Goal: Task Accomplishment & Management: Use online tool/utility

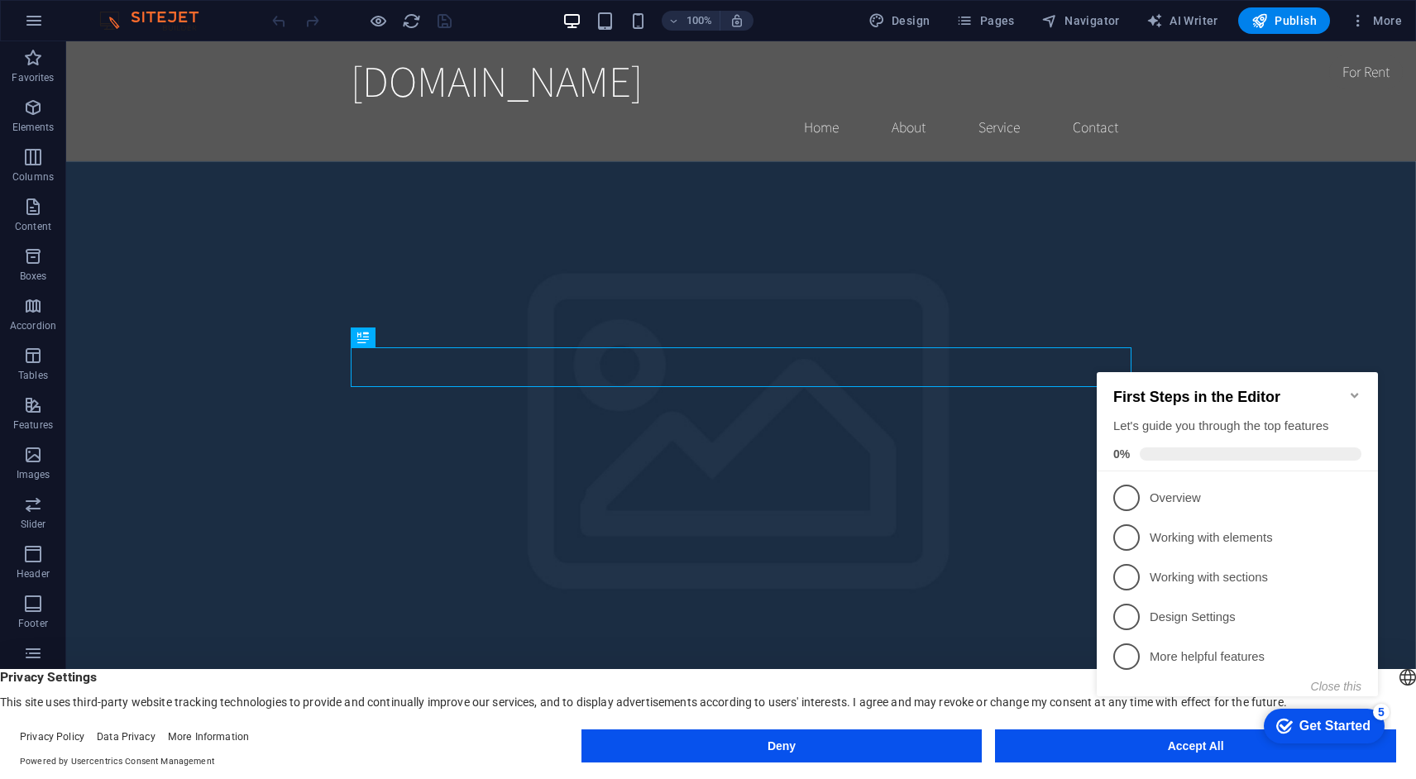
click at [1357, 389] on icon "Minimize checklist" at bounding box center [1355, 395] width 13 height 13
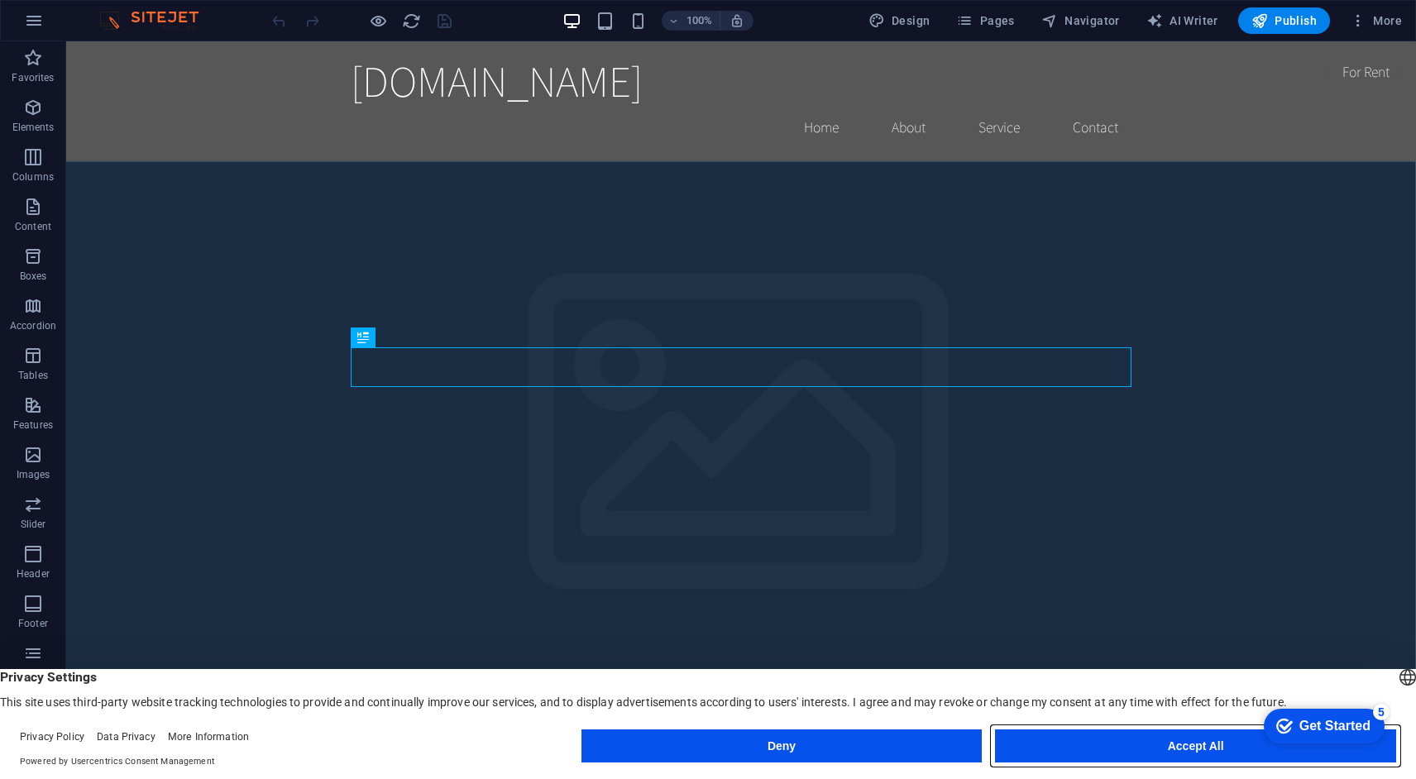
click at [1129, 747] on button "Accept All" at bounding box center [1195, 746] width 401 height 33
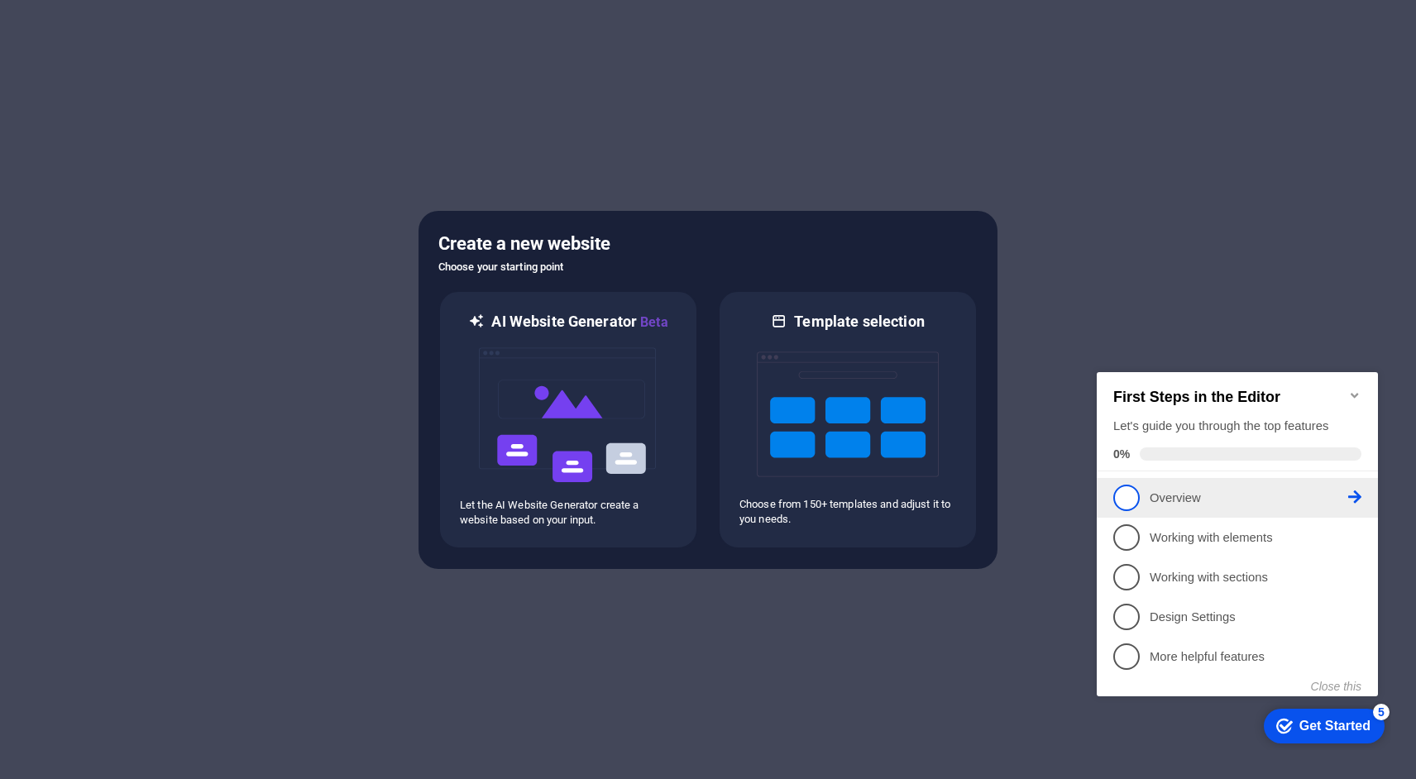
click at [1134, 491] on span "1" at bounding box center [1127, 498] width 26 height 26
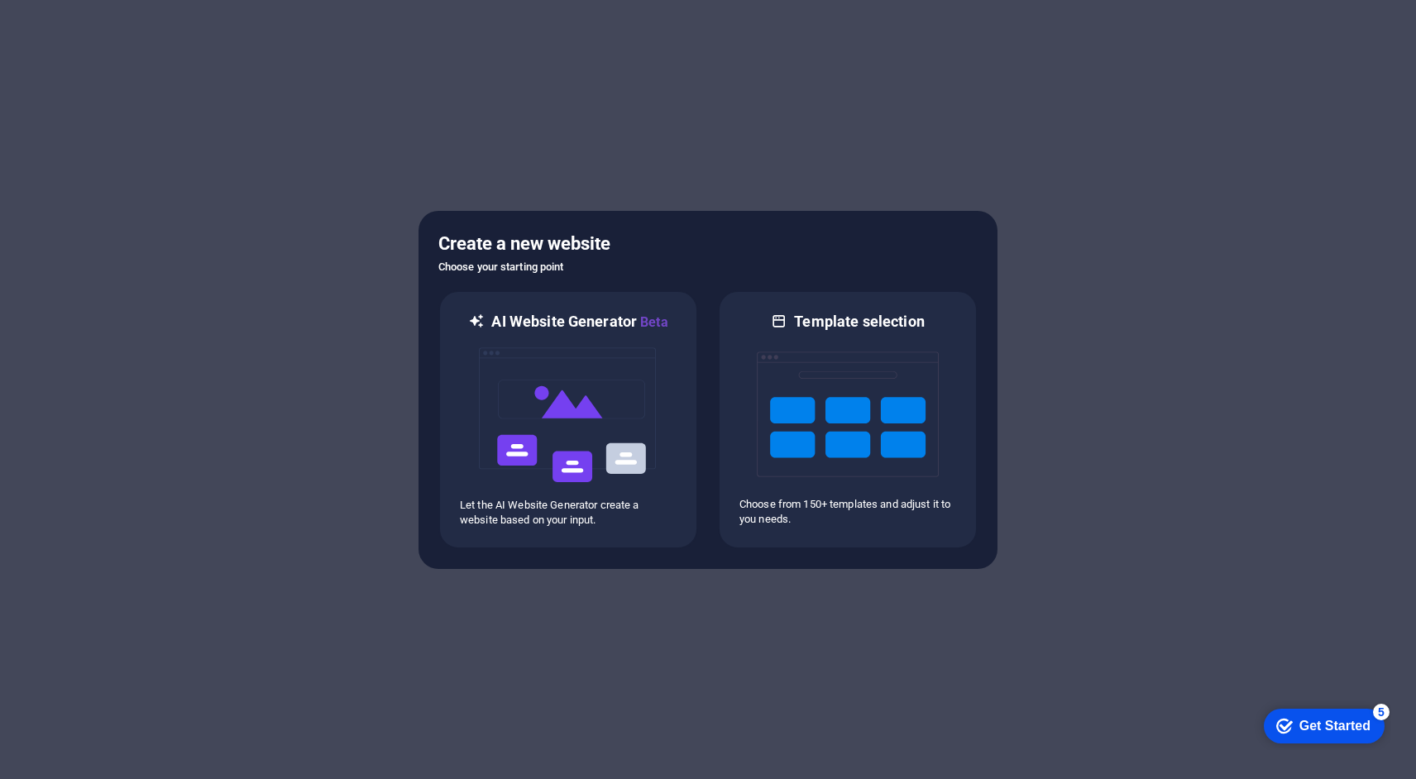
click at [1330, 727] on div "Get Started" at bounding box center [1335, 726] width 71 height 15
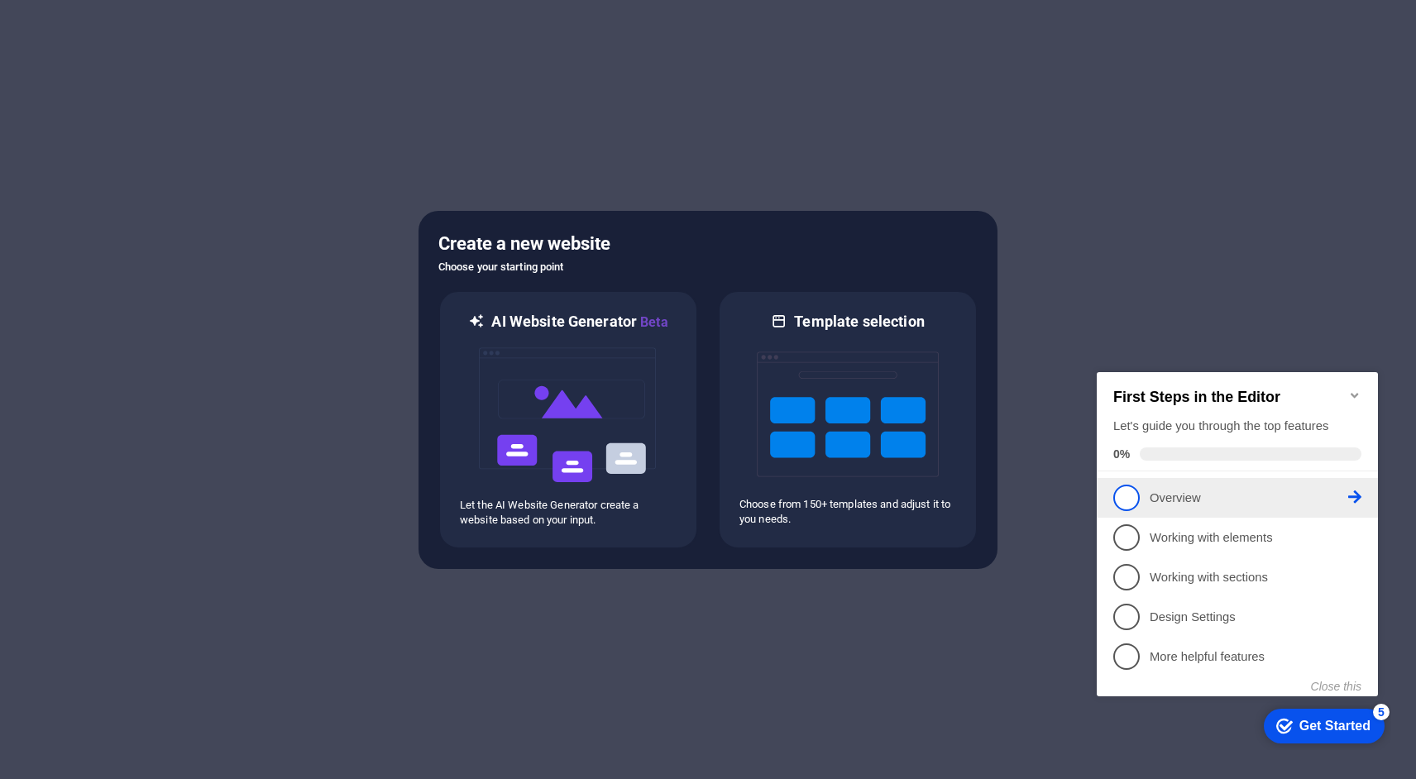
click at [1351, 494] on icon at bounding box center [1355, 497] width 13 height 13
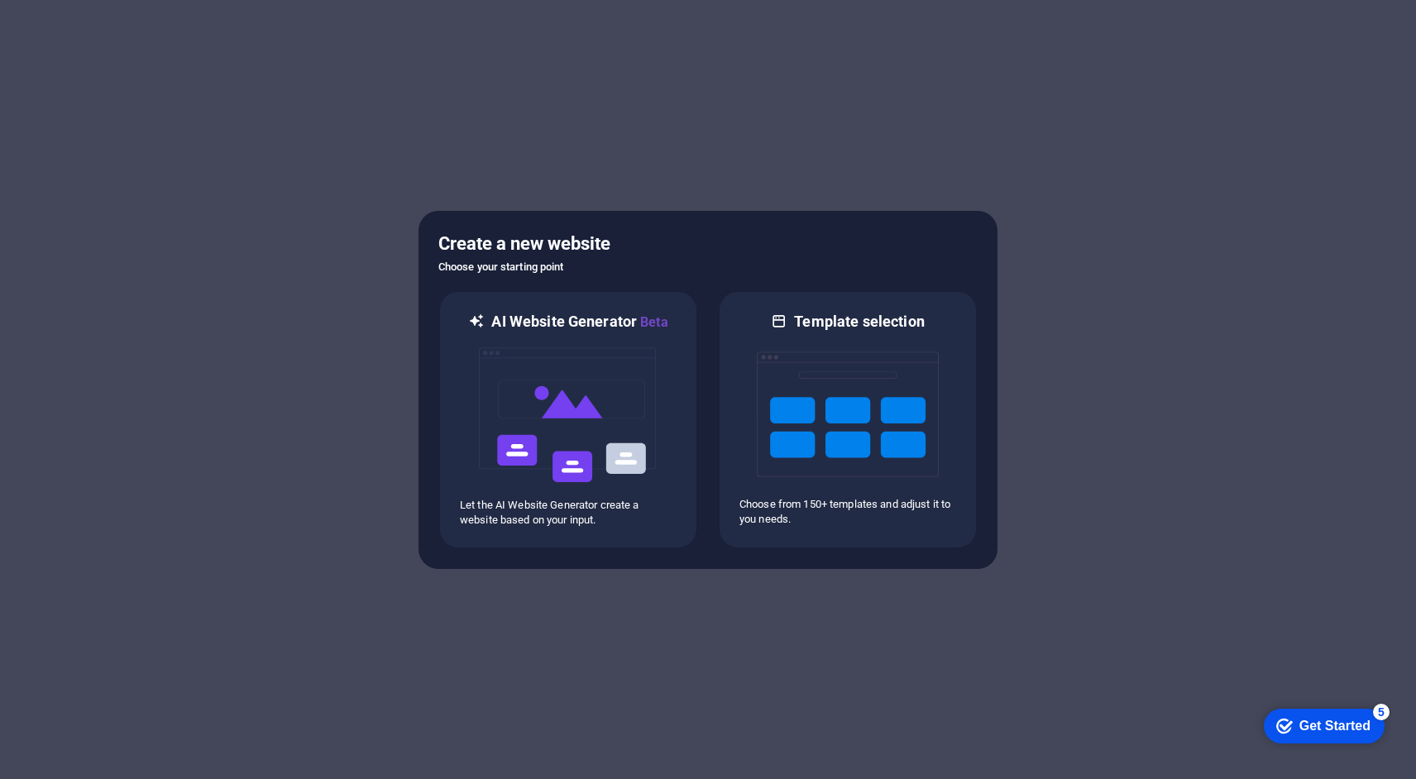
click at [1335, 725] on div "Get Started" at bounding box center [1335, 726] width 71 height 15
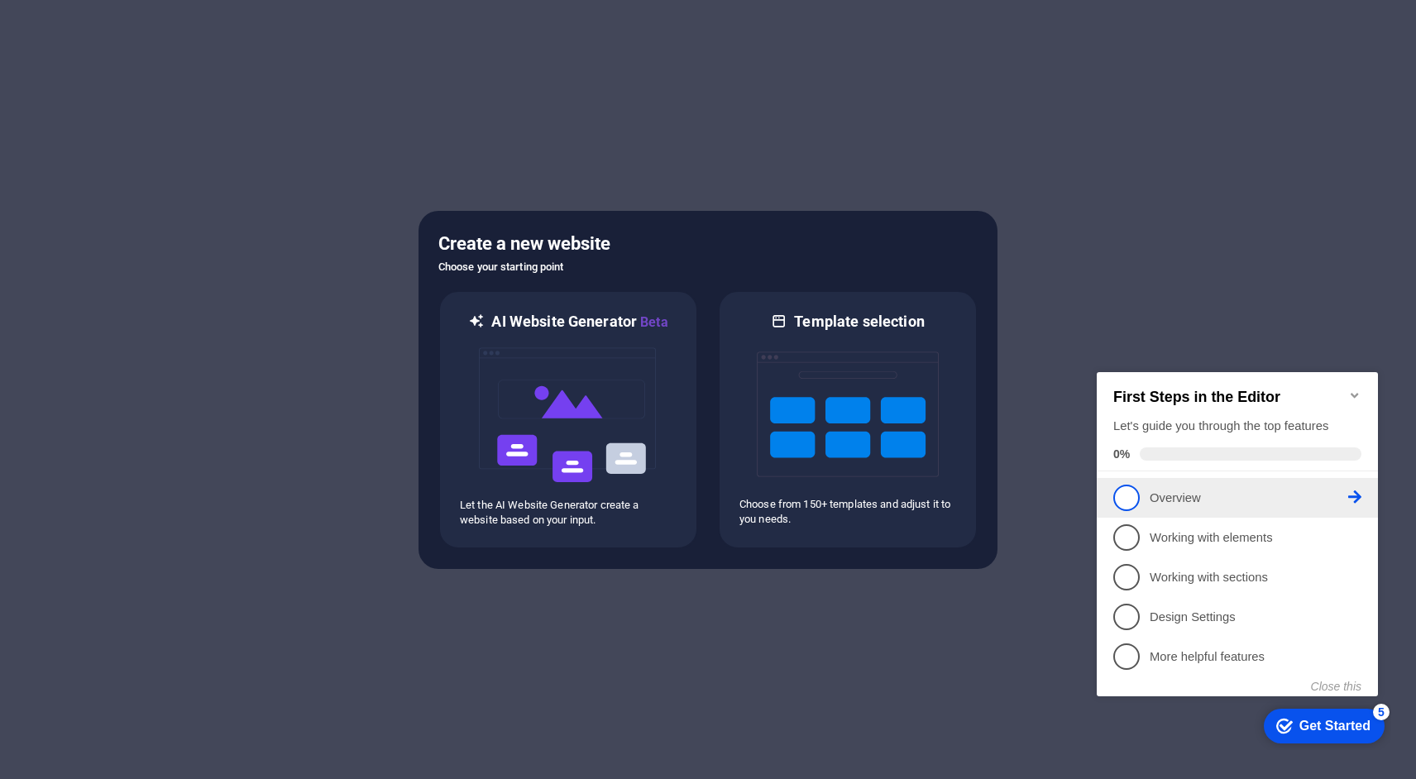
click at [1178, 492] on p "Overview - incomplete" at bounding box center [1249, 498] width 199 height 17
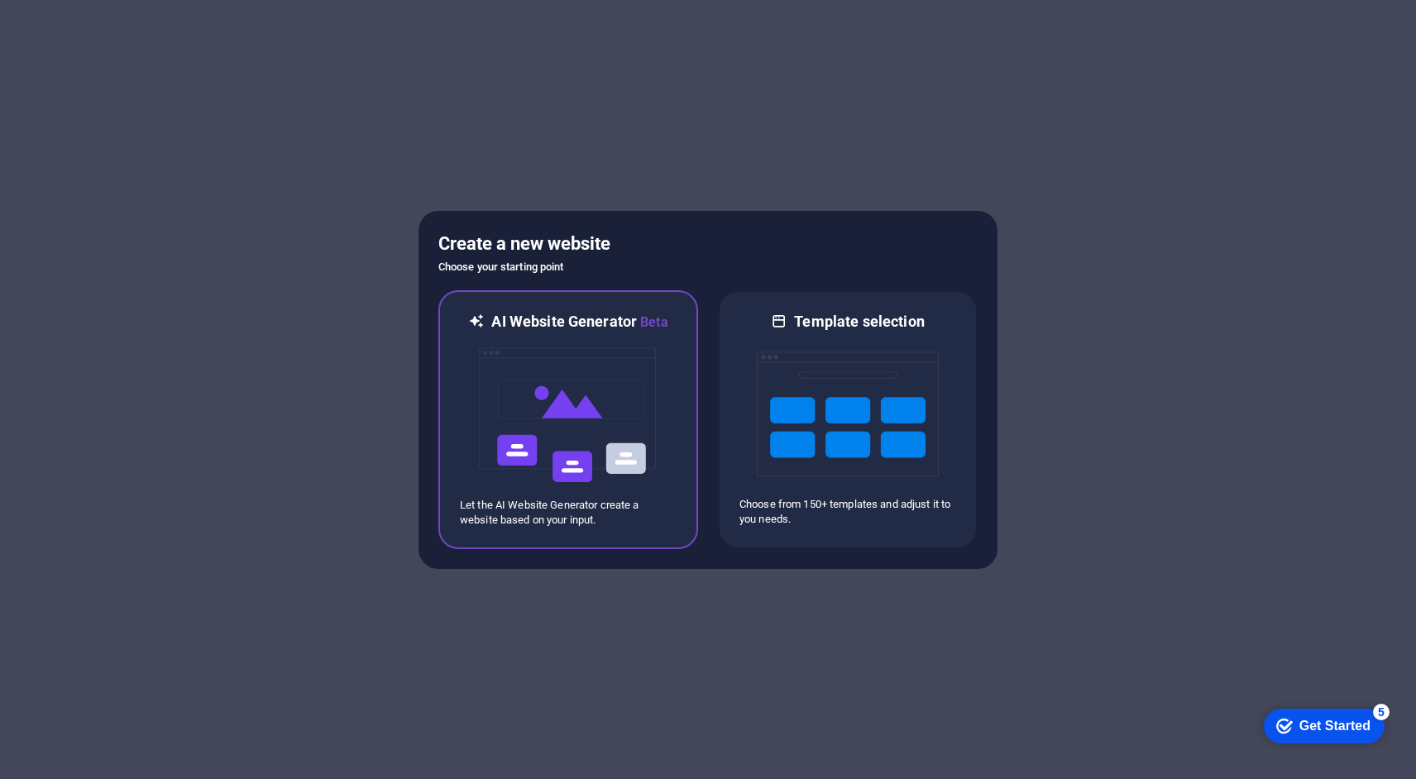
click at [501, 384] on img at bounding box center [568, 415] width 182 height 165
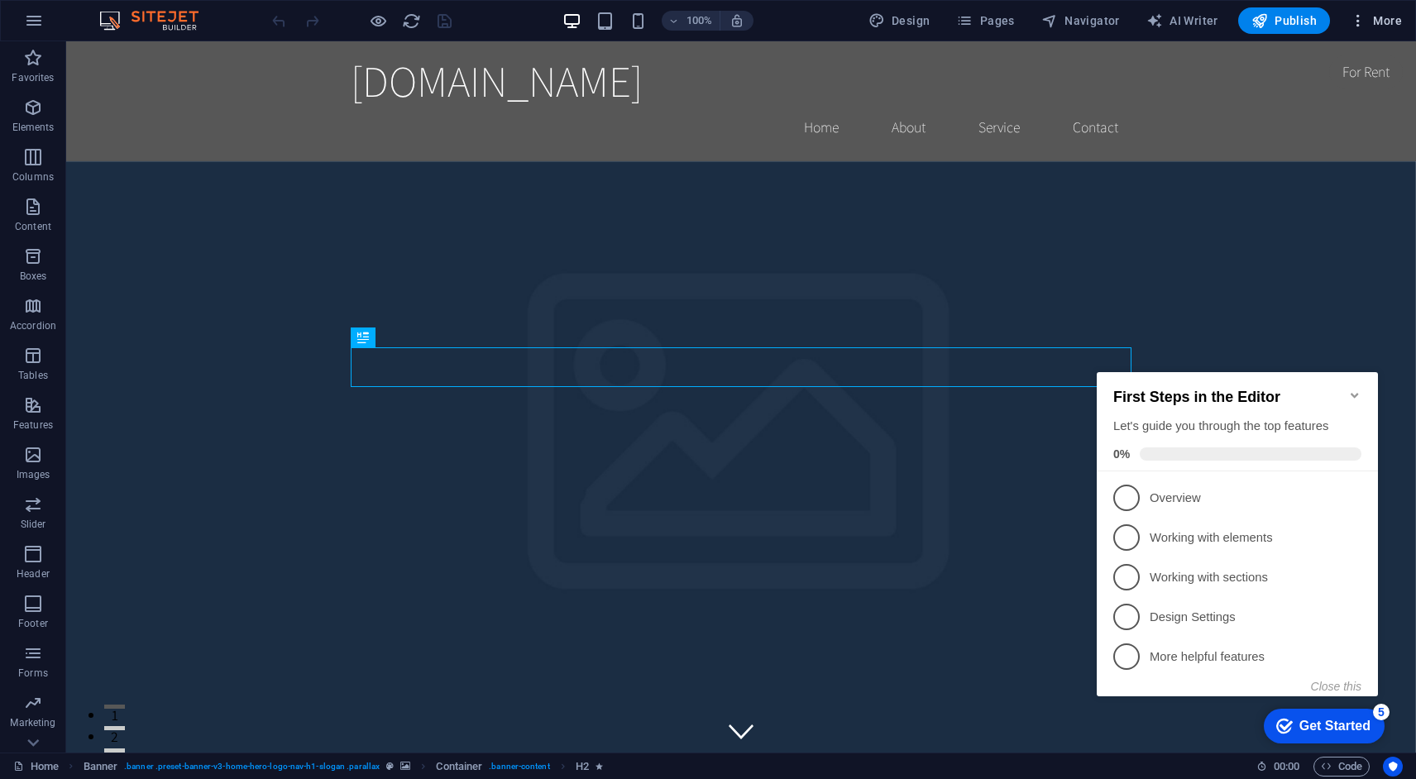
click at [1379, 16] on span "More" at bounding box center [1376, 20] width 52 height 17
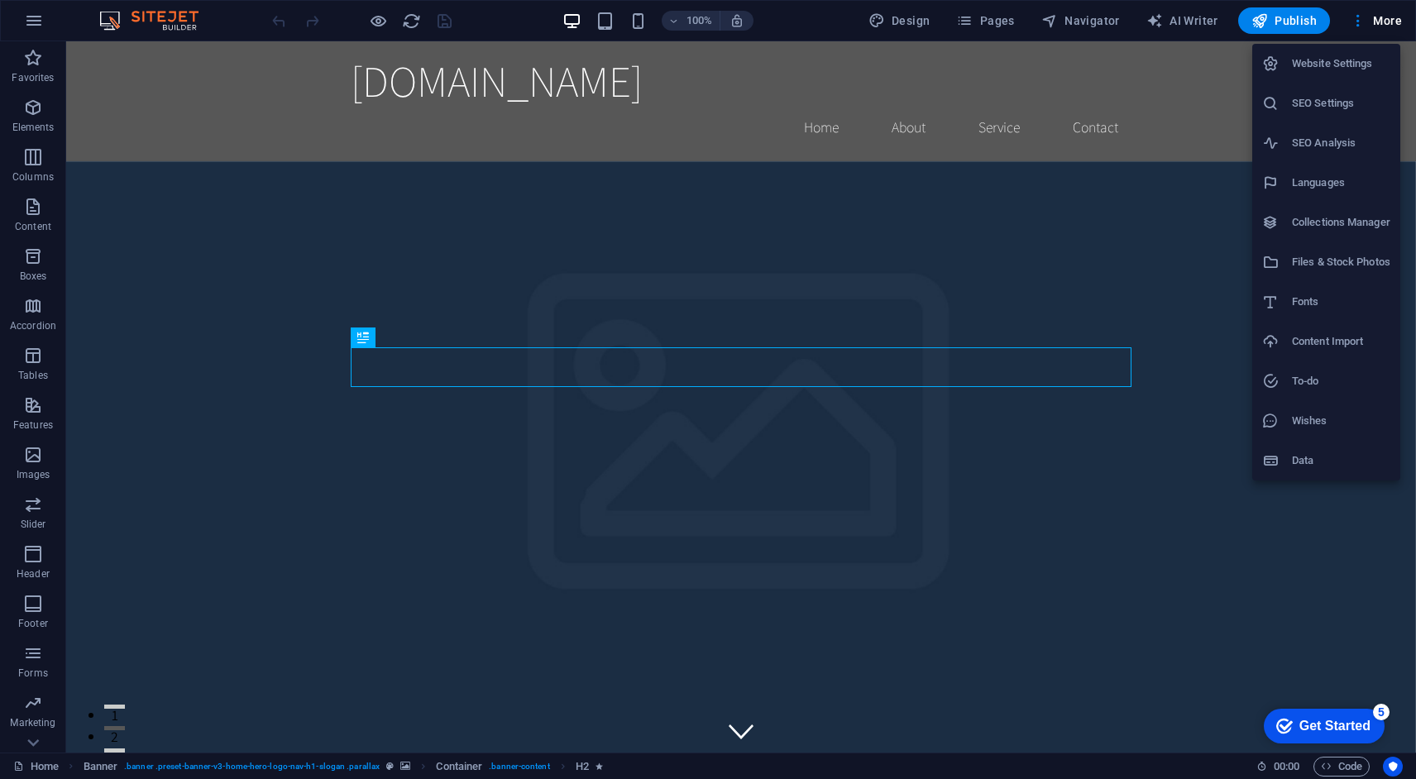
click at [1307, 63] on h6 "Website Settings" at bounding box center [1341, 64] width 98 height 20
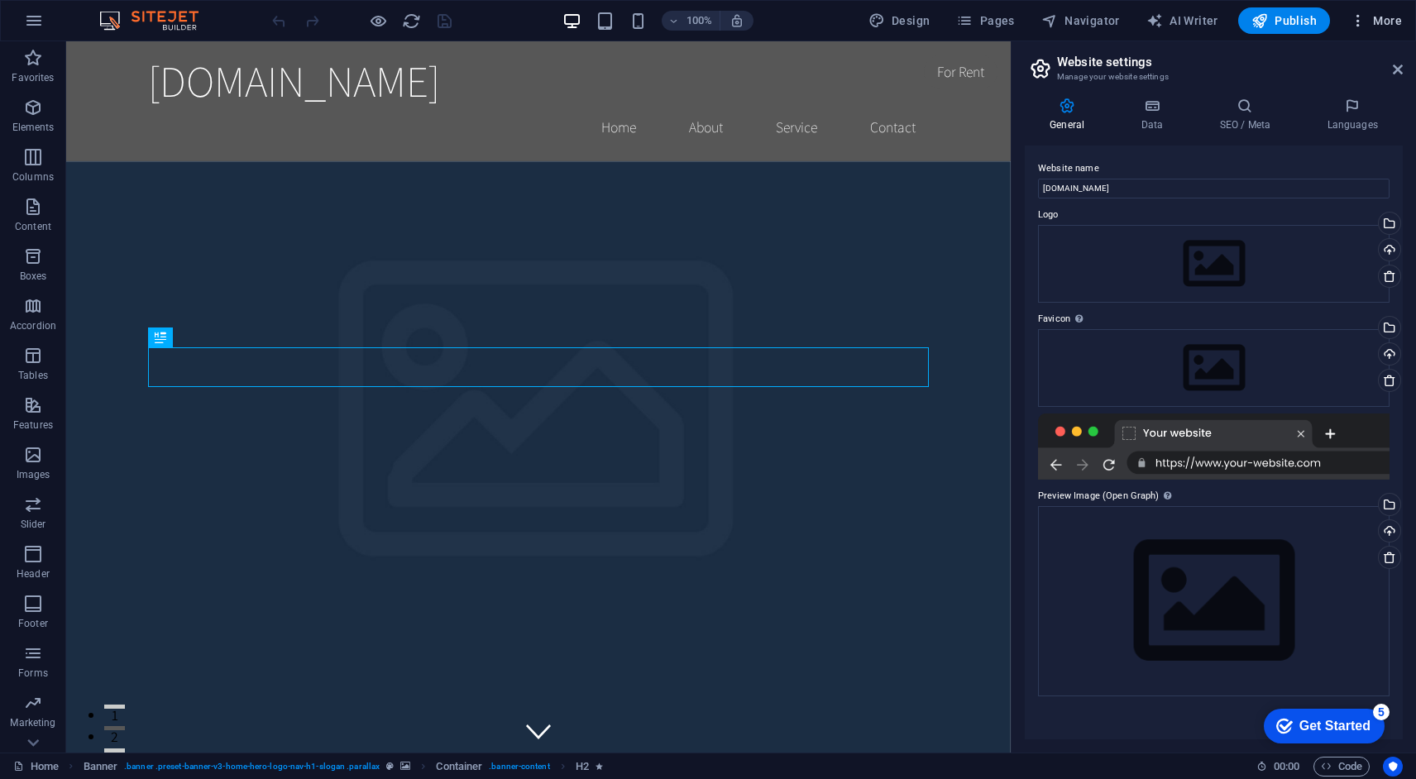
click at [1383, 22] on span "More" at bounding box center [1376, 20] width 52 height 17
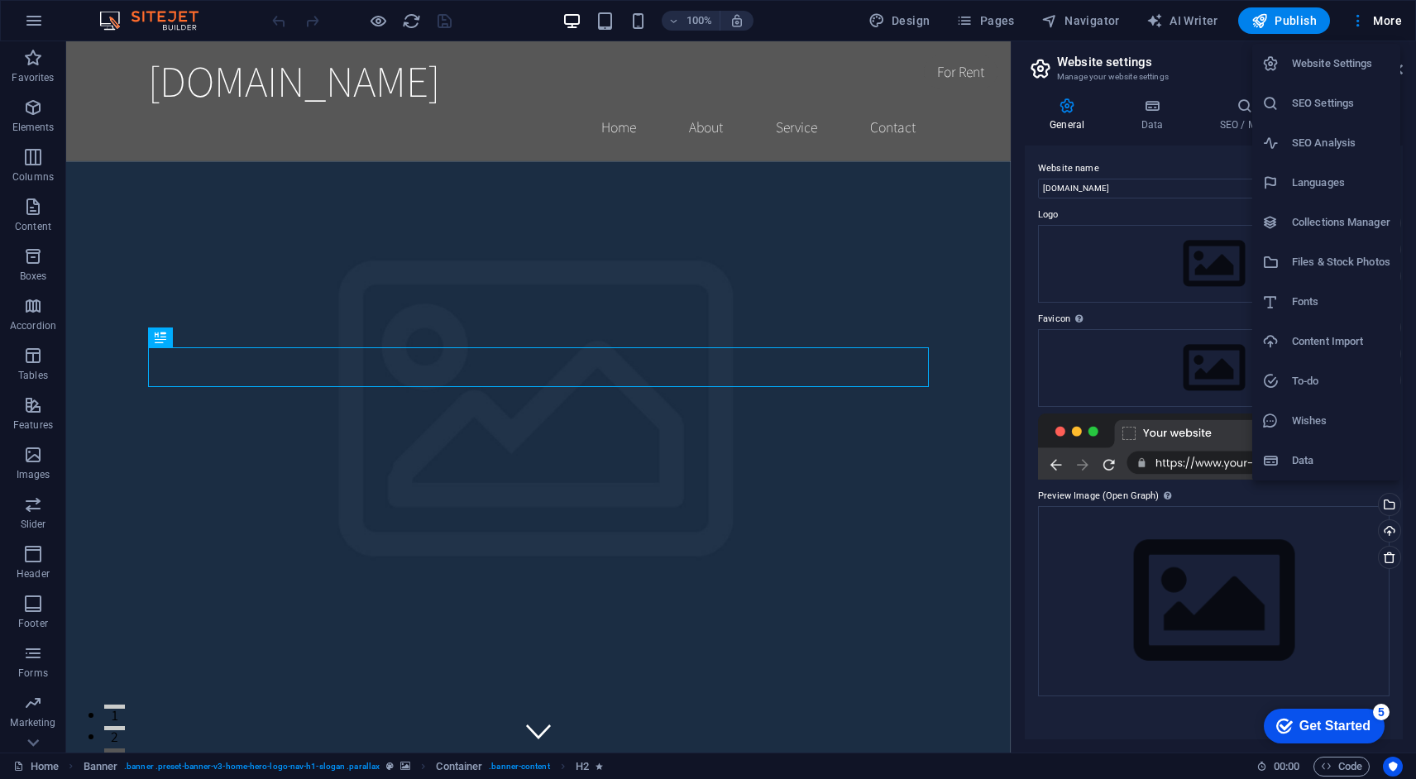
click at [1395, 26] on div at bounding box center [708, 389] width 1416 height 779
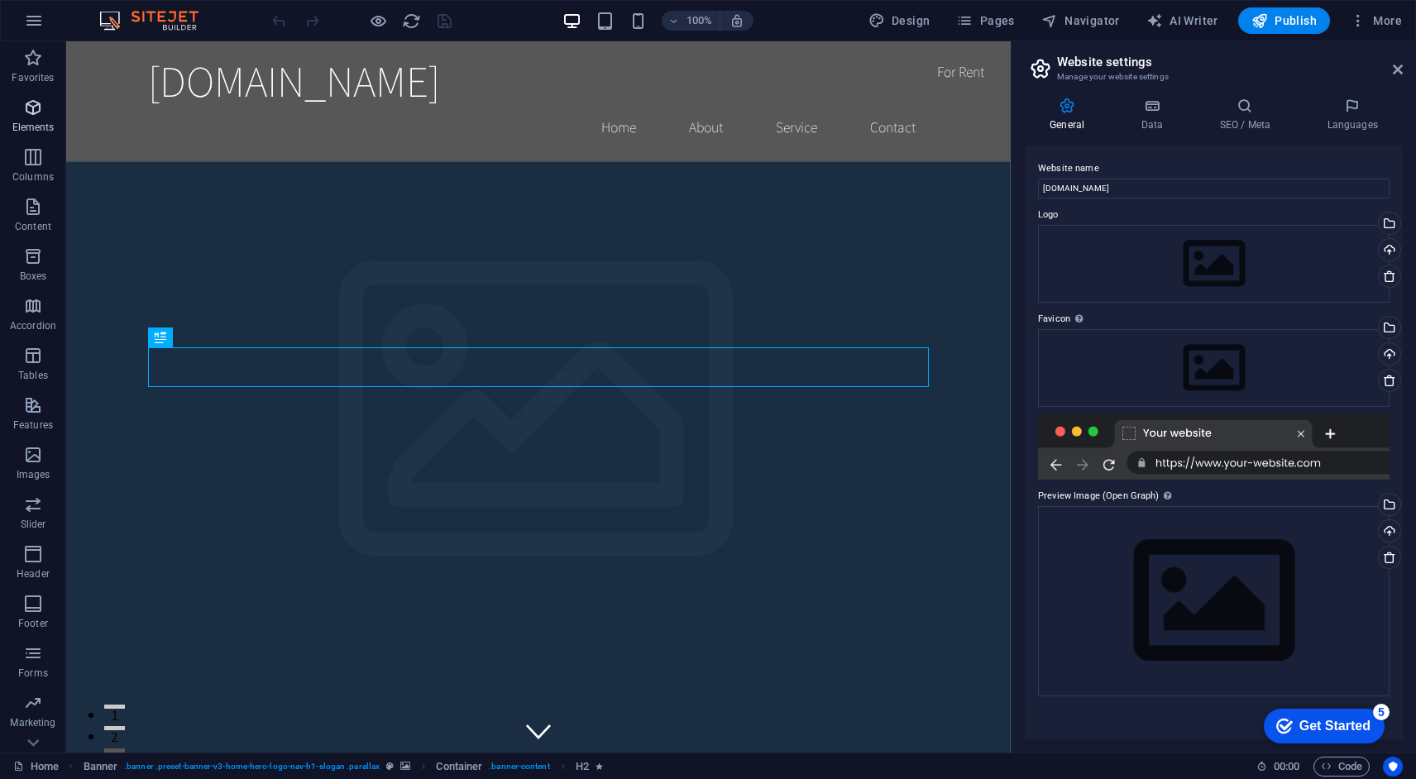
click at [32, 114] on icon "button" at bounding box center [33, 108] width 20 height 20
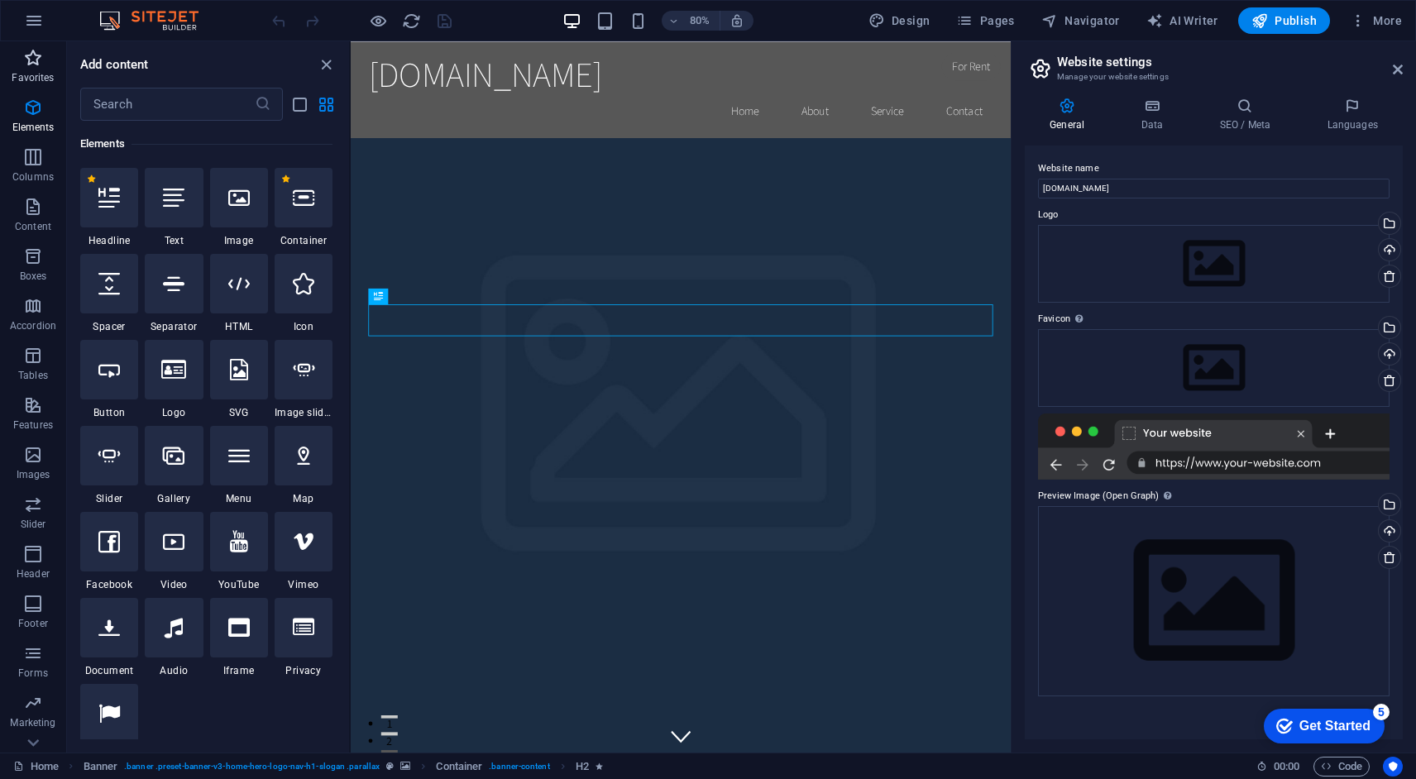
click at [33, 66] on icon "button" at bounding box center [33, 58] width 20 height 20
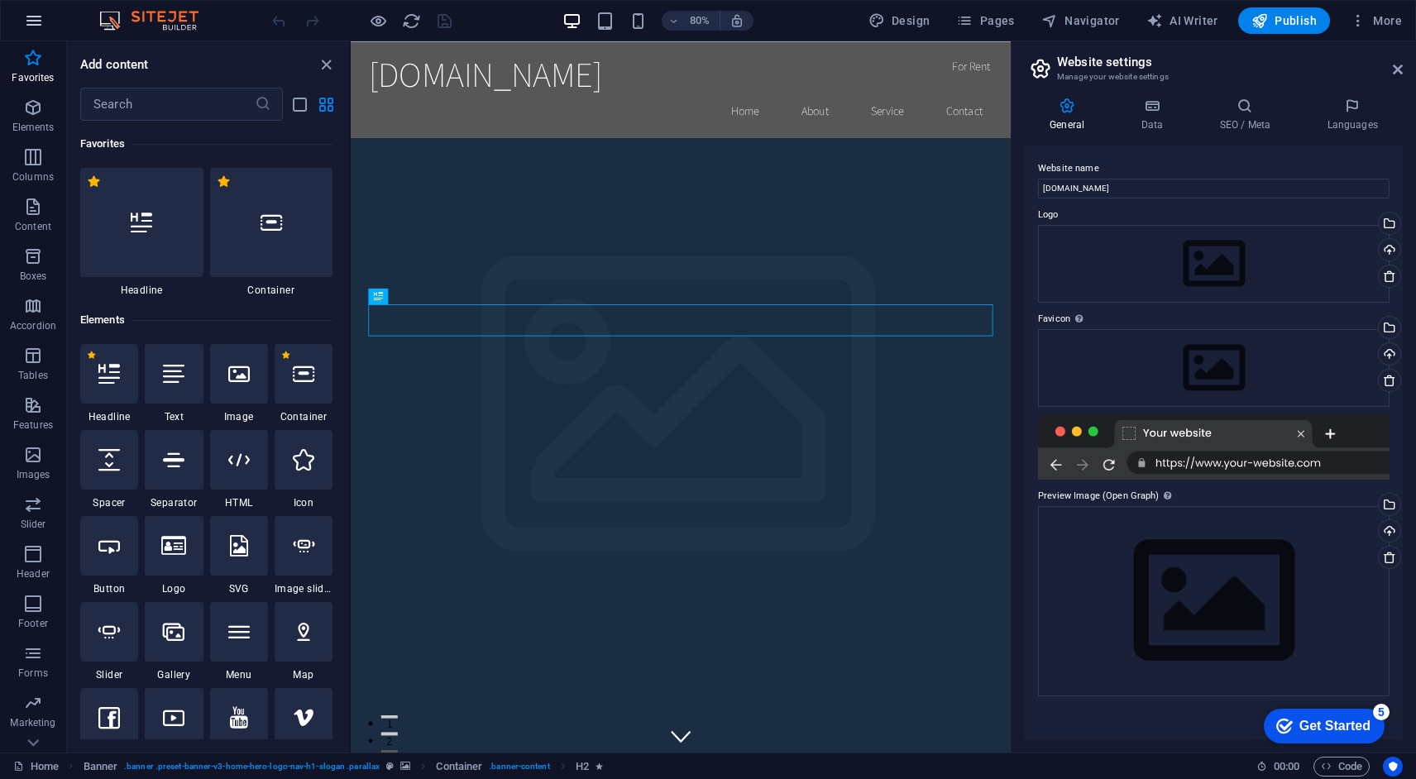
click at [39, 18] on icon "button" at bounding box center [34, 21] width 20 height 20
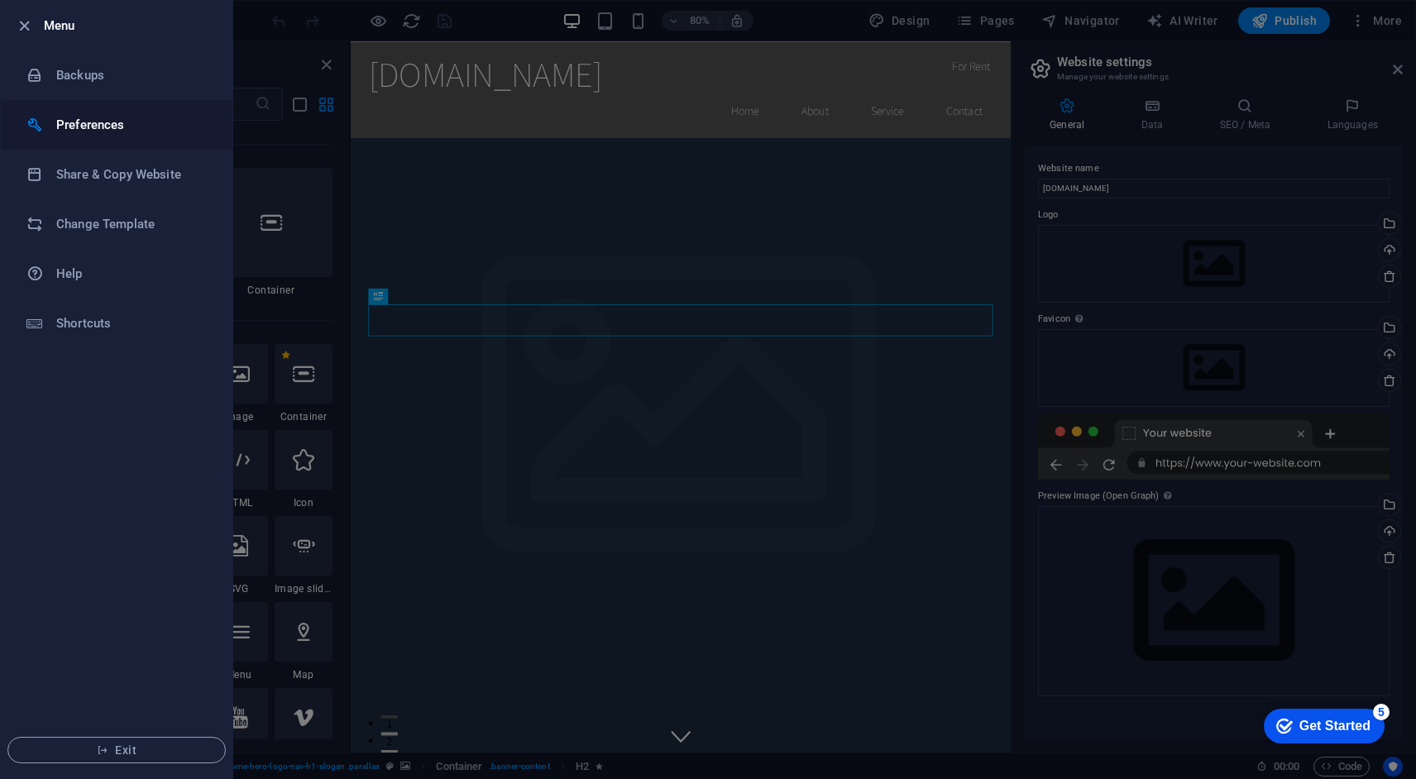
click at [84, 124] on h6 "Preferences" at bounding box center [132, 125] width 153 height 20
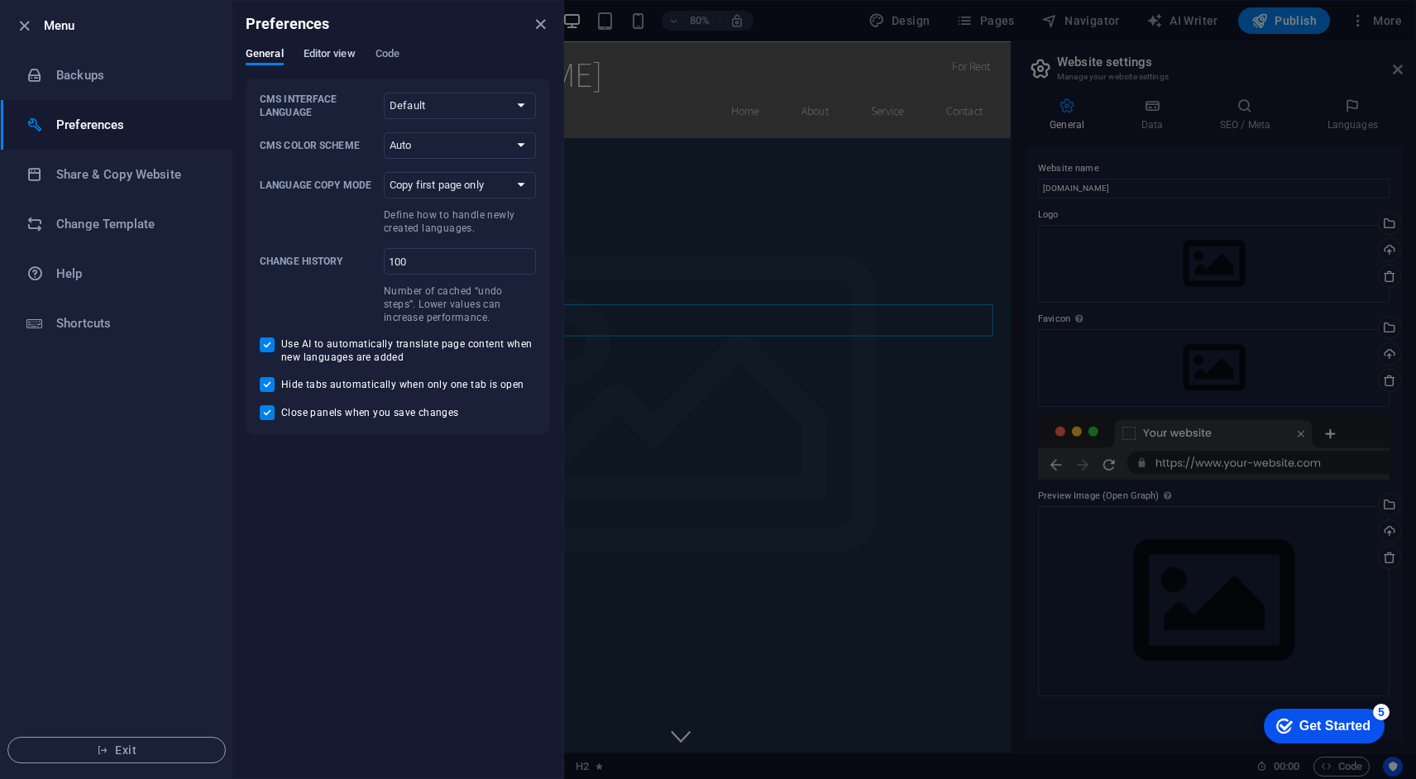
click at [332, 55] on span "Editor view" at bounding box center [330, 55] width 52 height 23
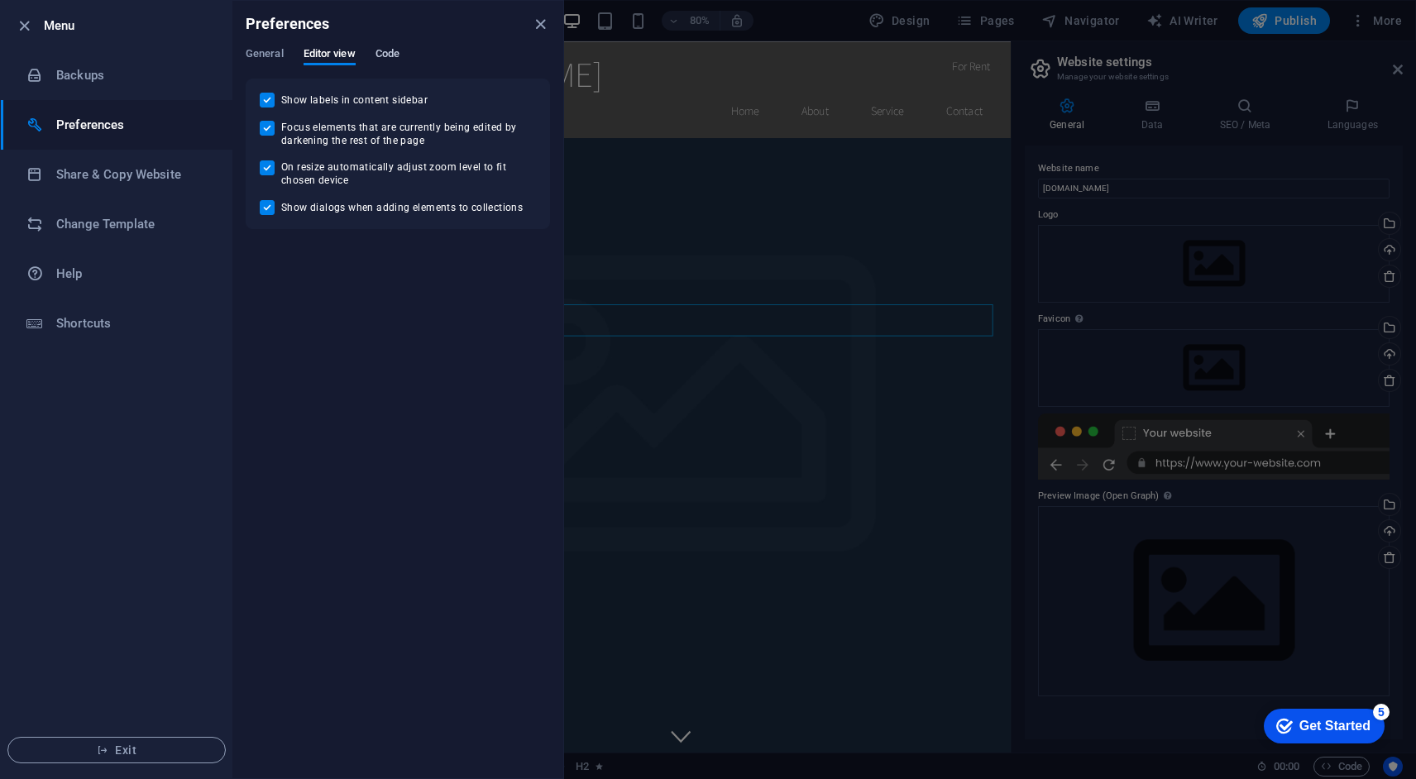
click at [382, 55] on span "Code" at bounding box center [388, 55] width 24 height 23
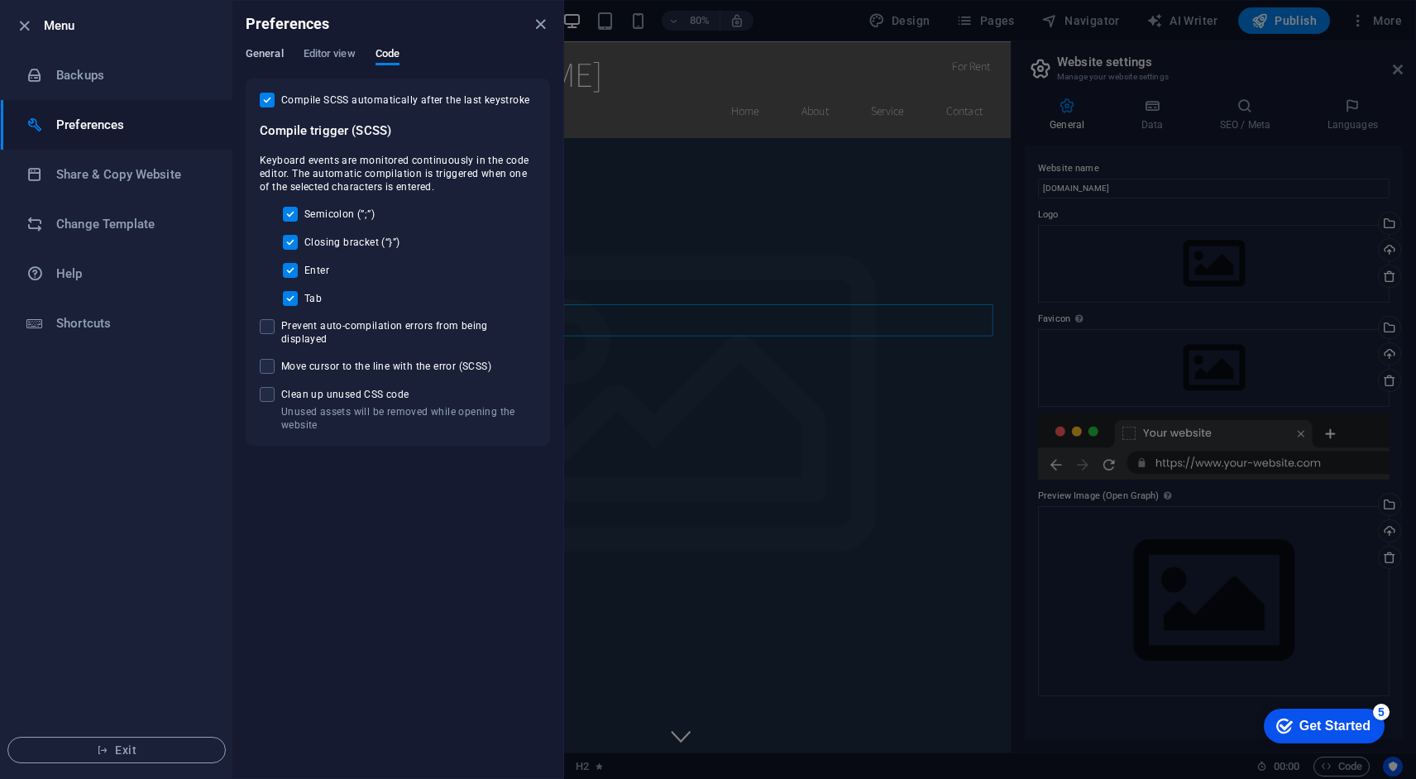
click at [261, 56] on span "General" at bounding box center [265, 55] width 38 height 23
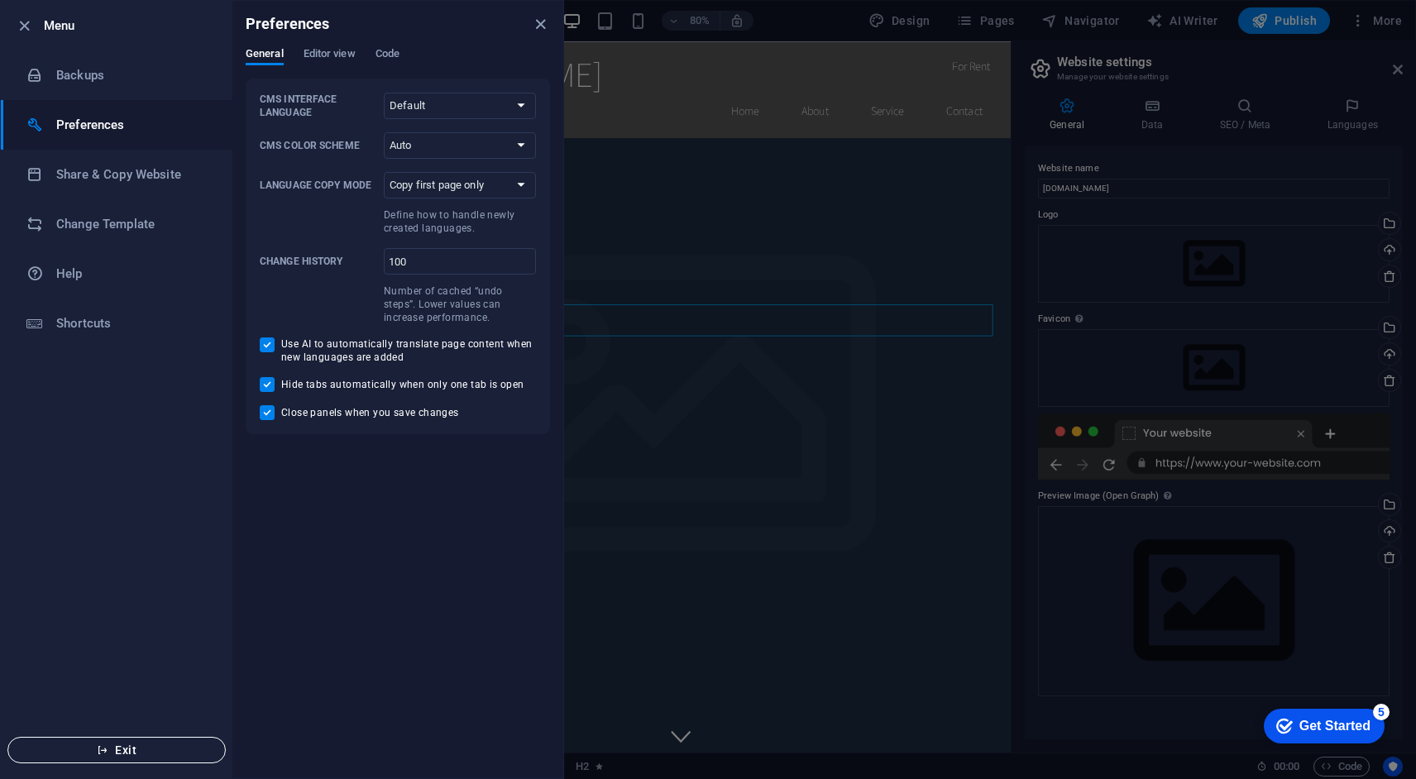
click at [135, 748] on span "Exit" at bounding box center [117, 750] width 190 height 13
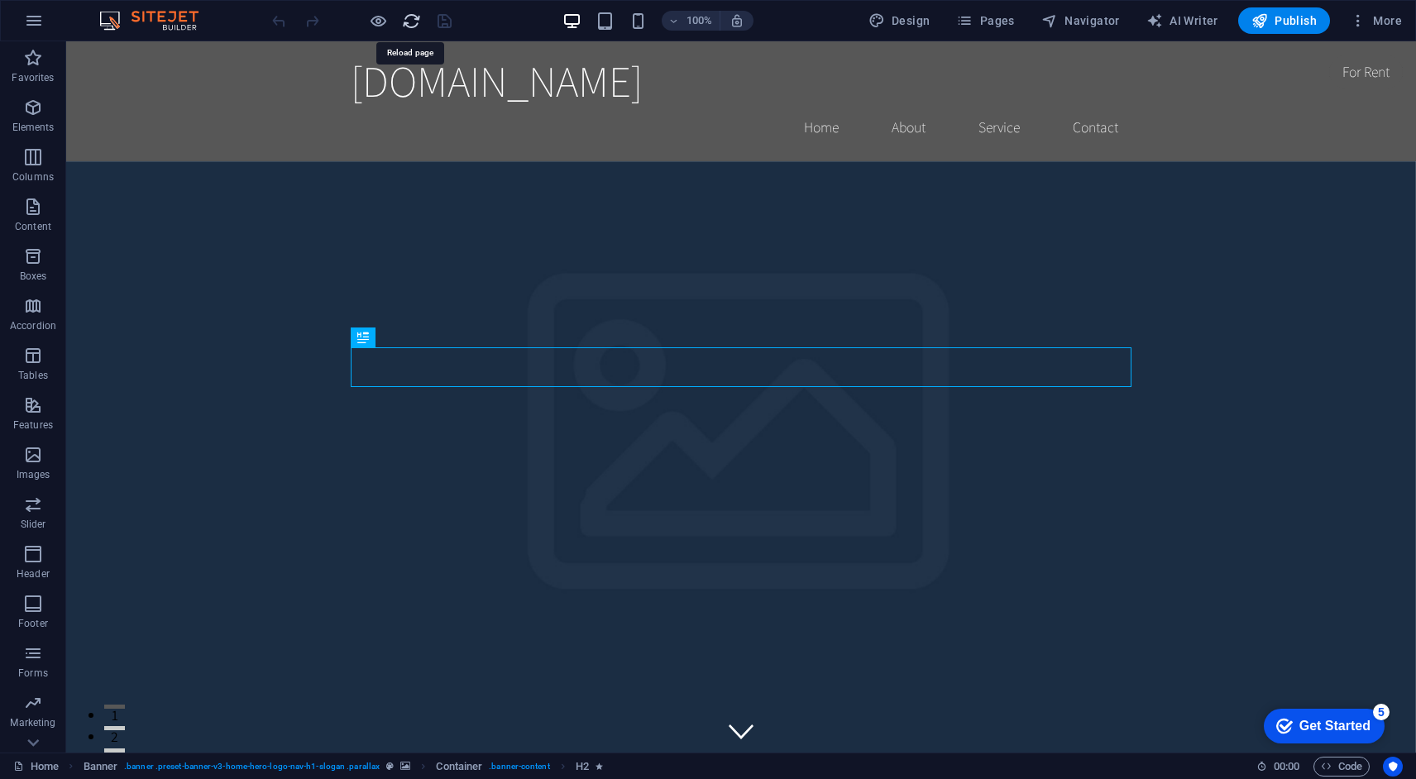
click at [411, 18] on icon "reload" at bounding box center [411, 21] width 19 height 19
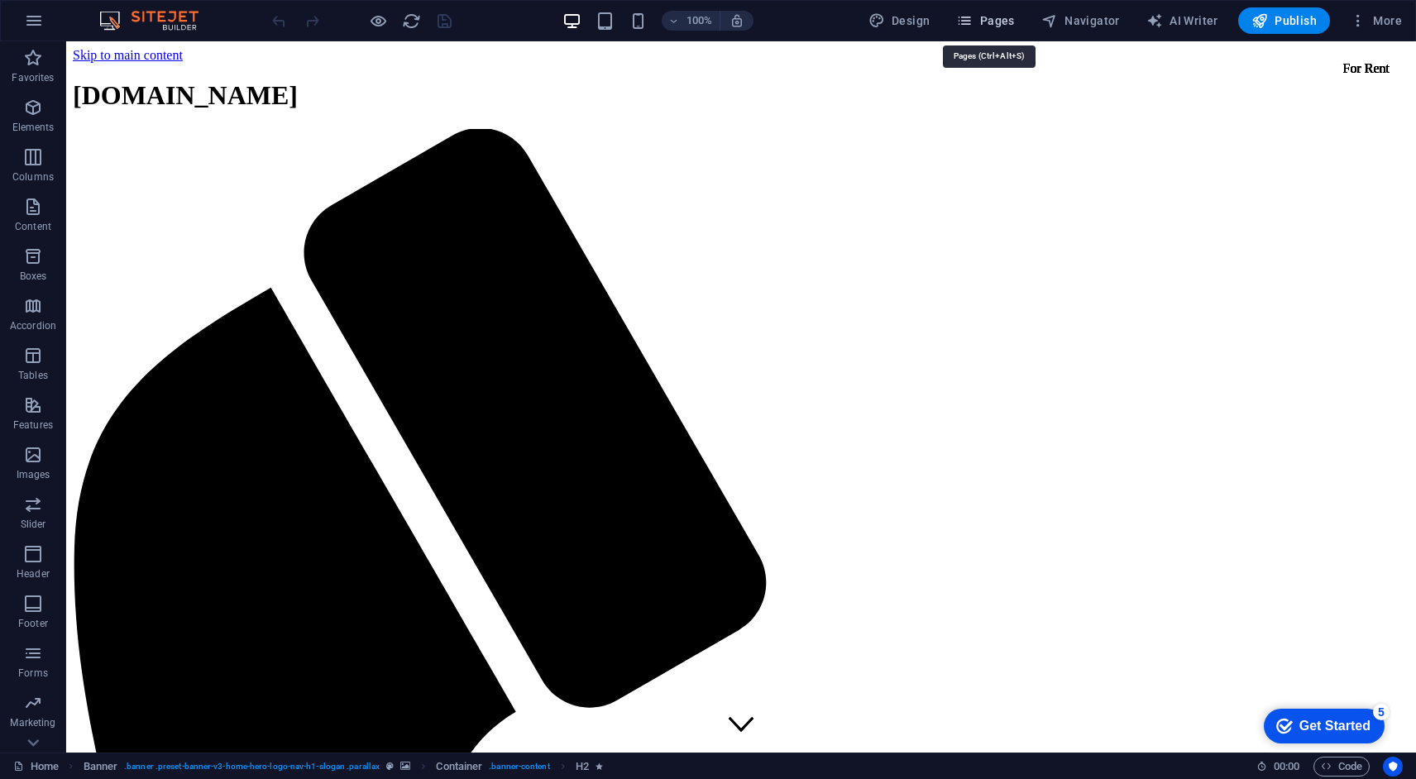
click at [988, 27] on span "Pages" at bounding box center [985, 20] width 58 height 17
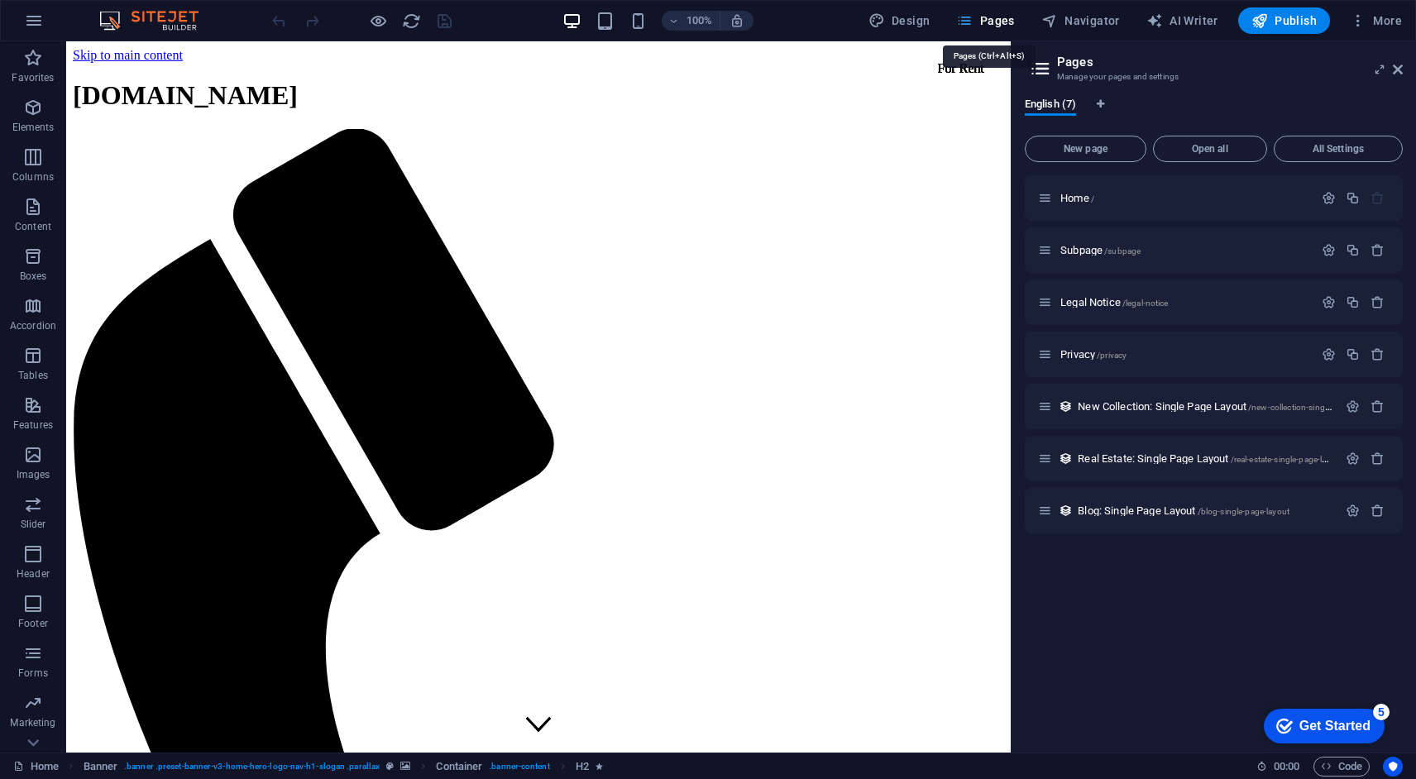
click at [990, 22] on span "Pages" at bounding box center [985, 20] width 58 height 17
click at [908, 17] on span "Design" at bounding box center [900, 20] width 62 height 17
select select "rem"
select select "200"
select select "px"
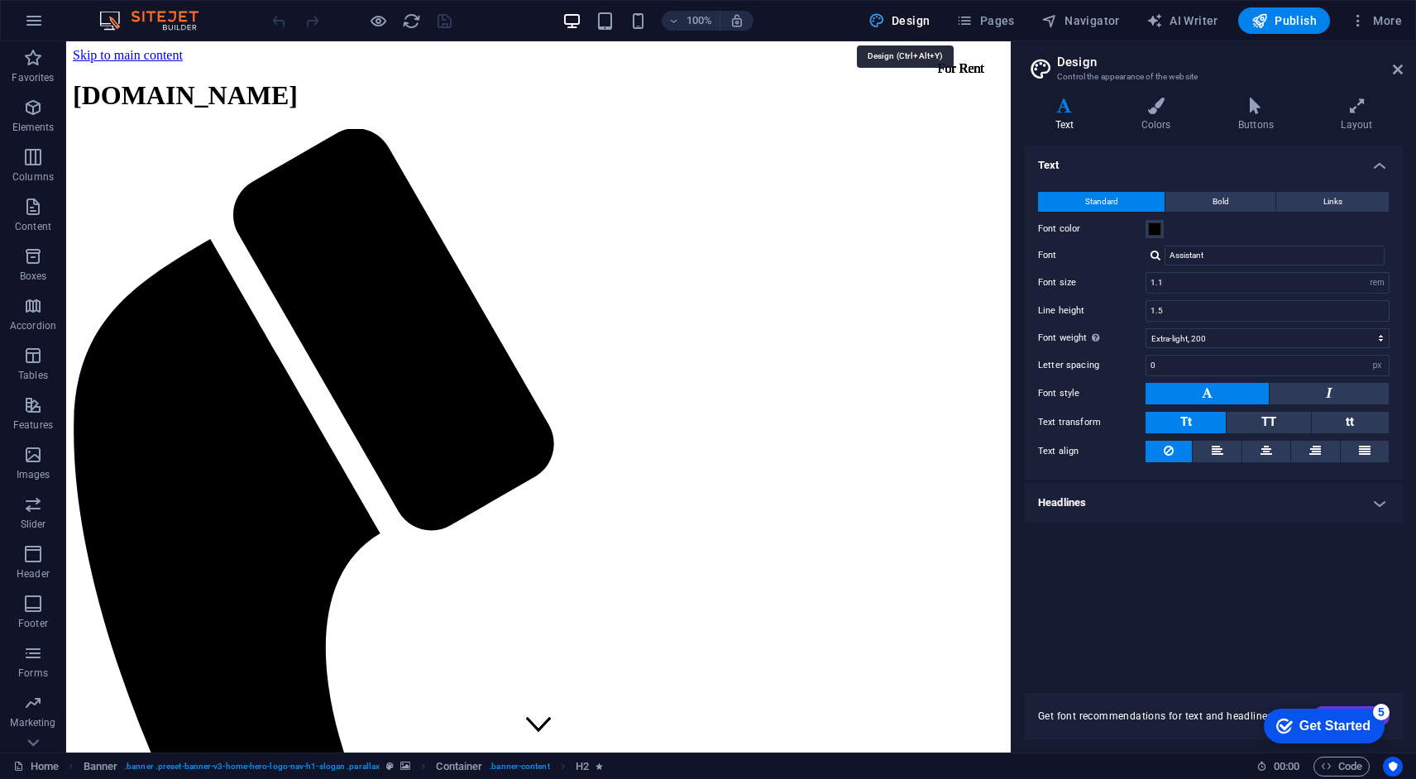
click at [908, 20] on span "Design" at bounding box center [900, 20] width 62 height 17
click at [1354, 21] on icon "button" at bounding box center [1358, 20] width 17 height 17
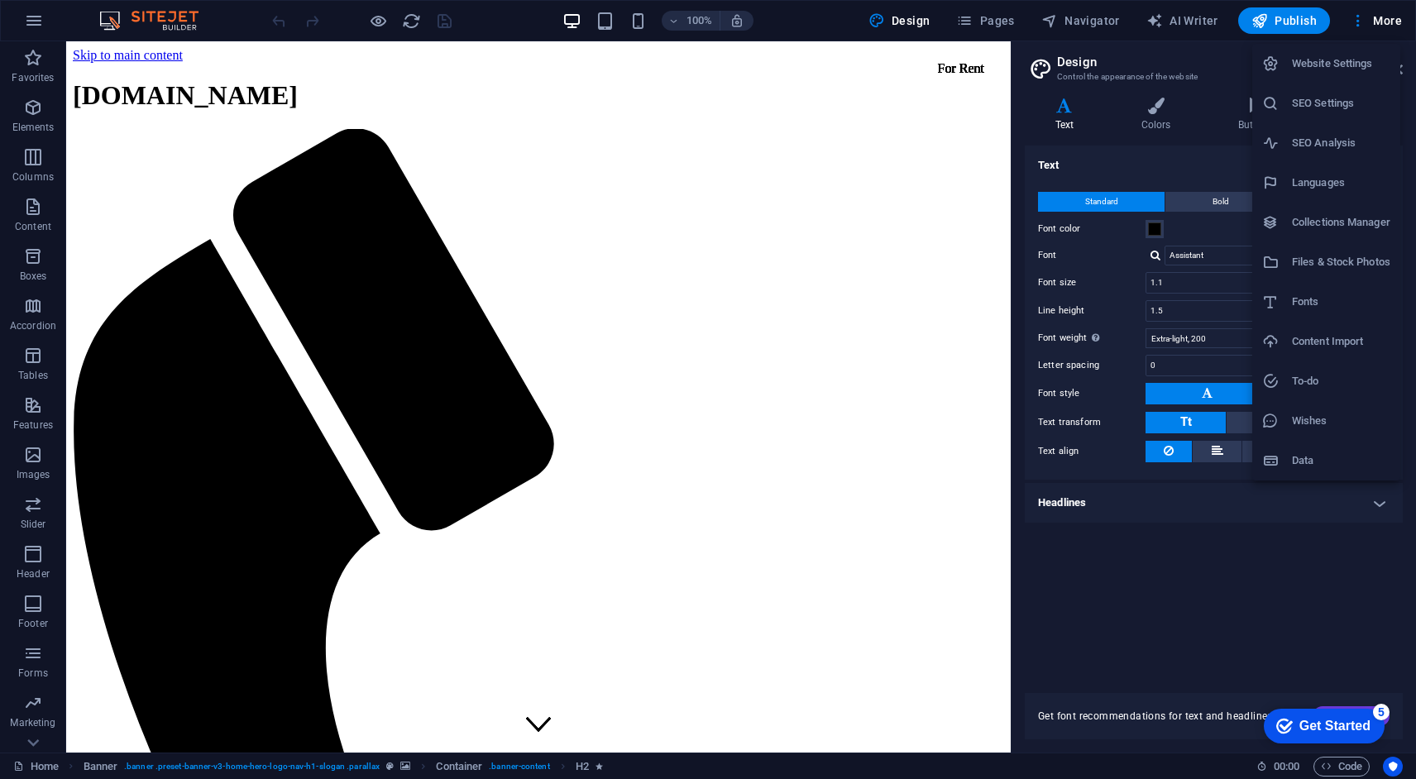
click at [22, 27] on div at bounding box center [708, 389] width 1416 height 779
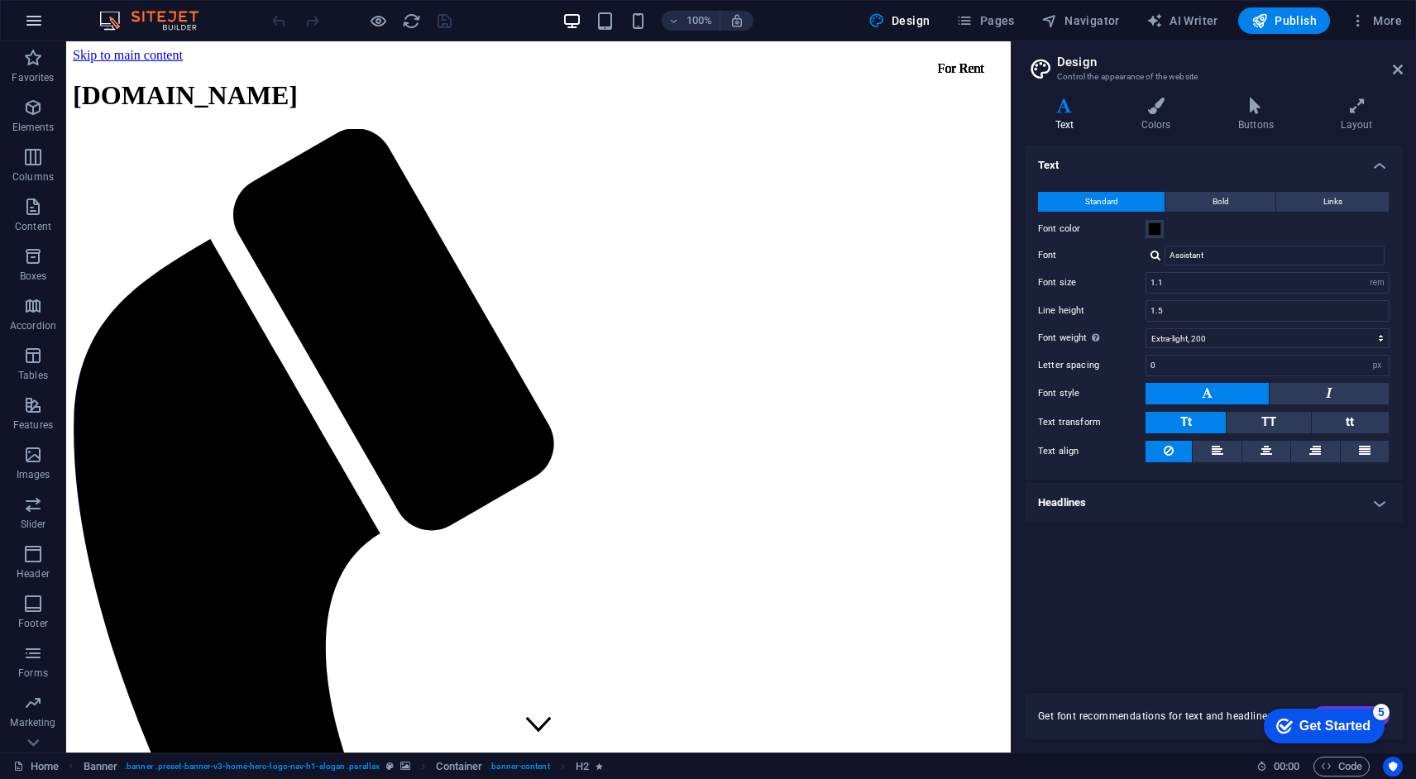
click at [33, 22] on icon "button" at bounding box center [34, 21] width 20 height 20
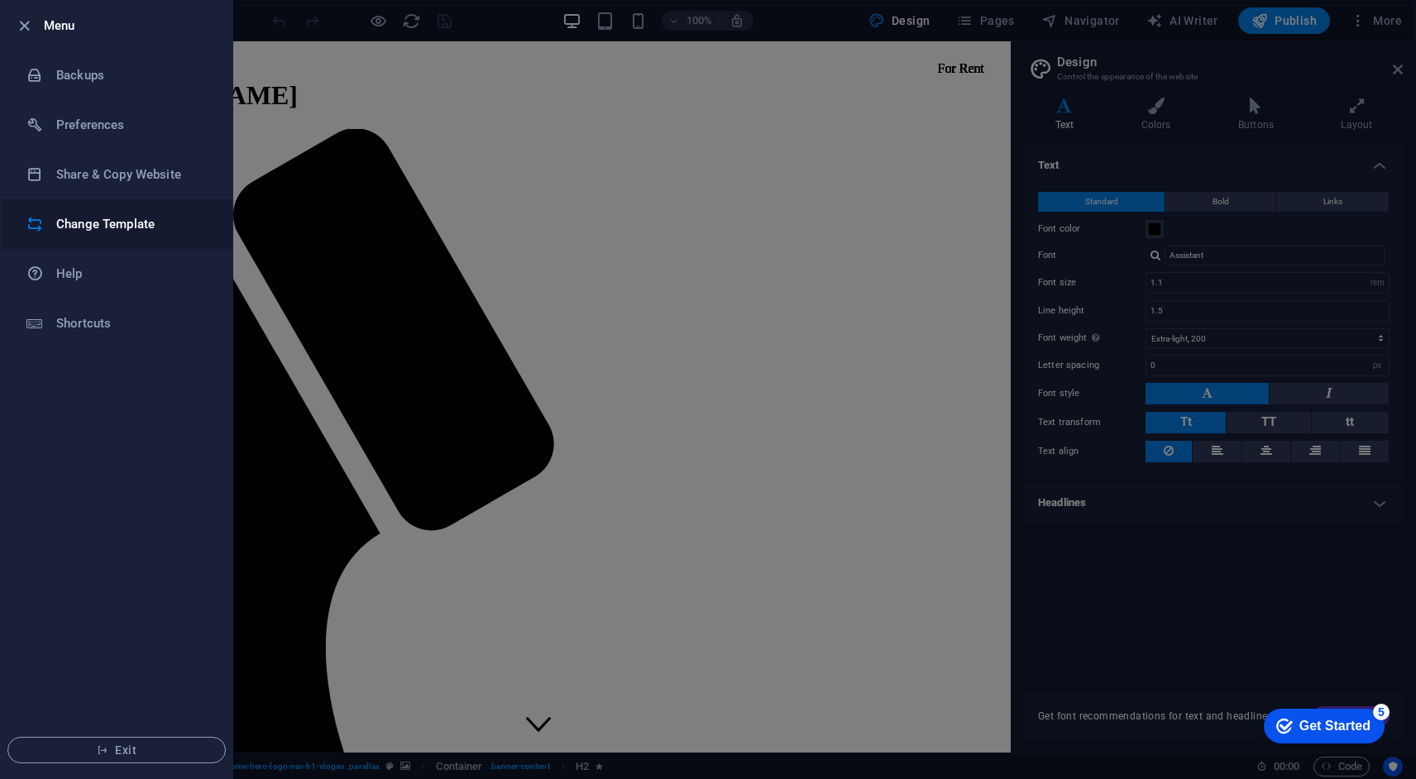
click at [82, 232] on h6 "Change Template" at bounding box center [132, 224] width 153 height 20
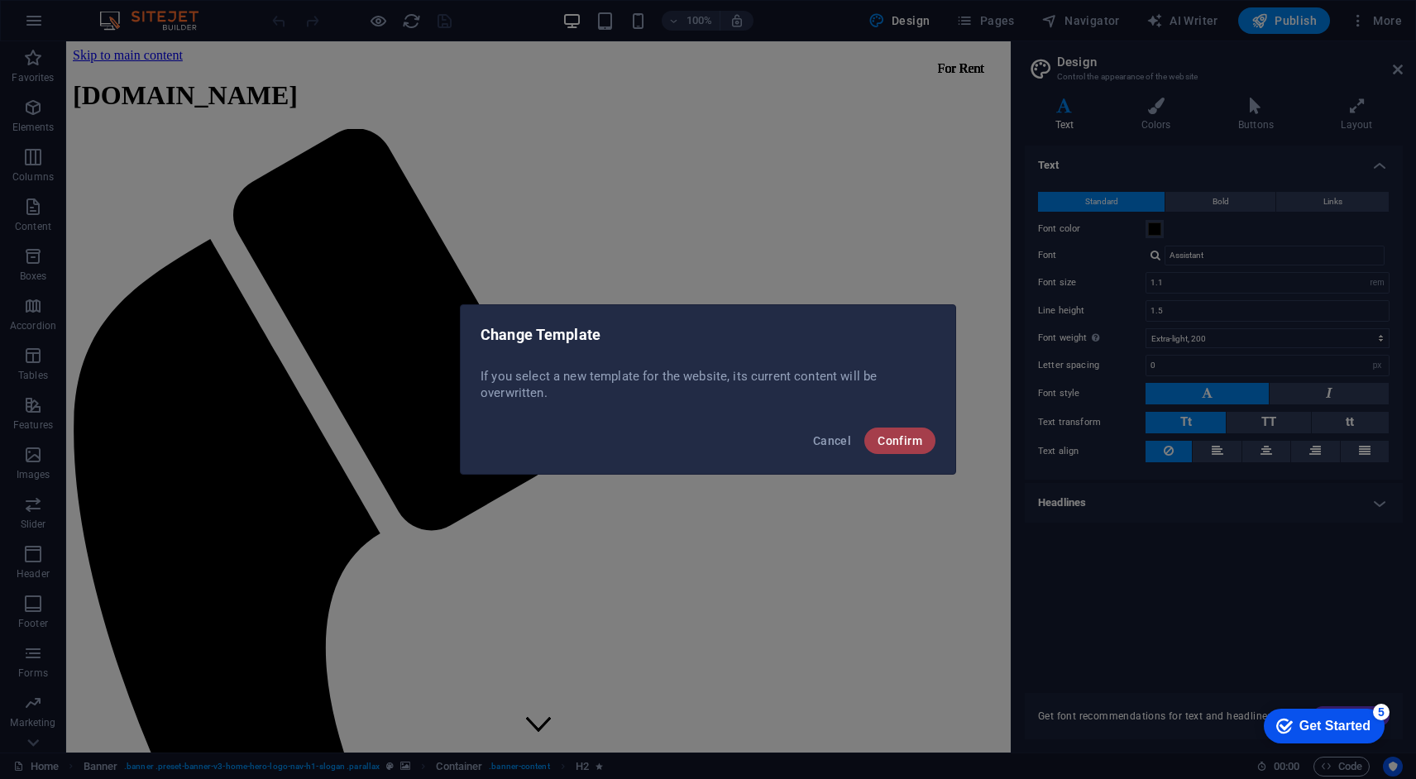
click at [914, 439] on span "Confirm" at bounding box center [900, 440] width 45 height 13
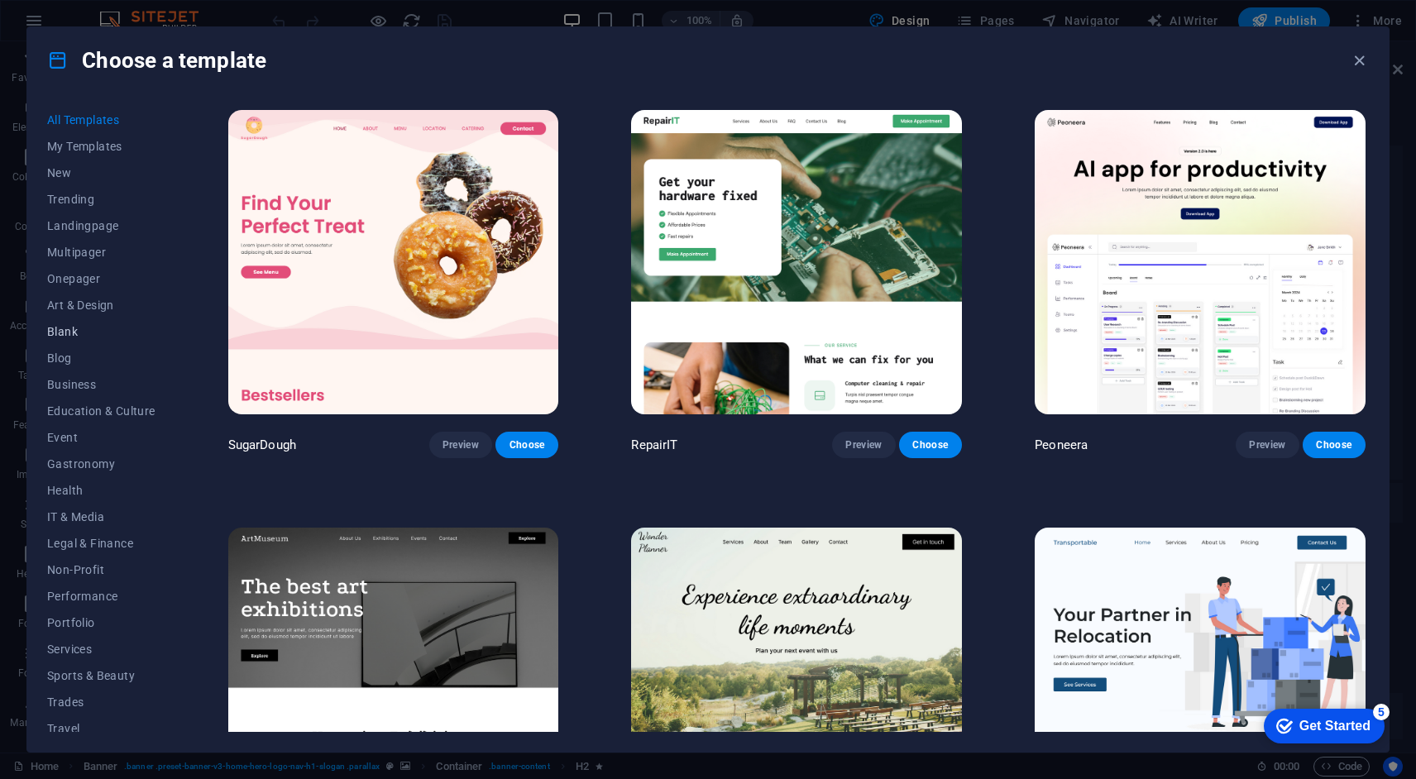
scroll to position [36, 0]
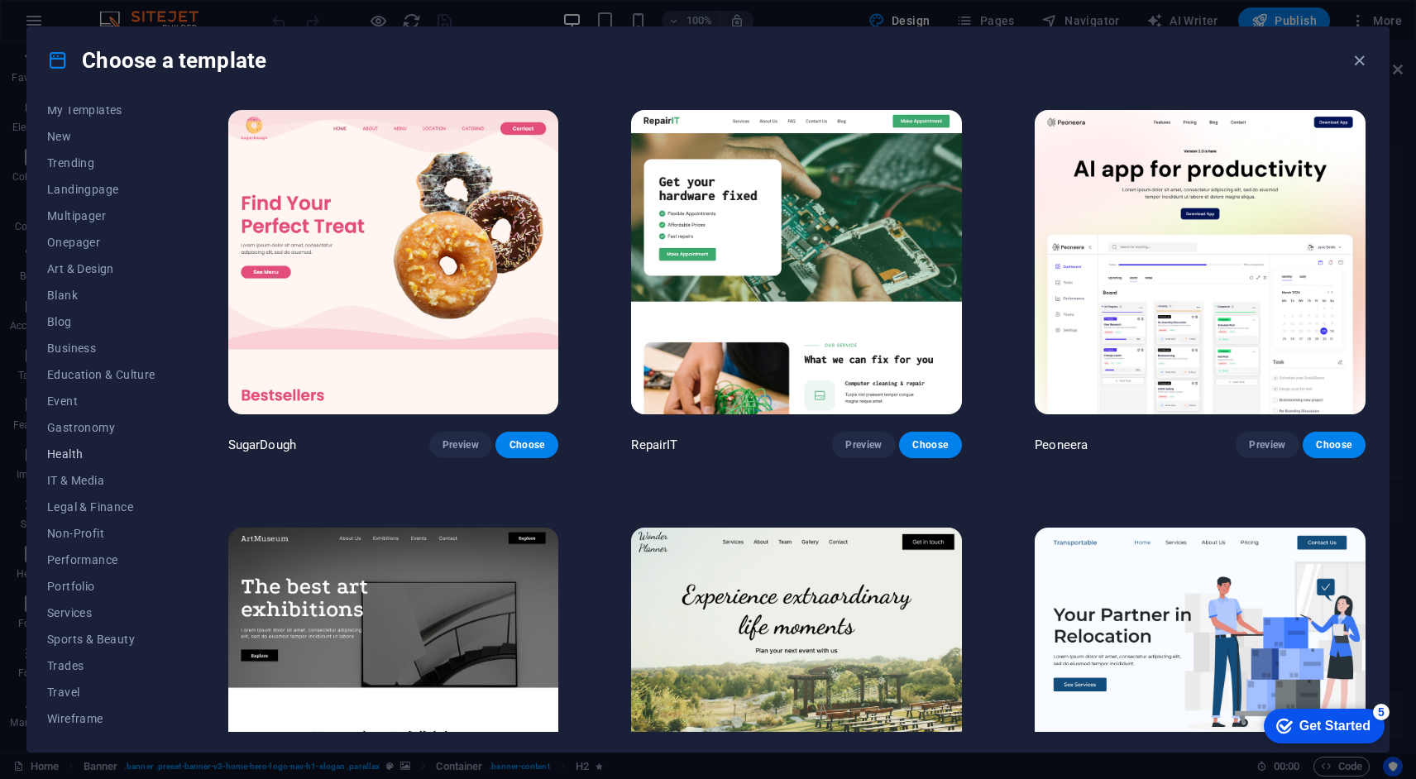
click at [74, 448] on span "Health" at bounding box center [101, 454] width 108 height 13
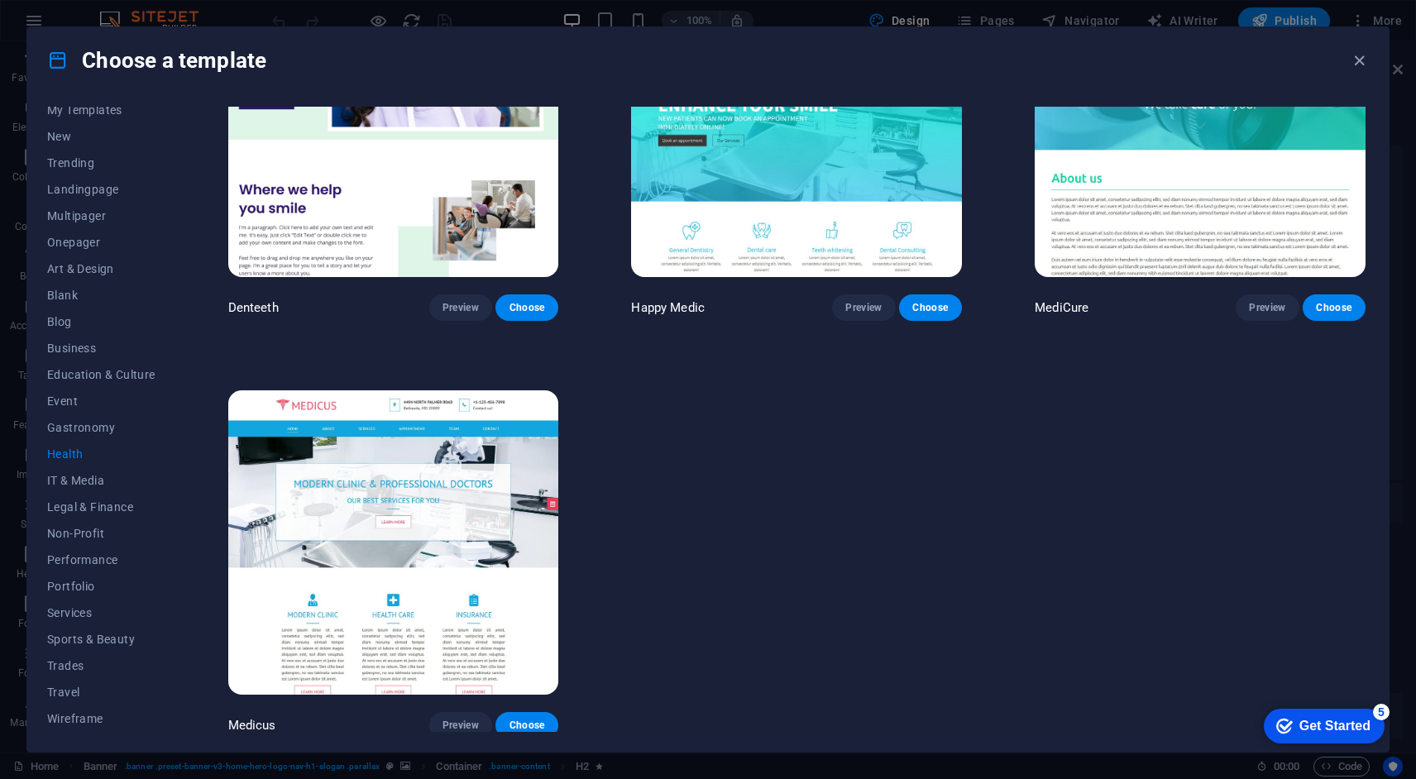
scroll to position [0, 0]
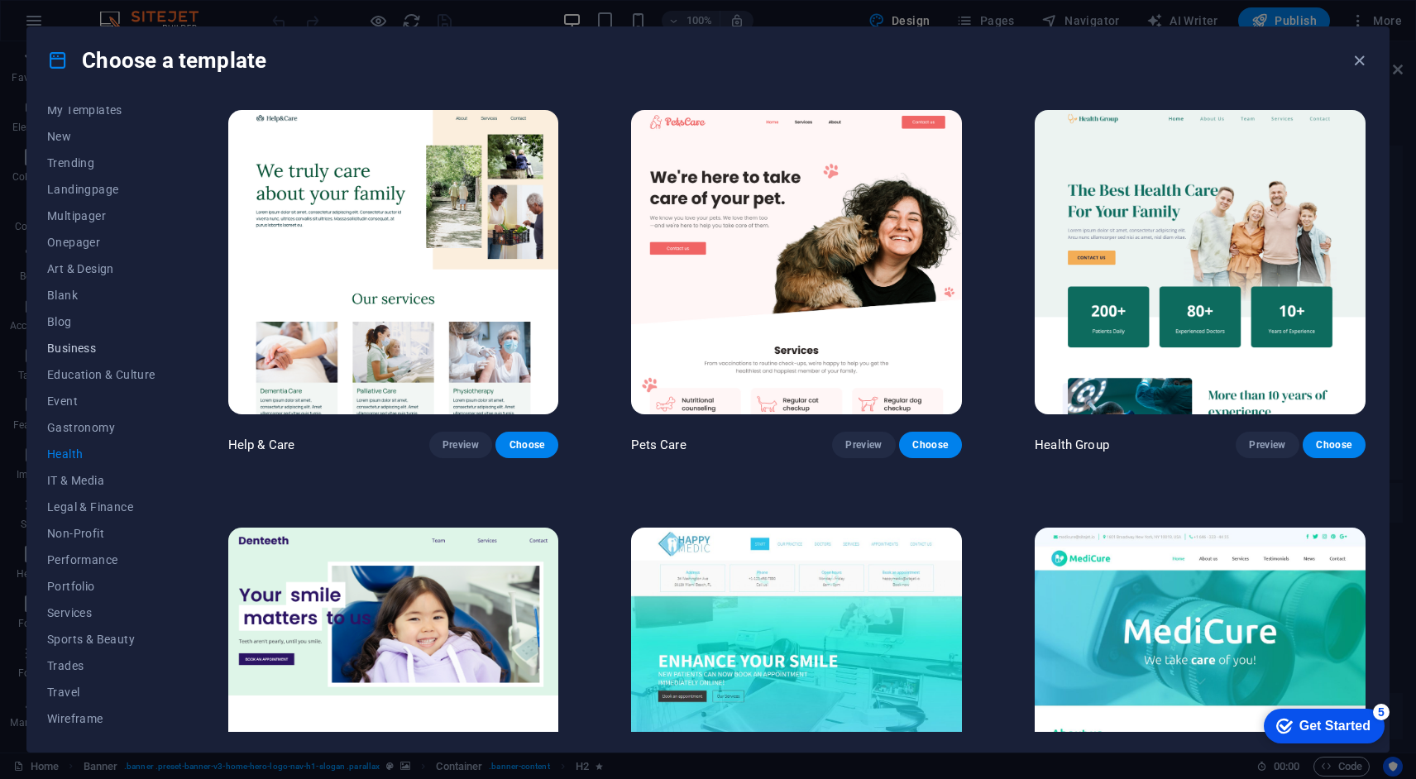
click at [93, 349] on span "Business" at bounding box center [101, 348] width 108 height 13
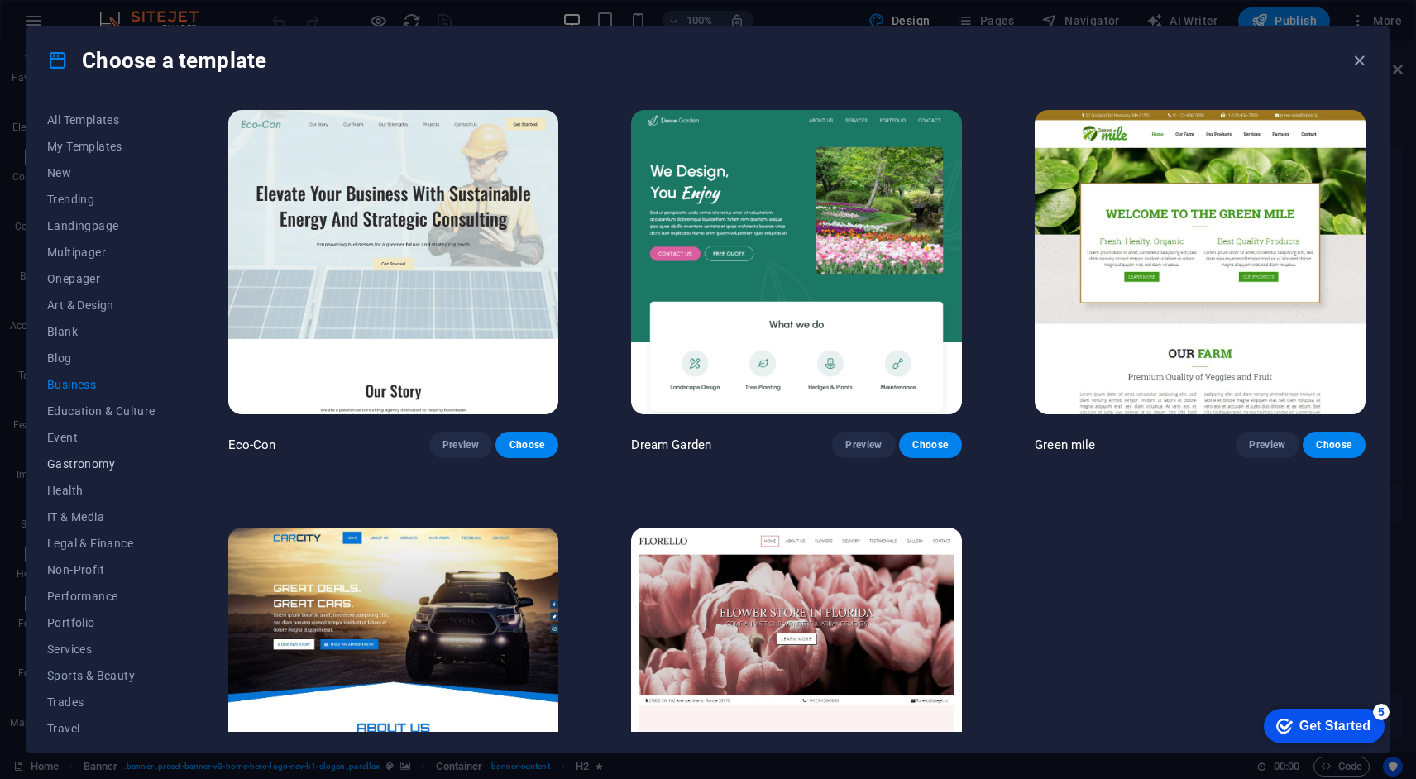
scroll to position [36, 0]
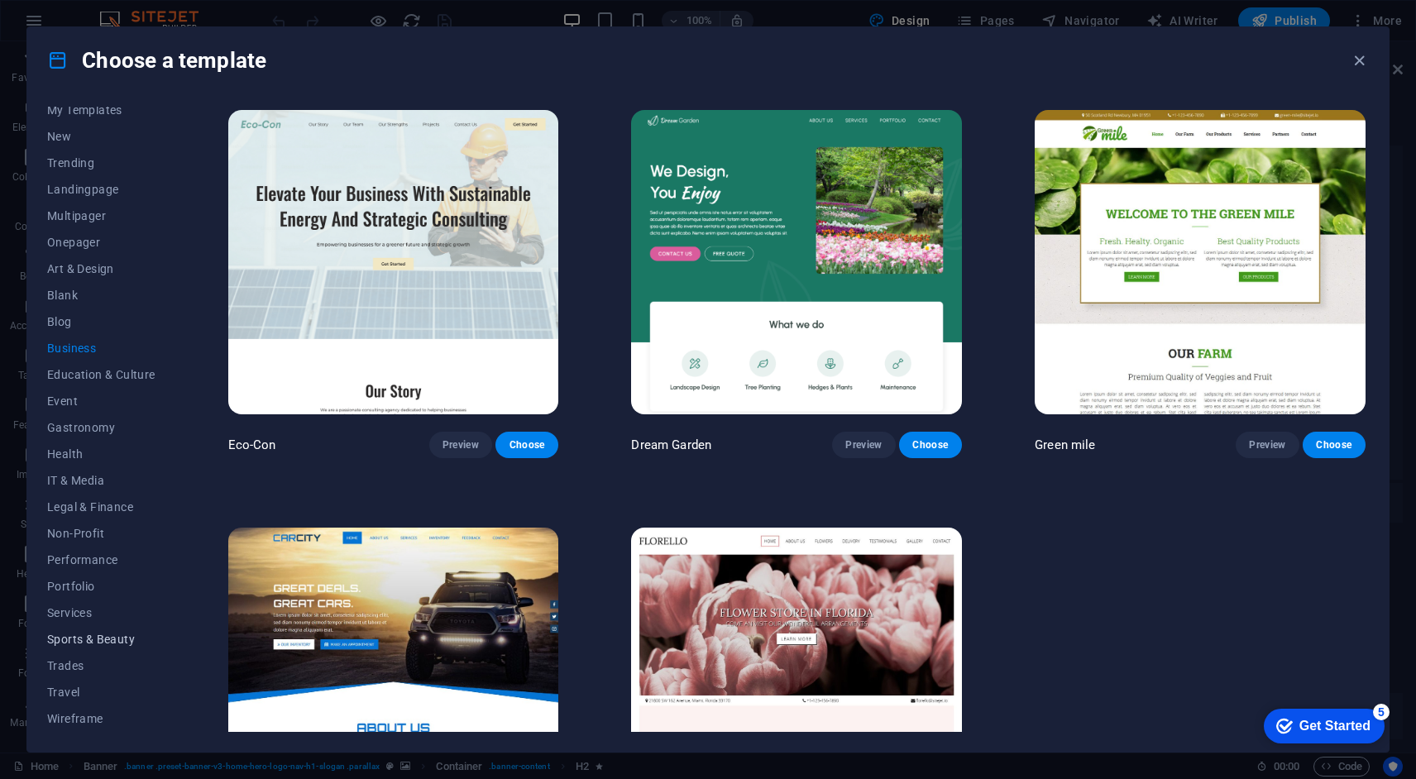
click at [84, 639] on span "Sports & Beauty" at bounding box center [101, 639] width 108 height 13
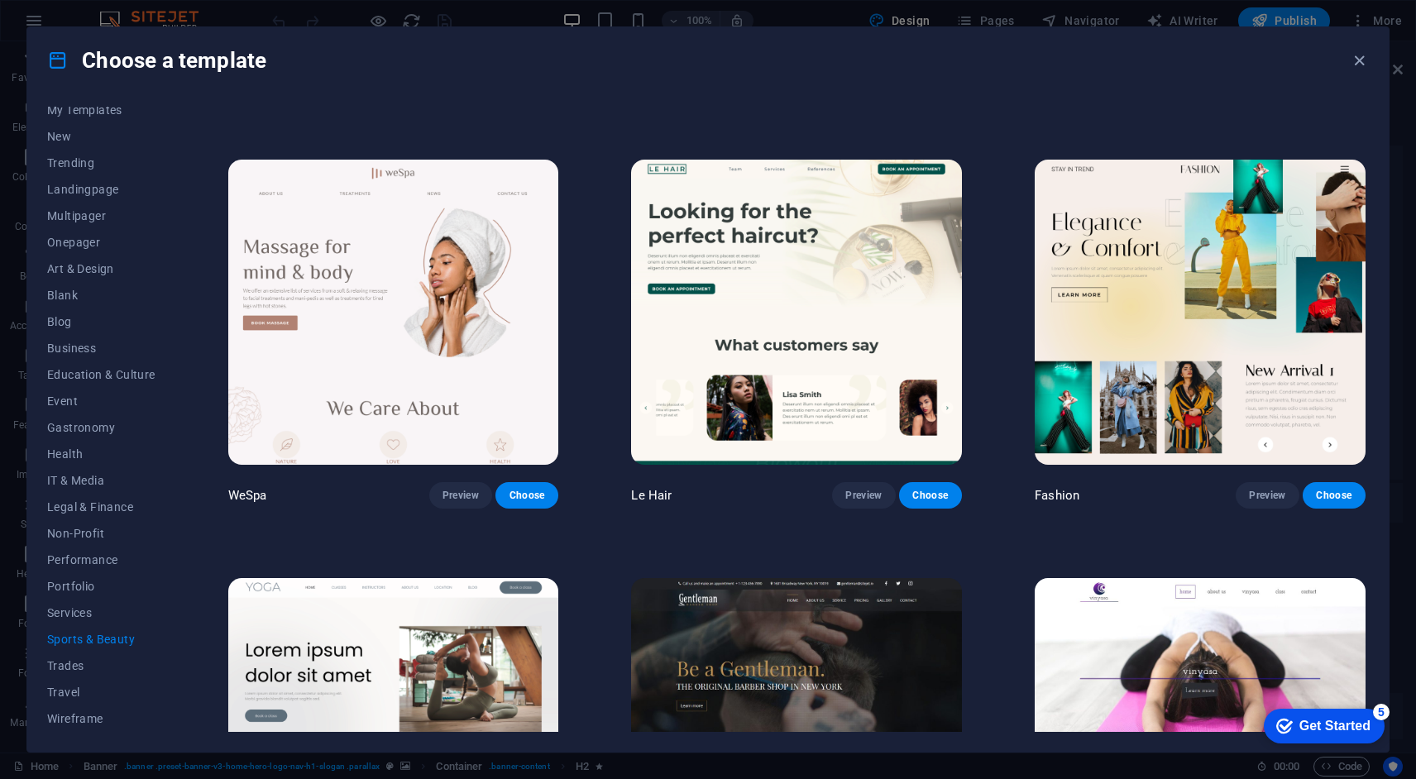
scroll to position [0, 0]
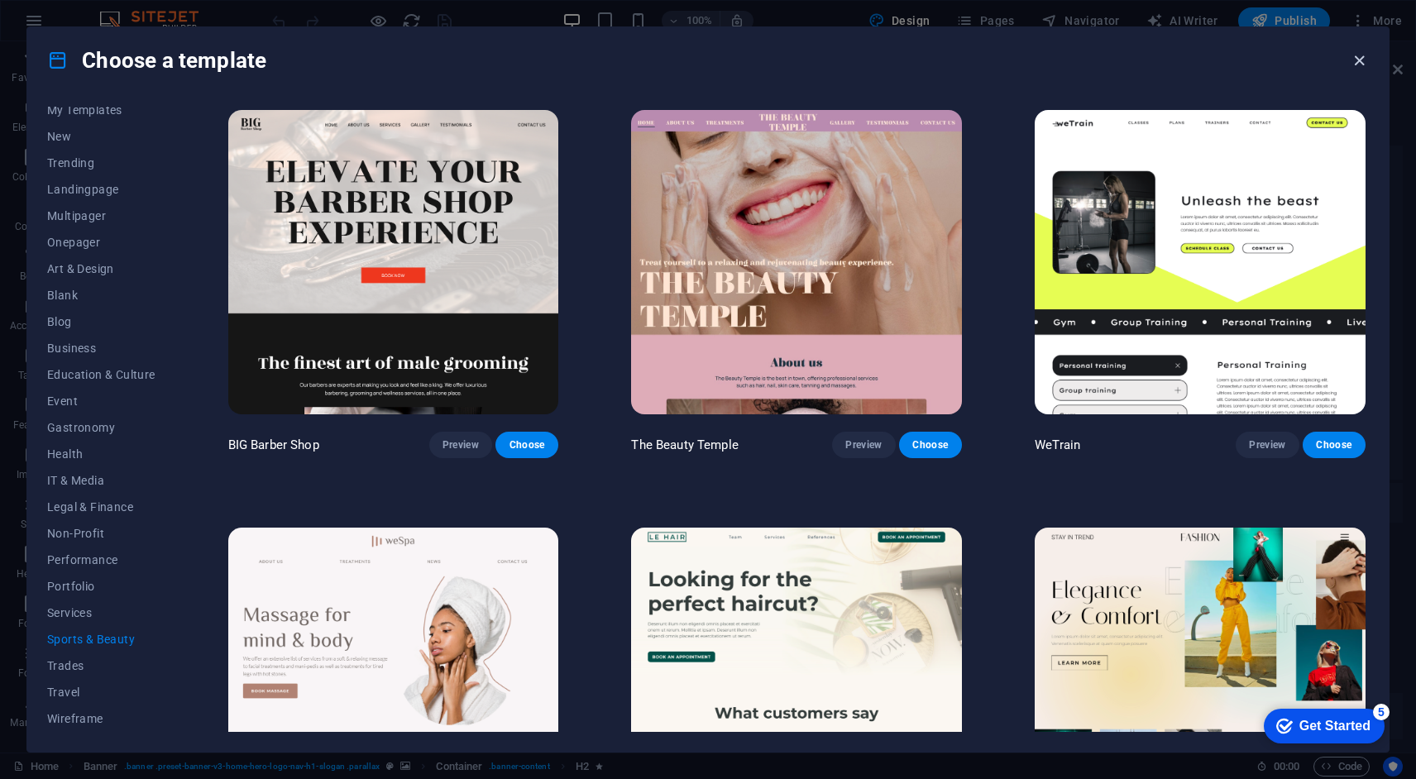
click at [1361, 56] on icon "button" at bounding box center [1359, 60] width 19 height 19
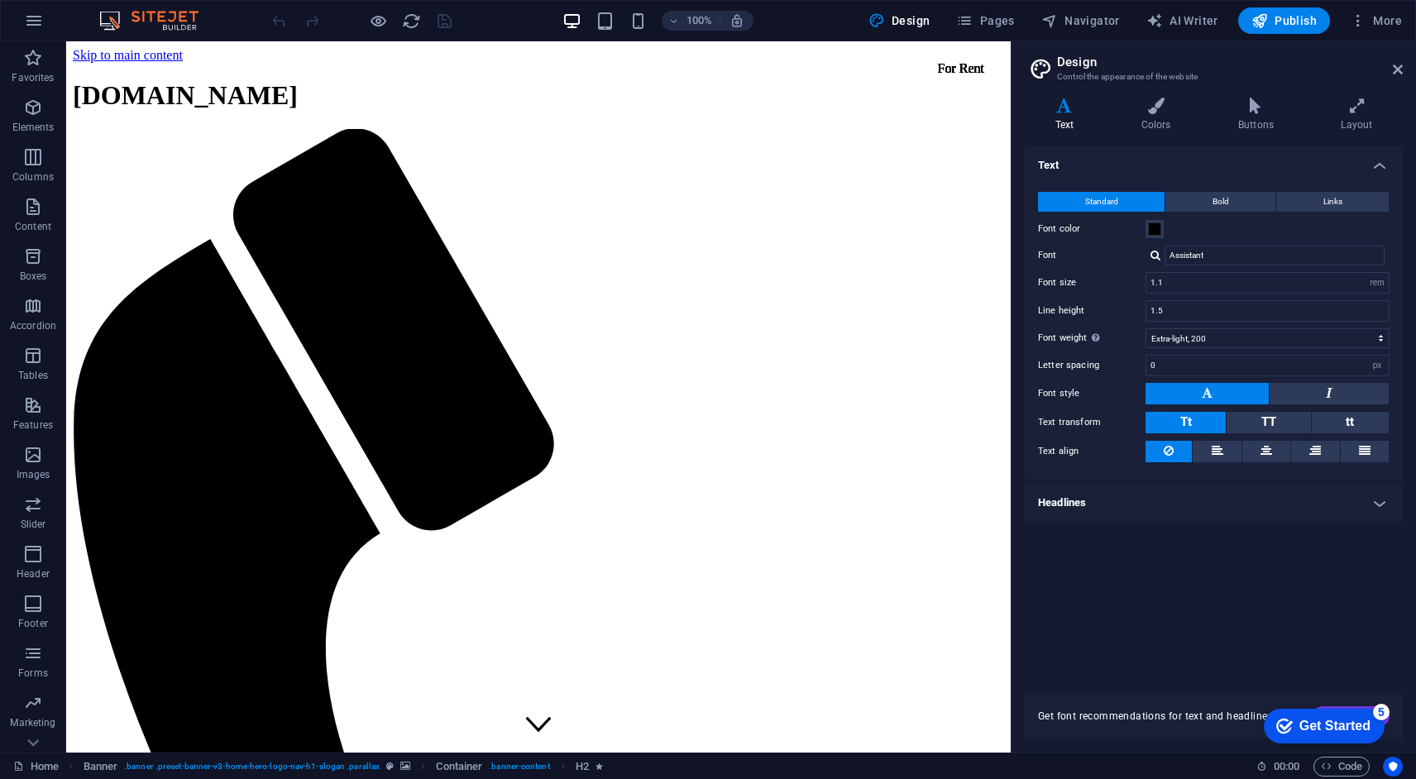
click at [141, 17] on img at bounding box center [157, 21] width 124 height 20
click at [161, 18] on img at bounding box center [157, 21] width 124 height 20
click at [109, 18] on img at bounding box center [157, 21] width 124 height 20
click at [48, 28] on button "button" at bounding box center [34, 21] width 40 height 40
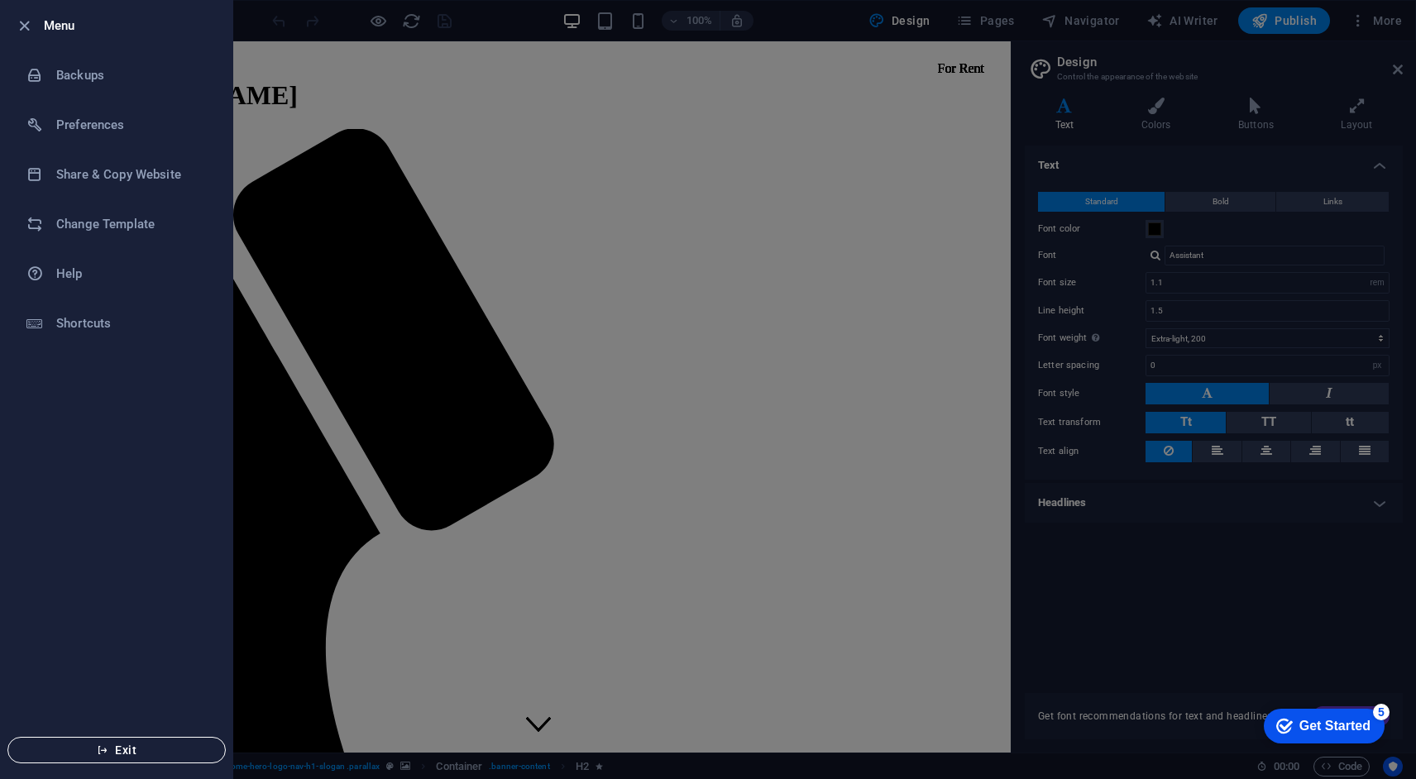
click at [103, 753] on icon "button" at bounding box center [103, 751] width 12 height 12
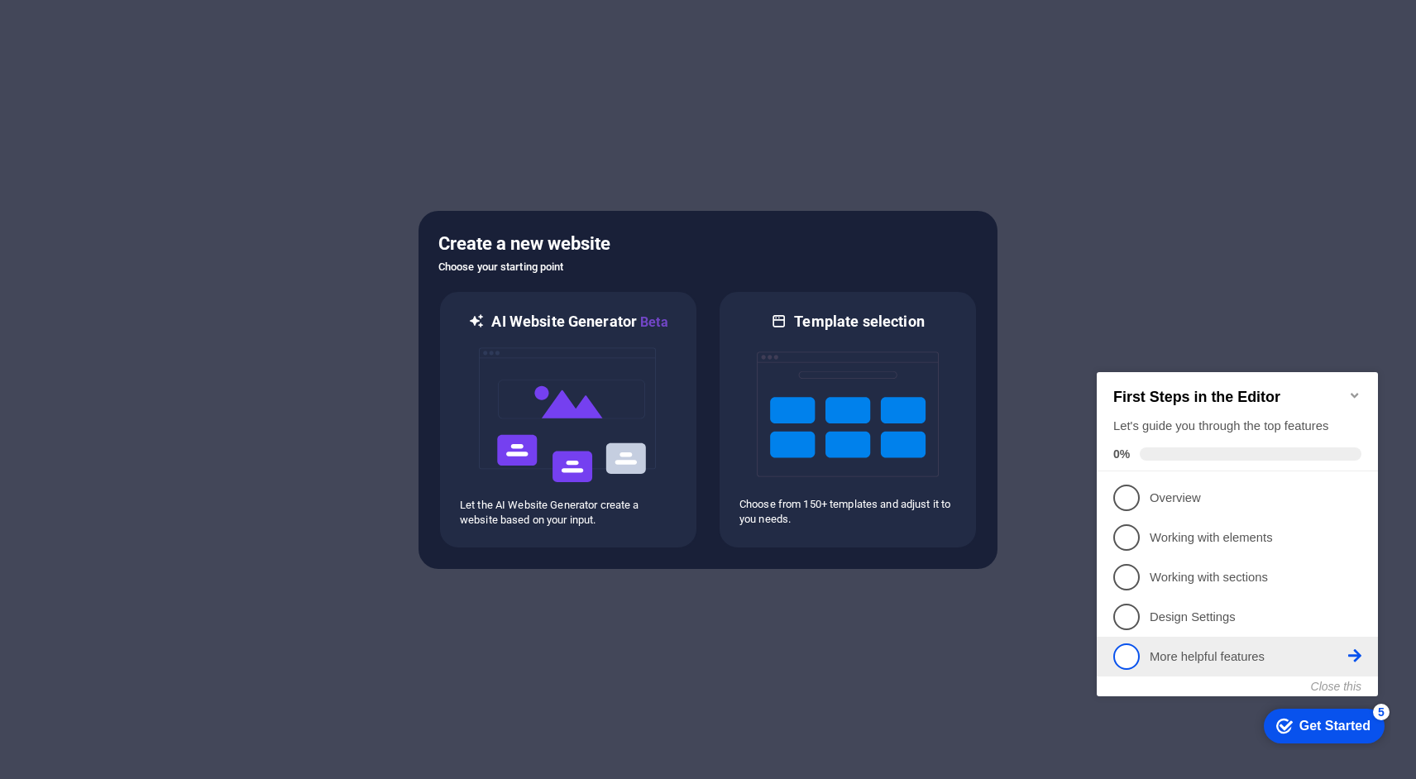
click at [1126, 654] on span "5" at bounding box center [1127, 657] width 26 height 26
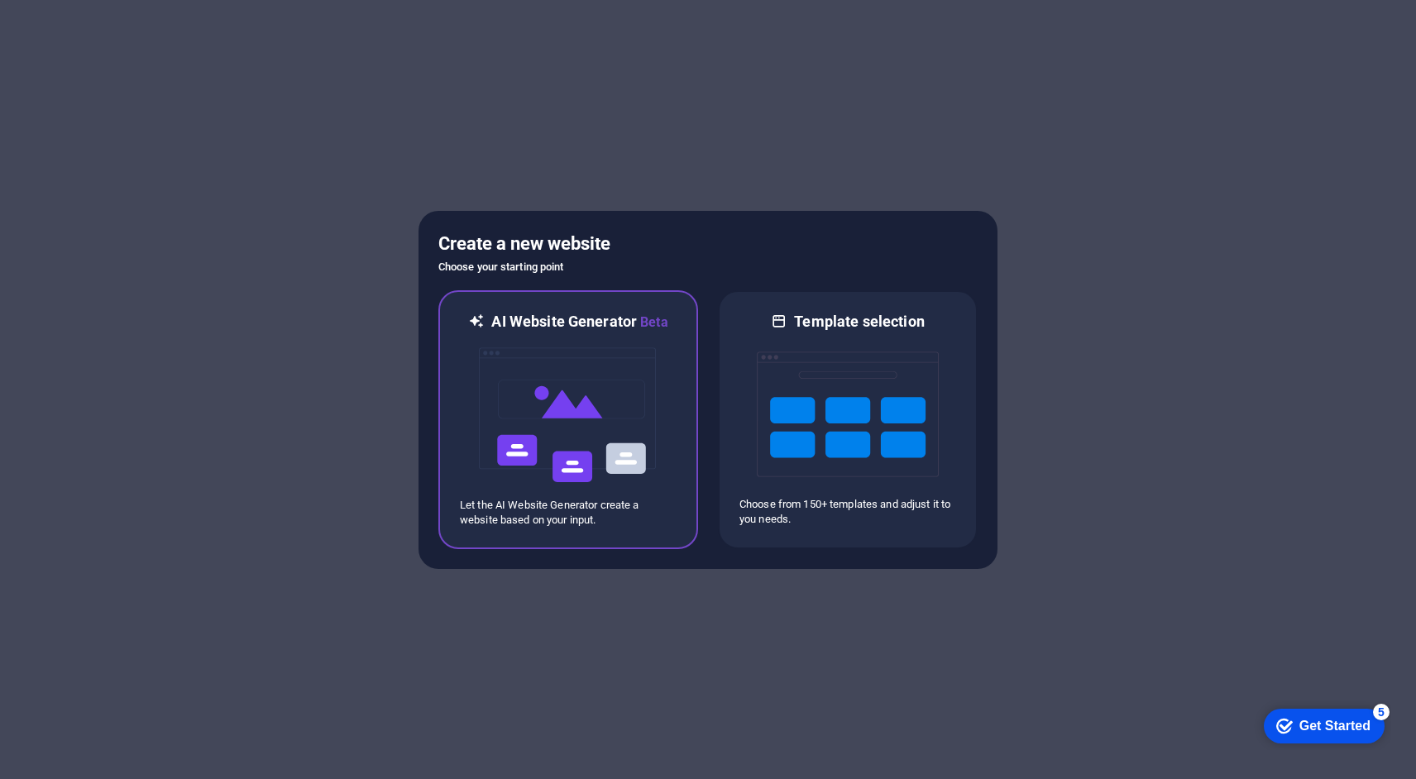
click at [572, 412] on img at bounding box center [568, 415] width 182 height 165
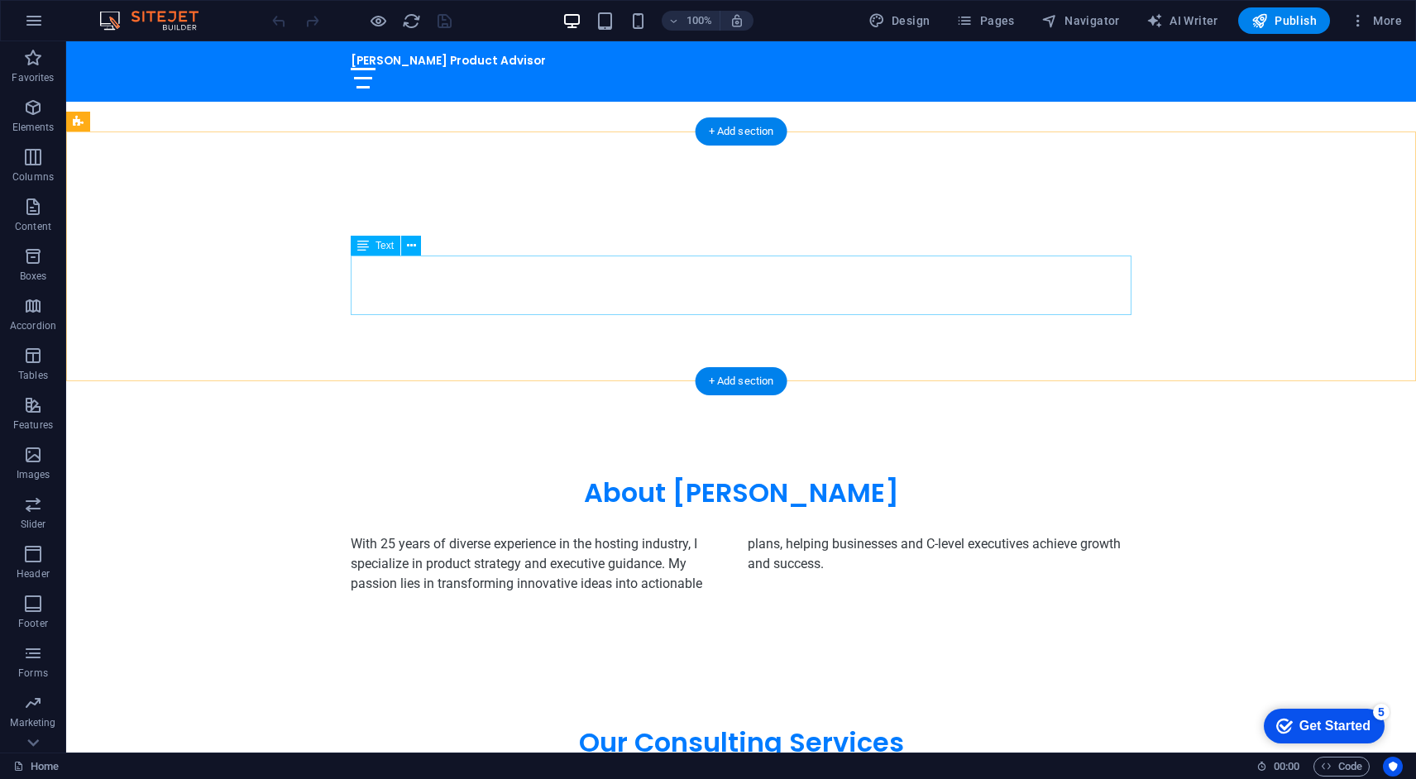
scroll to position [616, 0]
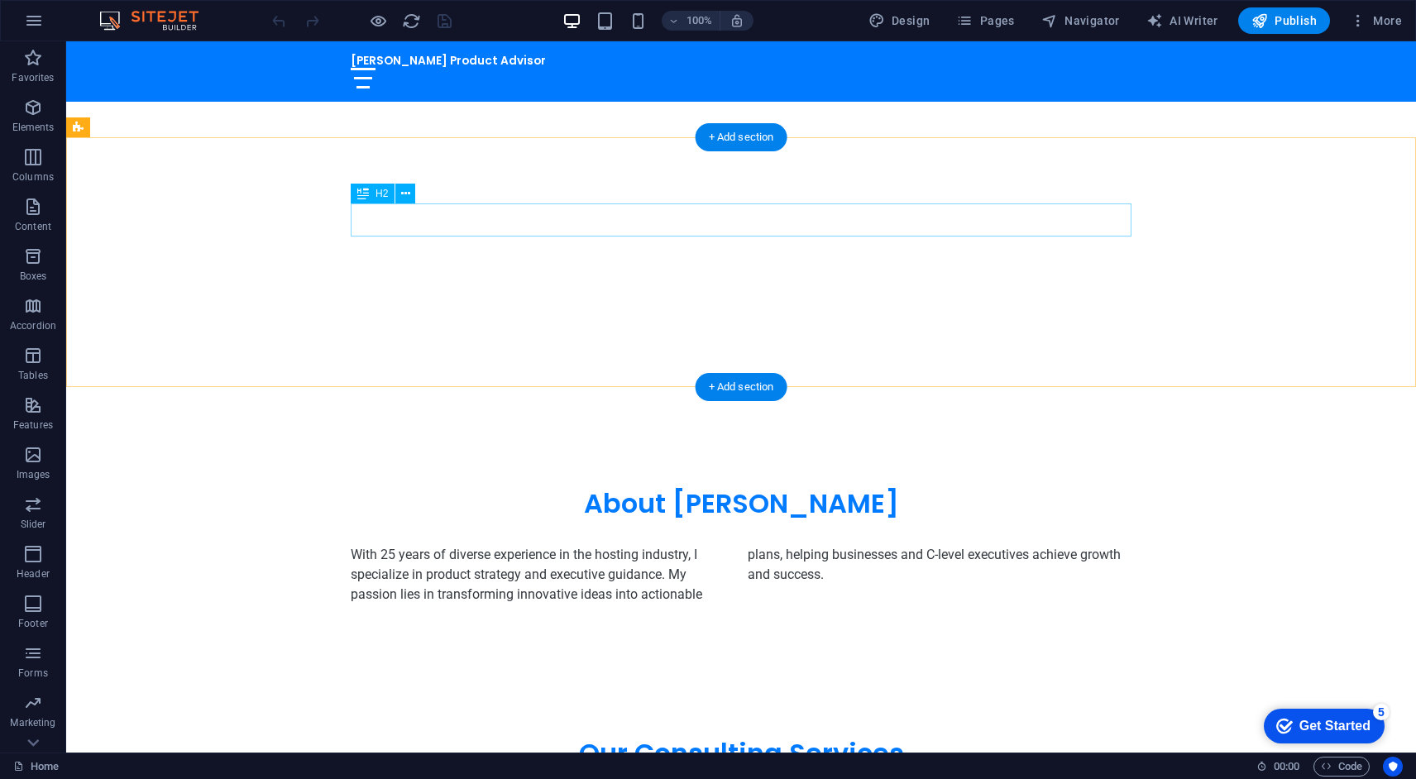
click at [733, 487] on div "About [PERSON_NAME]" at bounding box center [741, 503] width 781 height 33
click at [581, 520] on div at bounding box center [741, 532] width 781 height 25
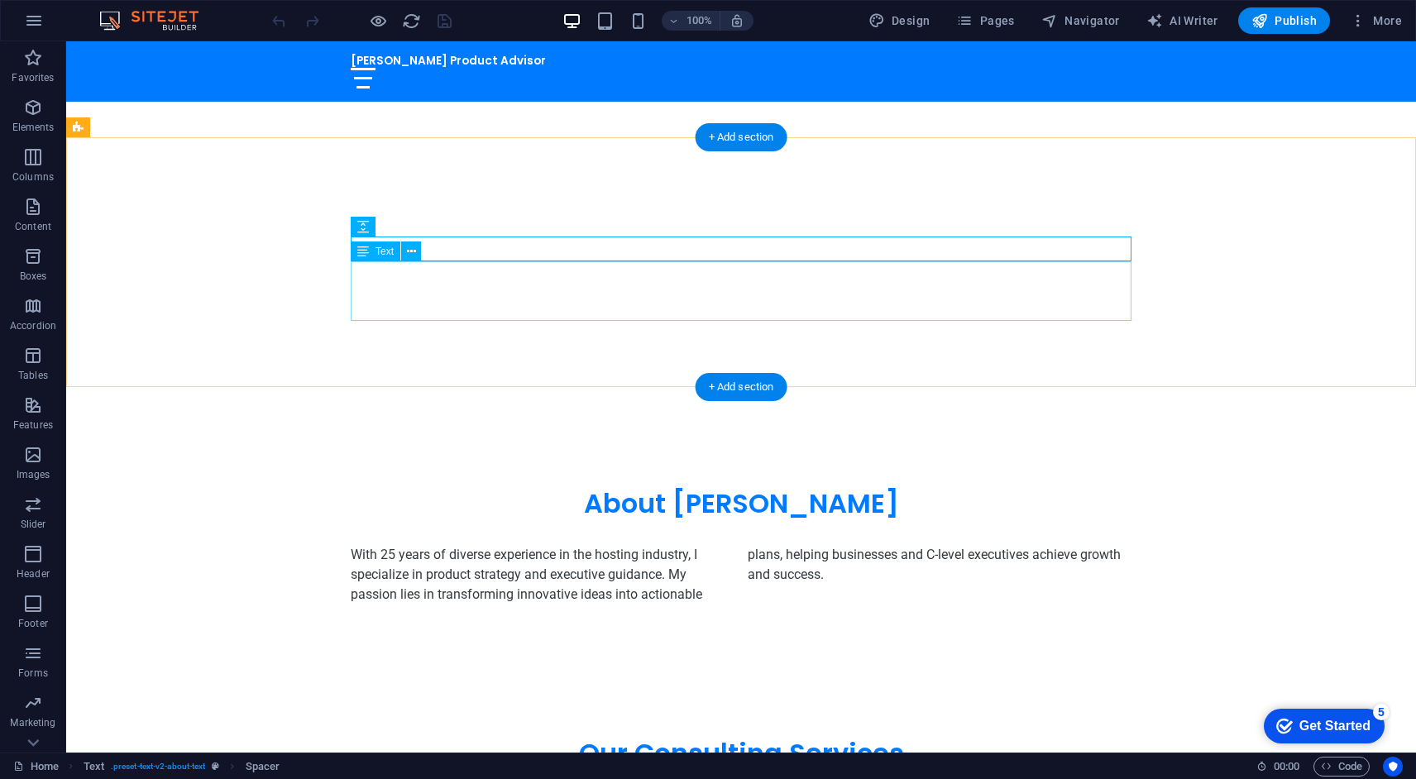
click at [582, 545] on div "With 25 years of diverse experience in the hosting industry, I specialize in pr…" at bounding box center [741, 575] width 781 height 60
click at [581, 520] on div at bounding box center [741, 532] width 781 height 25
click at [605, 545] on div "With 25 years of diverse experience in the hosting industry, I specialize in pr…" at bounding box center [741, 575] width 781 height 60
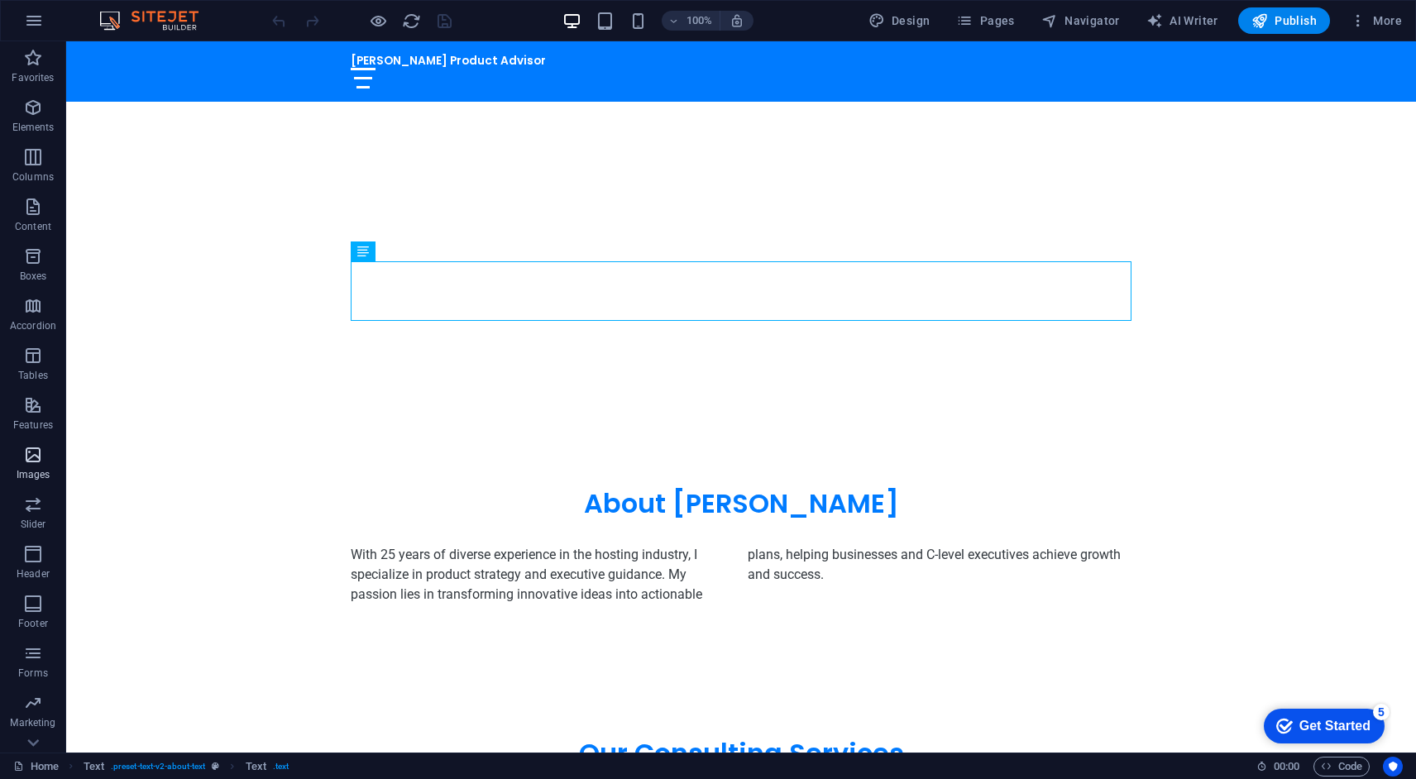
click at [35, 464] on icon "button" at bounding box center [33, 455] width 20 height 20
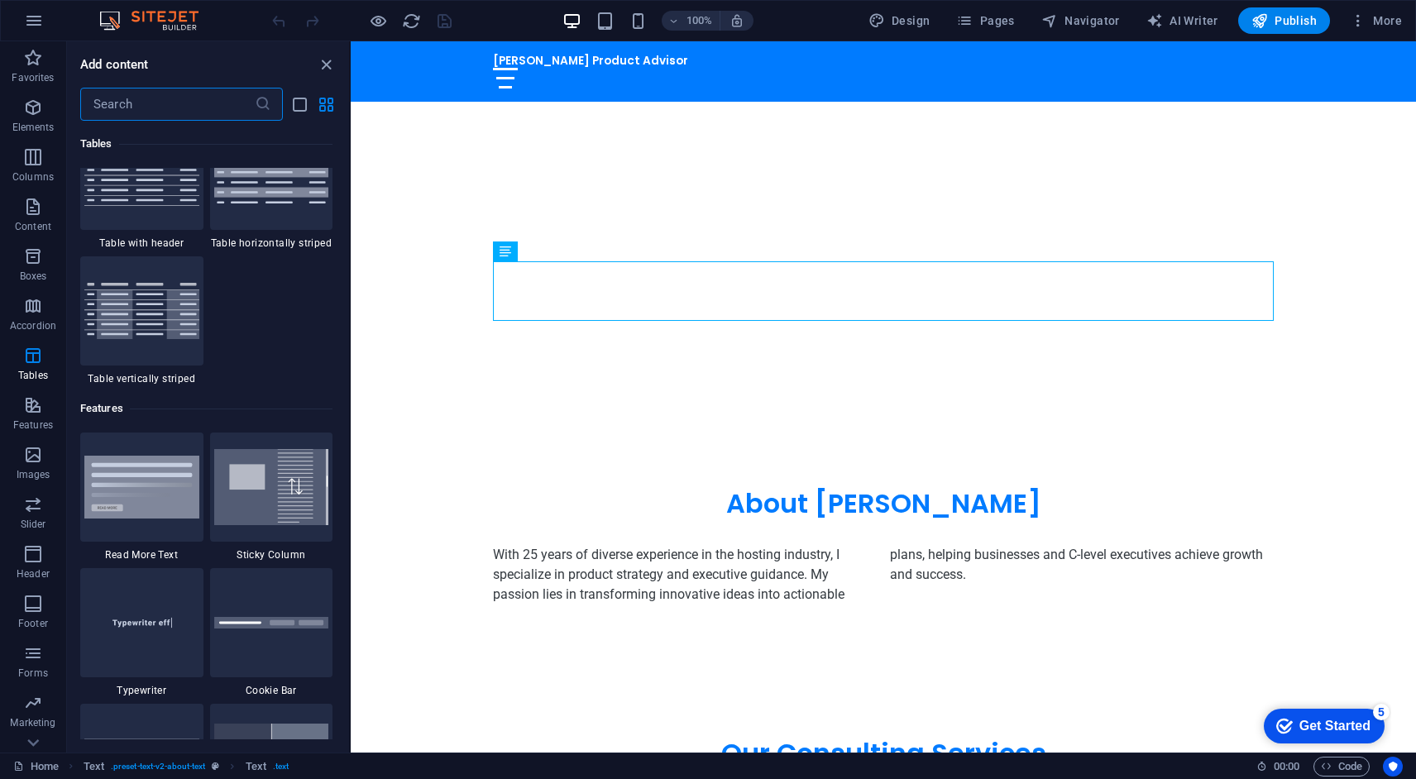
scroll to position [6155, 0]
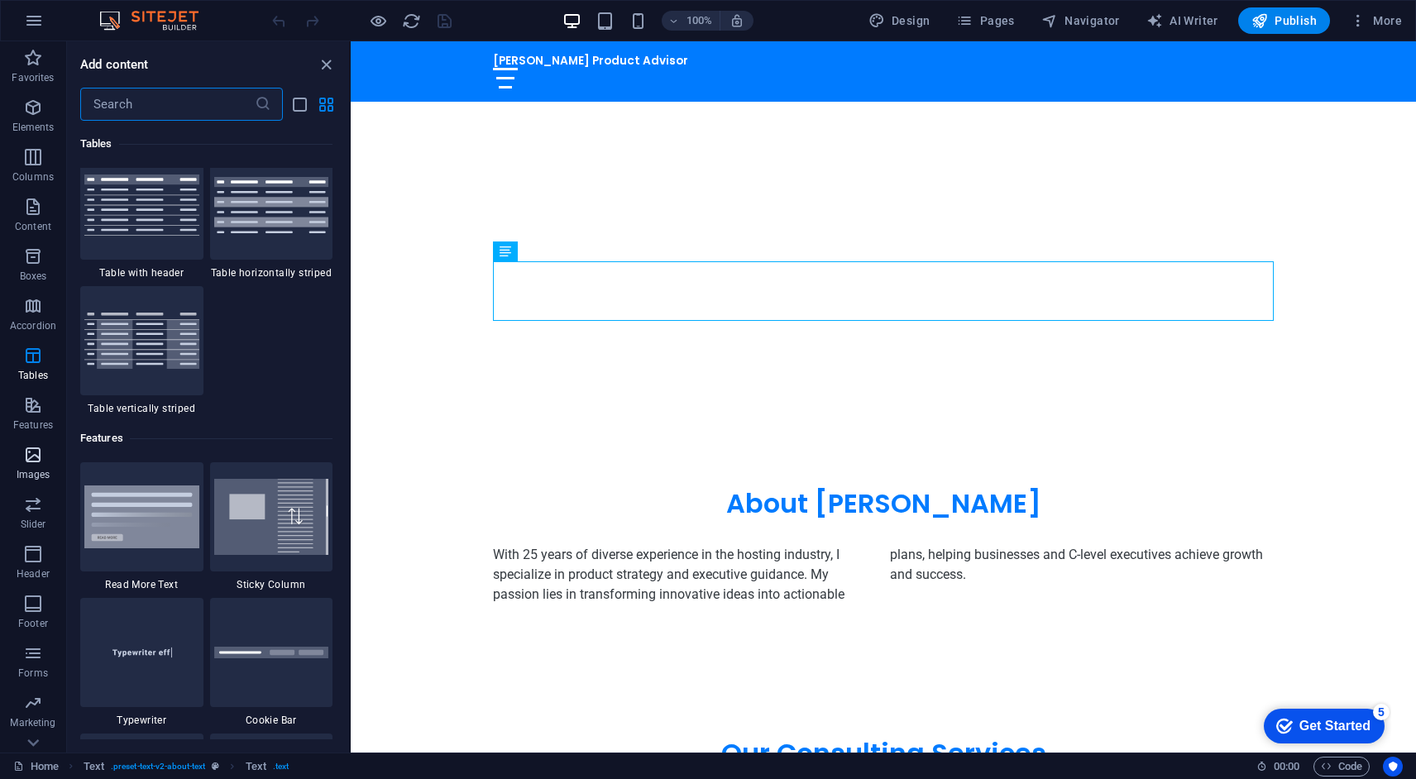
click at [31, 448] on icon "button" at bounding box center [33, 455] width 20 height 20
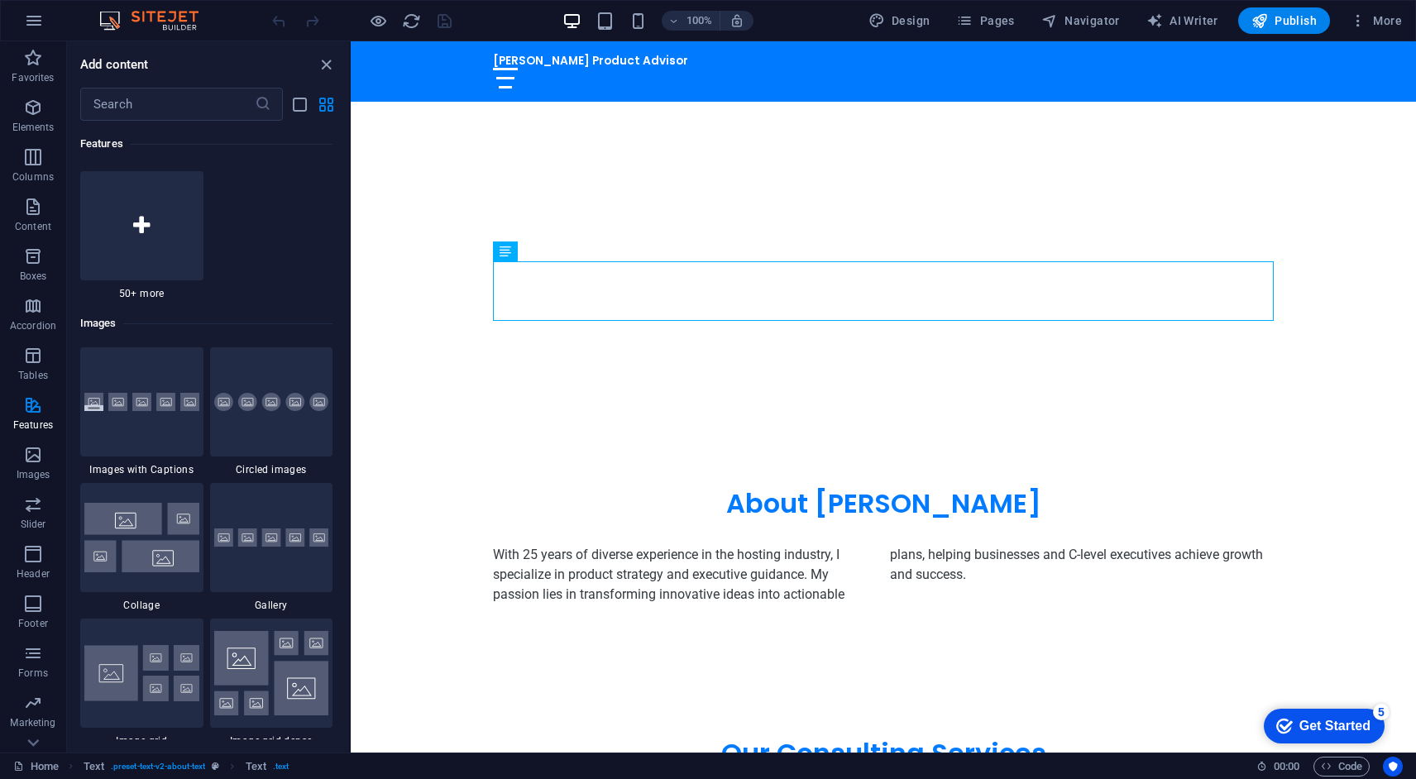
scroll to position [8389, 0]
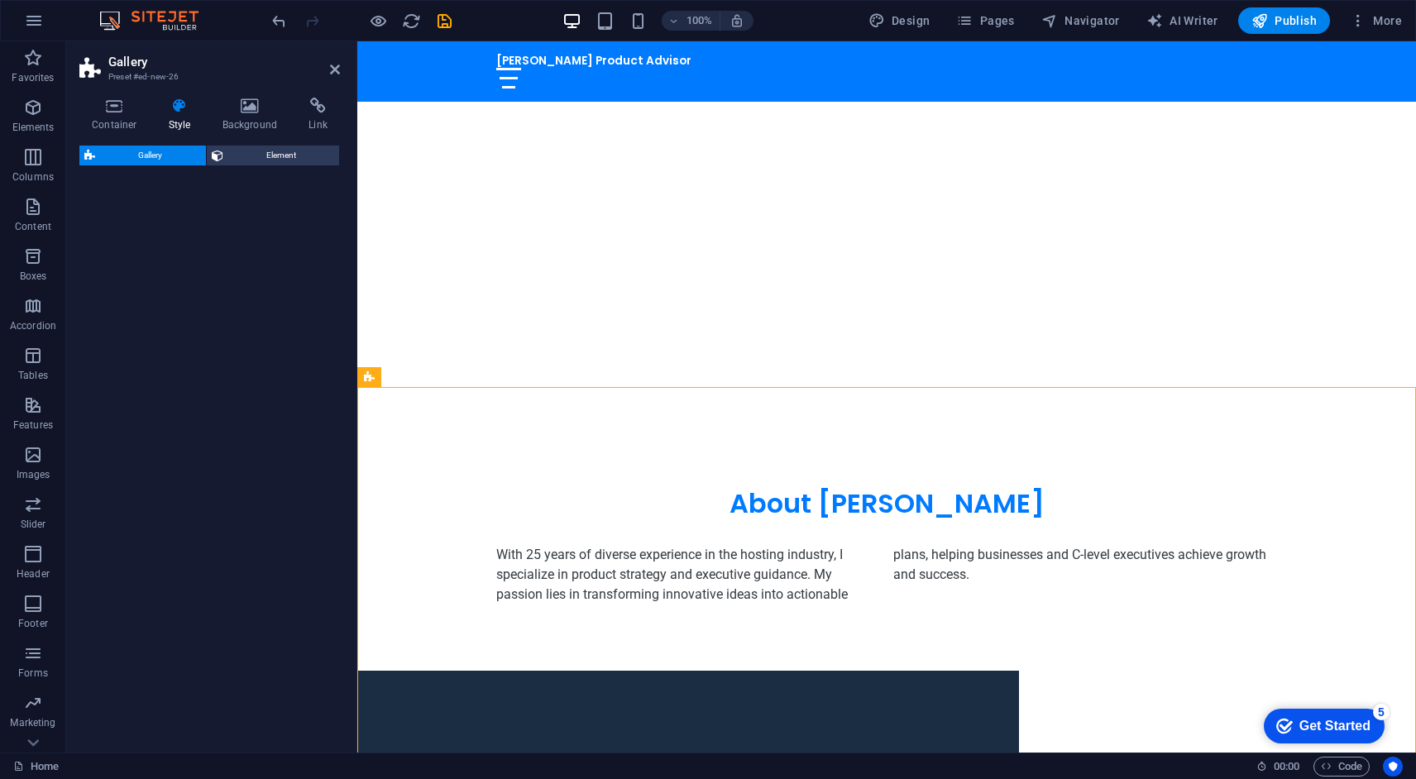
select select "rem"
select select "preset-gallery-v3-captions"
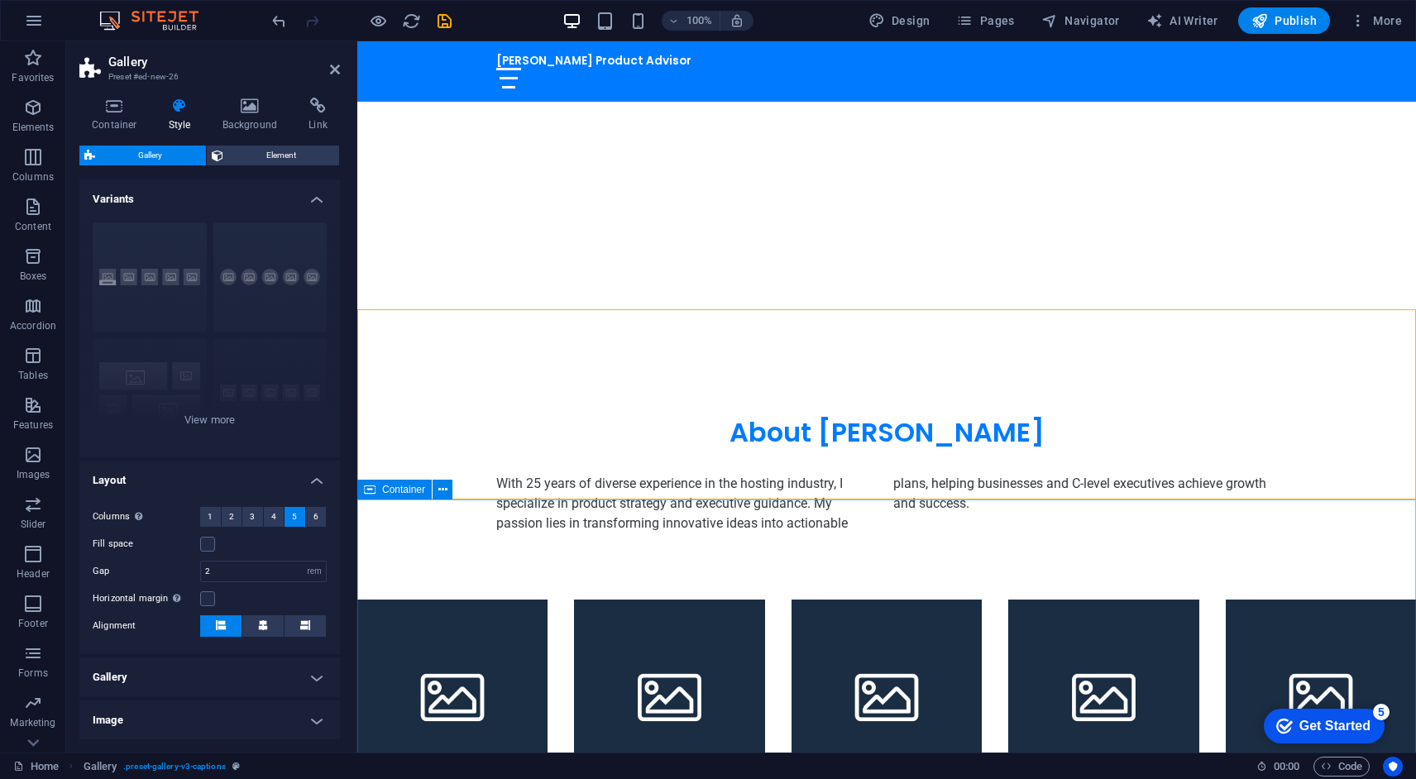
scroll to position [667, 0]
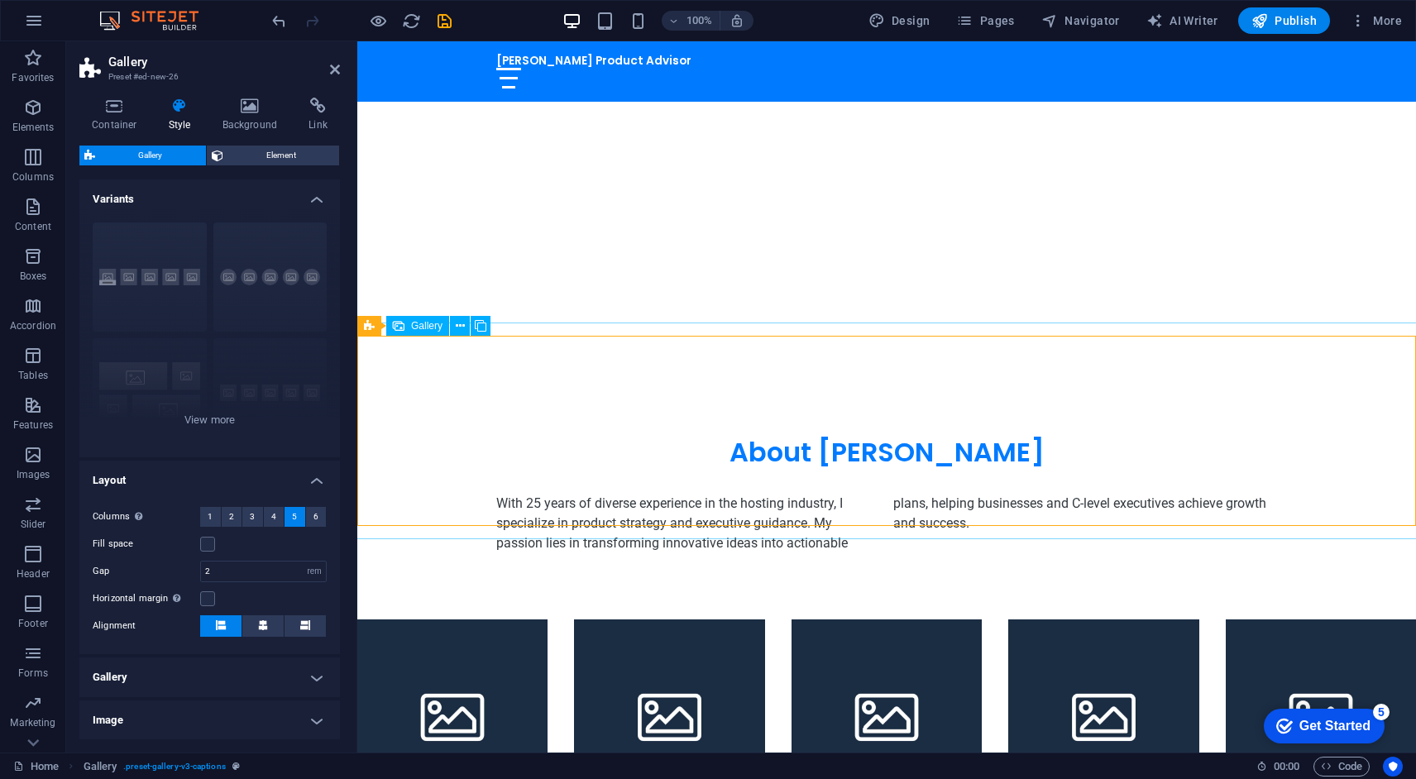
click at [410, 620] on li at bounding box center [452, 715] width 190 height 190
click at [521, 620] on li at bounding box center [452, 715] width 190 height 190
click at [369, 328] on icon at bounding box center [369, 326] width 11 height 20
click at [434, 328] on icon at bounding box center [430, 326] width 9 height 17
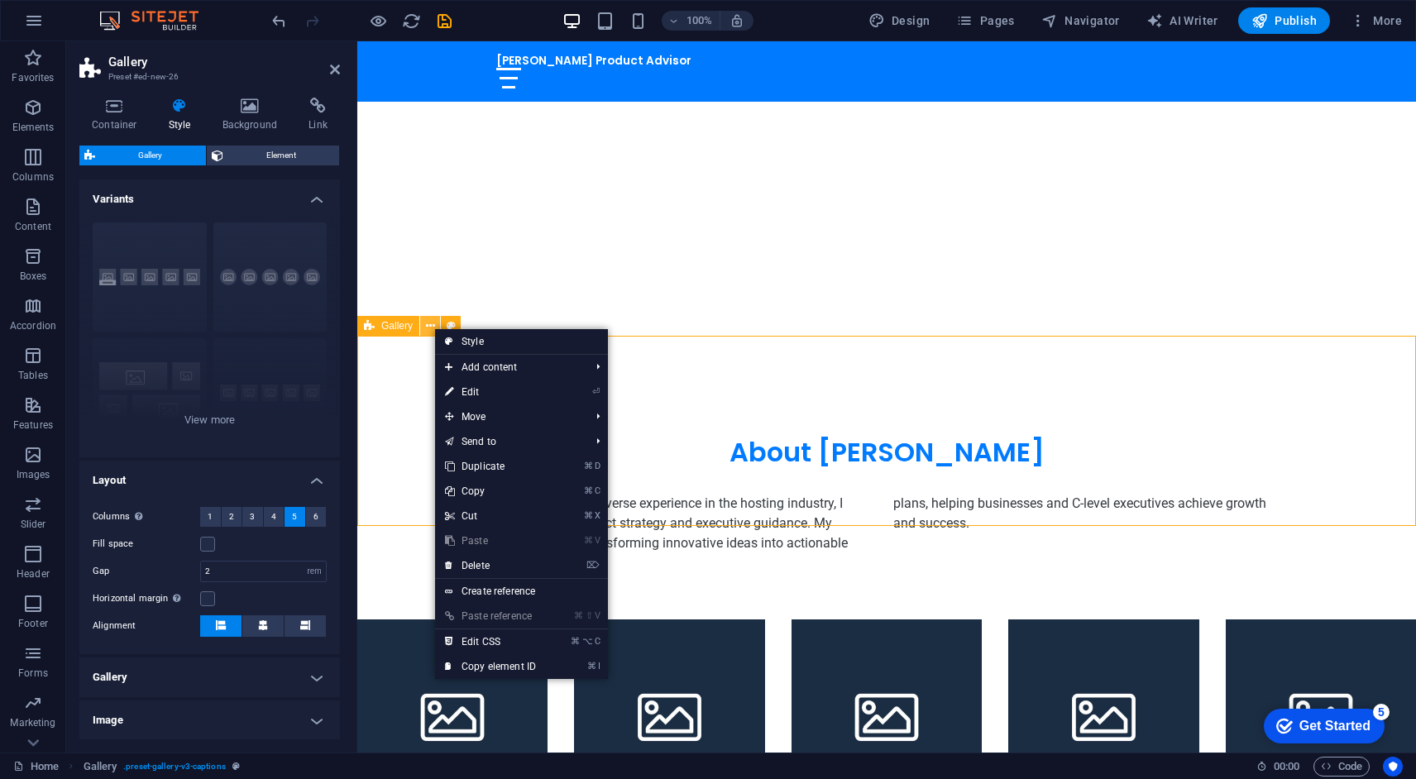
click at [434, 328] on icon at bounding box center [430, 326] width 9 height 17
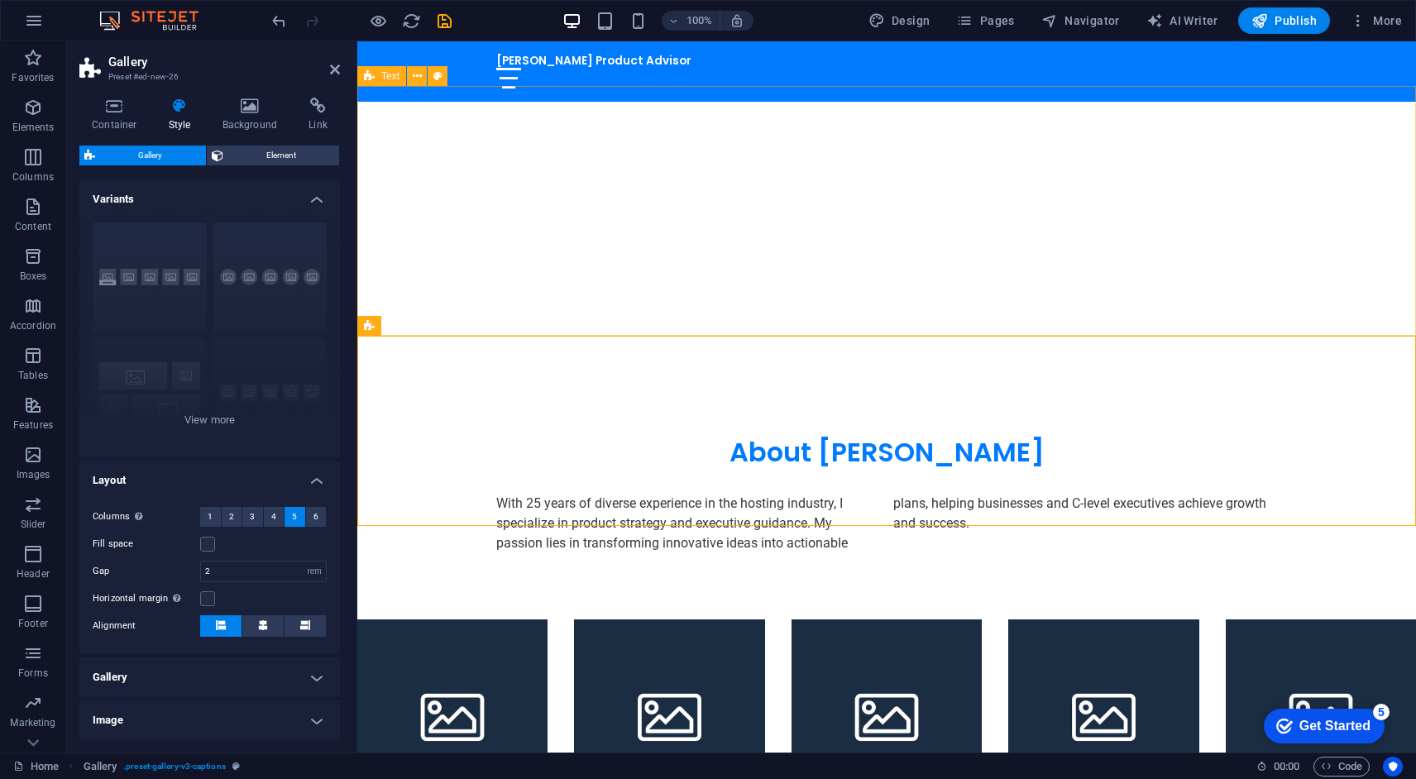
click at [544, 370] on div "About Michael Mertens With 25 years of diverse experience in the hosting indust…" at bounding box center [886, 495] width 1059 height 250
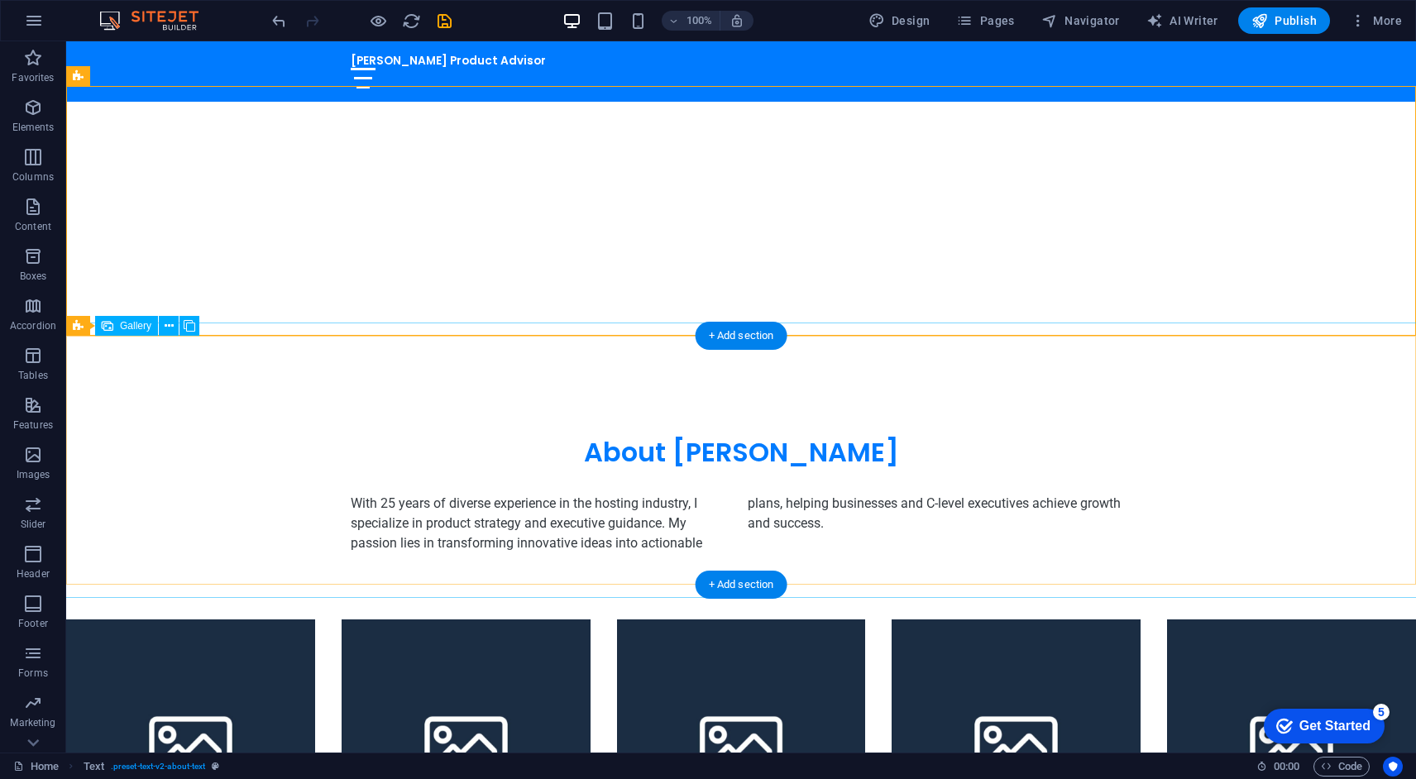
click at [587, 620] on li at bounding box center [466, 744] width 249 height 249
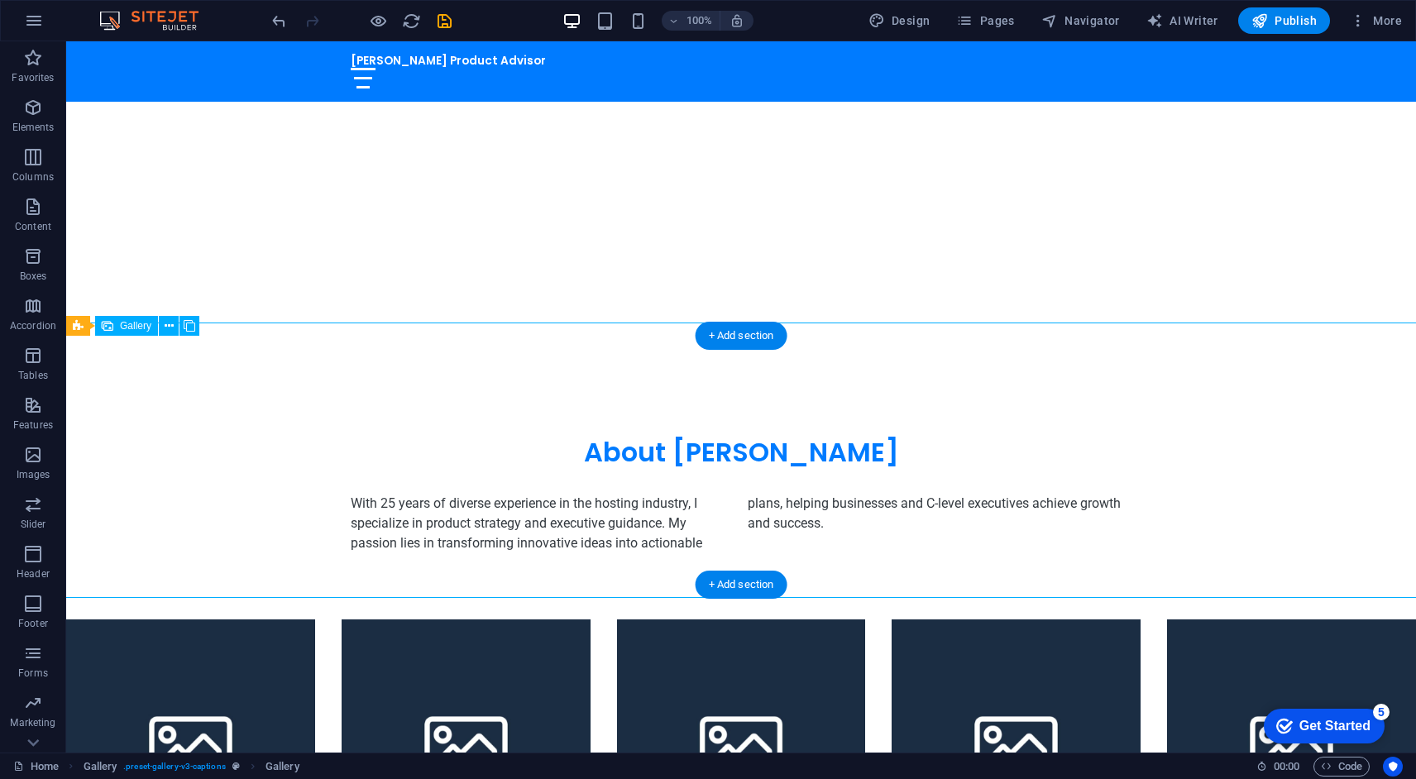
click at [502, 620] on li at bounding box center [466, 744] width 249 height 249
click at [103, 620] on li at bounding box center [190, 744] width 249 height 249
click at [122, 328] on span "Gallery" at bounding box center [135, 326] width 31 height 10
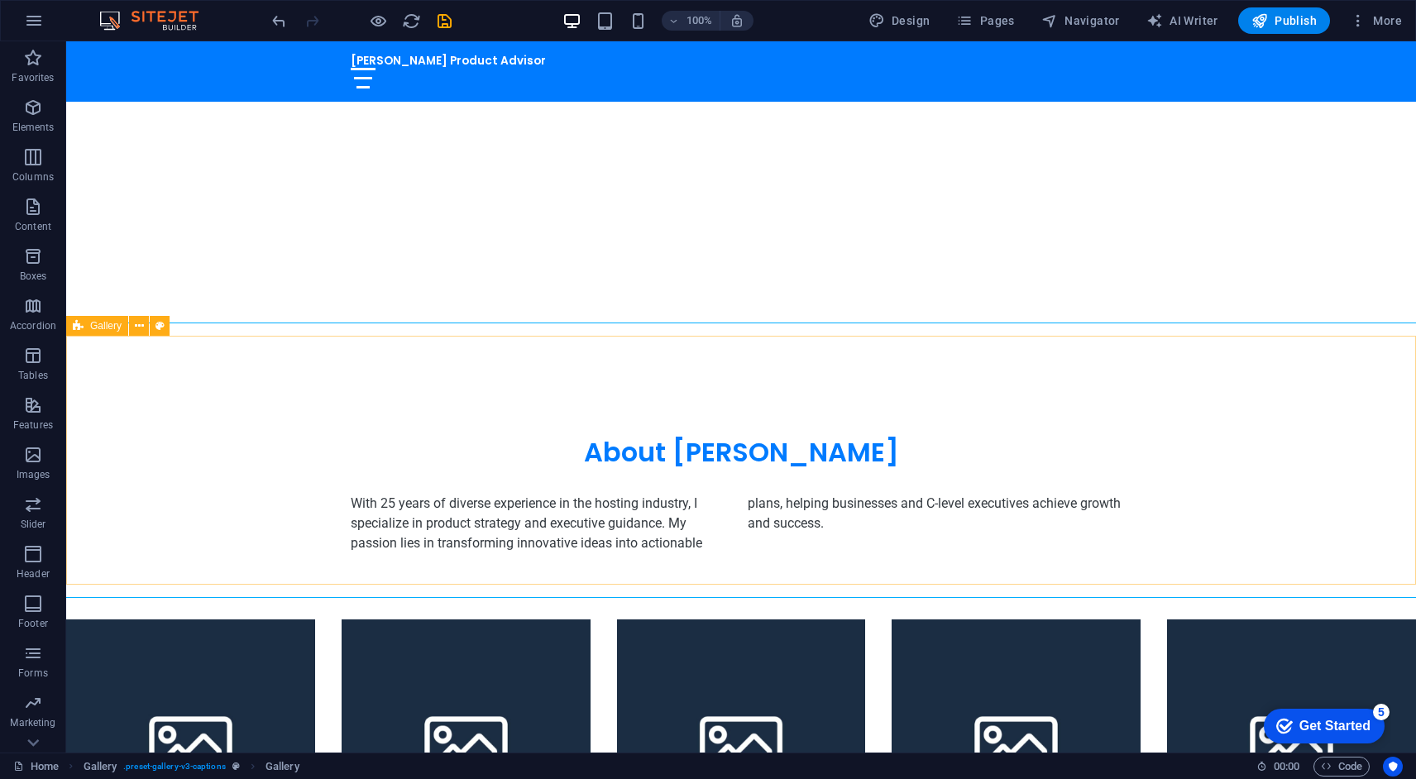
click at [80, 326] on icon at bounding box center [78, 326] width 11 height 20
click at [170, 333] on icon at bounding box center [169, 326] width 9 height 17
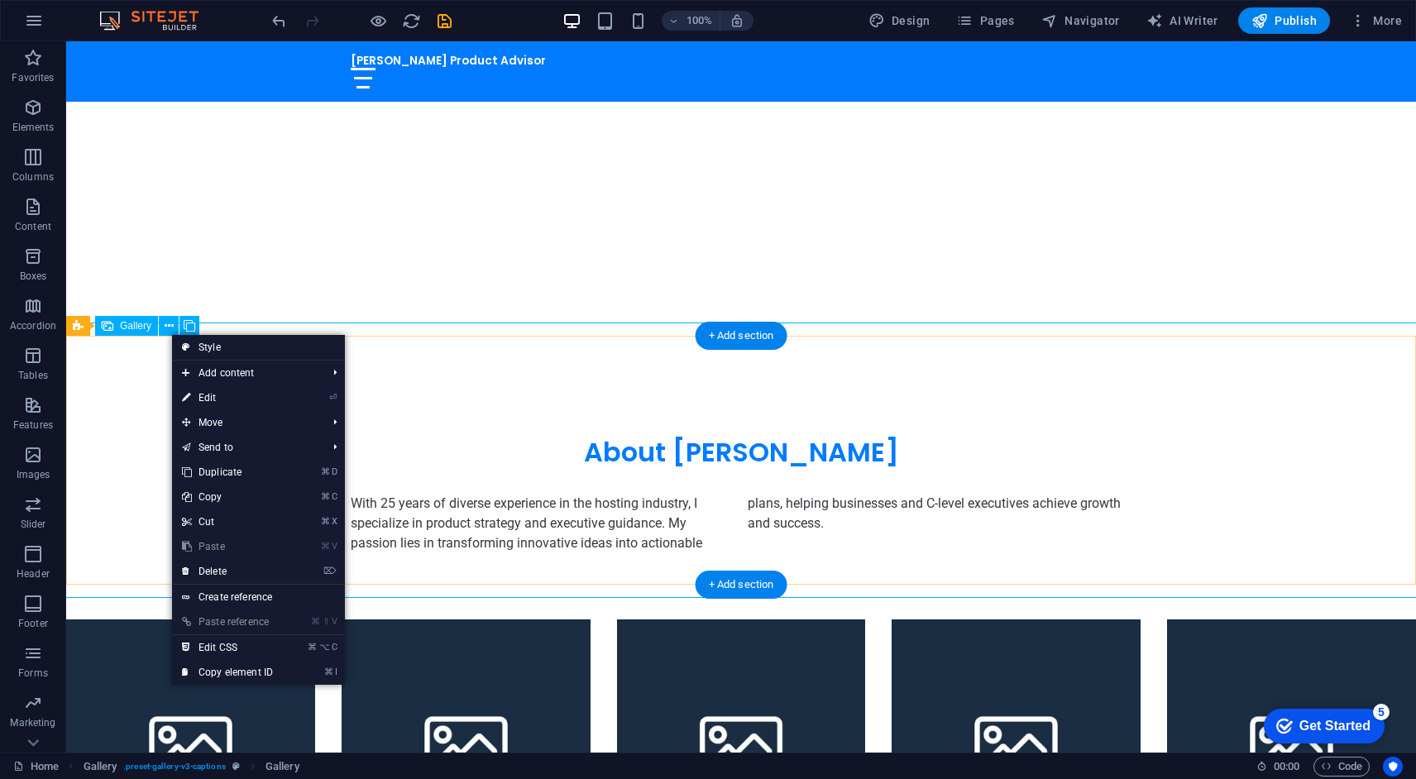
click at [113, 620] on li at bounding box center [190, 744] width 249 height 249
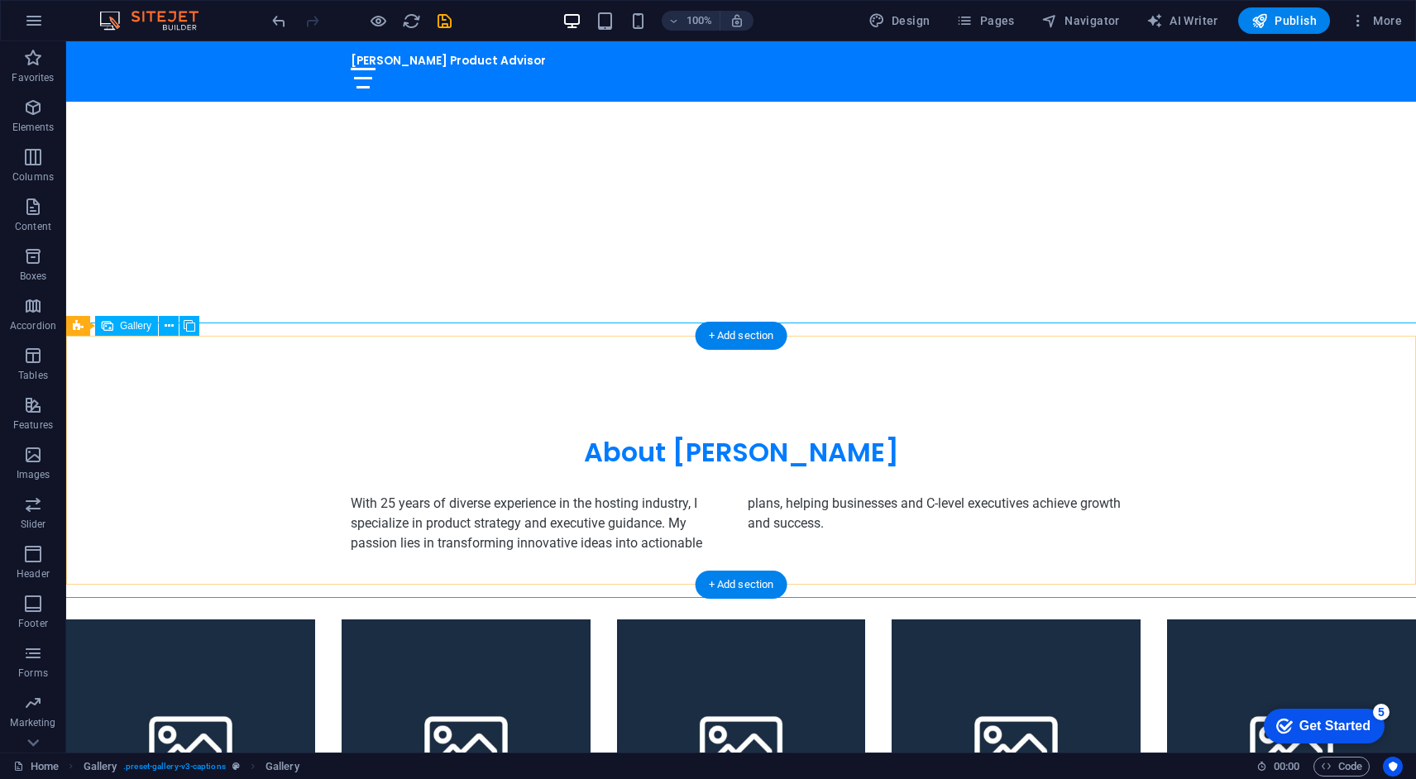
click at [132, 620] on li at bounding box center [190, 744] width 249 height 249
select select "4"
select select "px"
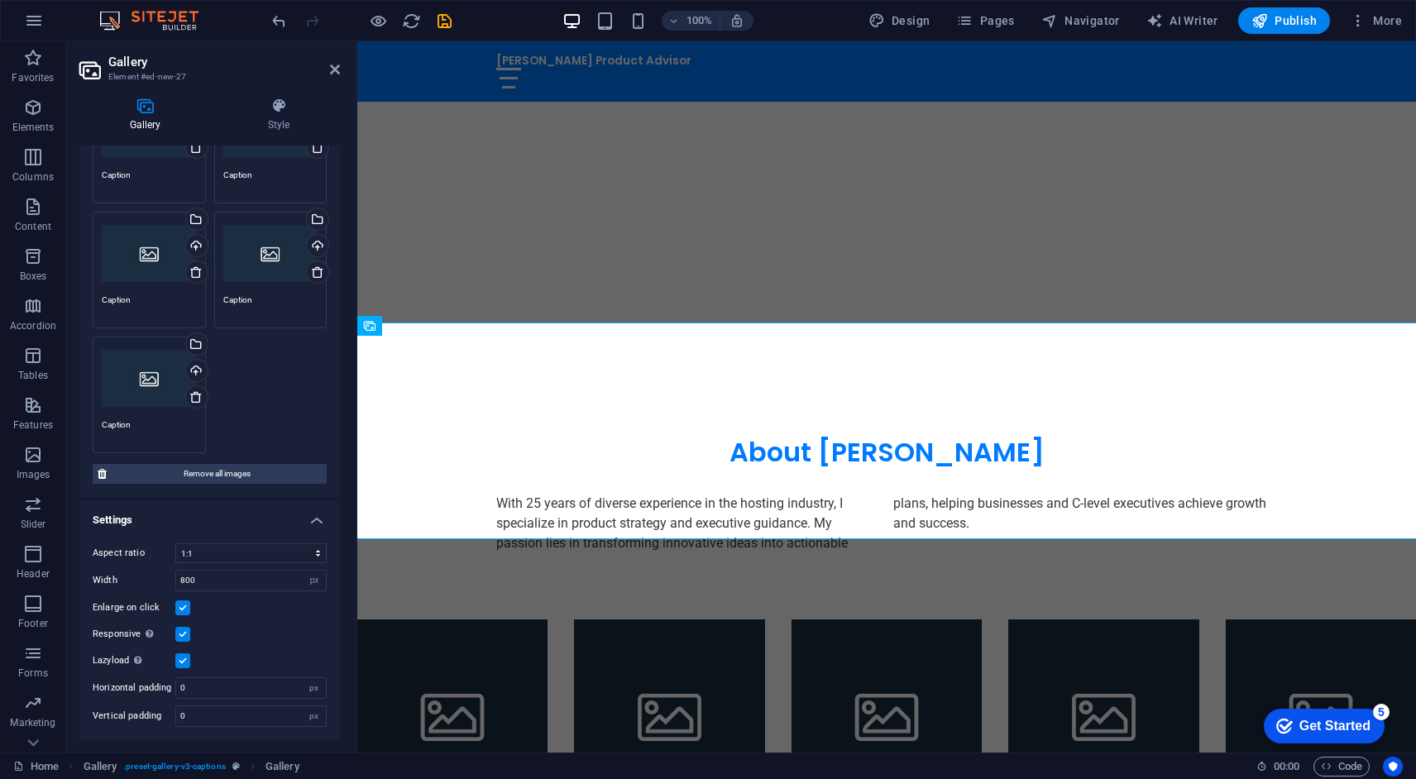
scroll to position [0, 0]
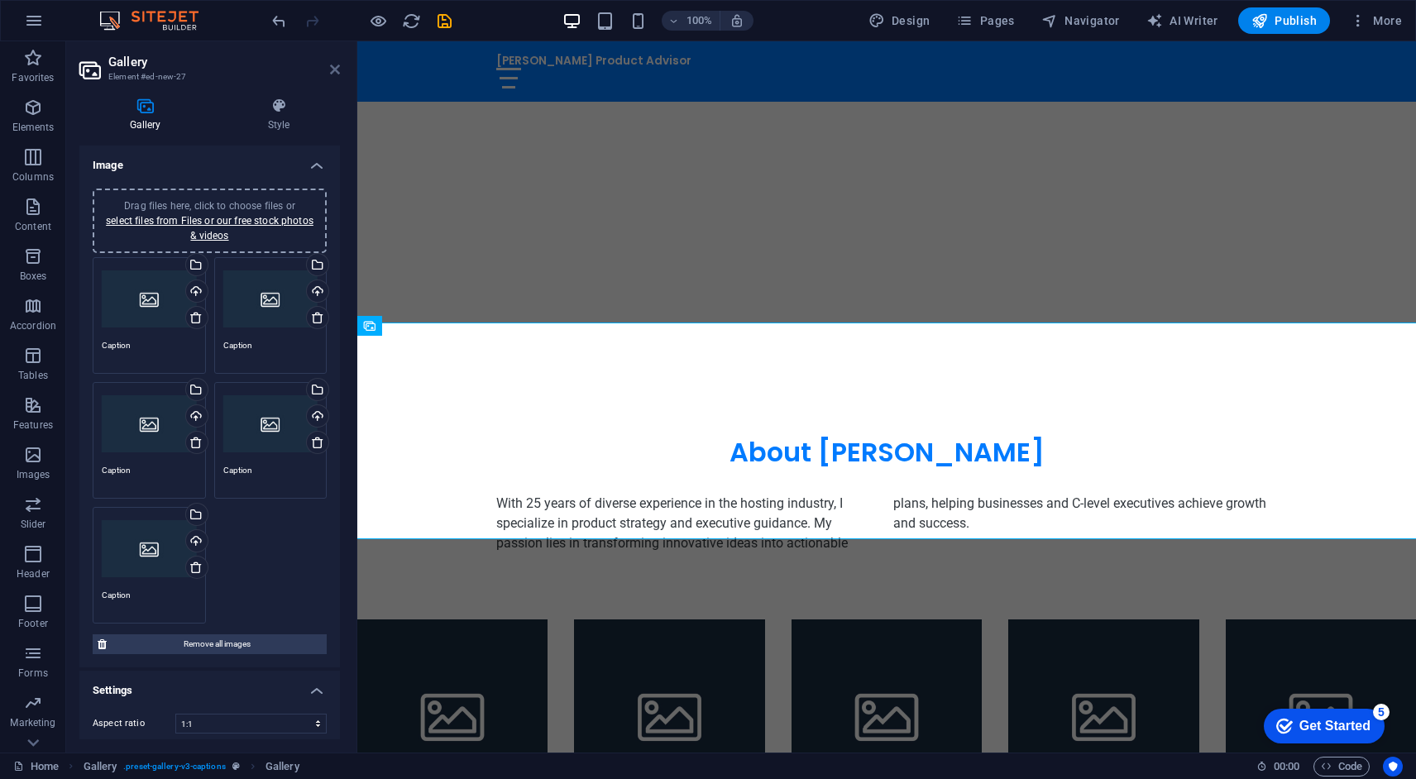
click at [330, 66] on icon at bounding box center [335, 69] width 10 height 13
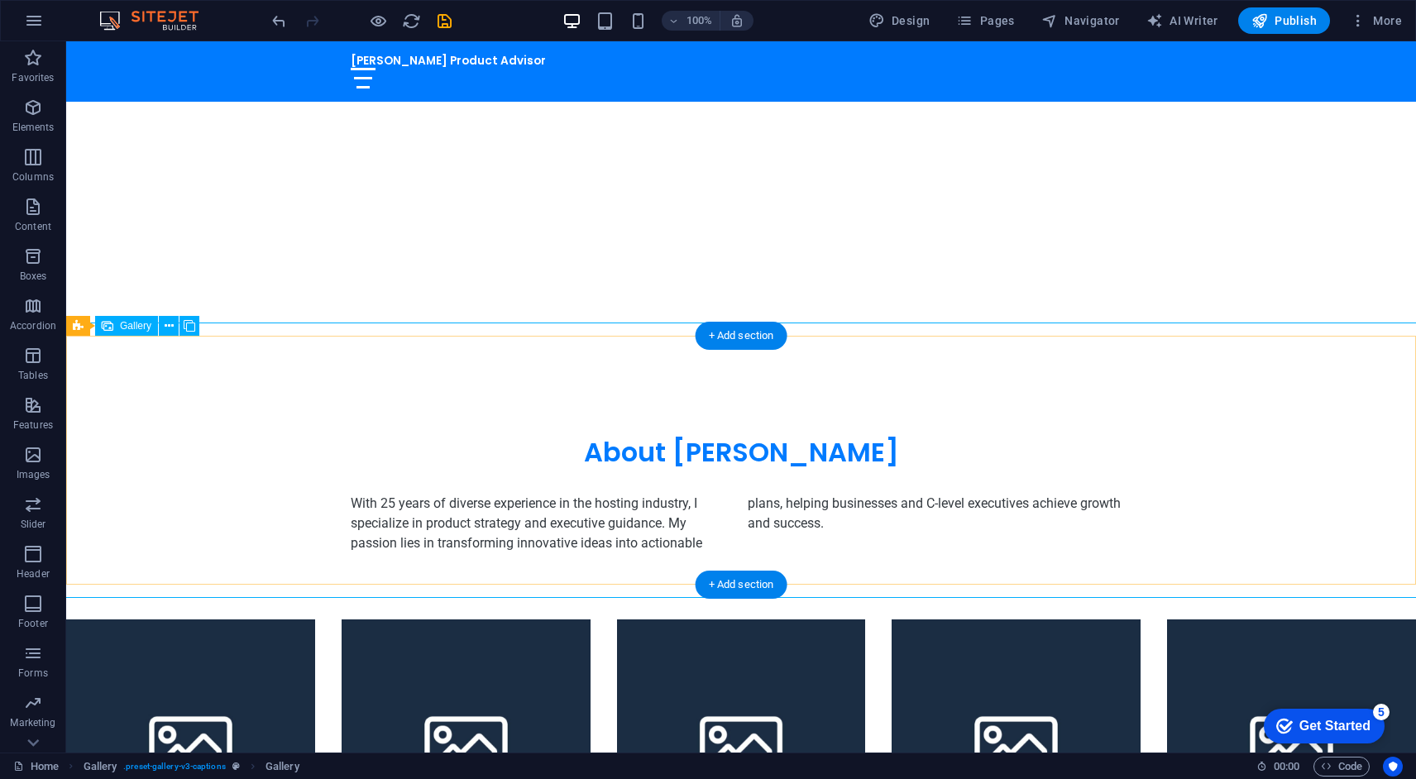
click at [619, 620] on li at bounding box center [741, 744] width 249 height 249
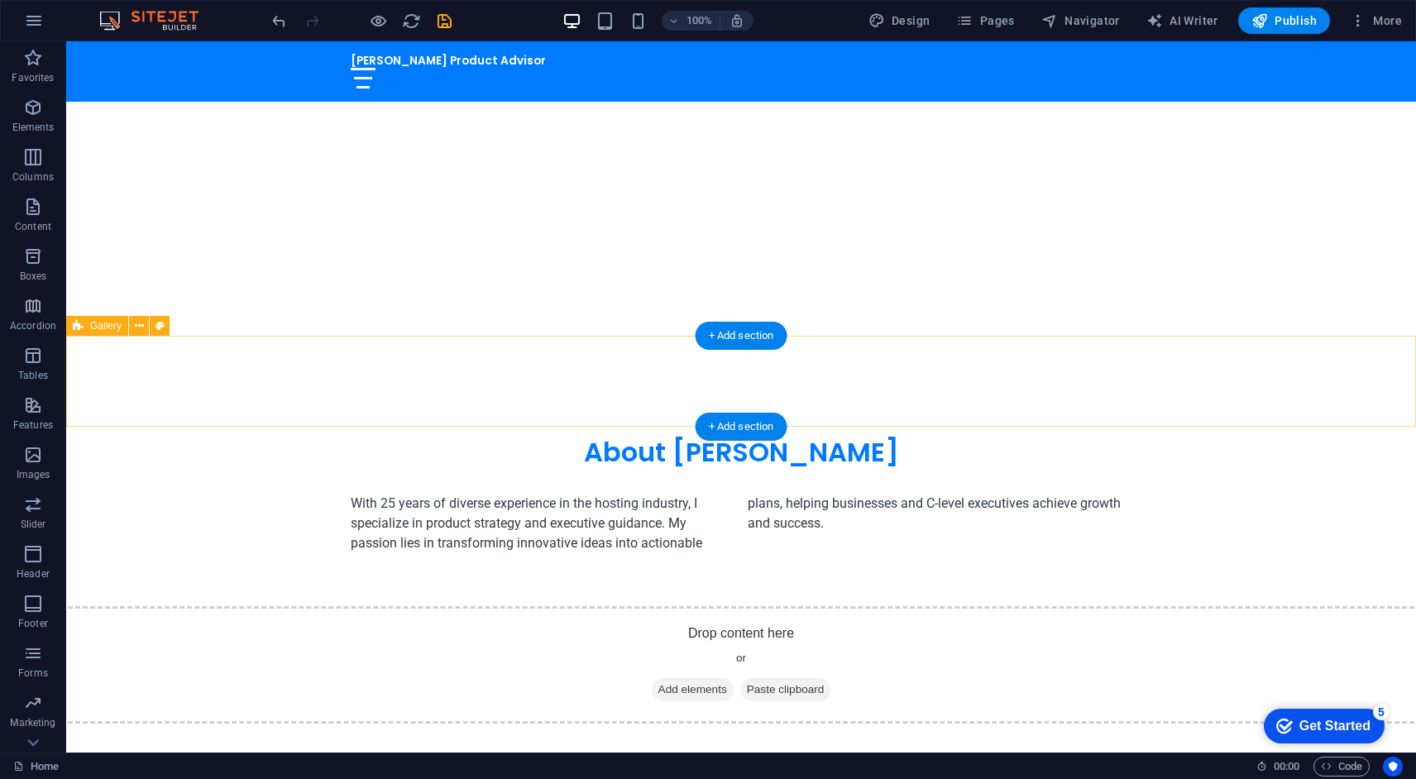
click at [379, 606] on div "Drop content here or Add elements Paste clipboard" at bounding box center [741, 664] width 1377 height 117
click at [86, 322] on div "Gallery" at bounding box center [97, 326] width 62 height 20
click at [135, 326] on icon at bounding box center [139, 326] width 9 height 17
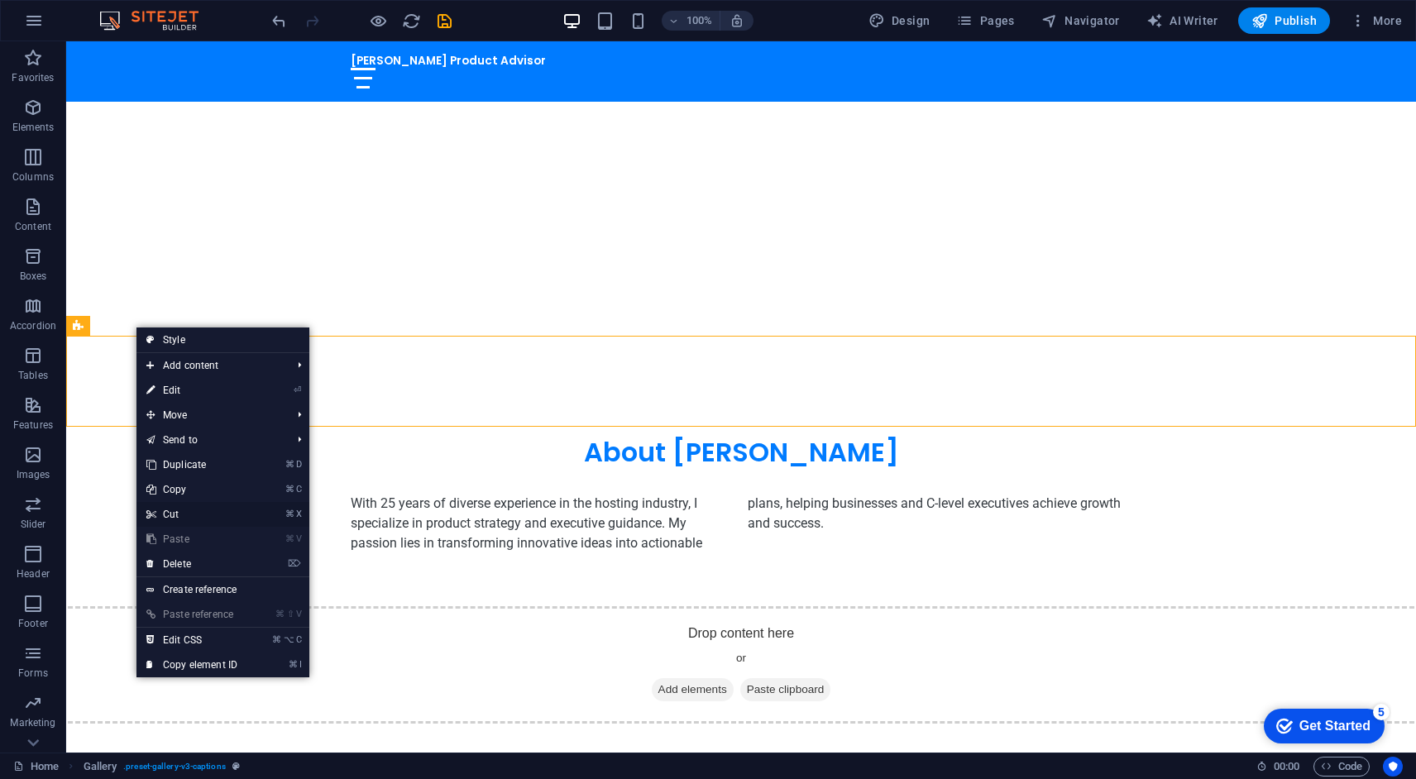
click at [189, 511] on link "⌘ X Cut" at bounding box center [192, 514] width 111 height 25
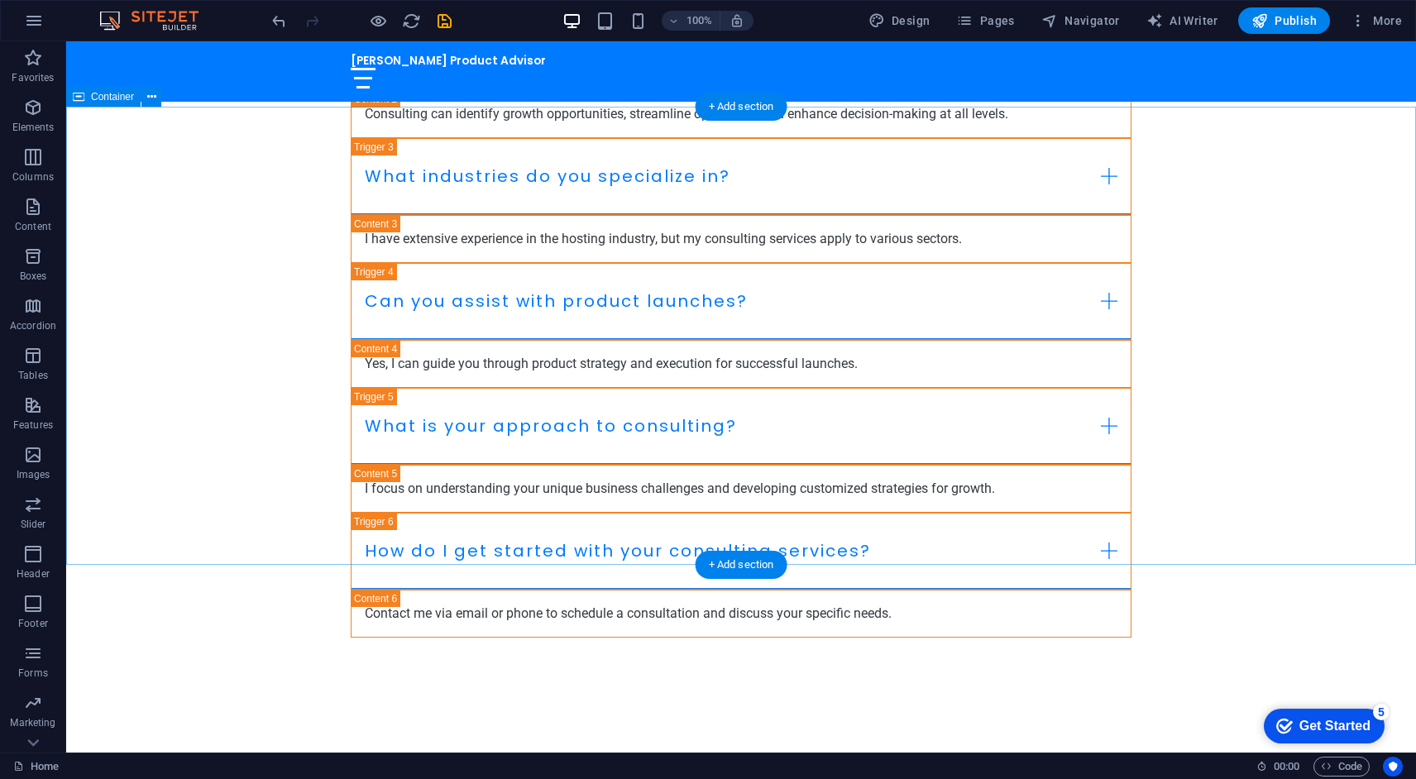
scroll to position [2583, 0]
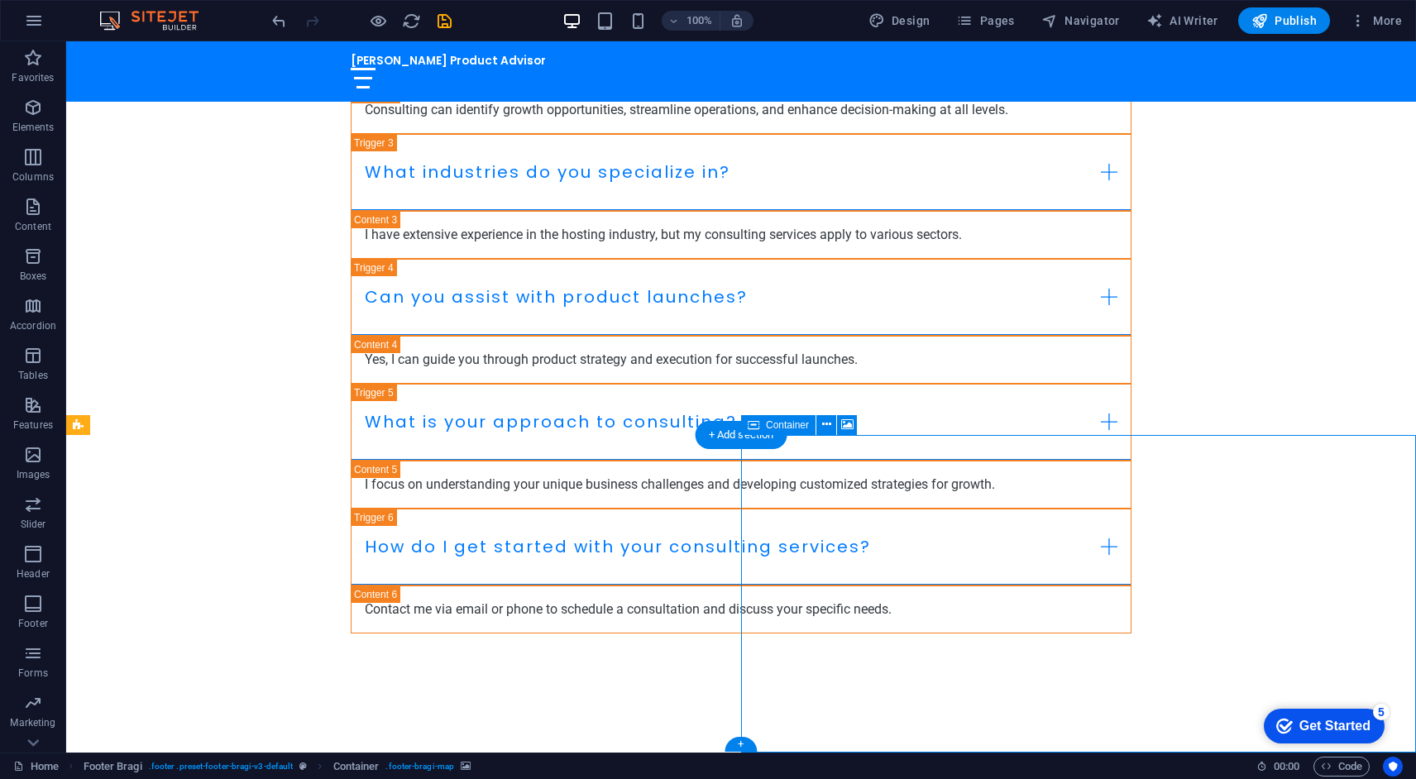
select select "px"
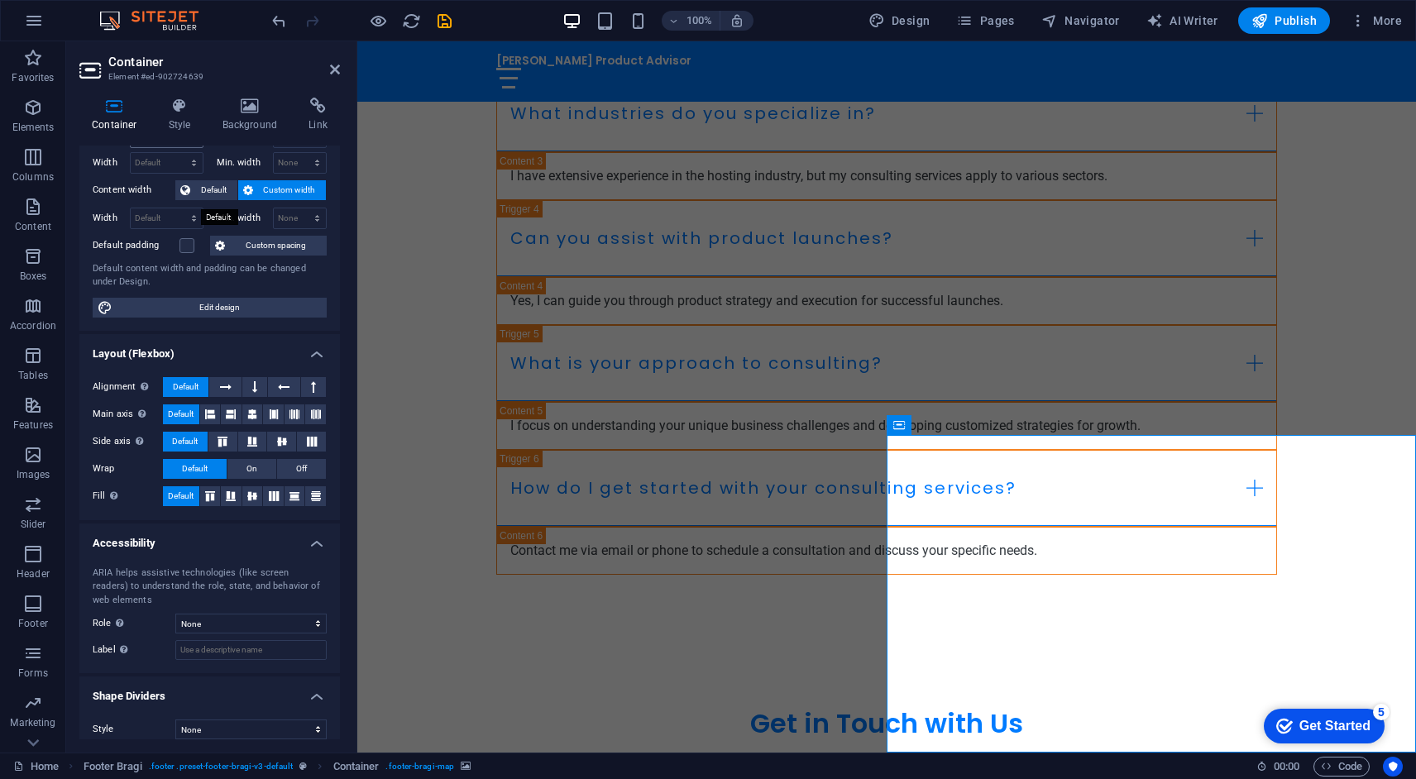
scroll to position [75, 0]
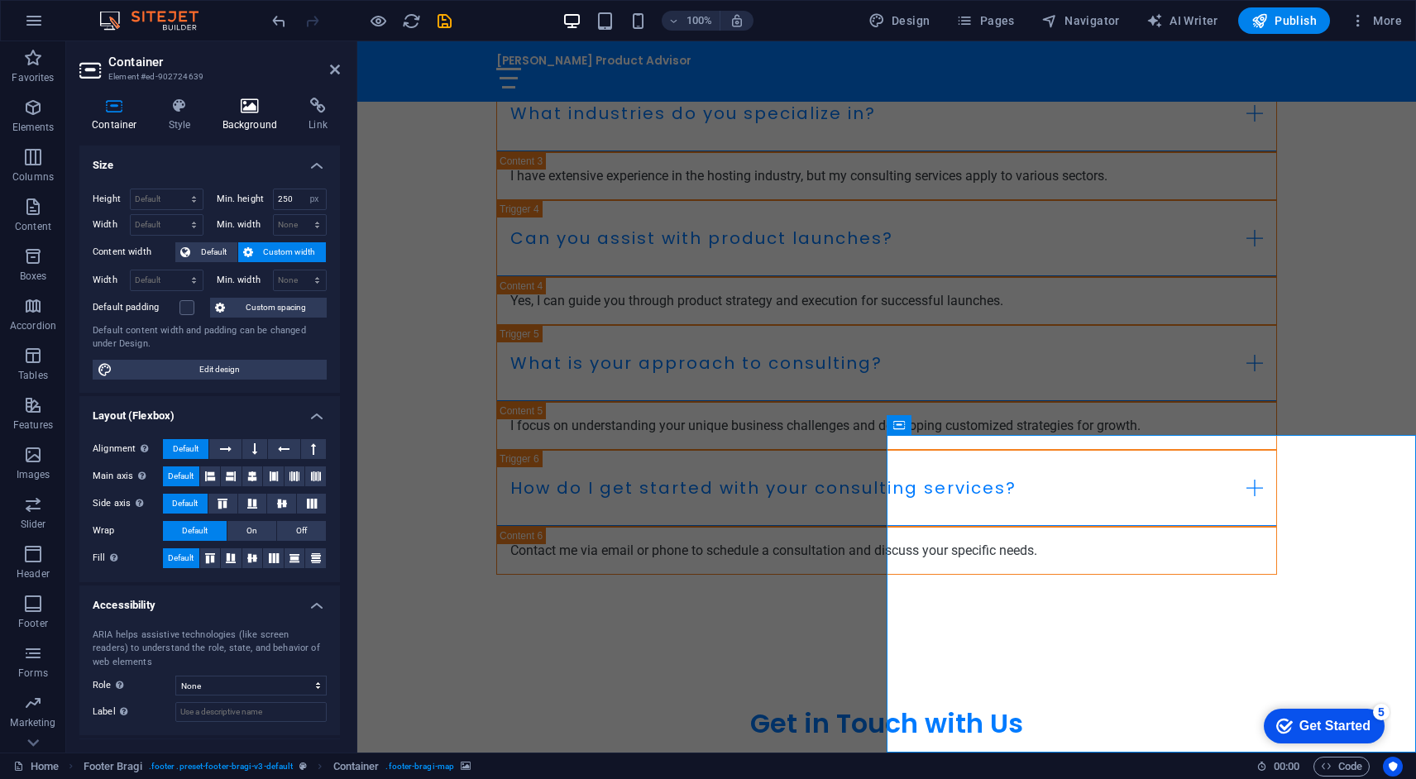
click at [247, 112] on icon at bounding box center [250, 106] width 80 height 17
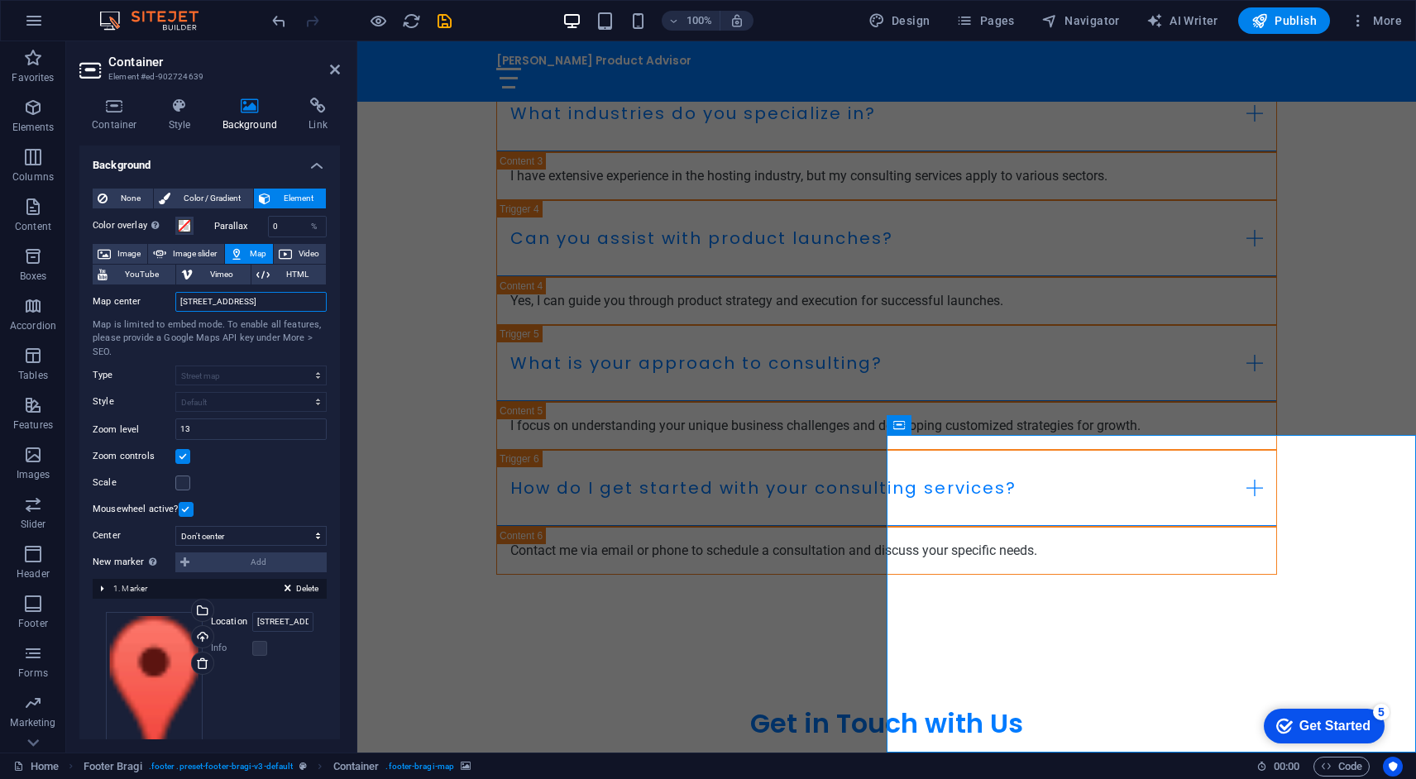
click at [223, 300] on input "123 Business St, 12345 Businessville" at bounding box center [250, 302] width 151 height 20
type input "Heinrich-Bürgers-Str. 3 Köln"
drag, startPoint x: 269, startPoint y: 428, endPoint x: 112, endPoint y: 403, distance: 159.1
click at [112, 403] on div "Map center Heinrich-Bürgers-Str. 3 Köln Map is limited to embed mode. To enable…" at bounding box center [210, 402] width 234 height 235
click at [216, 429] on input "10" at bounding box center [251, 429] width 150 height 20
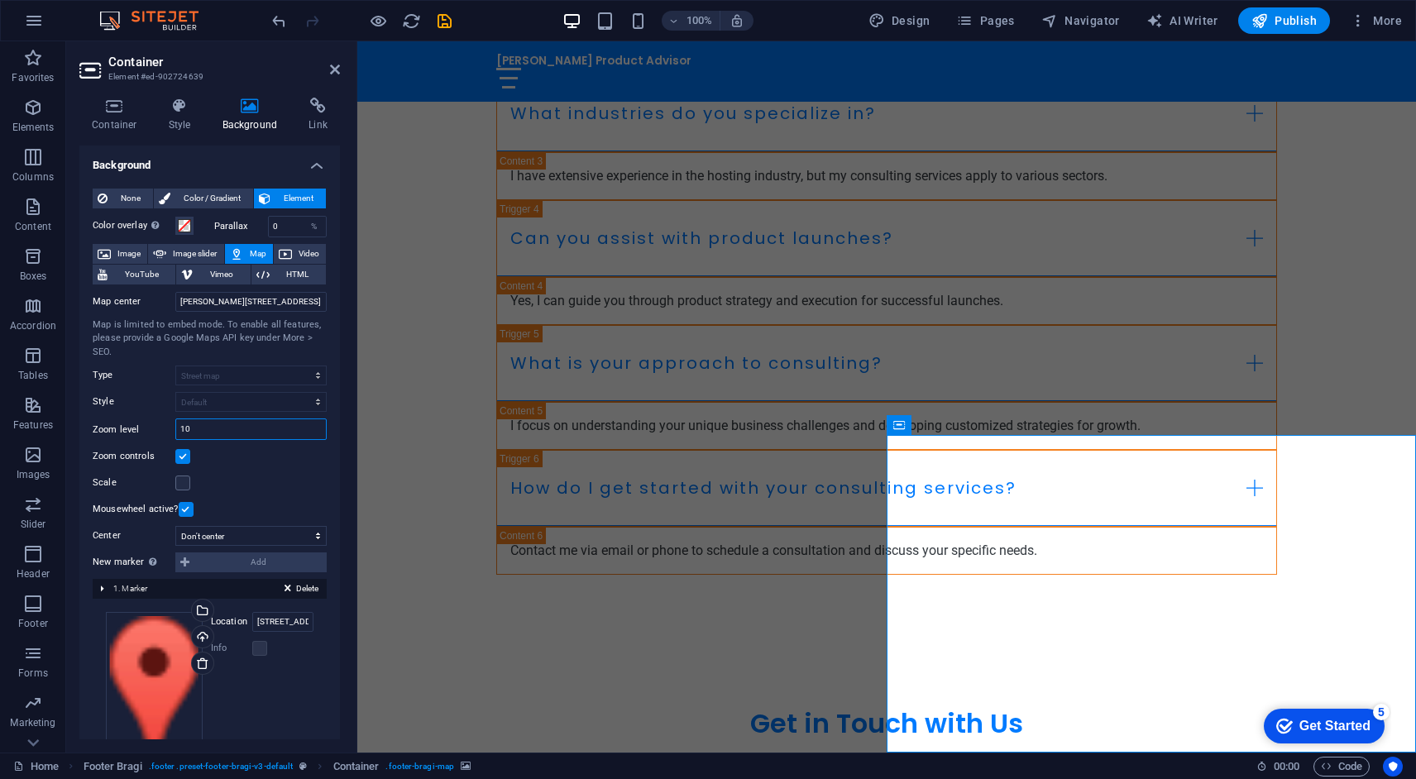
click at [216, 429] on input "10" at bounding box center [251, 429] width 150 height 20
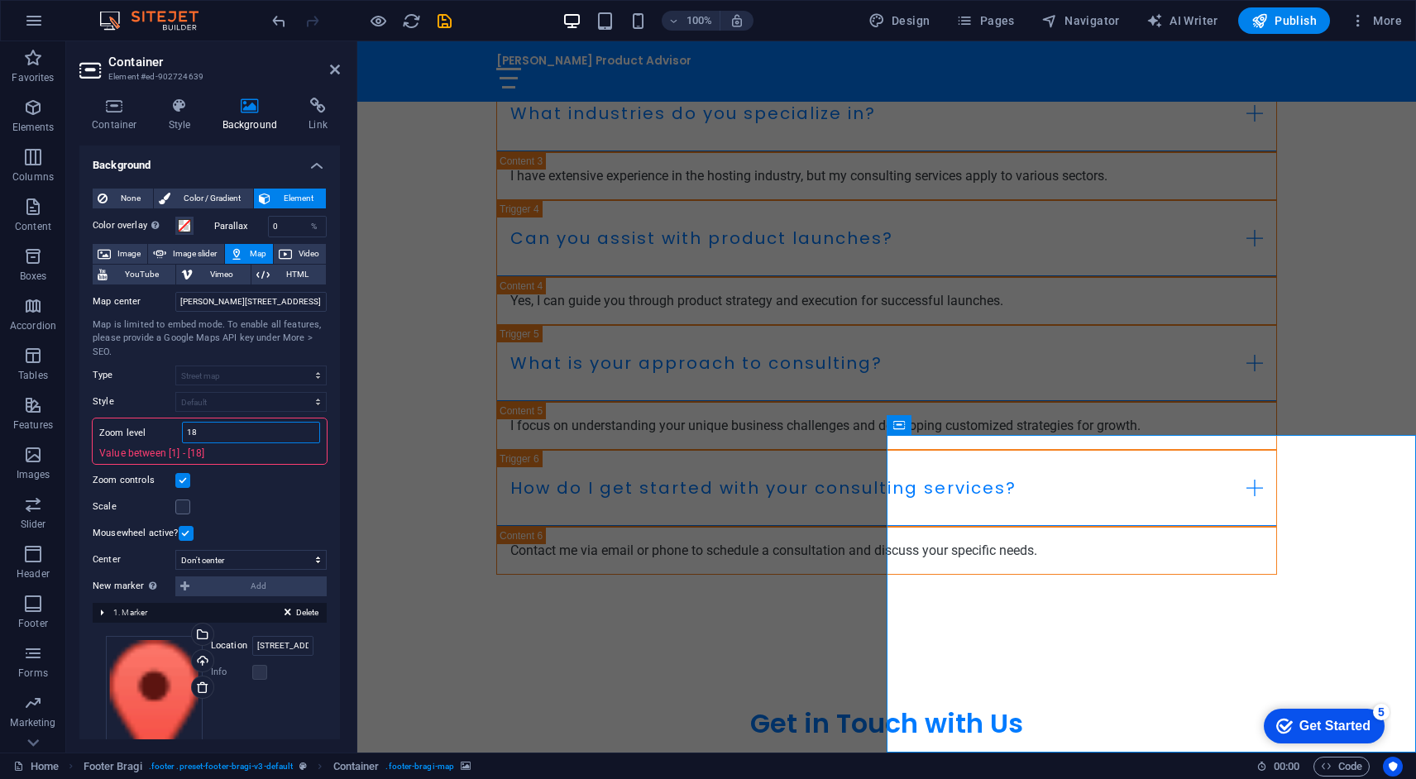
click at [263, 434] on input "18" at bounding box center [251, 433] width 137 height 20
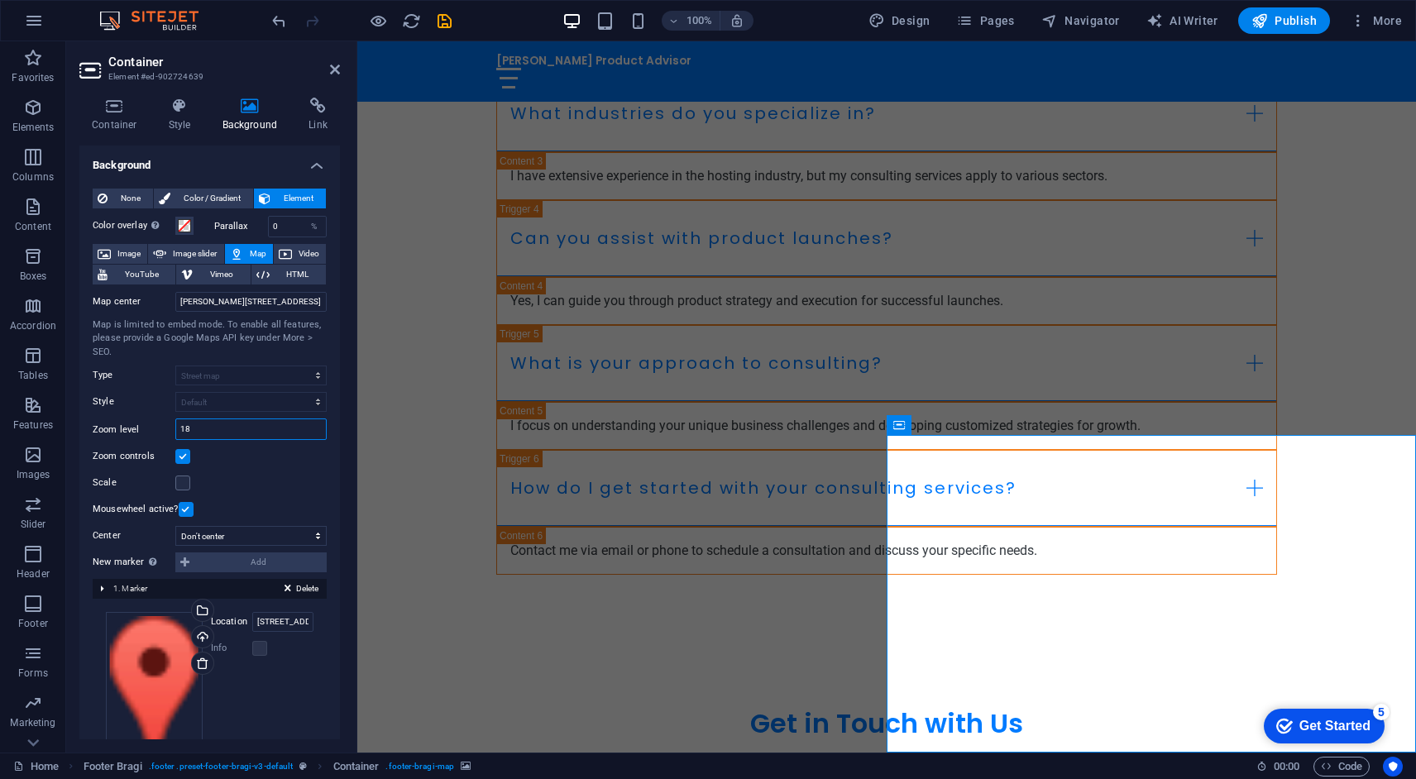
type input "1"
type input "14"
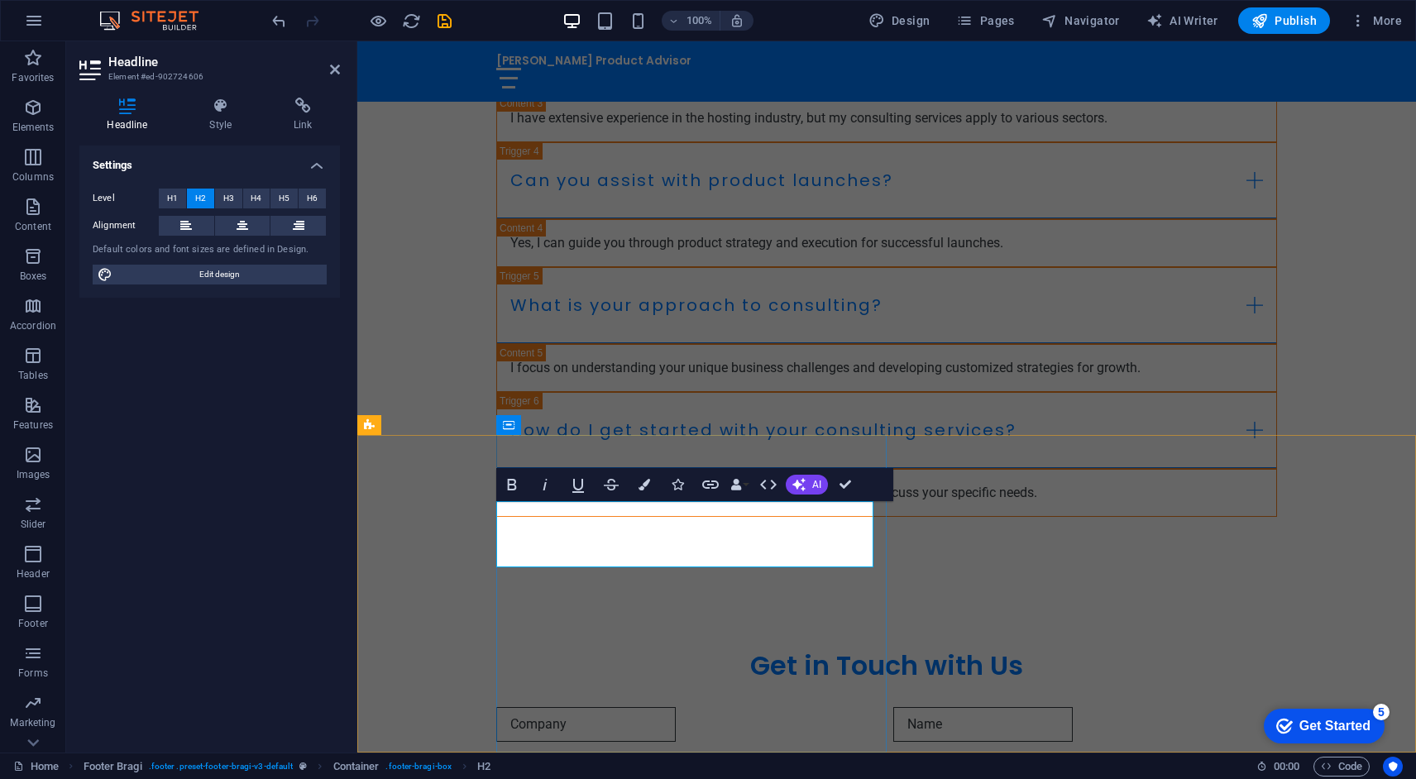
scroll to position [2525, 0]
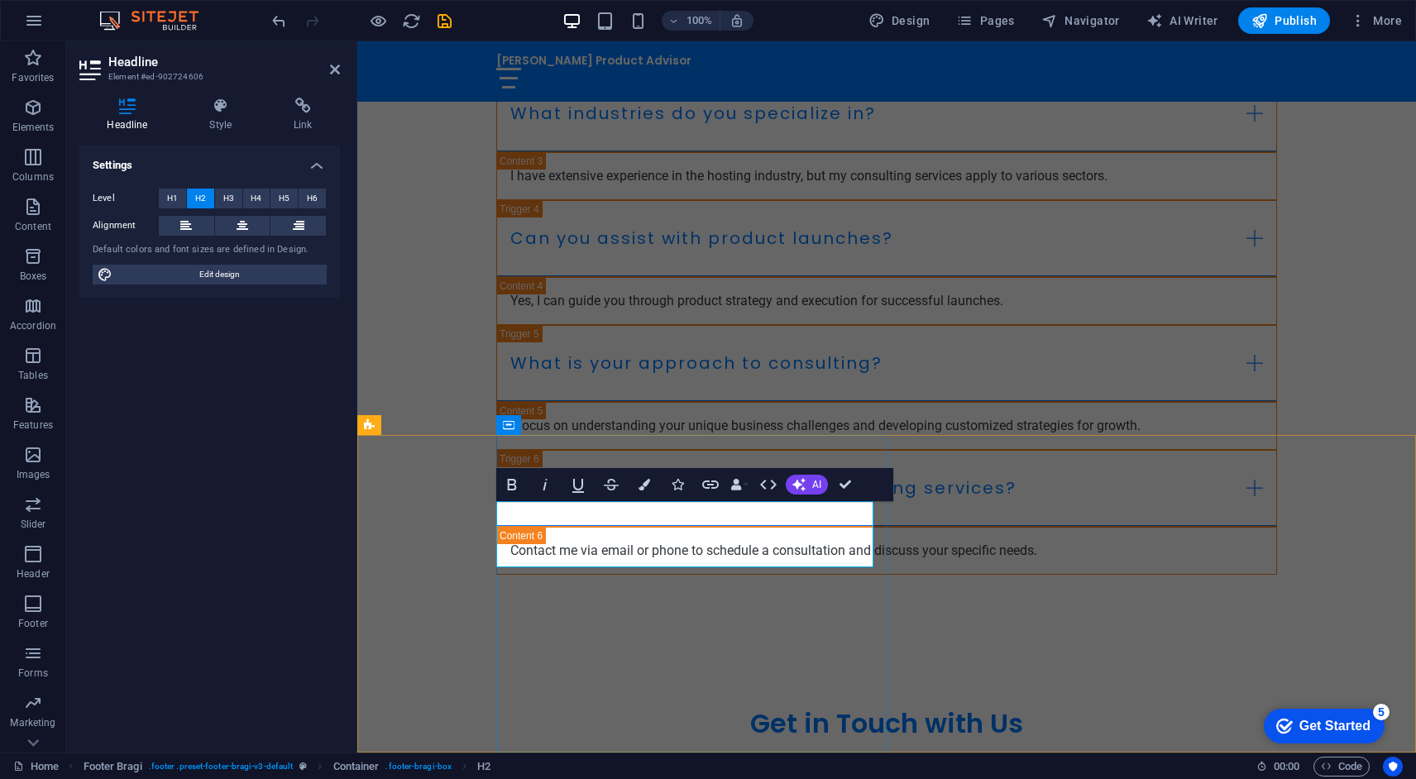
drag, startPoint x: 651, startPoint y: 520, endPoint x: 808, endPoint y: 614, distance: 182.9
drag, startPoint x: 613, startPoint y: 515, endPoint x: 892, endPoint y: 594, distance: 289.7
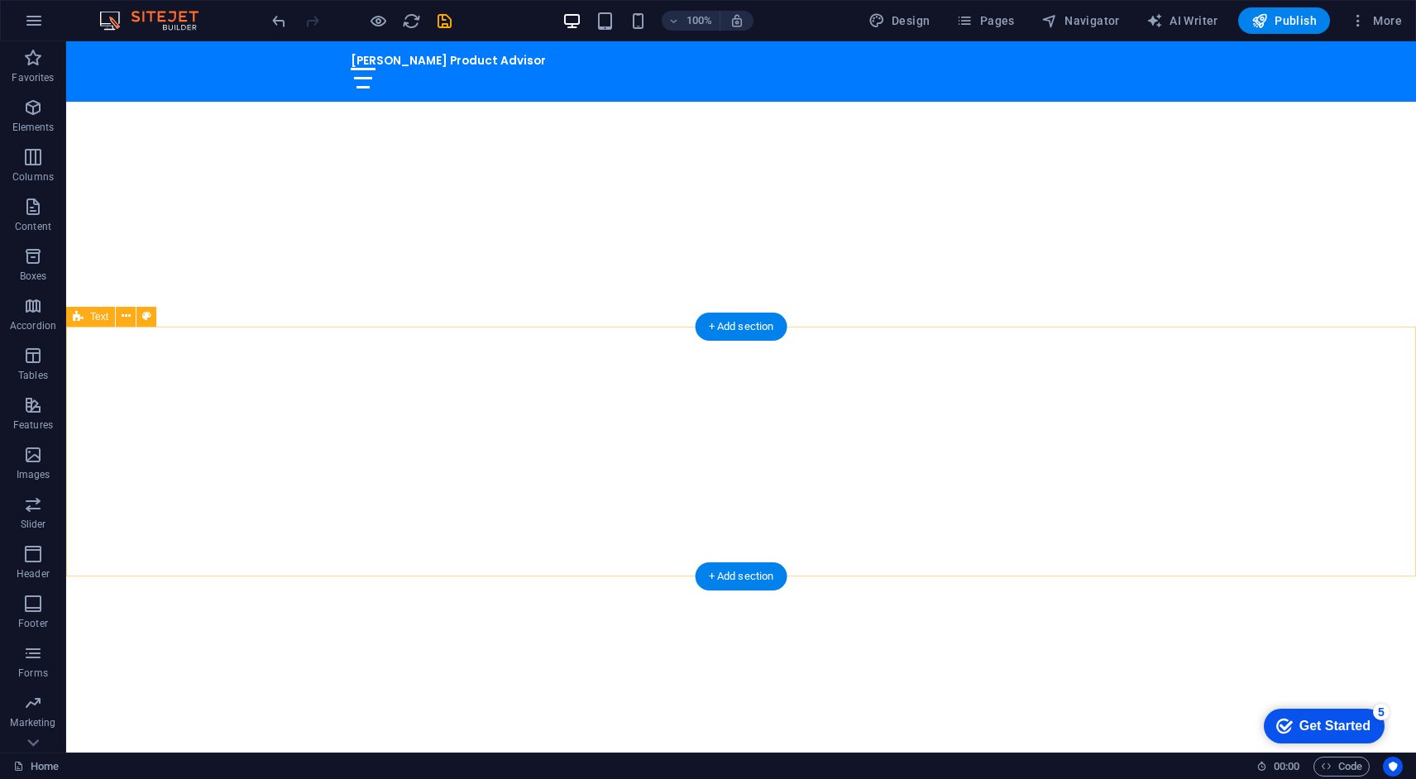
scroll to position [0, 0]
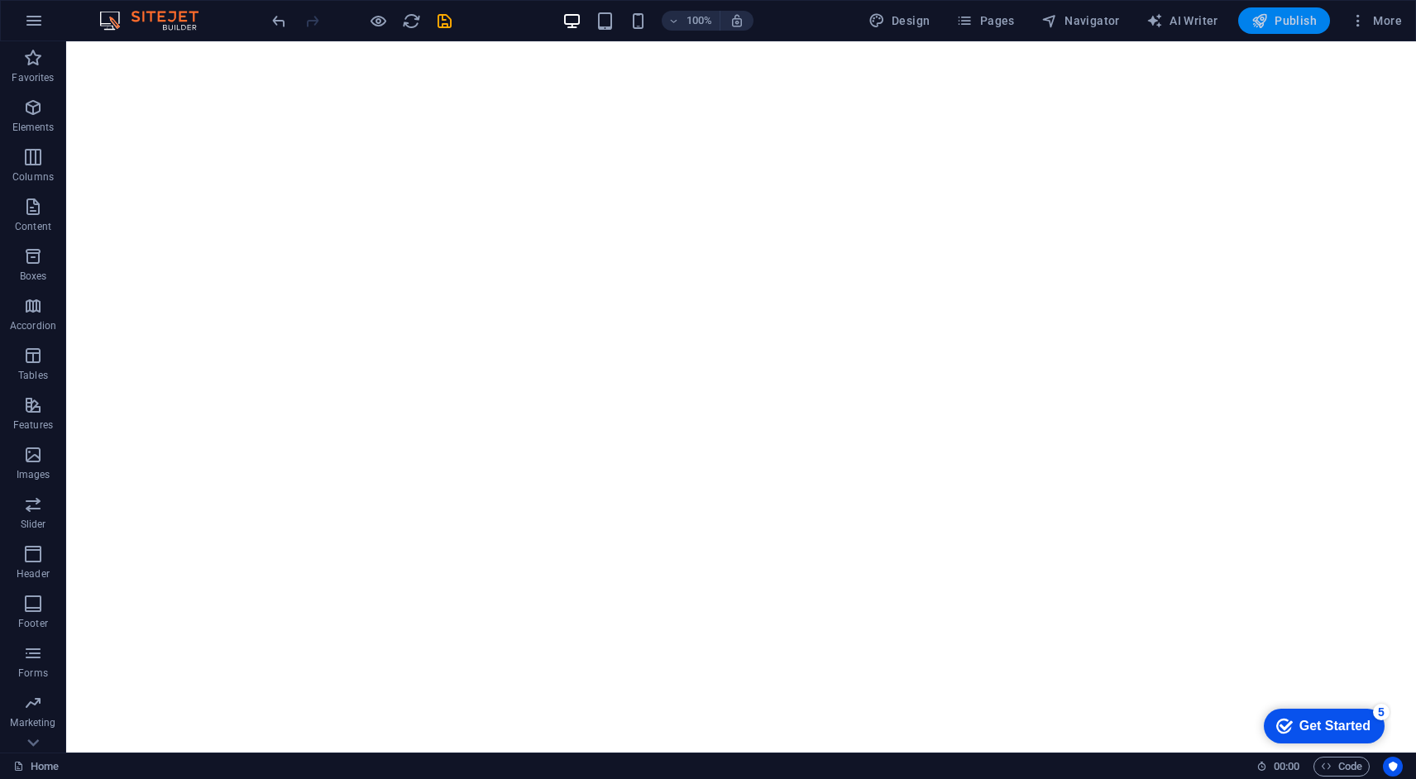
click at [1274, 18] on span "Publish" at bounding box center [1284, 20] width 65 height 17
click at [1174, 22] on span "AI Writer" at bounding box center [1183, 20] width 72 height 17
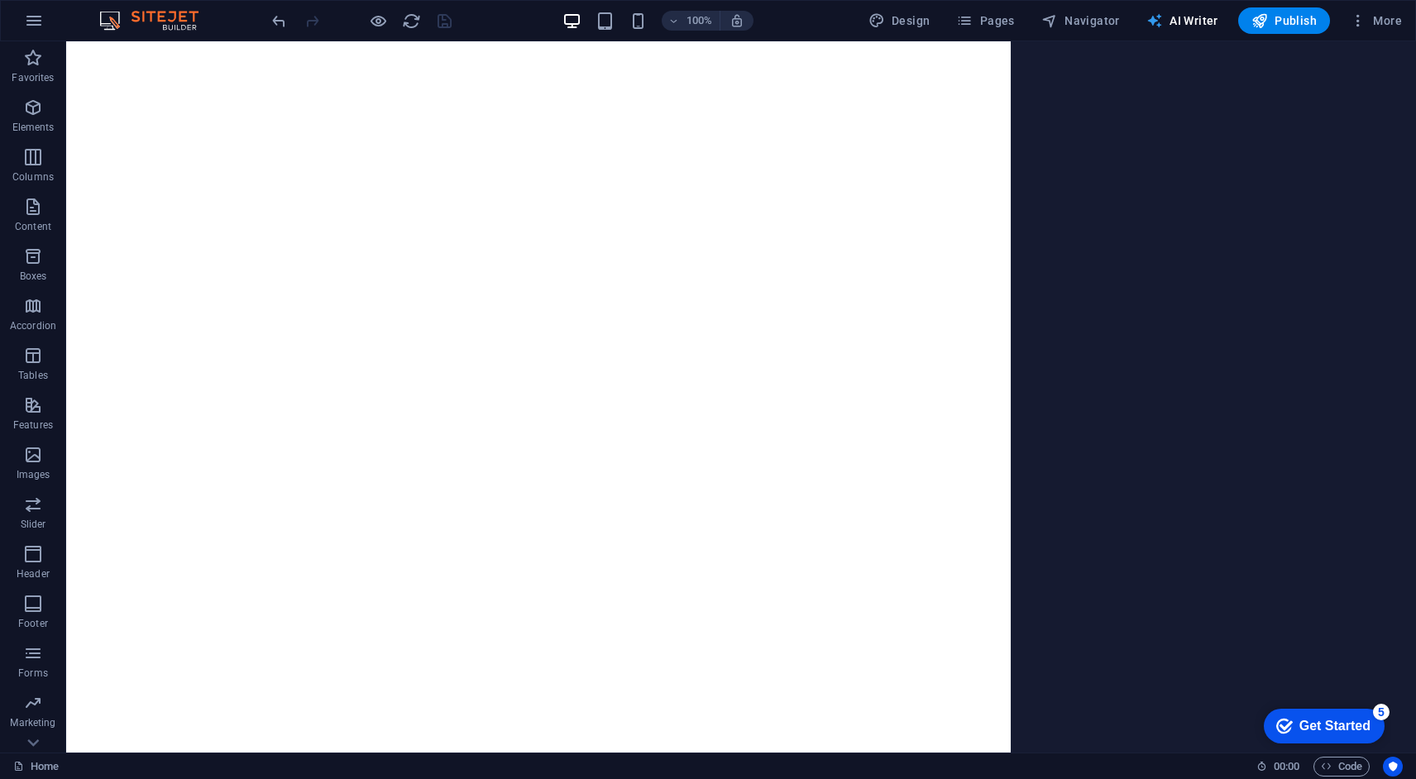
select select "English"
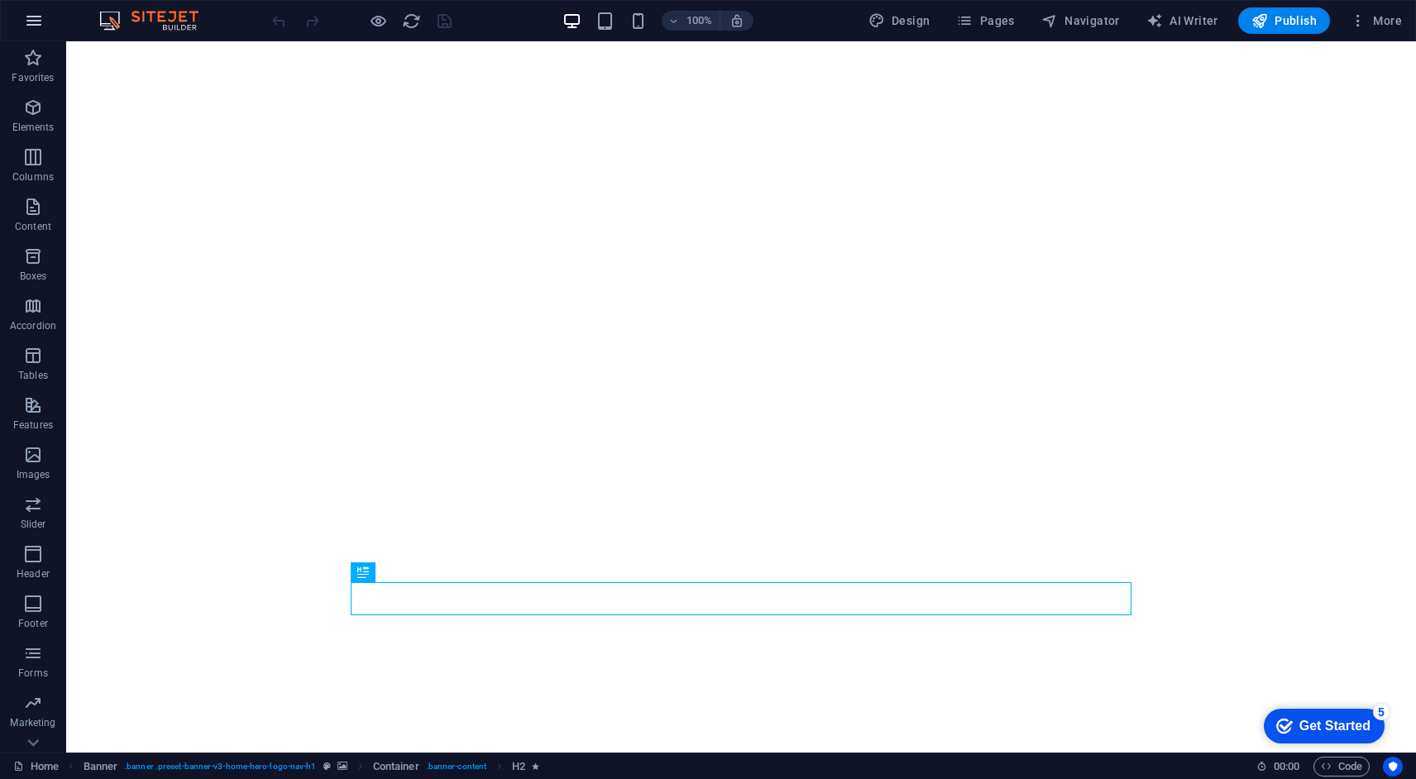
click at [36, 19] on icon "button" at bounding box center [34, 21] width 20 height 20
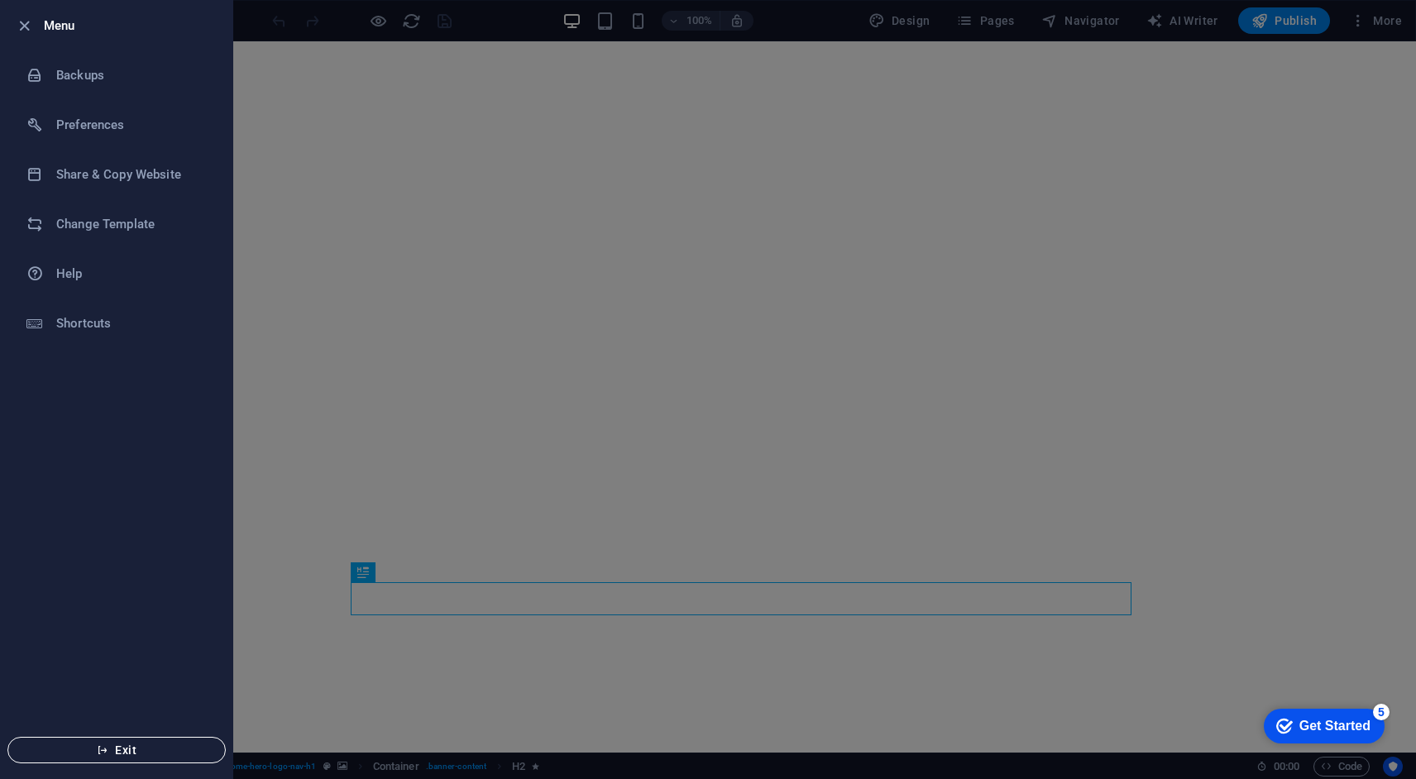
click at [86, 751] on span "Exit" at bounding box center [117, 750] width 190 height 13
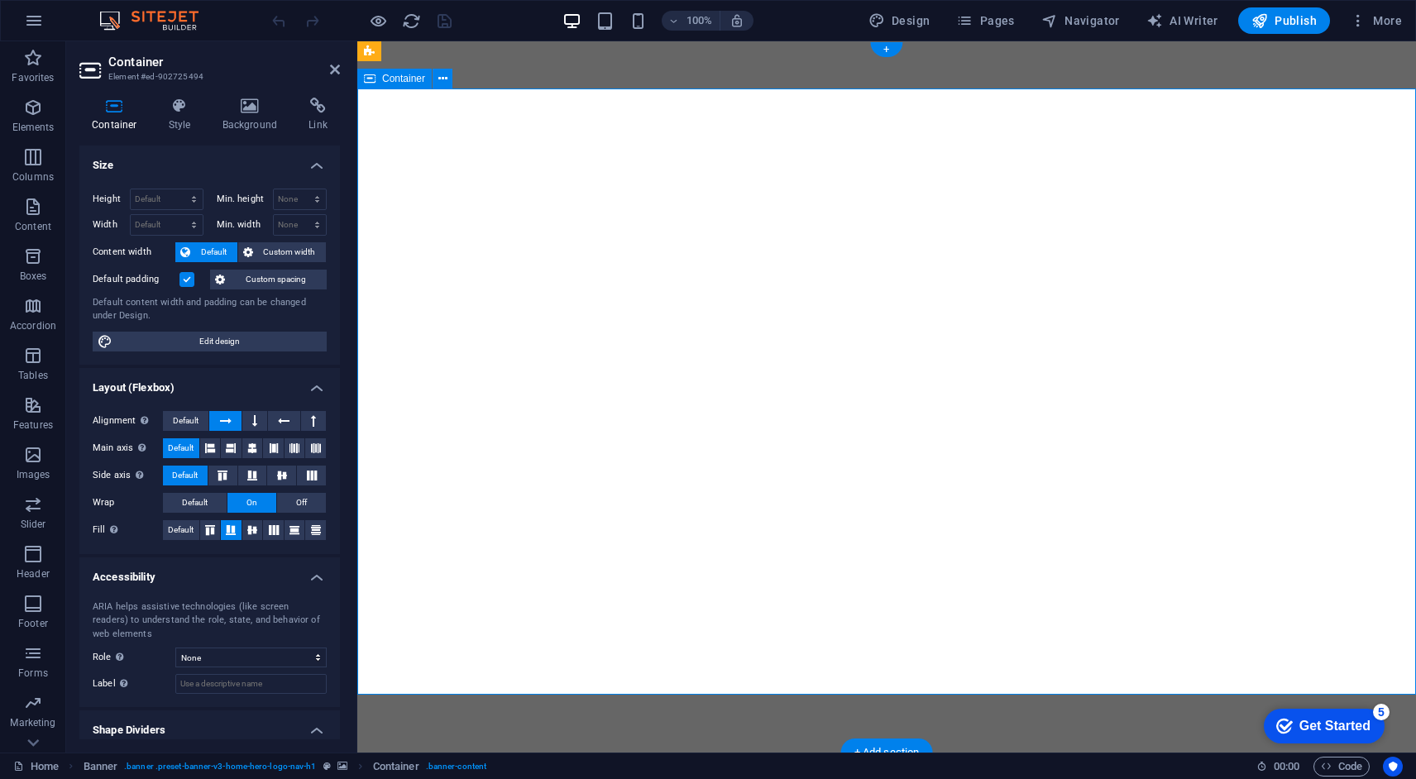
click at [252, 111] on icon at bounding box center [250, 106] width 80 height 17
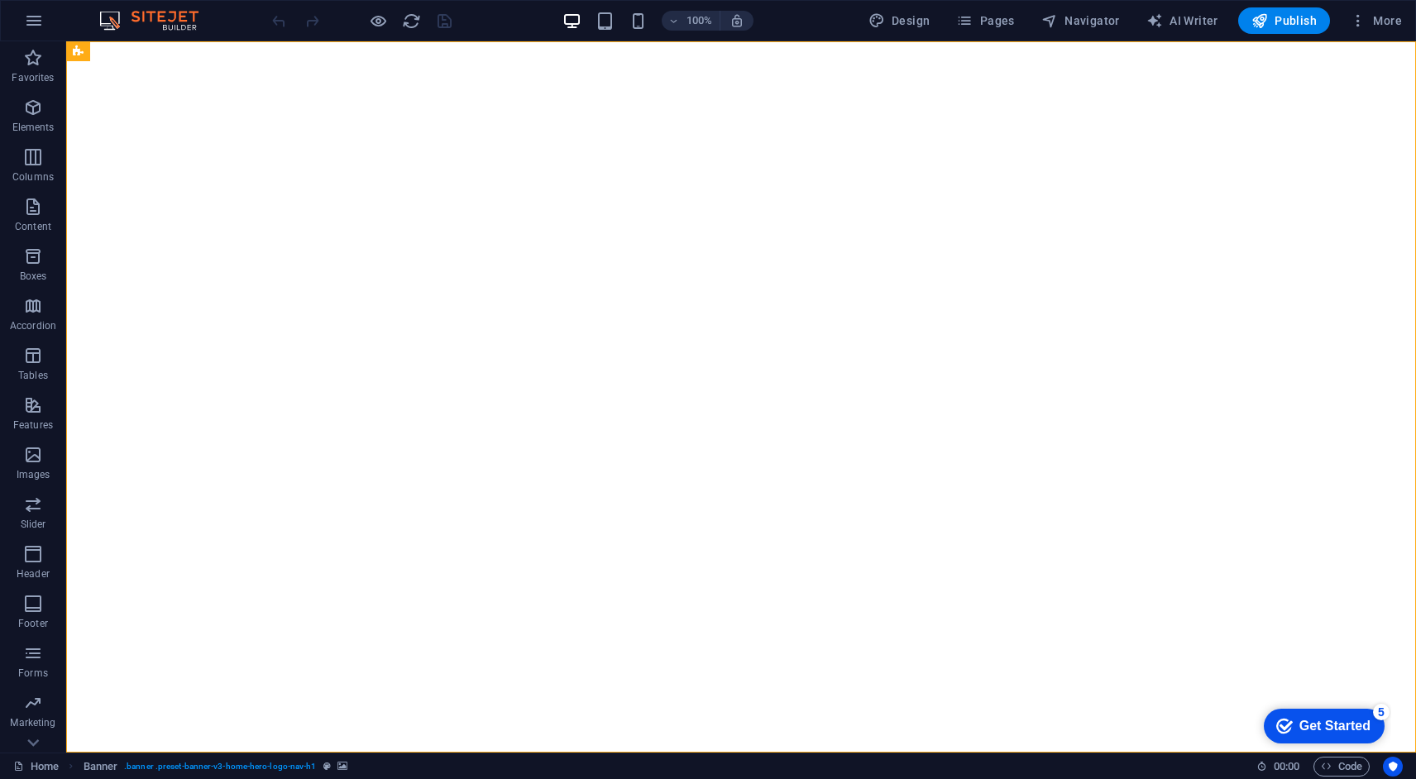
select select "vh"
select select "header"
select select "ms"
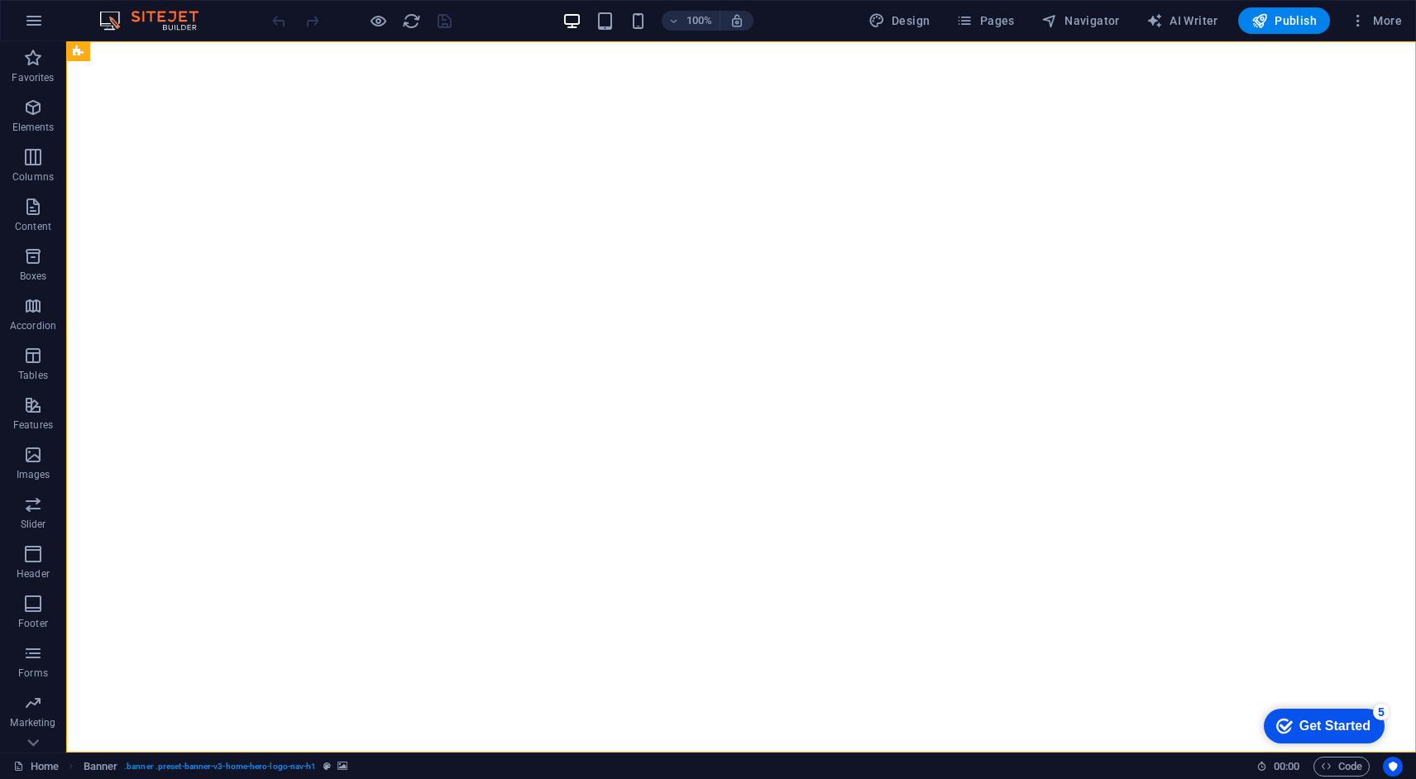
select select "s"
select select "progressive"
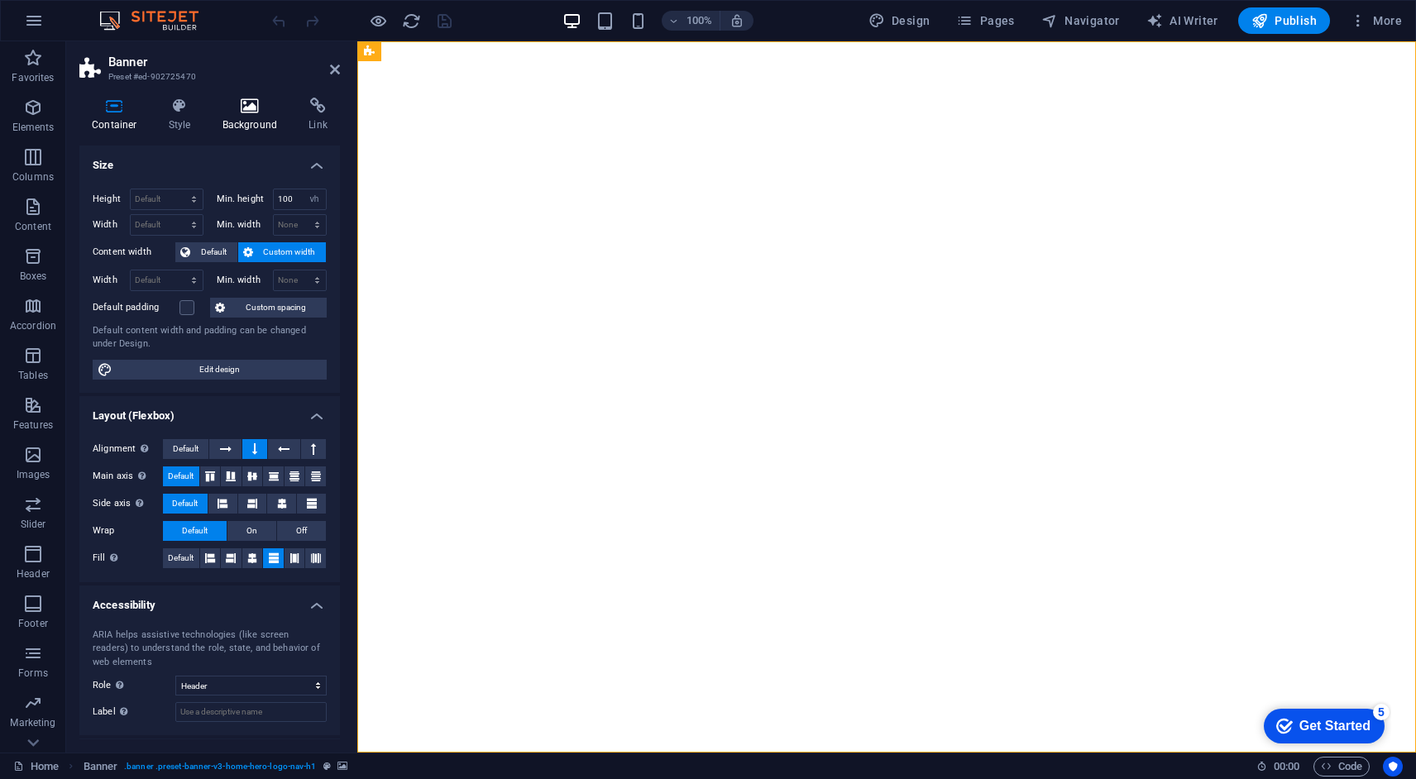
click at [248, 104] on icon at bounding box center [250, 106] width 80 height 17
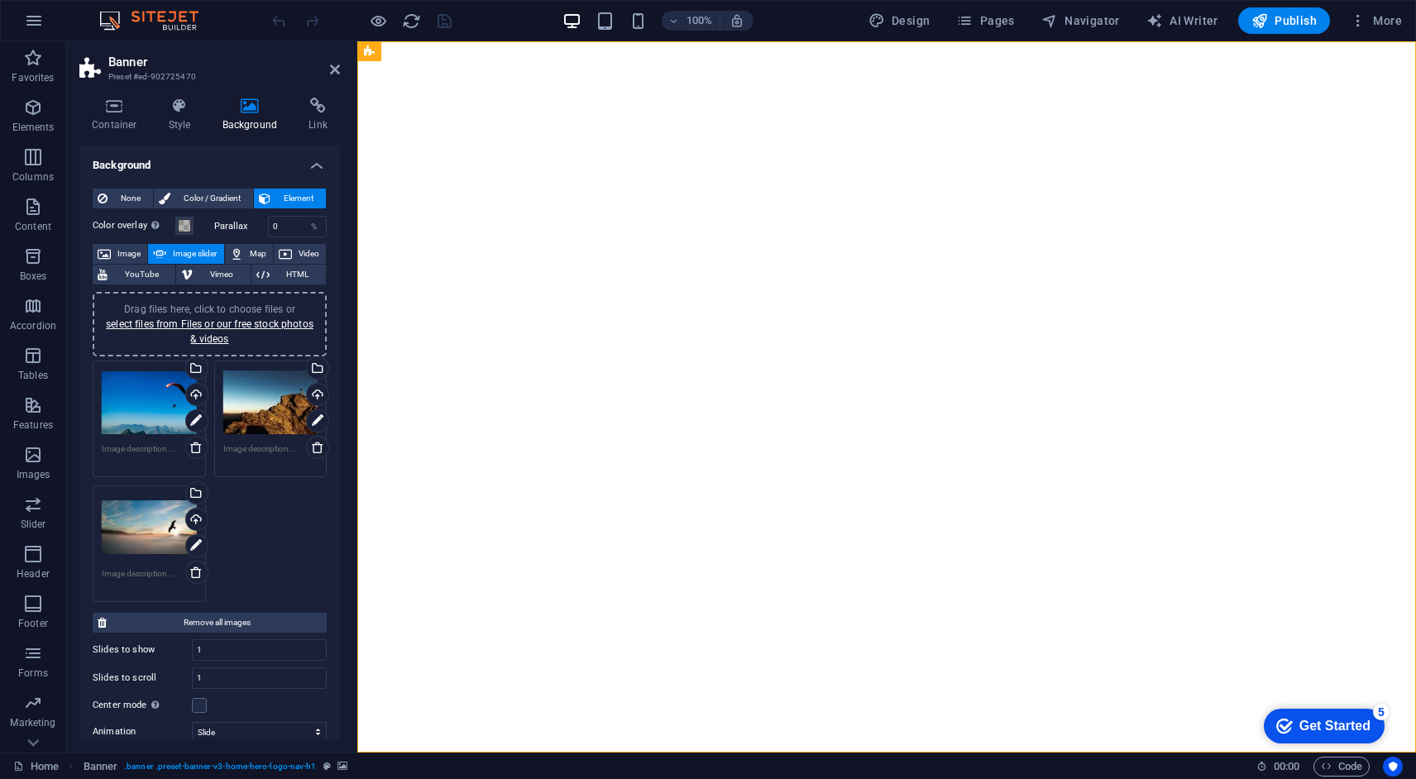
click at [183, 245] on span "Image slider" at bounding box center [194, 254] width 47 height 20
click at [128, 252] on span "Image" at bounding box center [129, 254] width 26 height 20
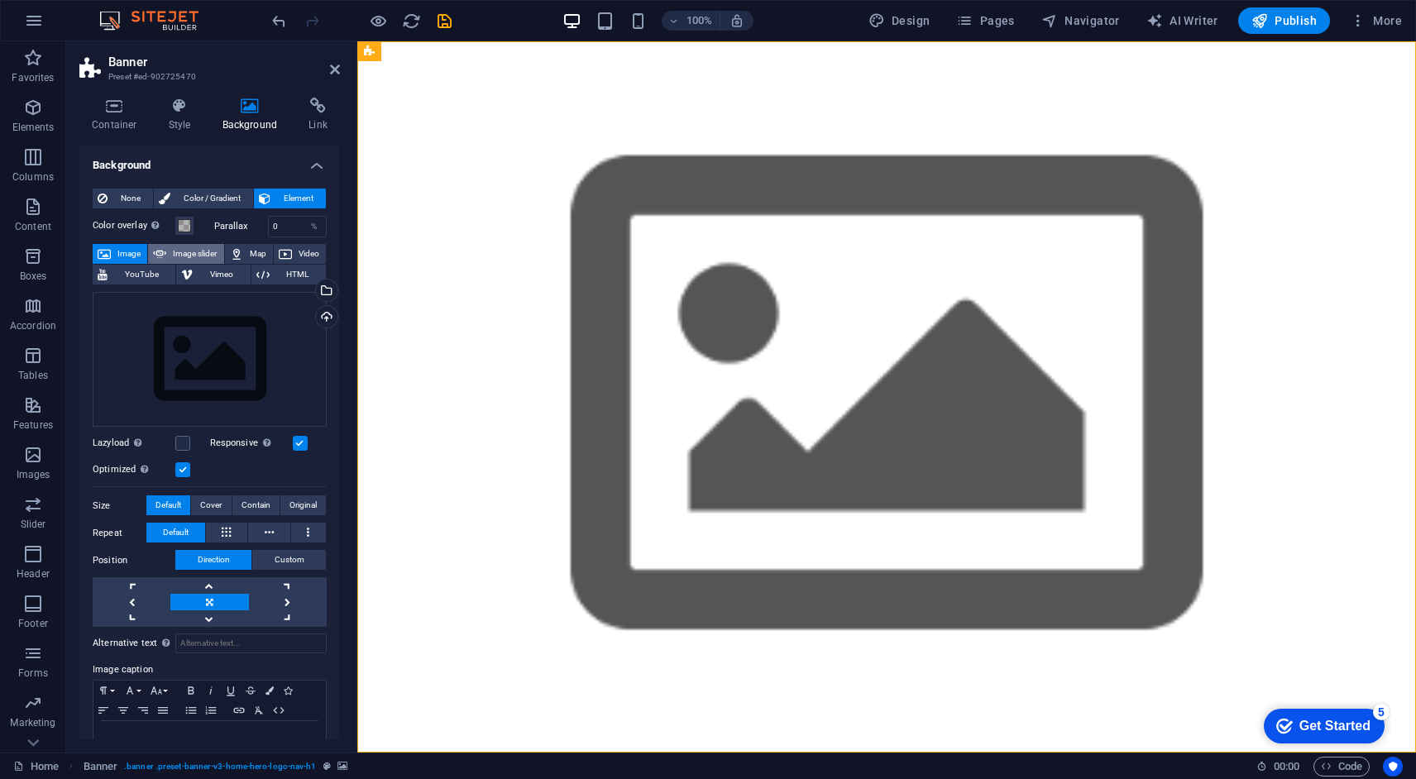
click at [201, 252] on span "Image slider" at bounding box center [194, 254] width 47 height 20
select select "ms"
select select "s"
select select "progressive"
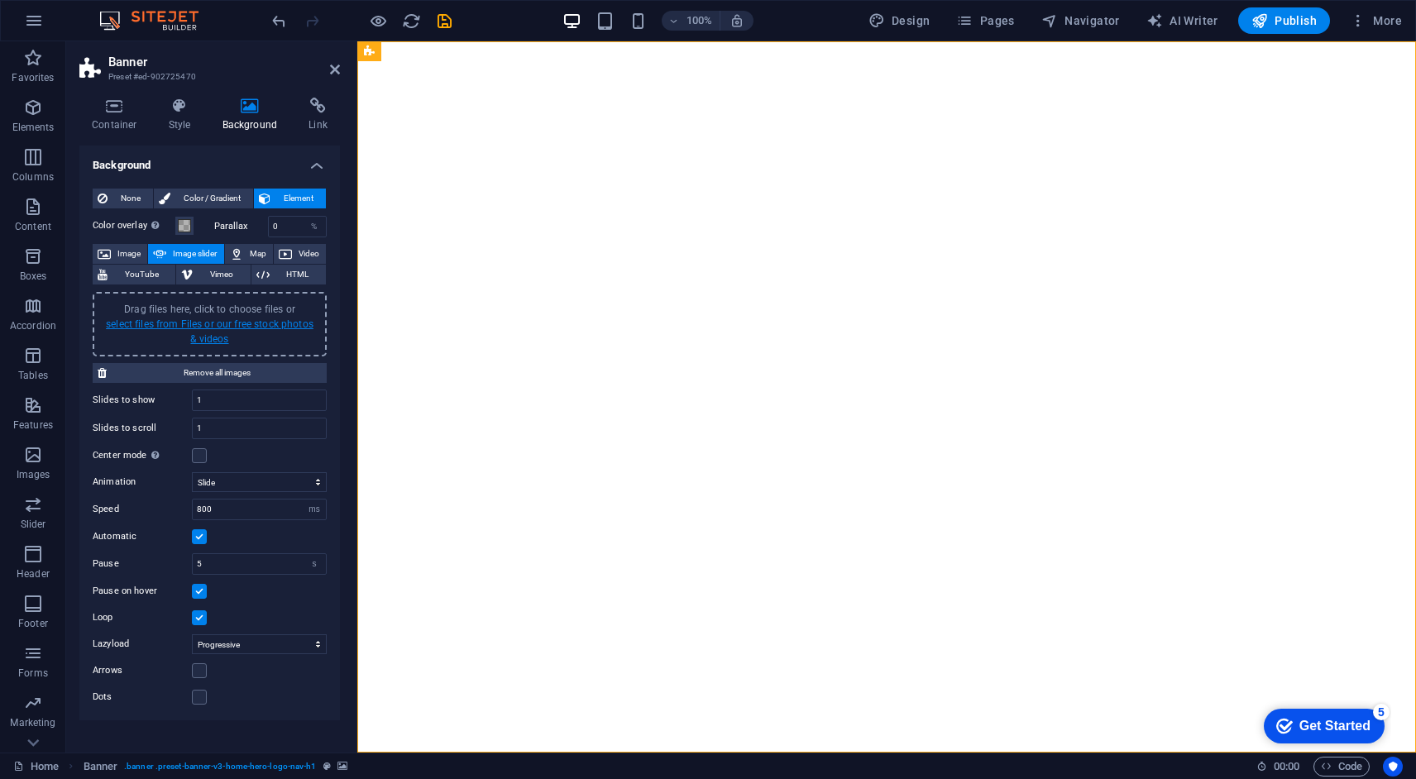
click at [219, 327] on link "select files from Files or our free stock photos & videos" at bounding box center [210, 332] width 208 height 26
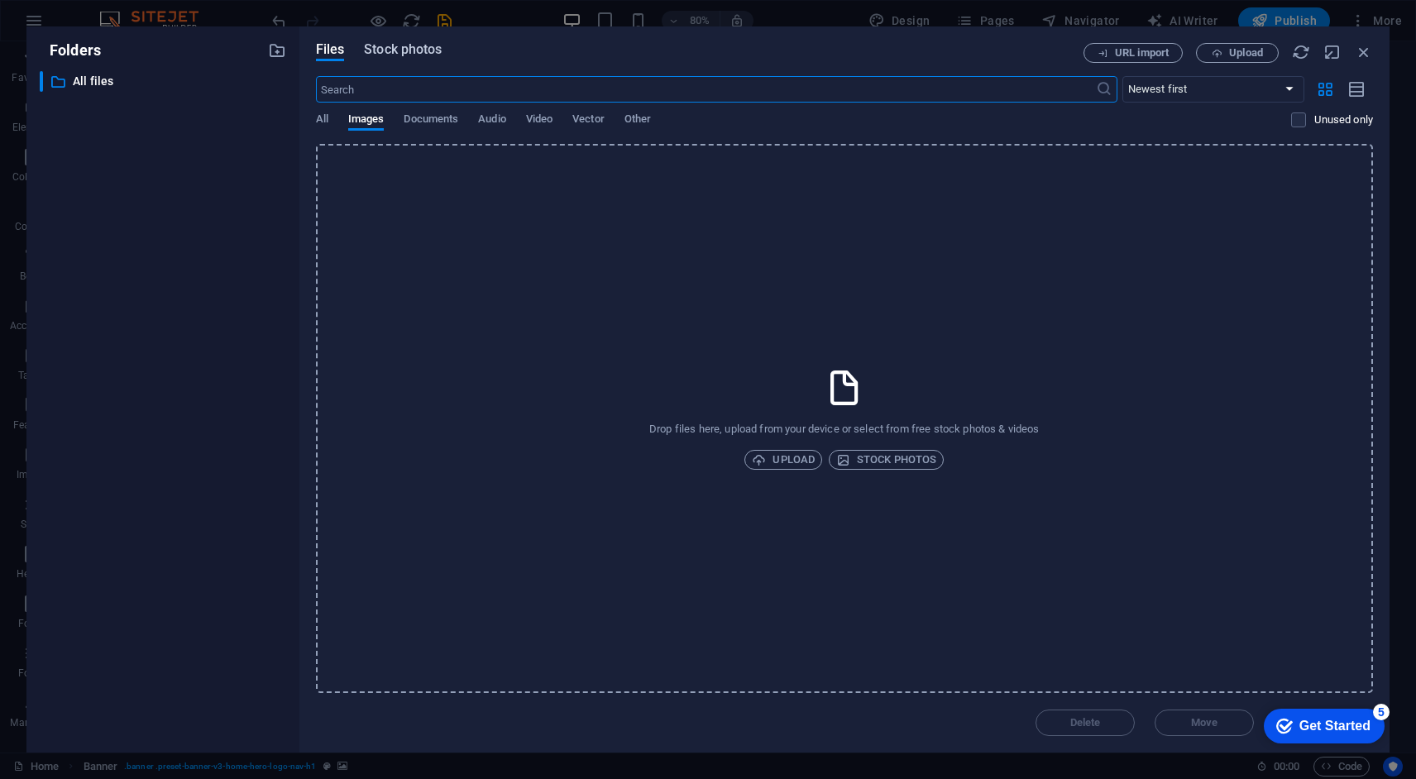
click at [399, 55] on span "Stock photos" at bounding box center [403, 50] width 78 height 20
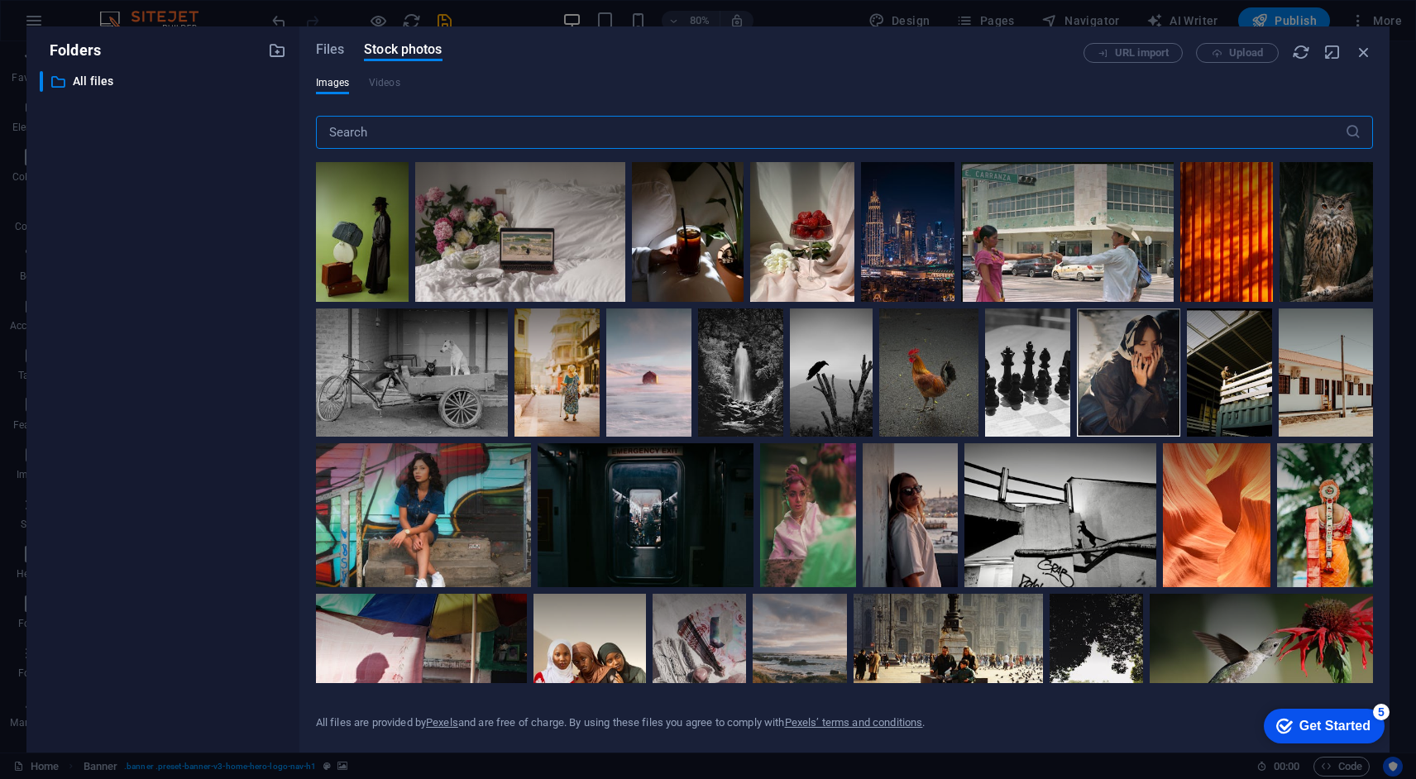
click at [488, 130] on input "text" at bounding box center [830, 132] width 1029 height 33
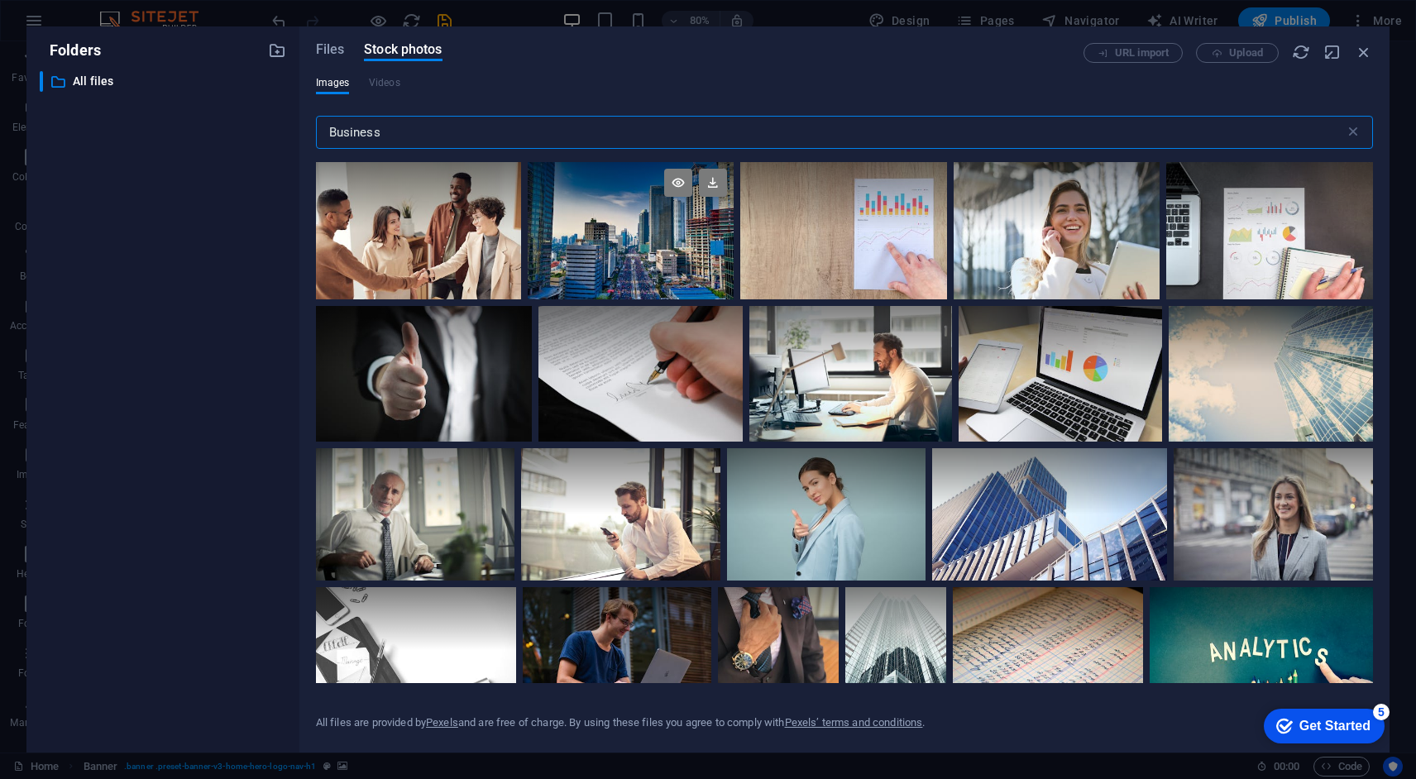
type input "Business"
click at [616, 228] on div at bounding box center [631, 196] width 206 height 69
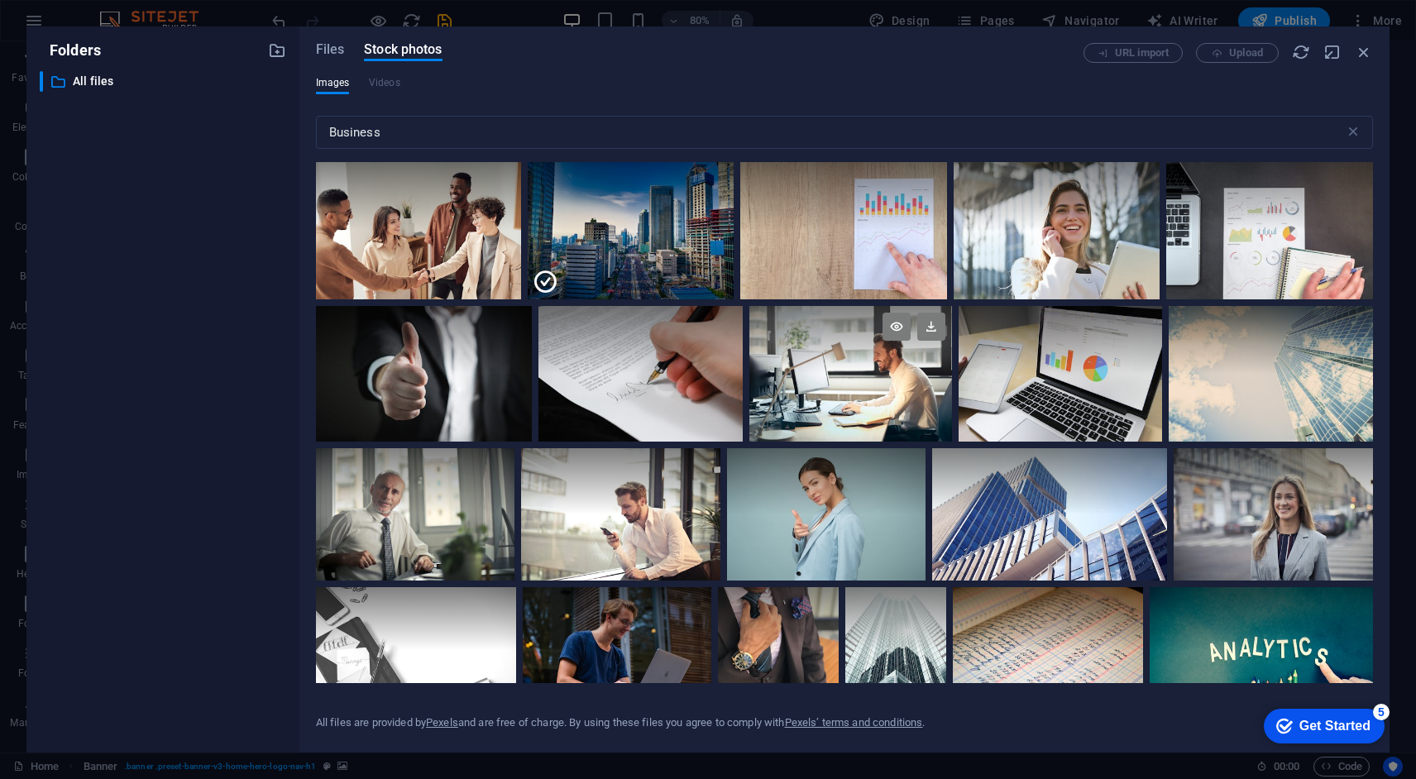
click at [825, 363] on div at bounding box center [852, 340] width 204 height 68
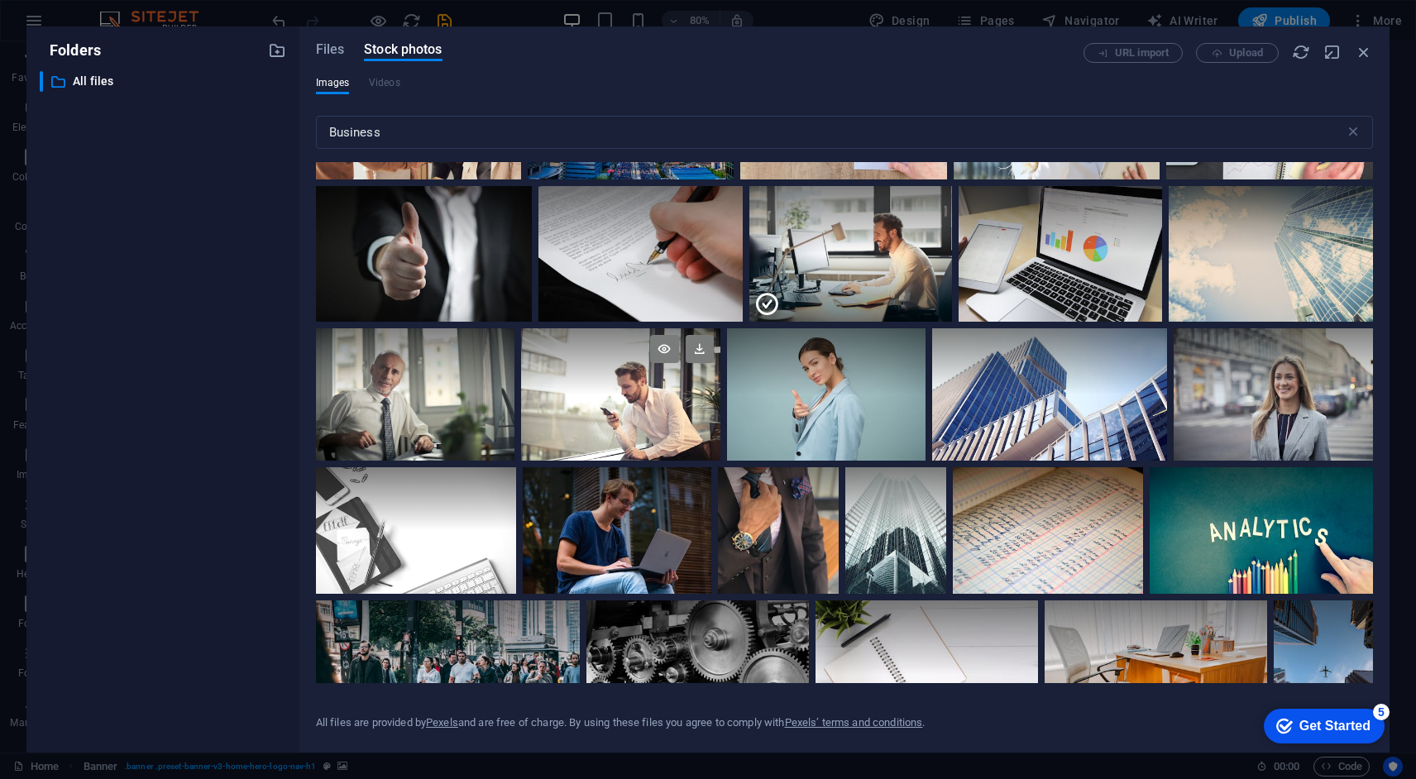
scroll to position [121, 0]
click at [646, 506] on div at bounding box center [617, 498] width 189 height 63
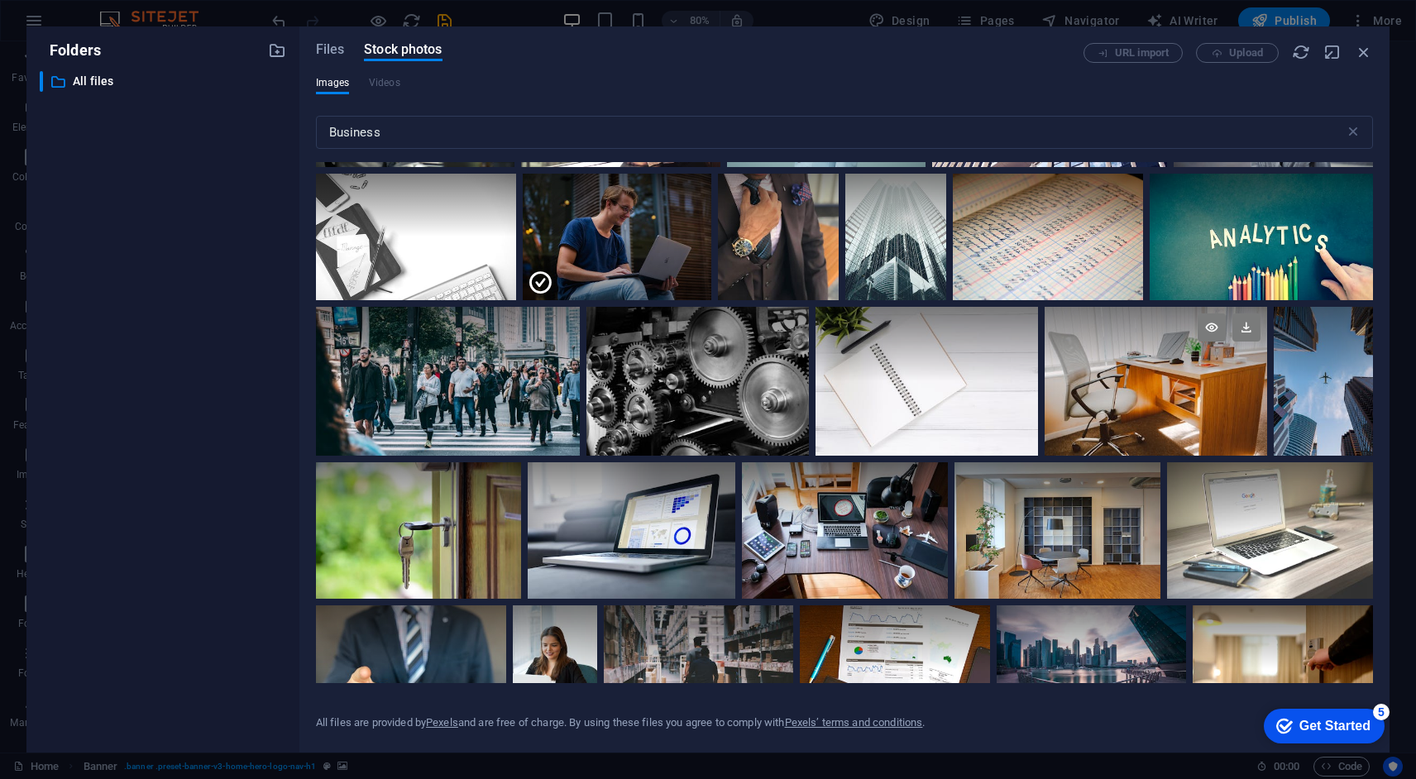
scroll to position [0, 0]
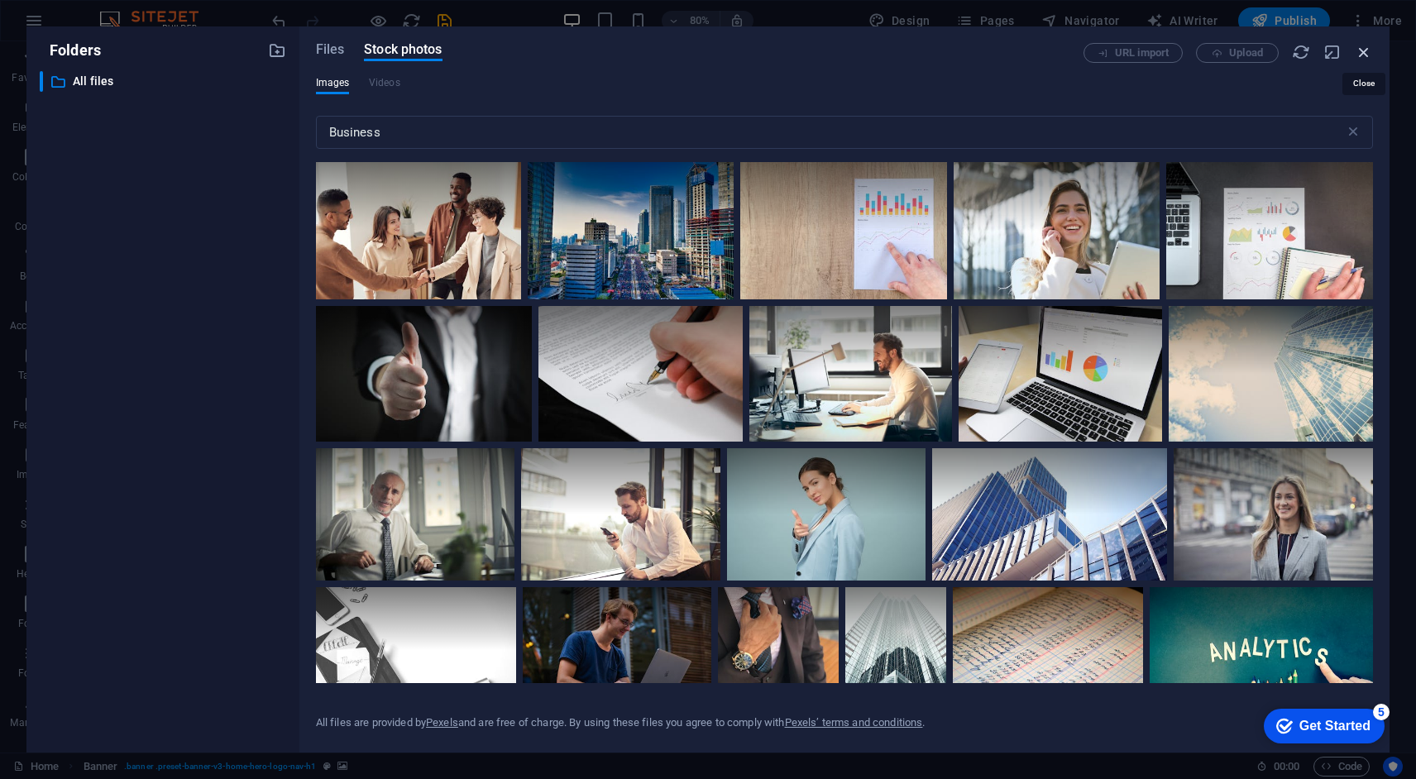
click at [1364, 49] on icon "button" at bounding box center [1364, 52] width 18 height 18
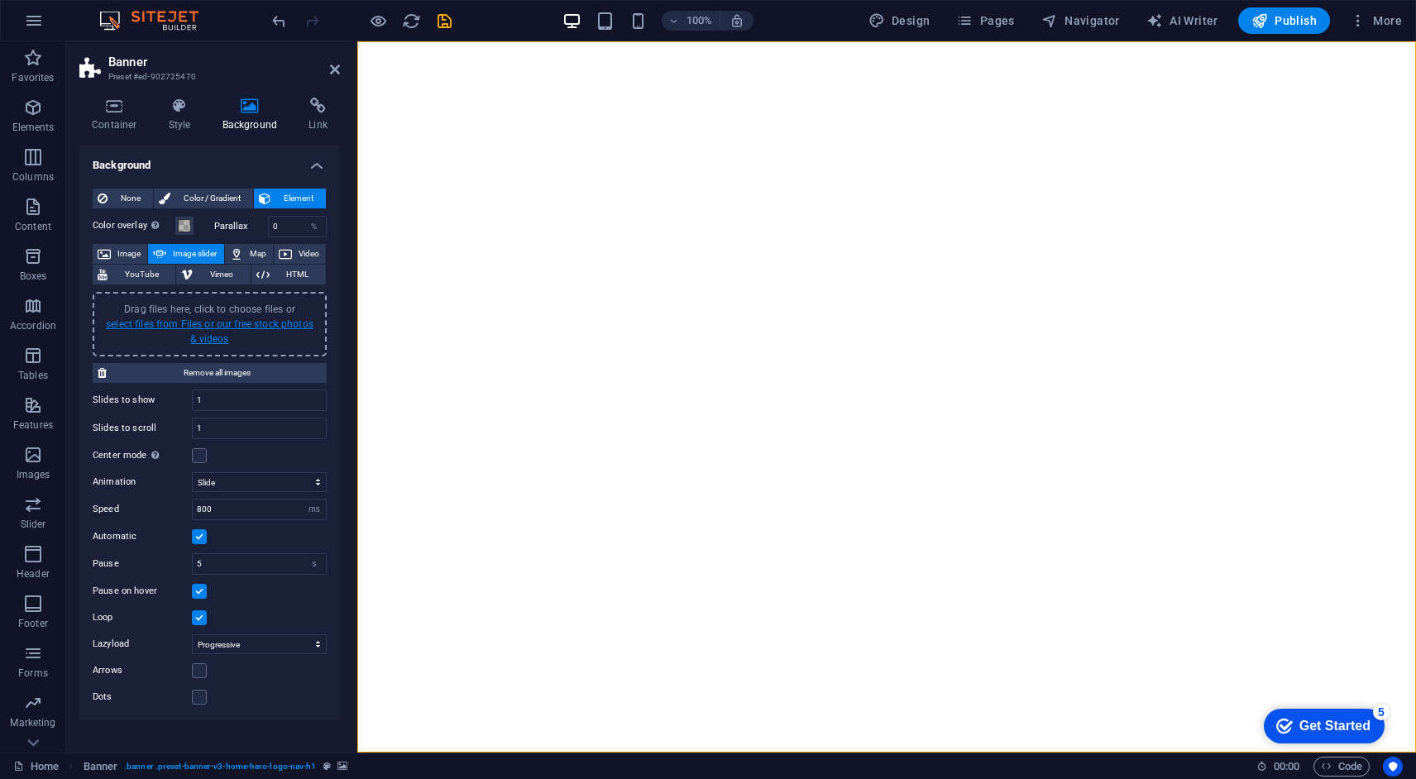
click at [201, 322] on link "select files from Files or our free stock photos & videos" at bounding box center [210, 332] width 208 height 26
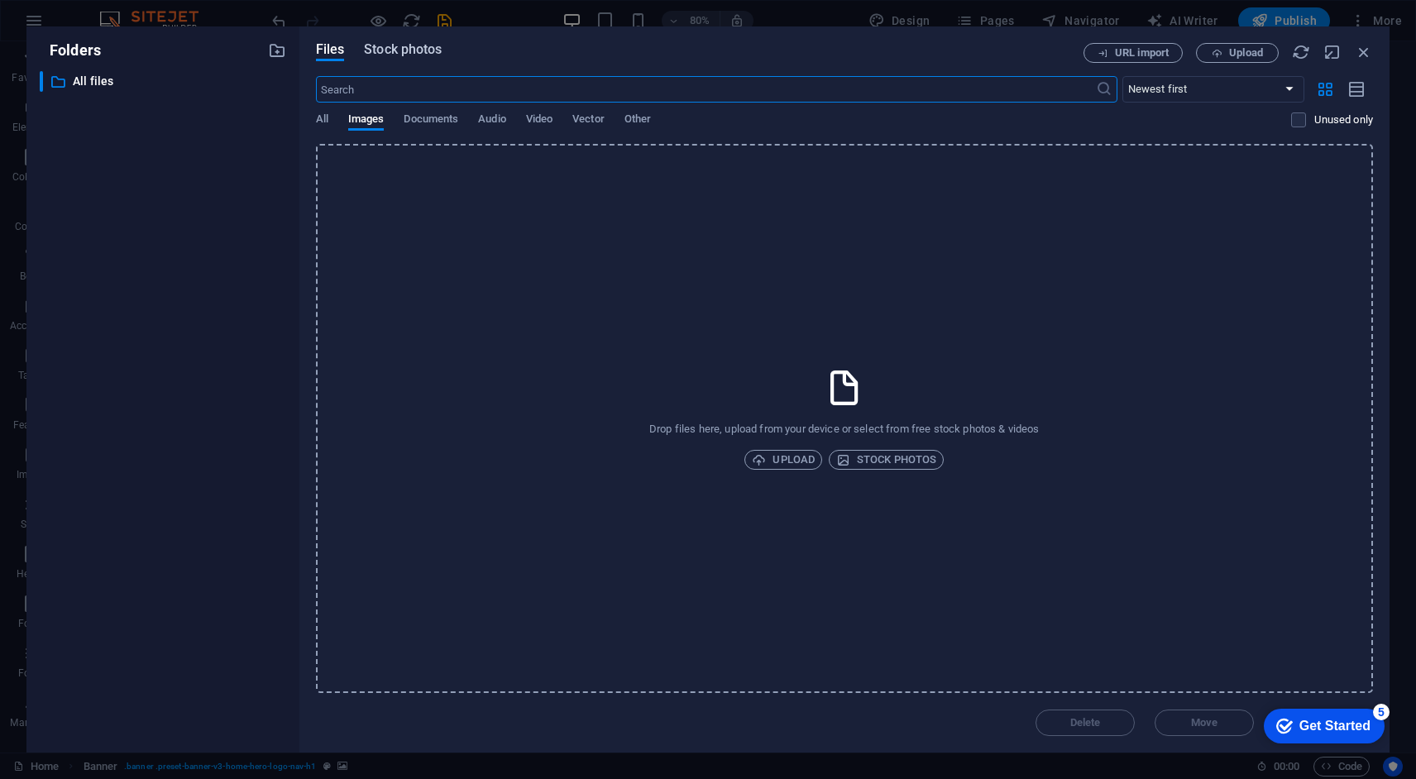
click at [415, 50] on span "Stock photos" at bounding box center [403, 50] width 78 height 20
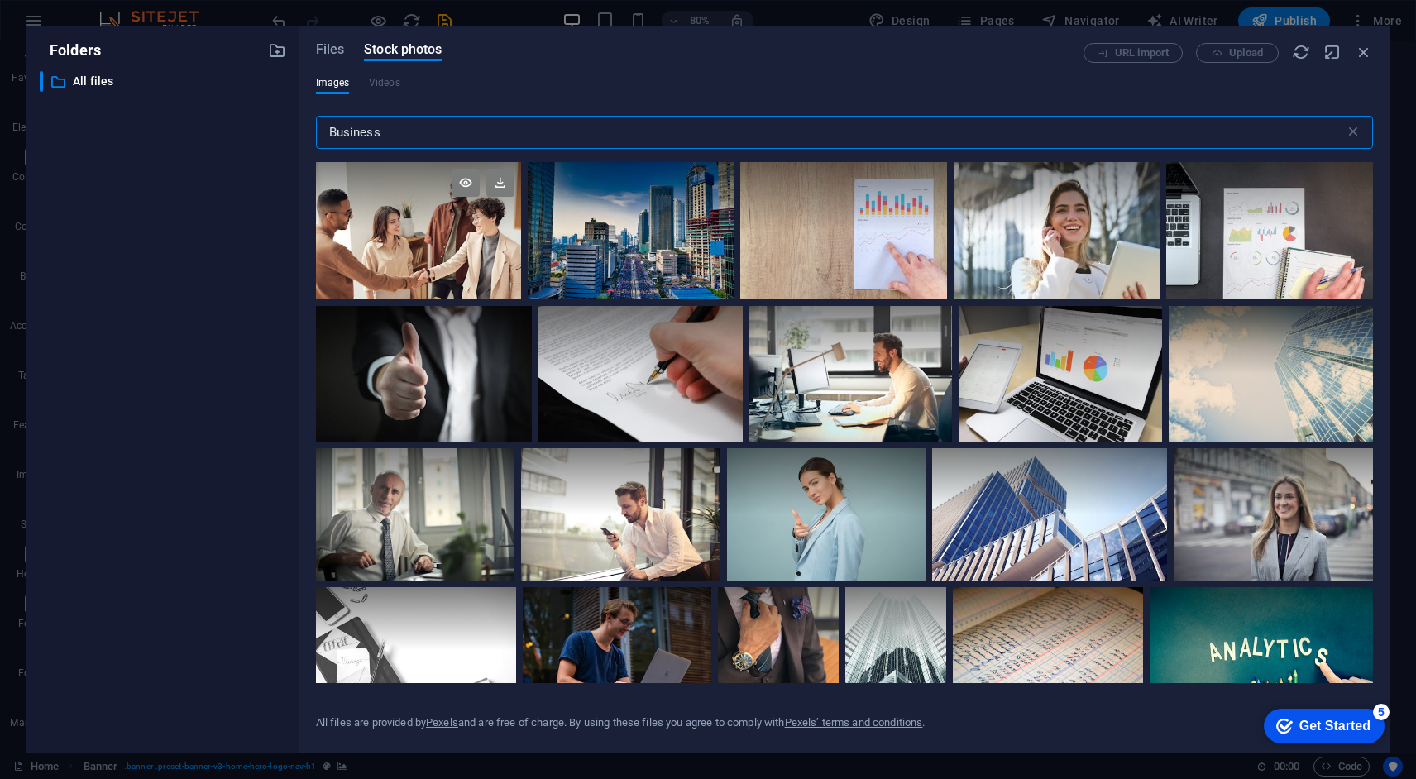
click at [461, 238] on div at bounding box center [419, 230] width 206 height 137
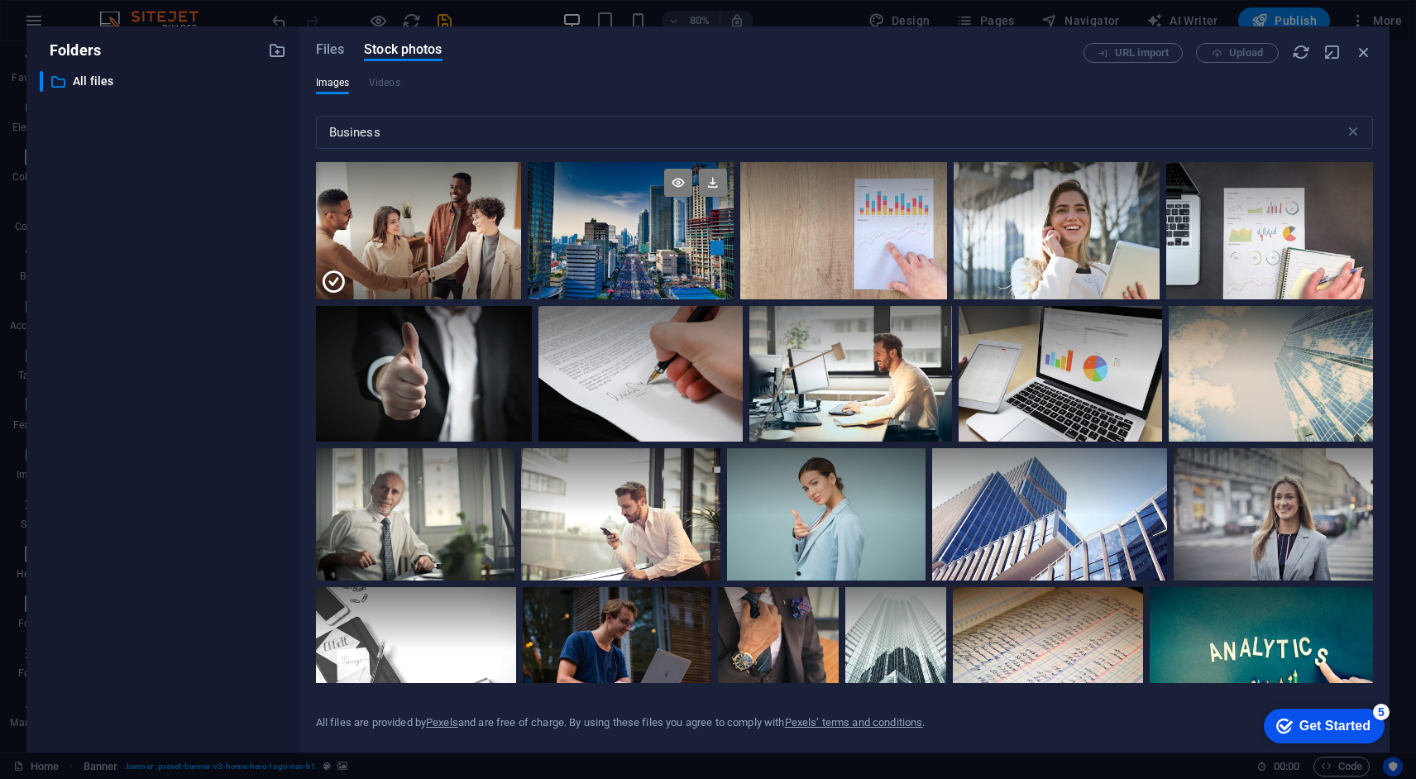
click at [660, 228] on div at bounding box center [631, 196] width 206 height 69
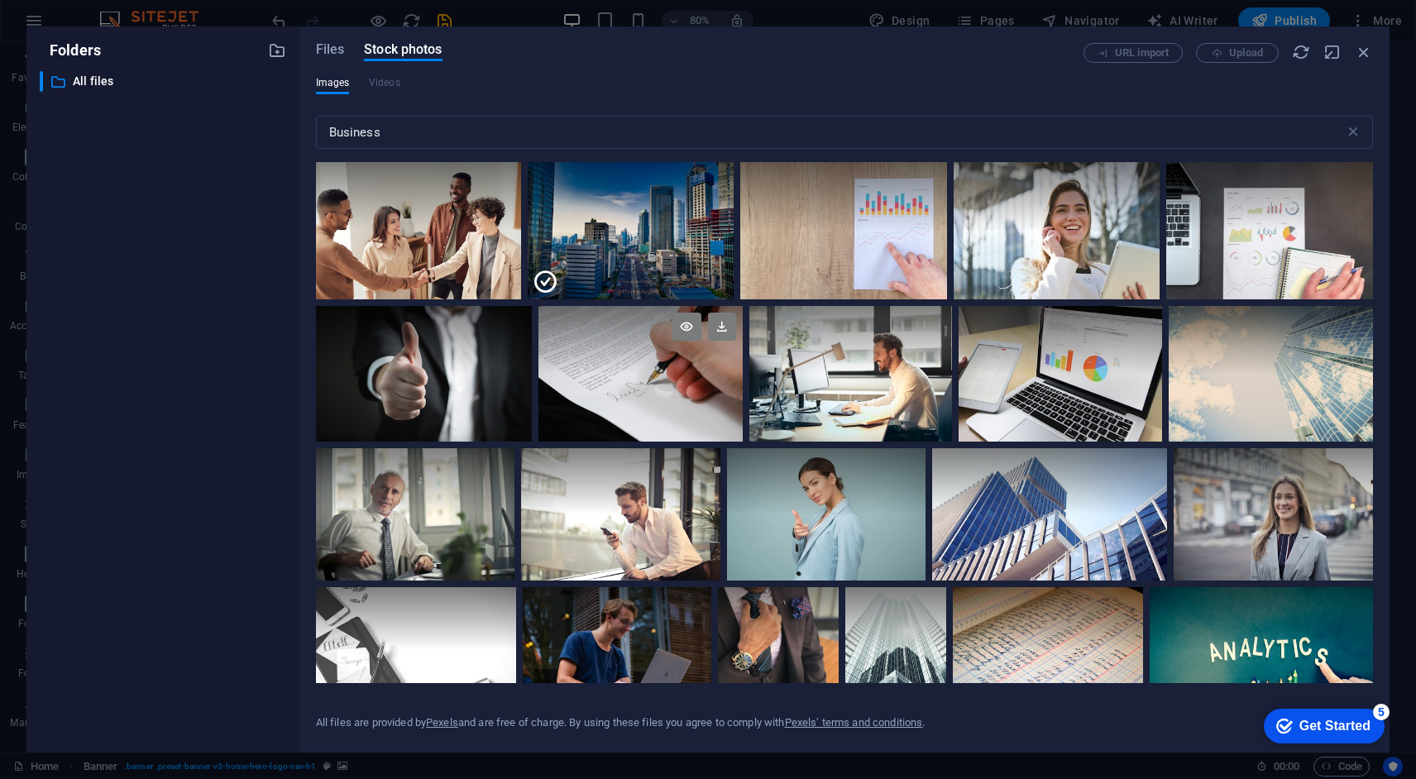
click at [674, 381] on div at bounding box center [641, 374] width 204 height 136
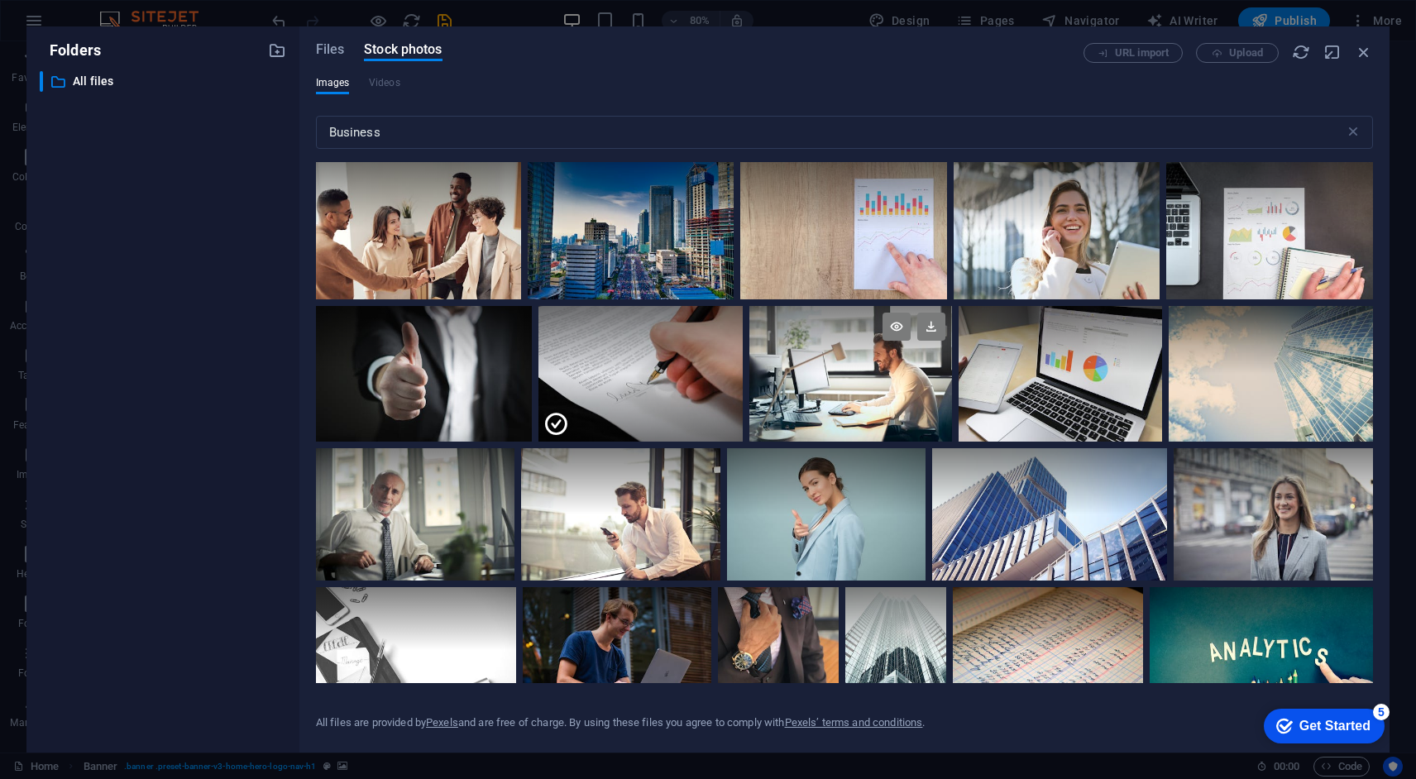
click at [830, 384] on div at bounding box center [852, 374] width 204 height 136
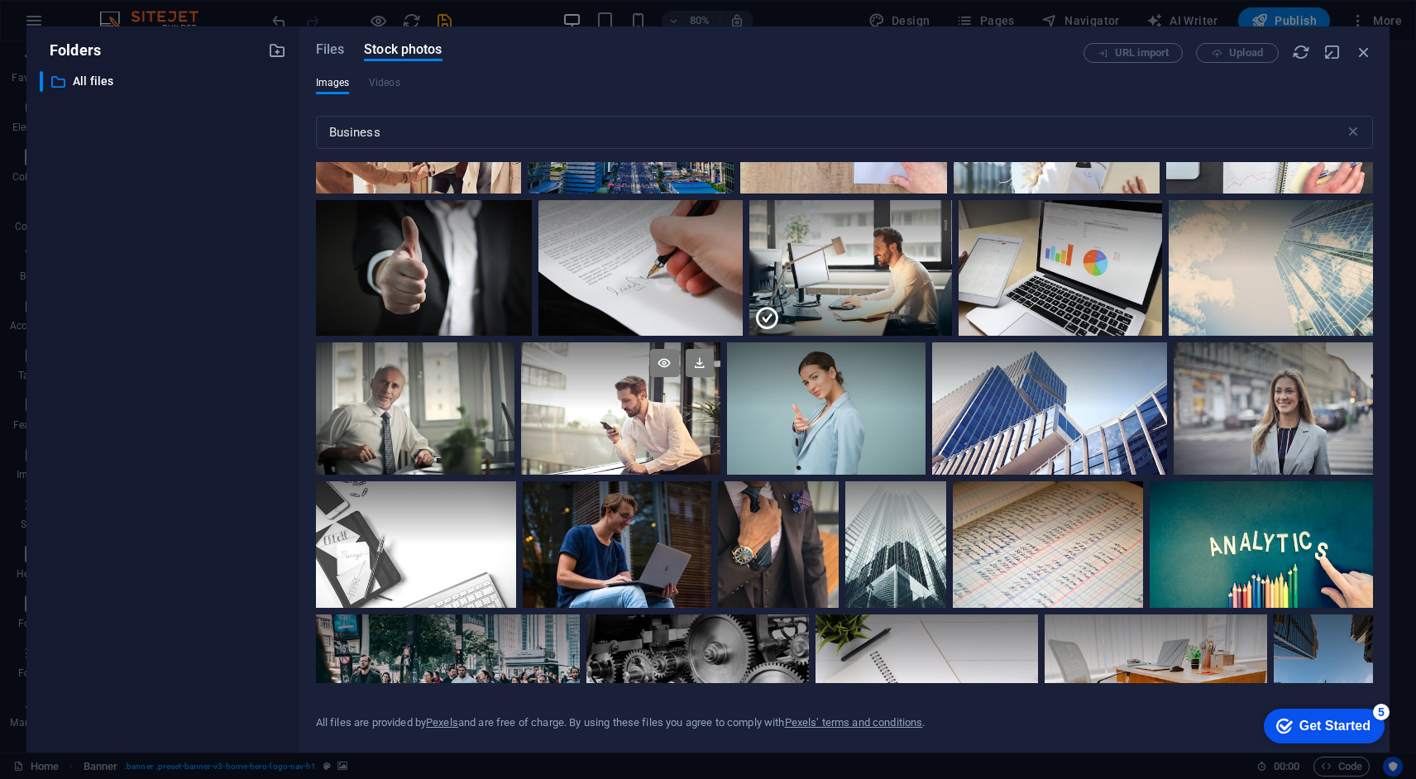
scroll to position [191, 0]
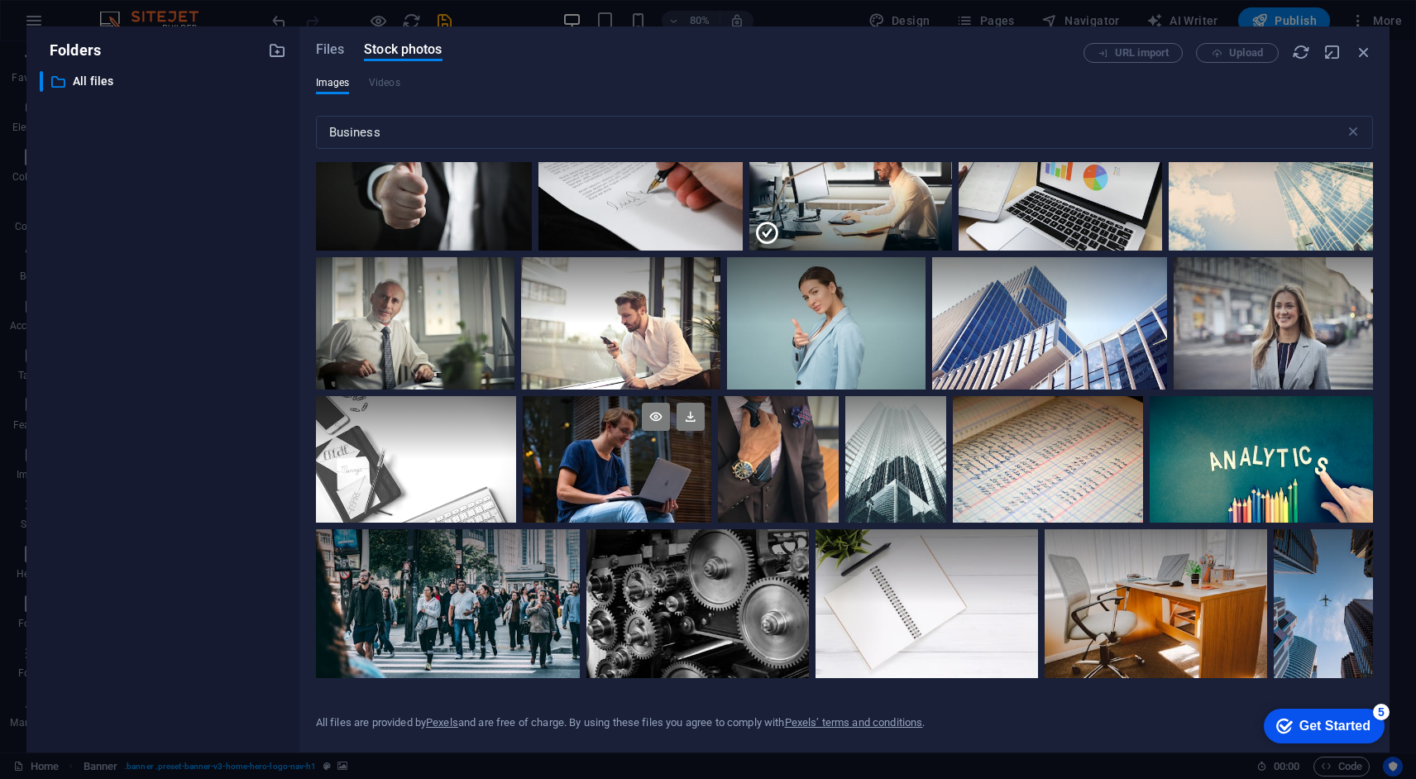
click at [620, 449] on div at bounding box center [617, 427] width 189 height 63
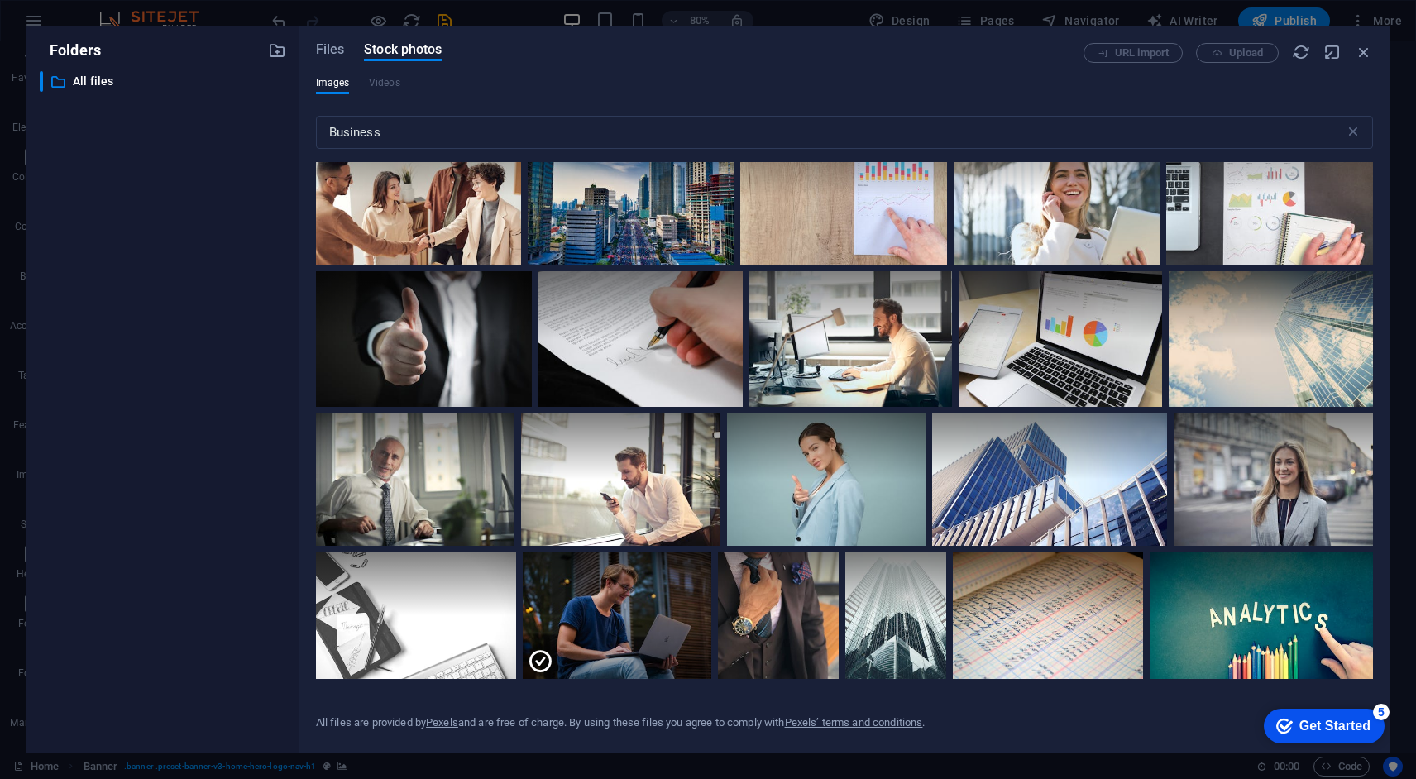
scroll to position [0, 0]
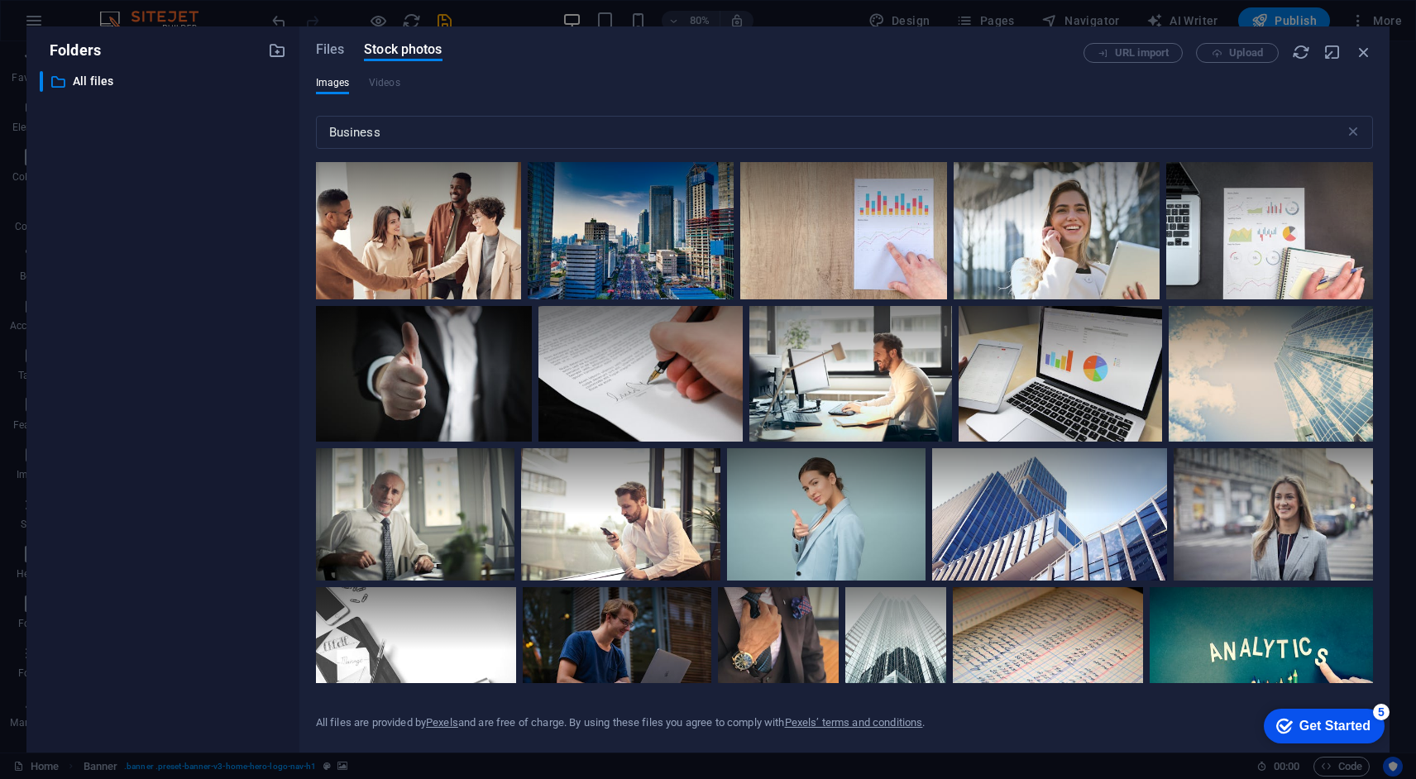
click at [1335, 712] on div "checkmark Get Started 5" at bounding box center [1324, 726] width 121 height 35
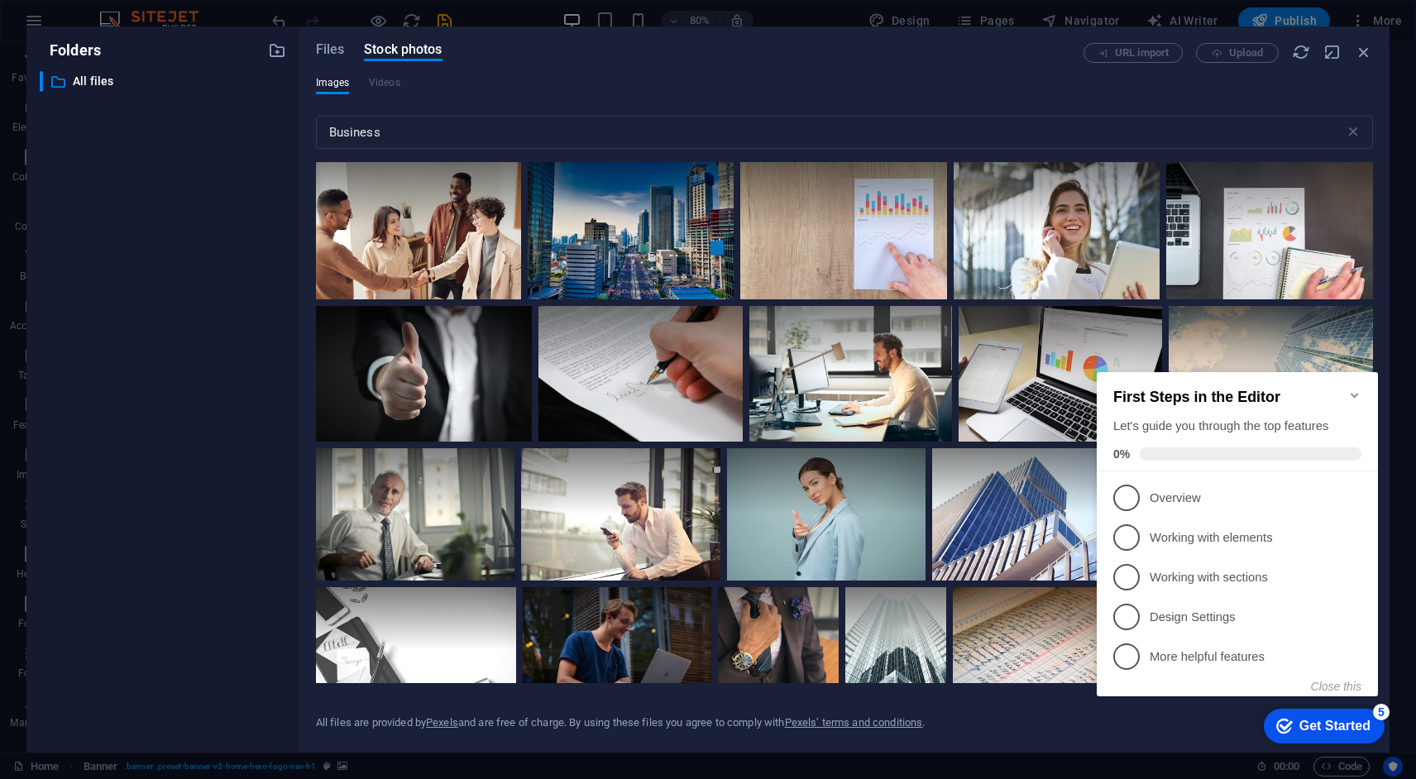
click at [1354, 389] on icon "Minimize checklist" at bounding box center [1355, 395] width 13 height 13
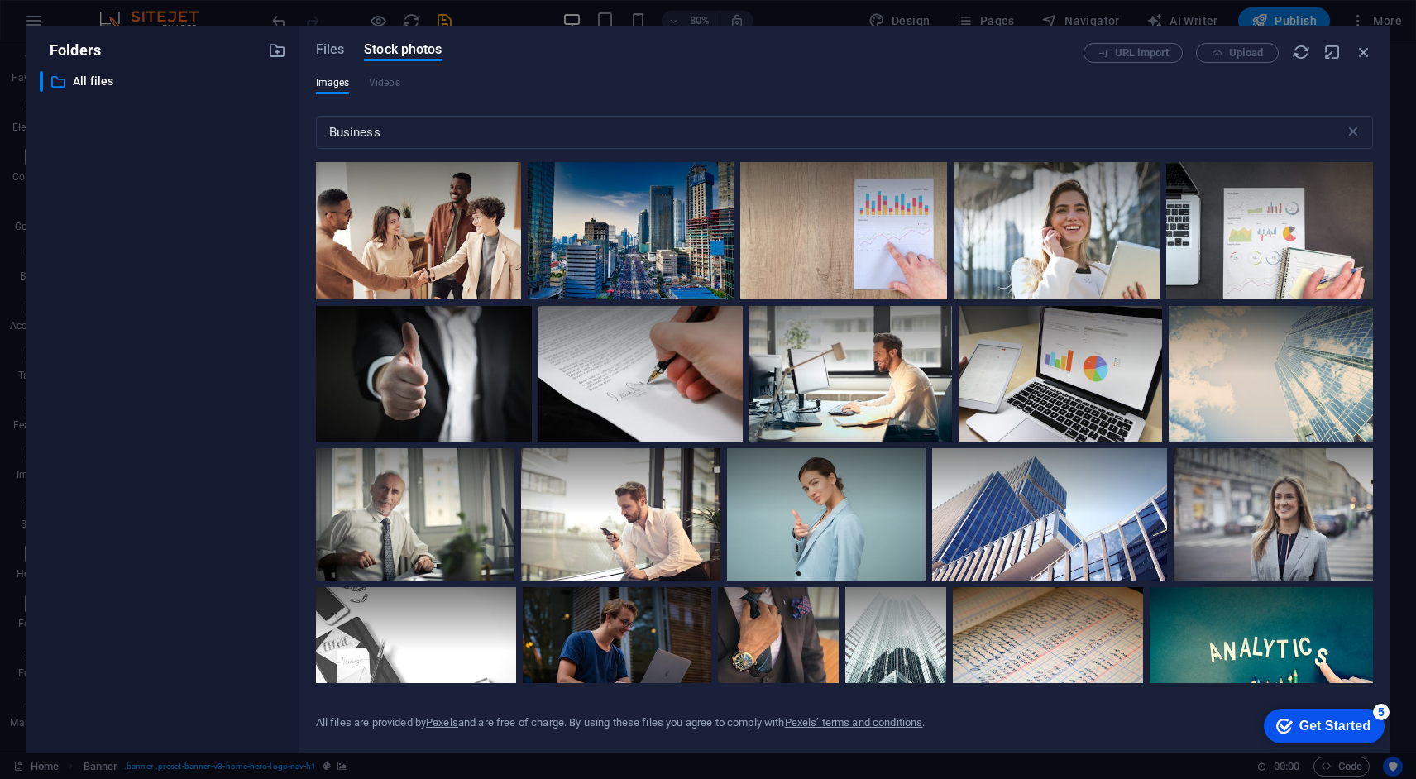
click at [1382, 711] on div "5" at bounding box center [1381, 712] width 17 height 17
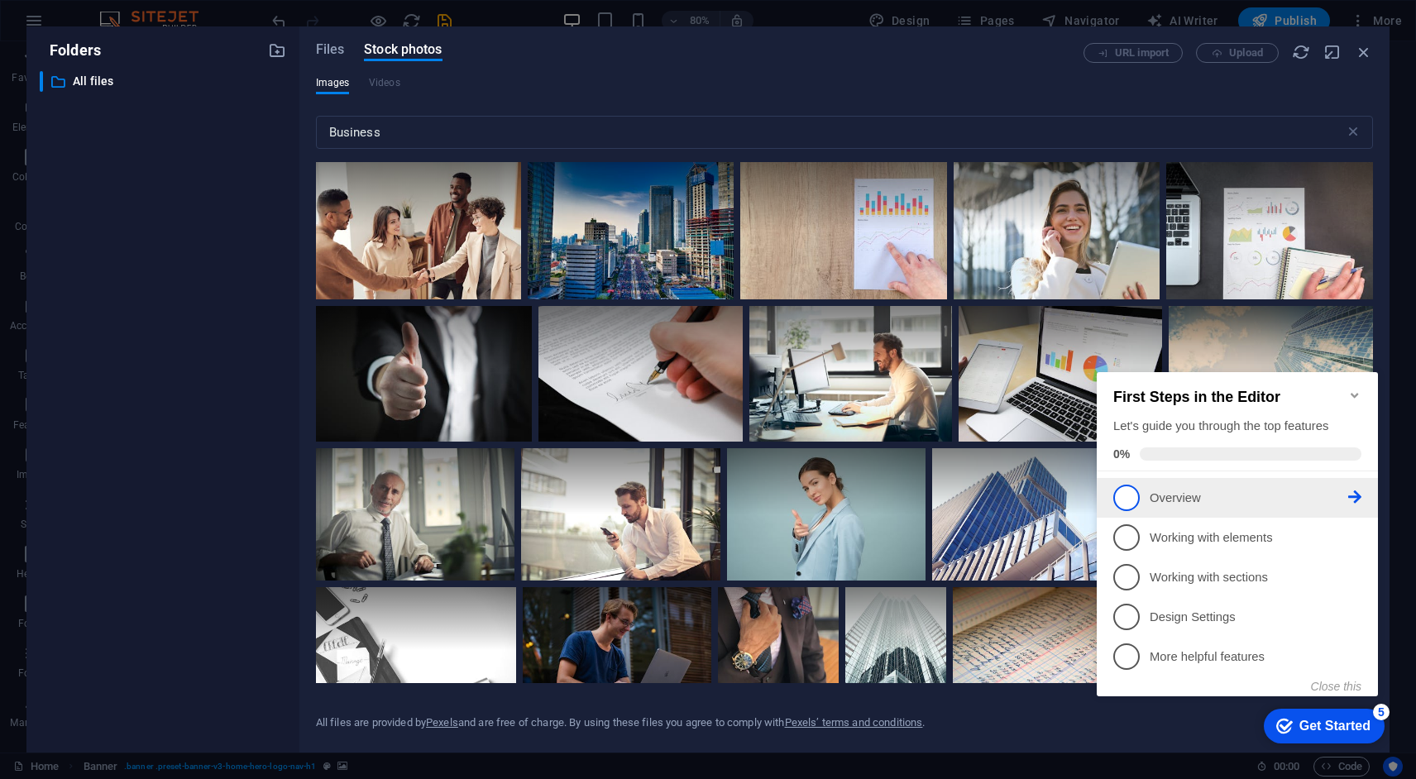
click at [1126, 501] on span "1" at bounding box center [1127, 498] width 26 height 26
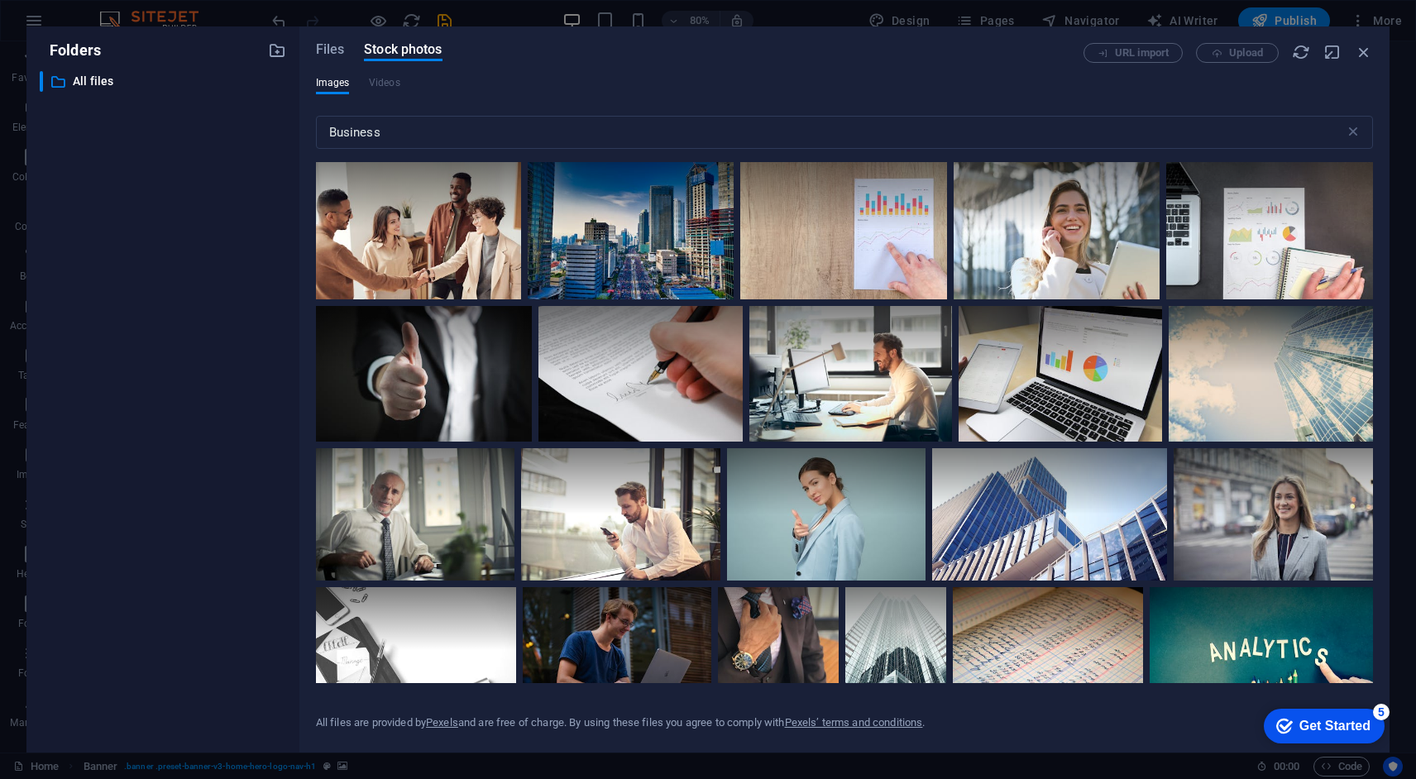
click at [1379, 711] on div "5" at bounding box center [1381, 712] width 17 height 17
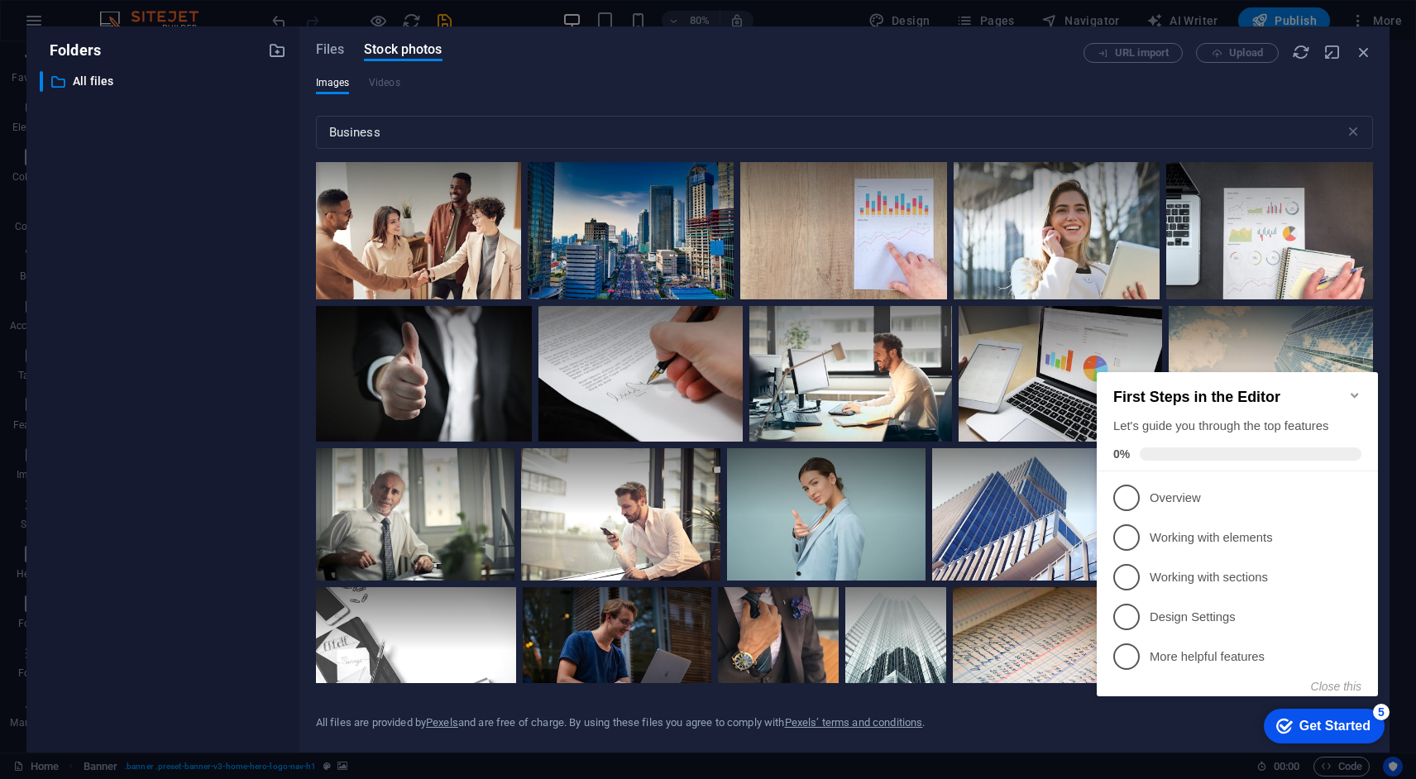
click at [1352, 389] on icon "Minimize checklist" at bounding box center [1355, 395] width 13 height 13
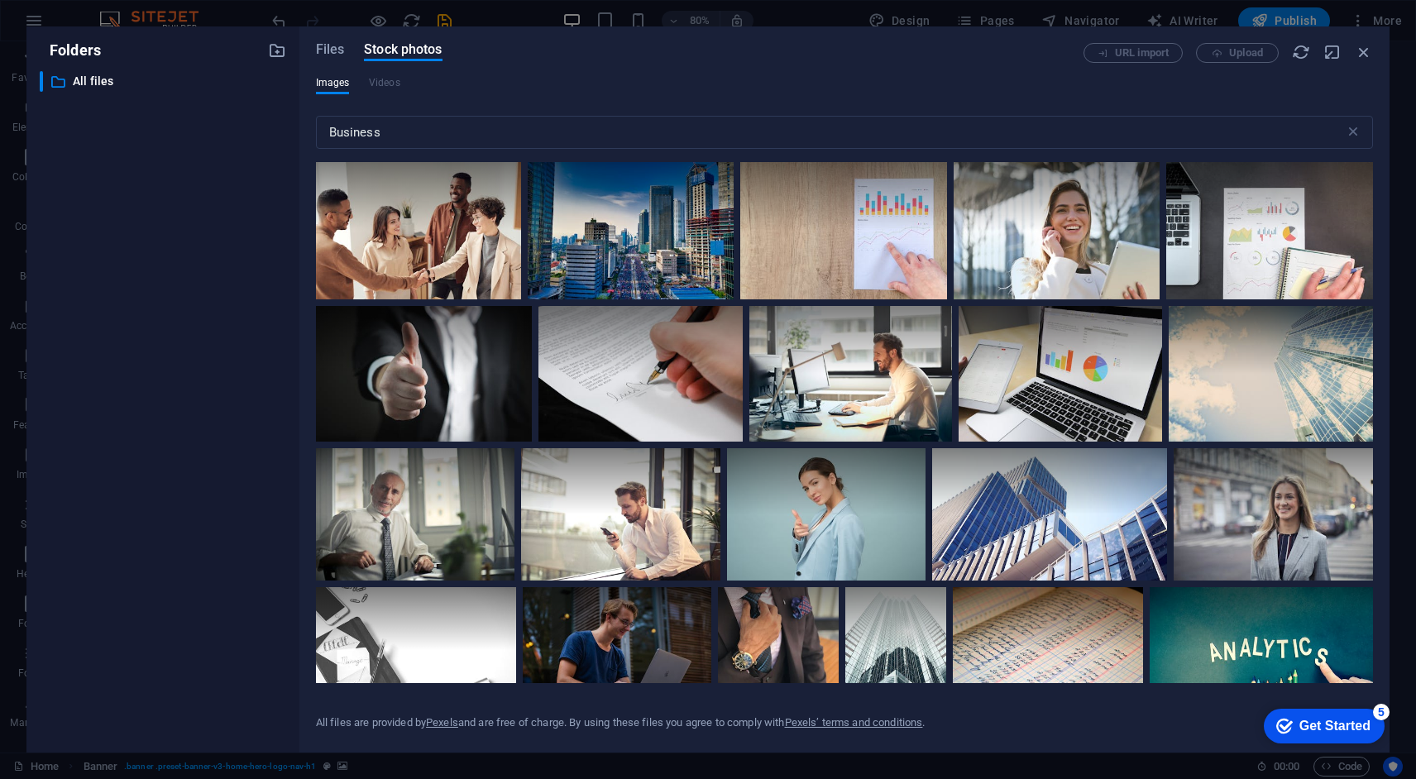
click at [1366, 723] on div "Get Started" at bounding box center [1335, 726] width 71 height 15
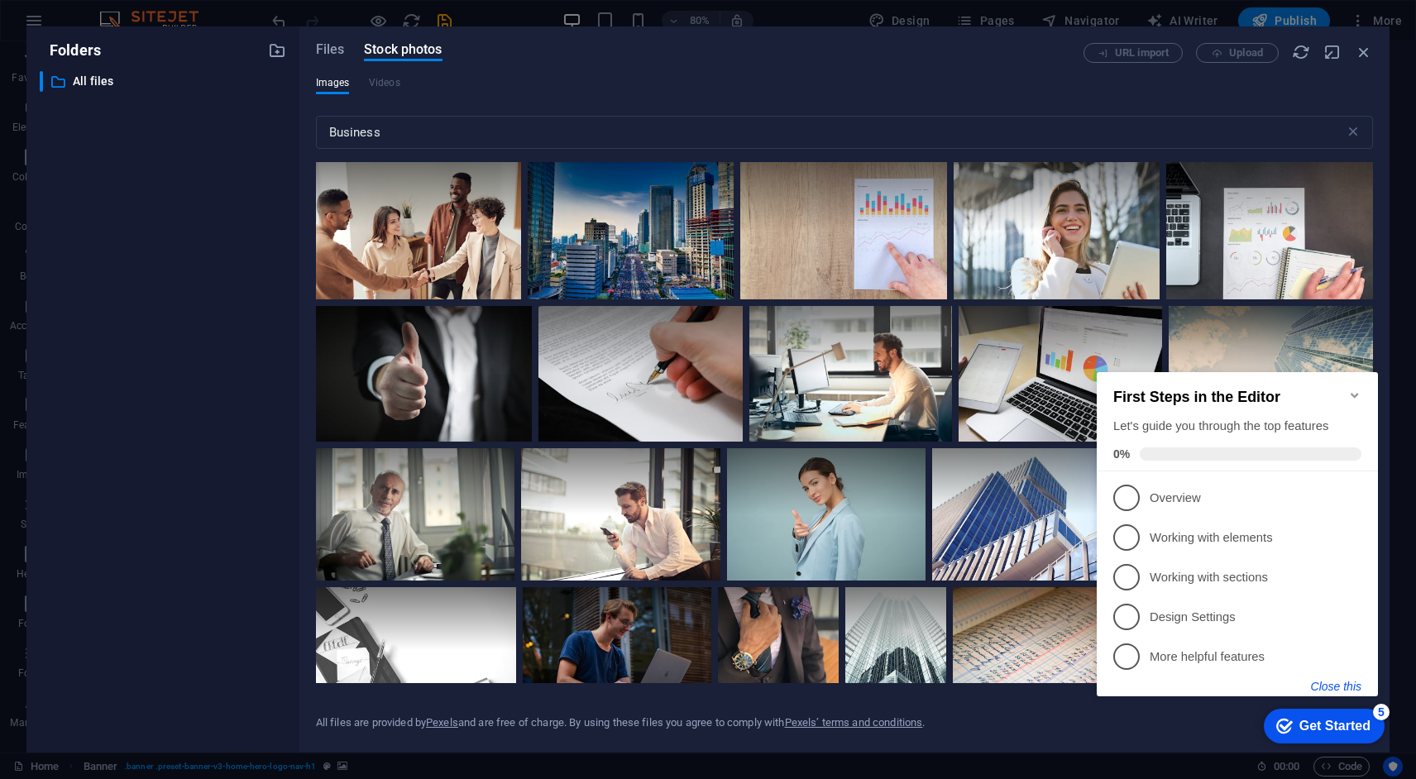
click at [1344, 683] on button "Close this" at bounding box center [1336, 686] width 50 height 13
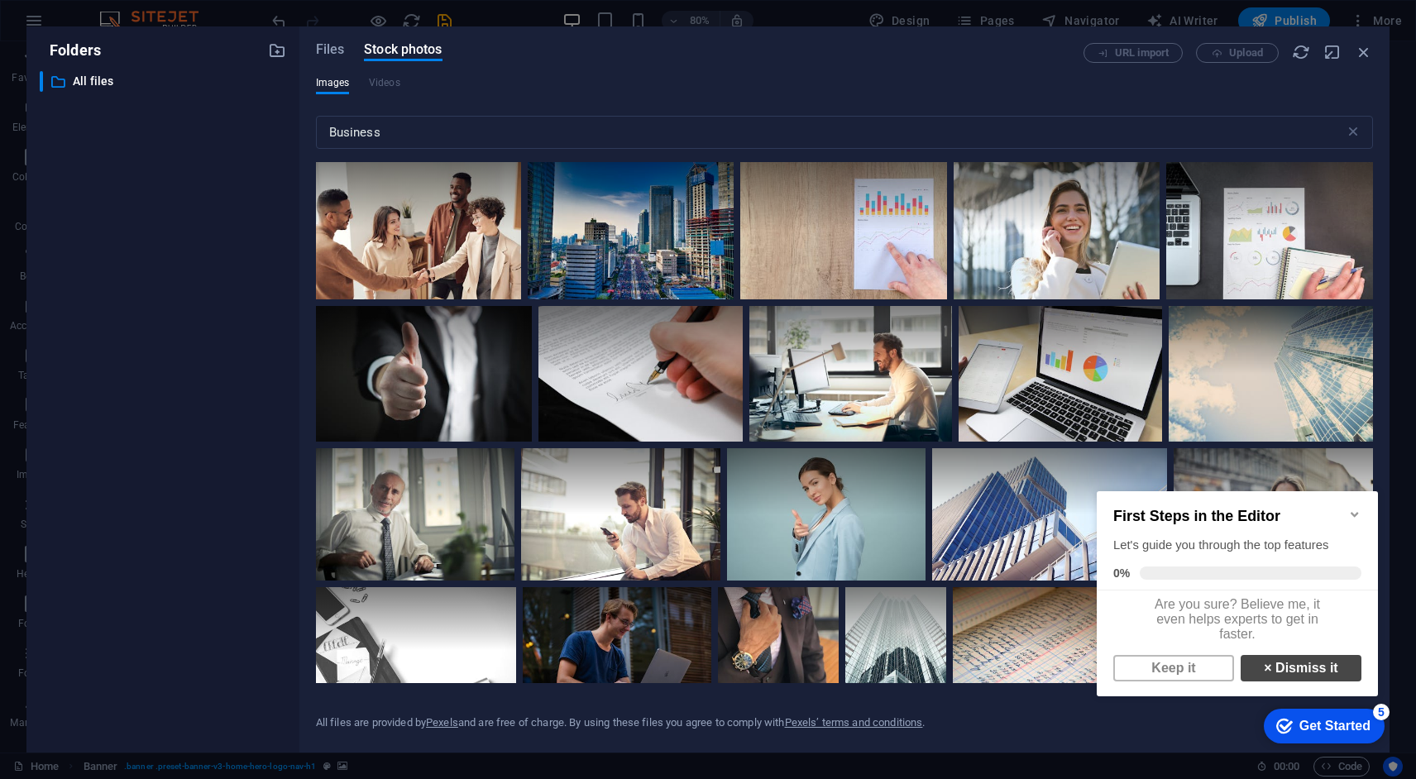
click at [1326, 674] on link "× Dismiss it" at bounding box center [1301, 668] width 121 height 26
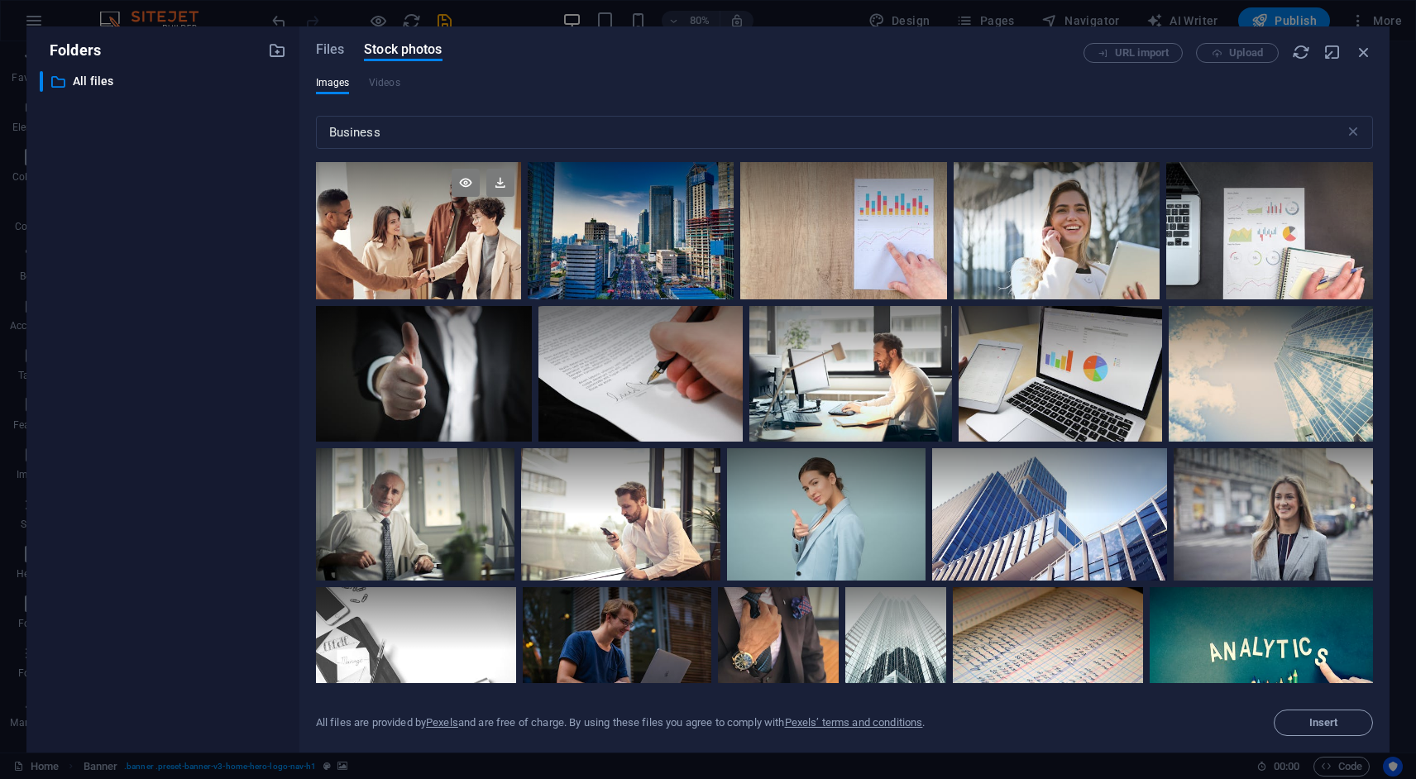
click at [478, 242] on div at bounding box center [419, 230] width 206 height 137
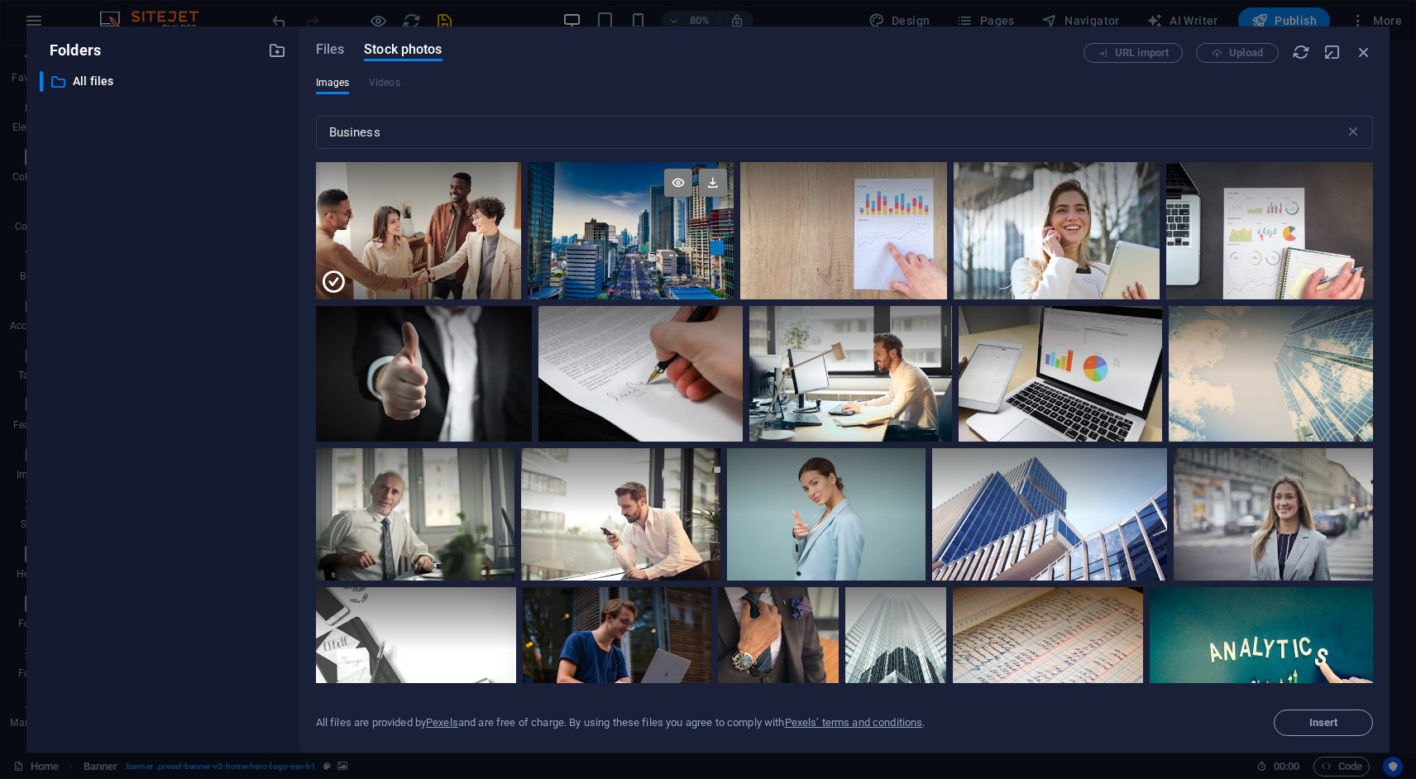
click at [682, 246] on div at bounding box center [631, 230] width 206 height 137
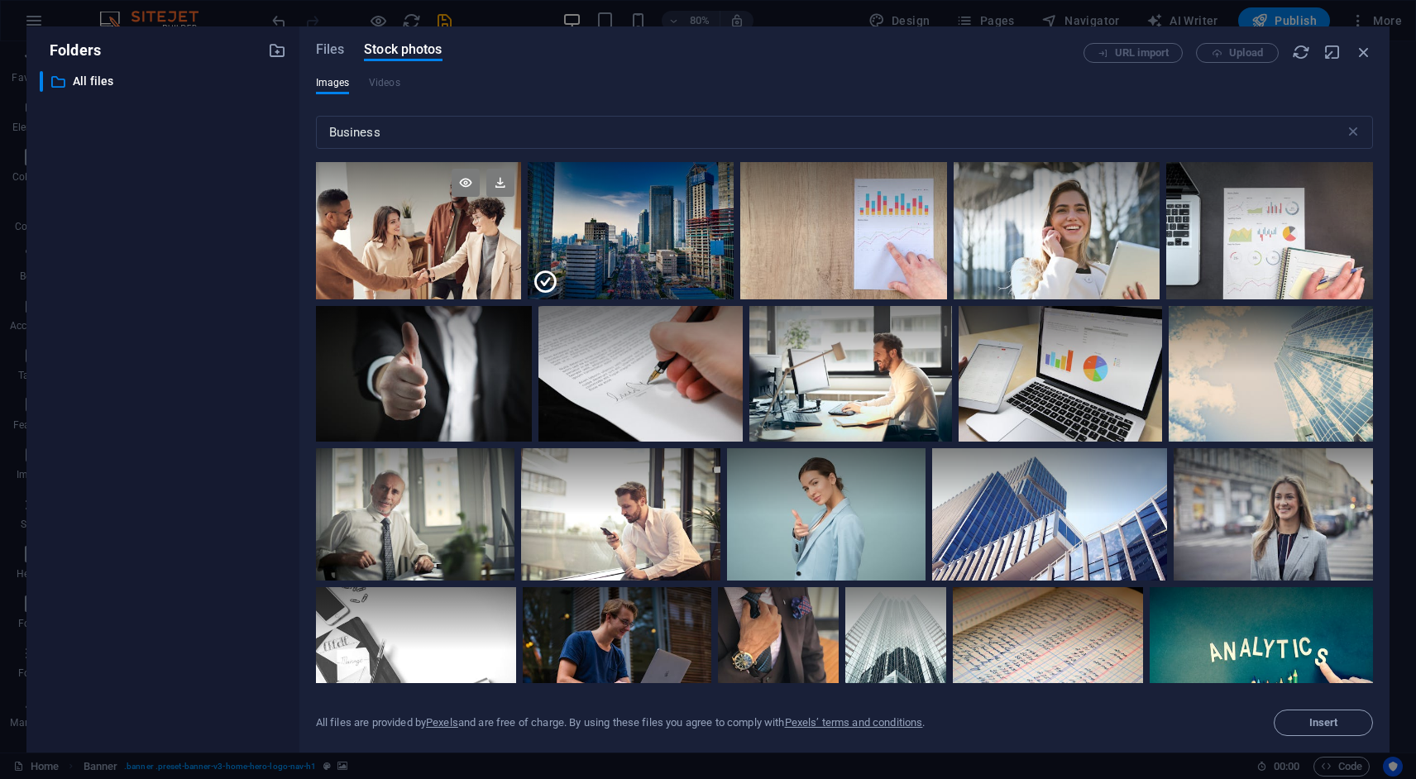
click at [419, 224] on div at bounding box center [419, 196] width 206 height 69
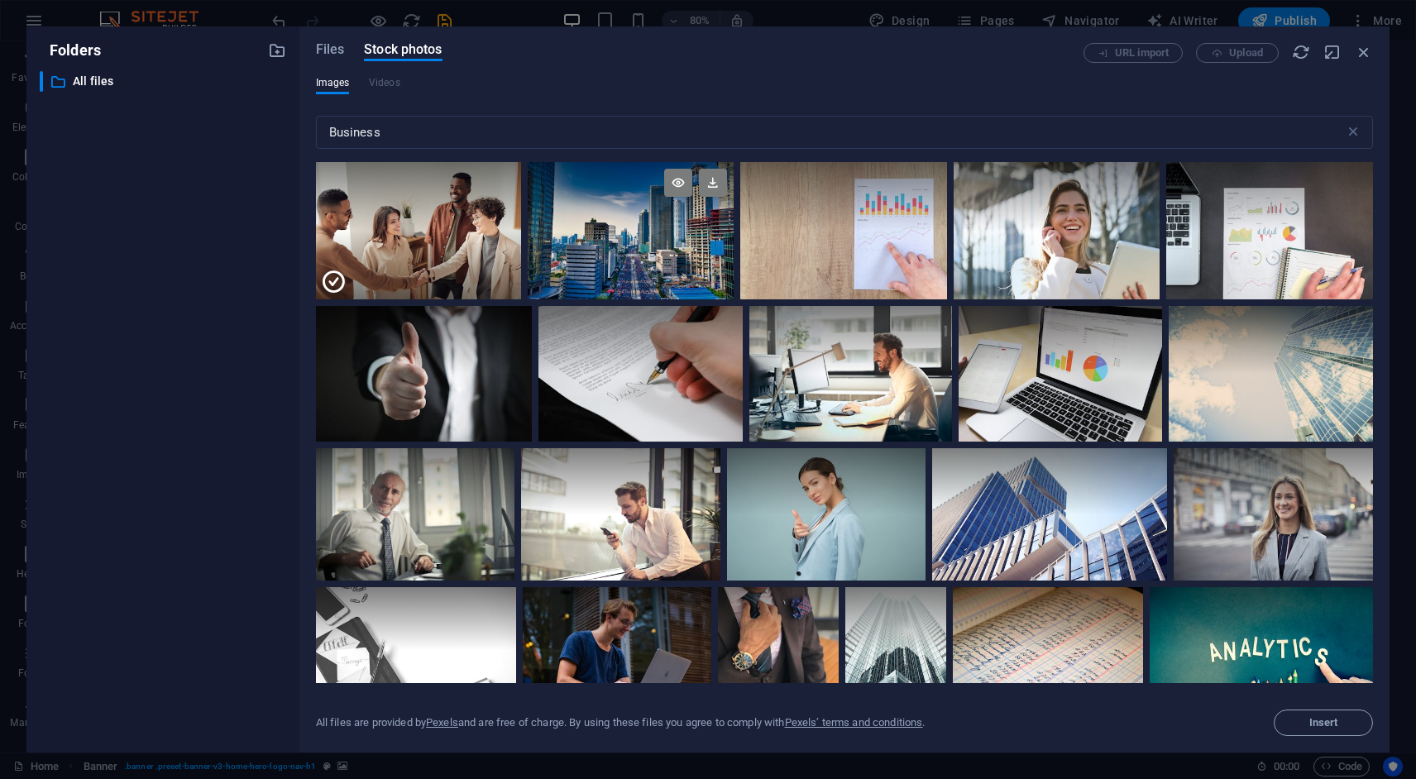
click at [626, 247] on div at bounding box center [631, 230] width 206 height 137
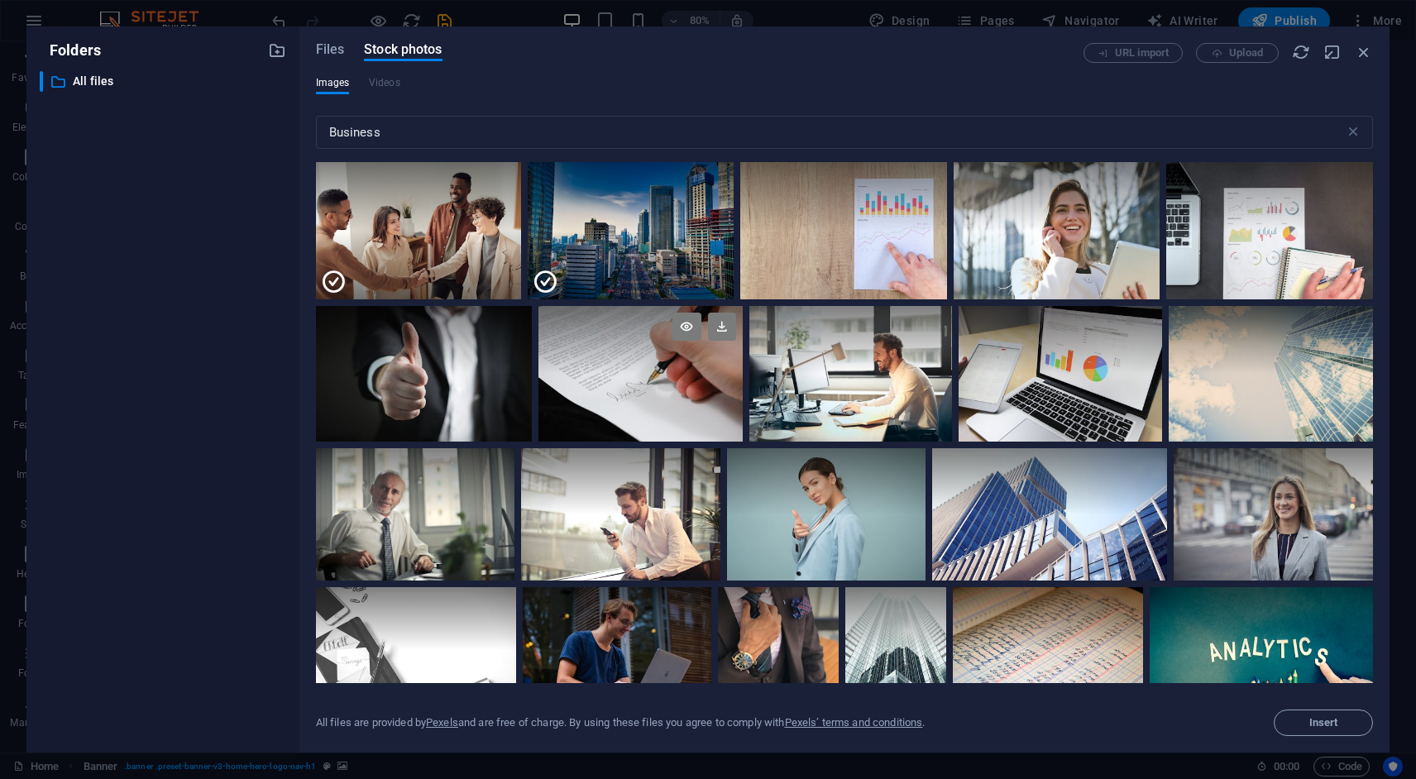
click at [664, 362] on div at bounding box center [641, 340] width 204 height 68
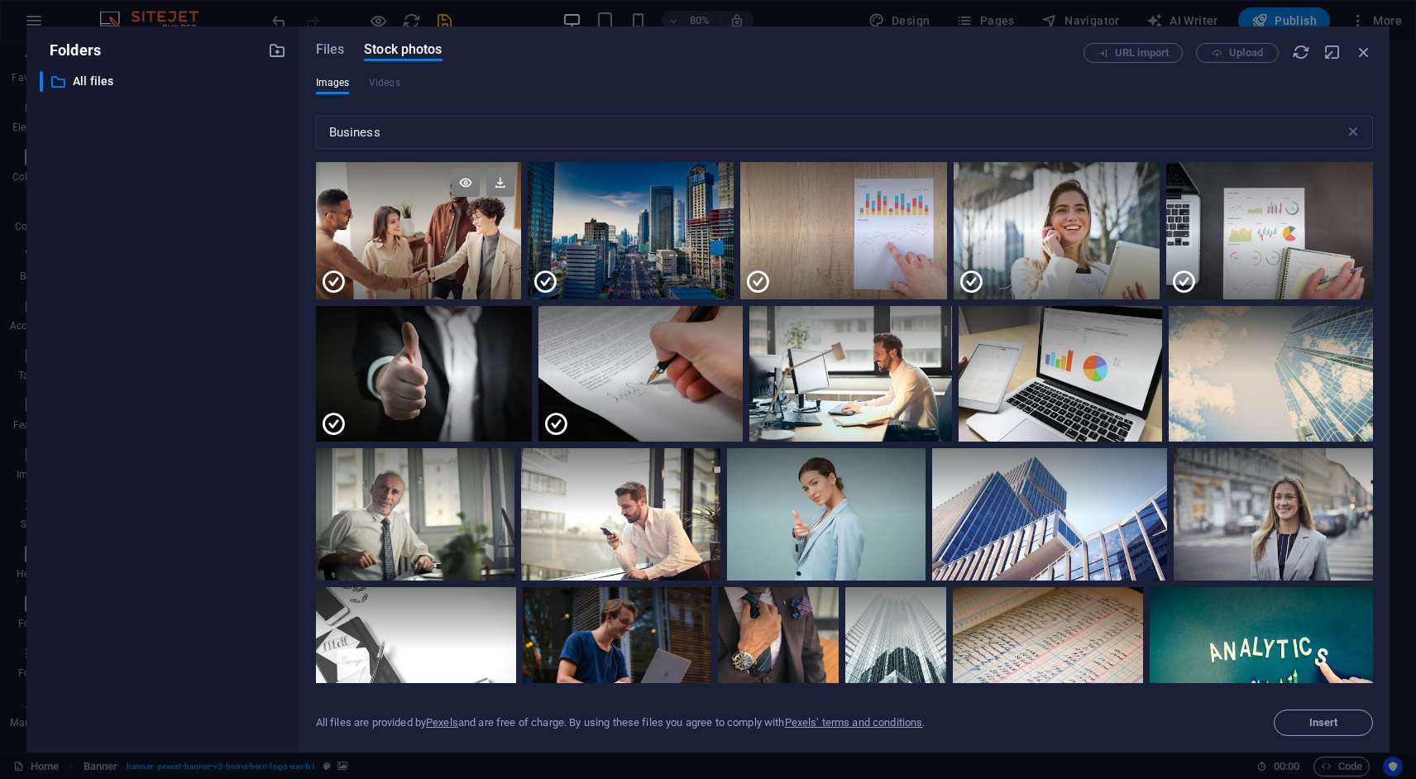
click at [448, 233] on div at bounding box center [419, 265] width 206 height 69
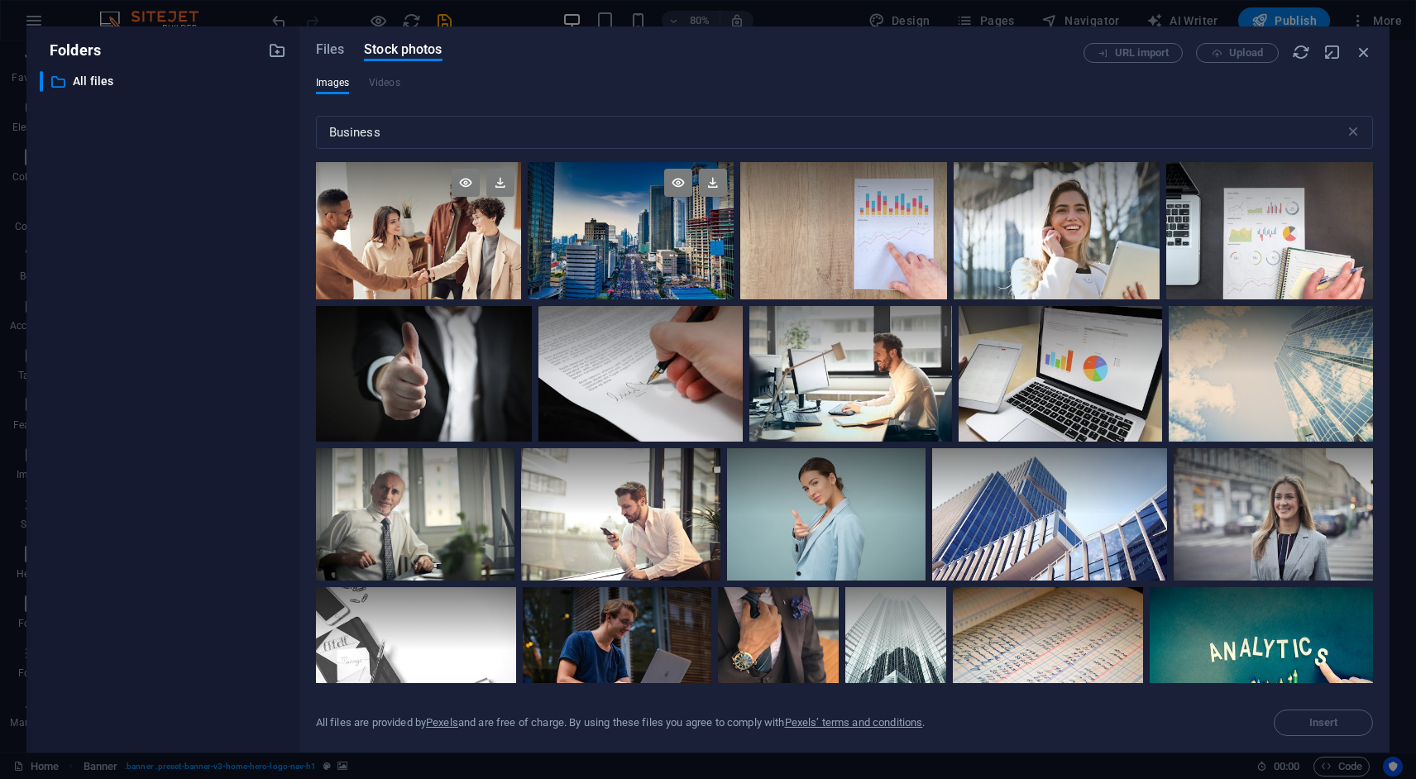
click at [622, 267] on div at bounding box center [631, 230] width 206 height 137
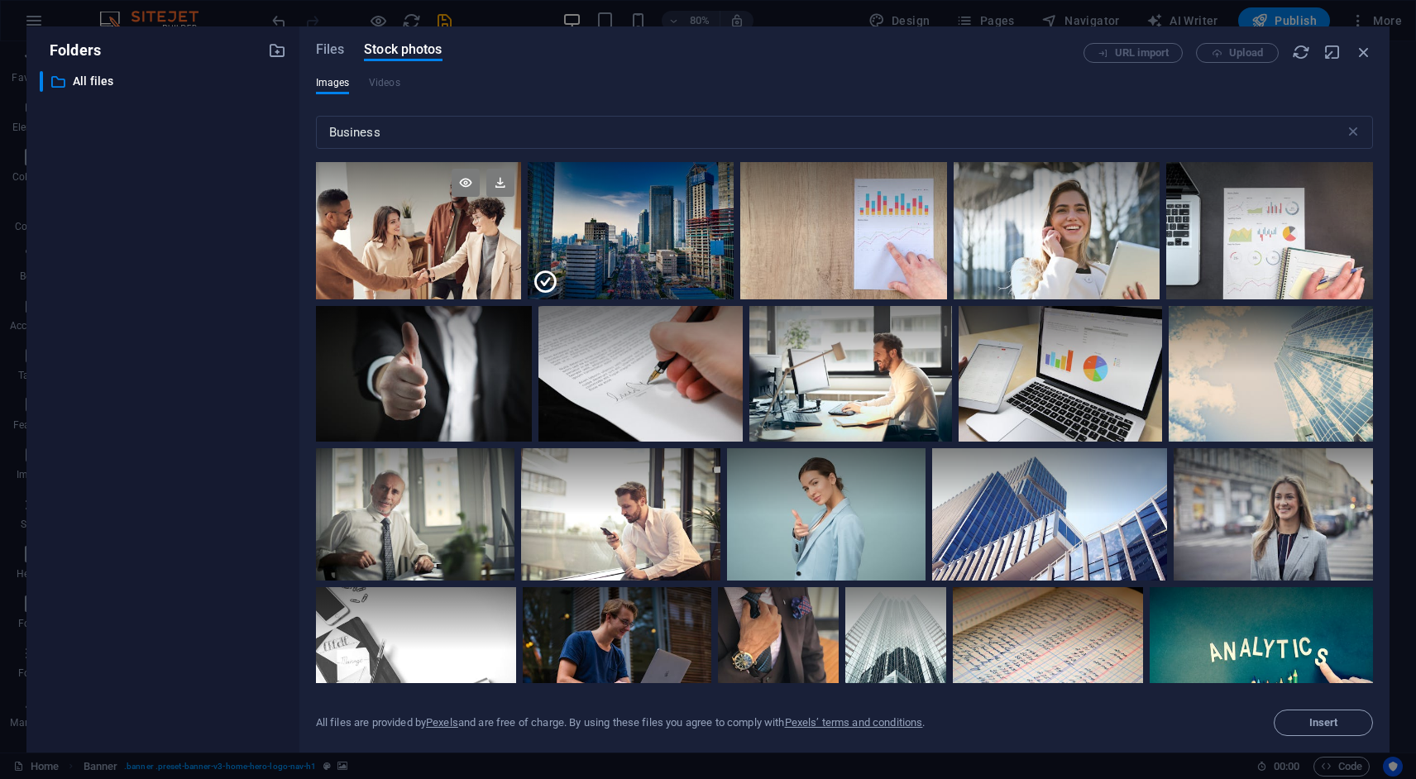
click at [448, 230] on div at bounding box center [419, 230] width 206 height 137
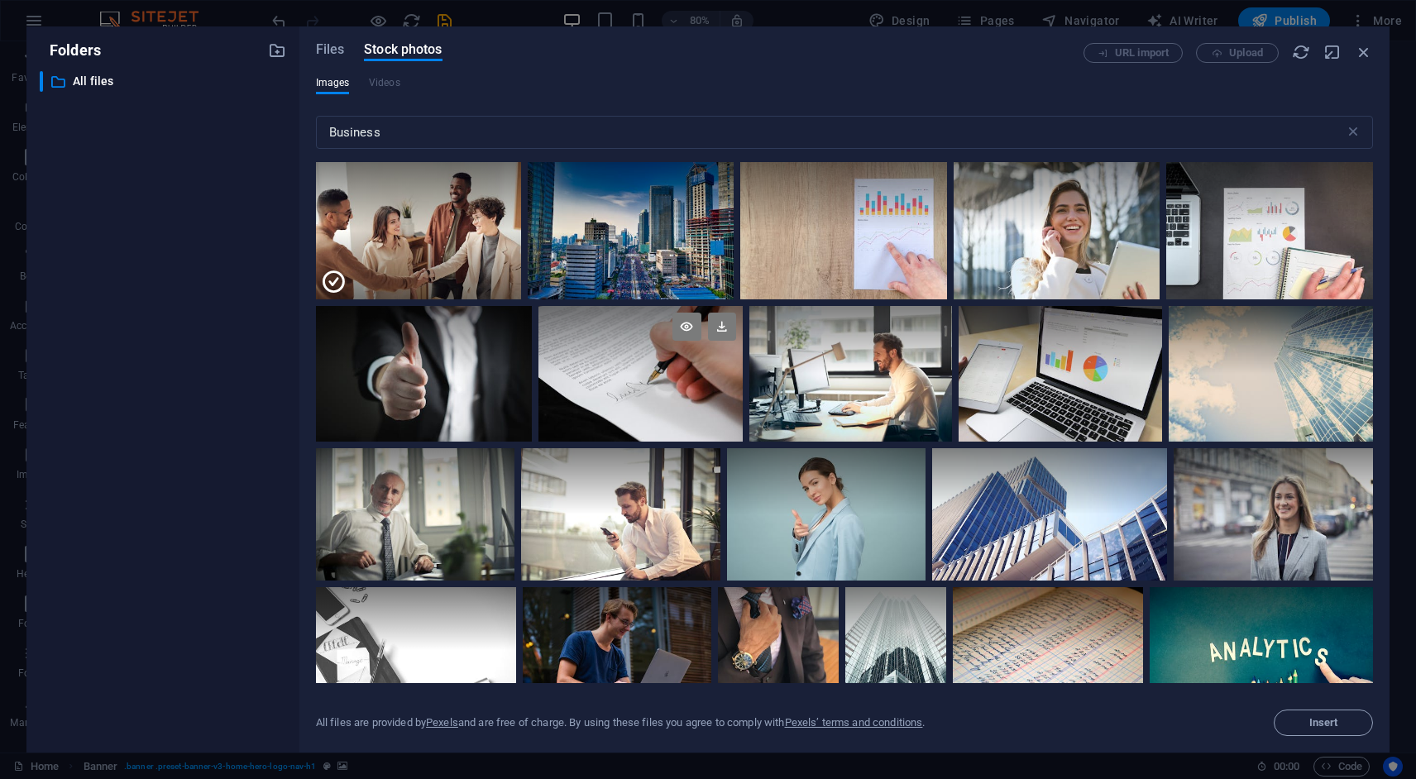
click at [640, 390] on div at bounding box center [641, 374] width 204 height 136
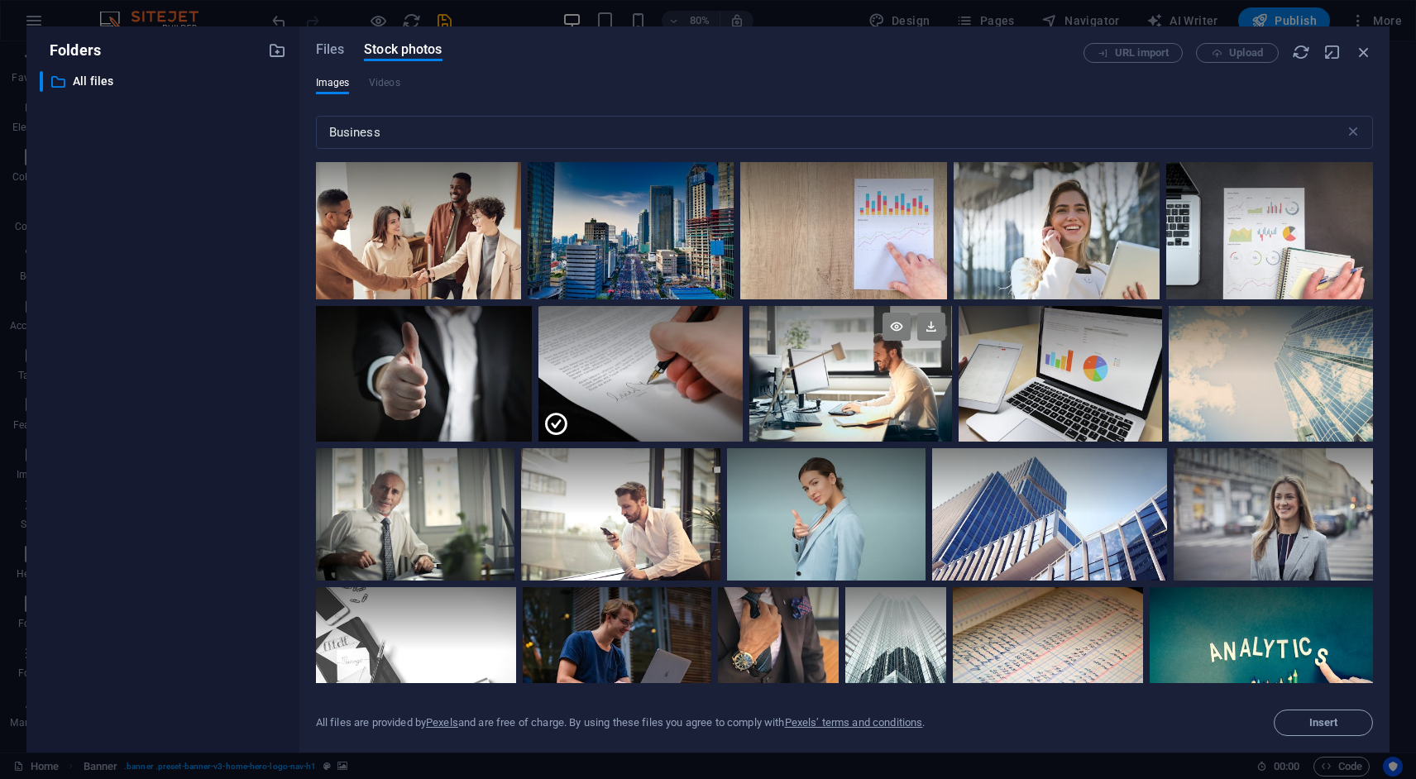
click at [859, 402] on div at bounding box center [852, 374] width 204 height 136
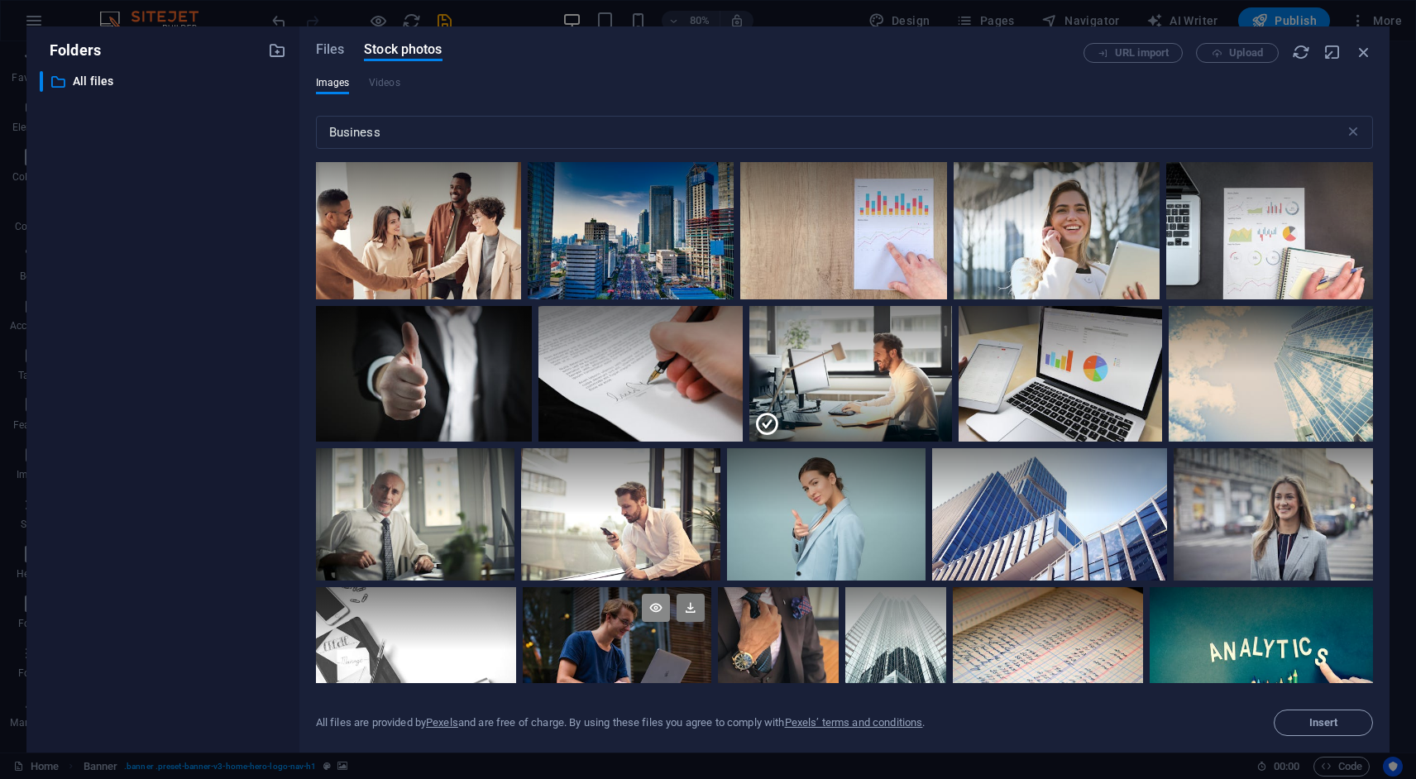
click at [665, 609] on icon at bounding box center [656, 608] width 28 height 28
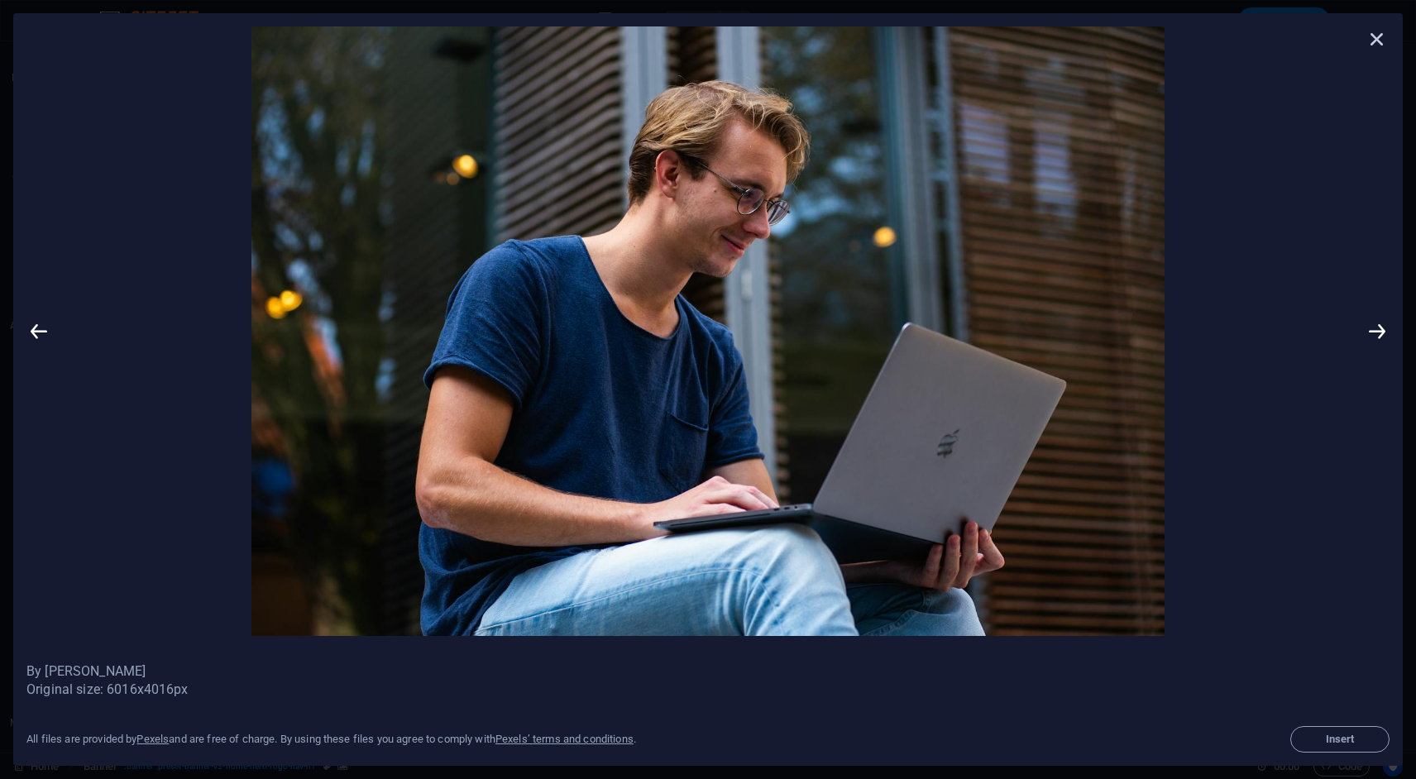
click at [1379, 41] on icon at bounding box center [1377, 38] width 25 height 25
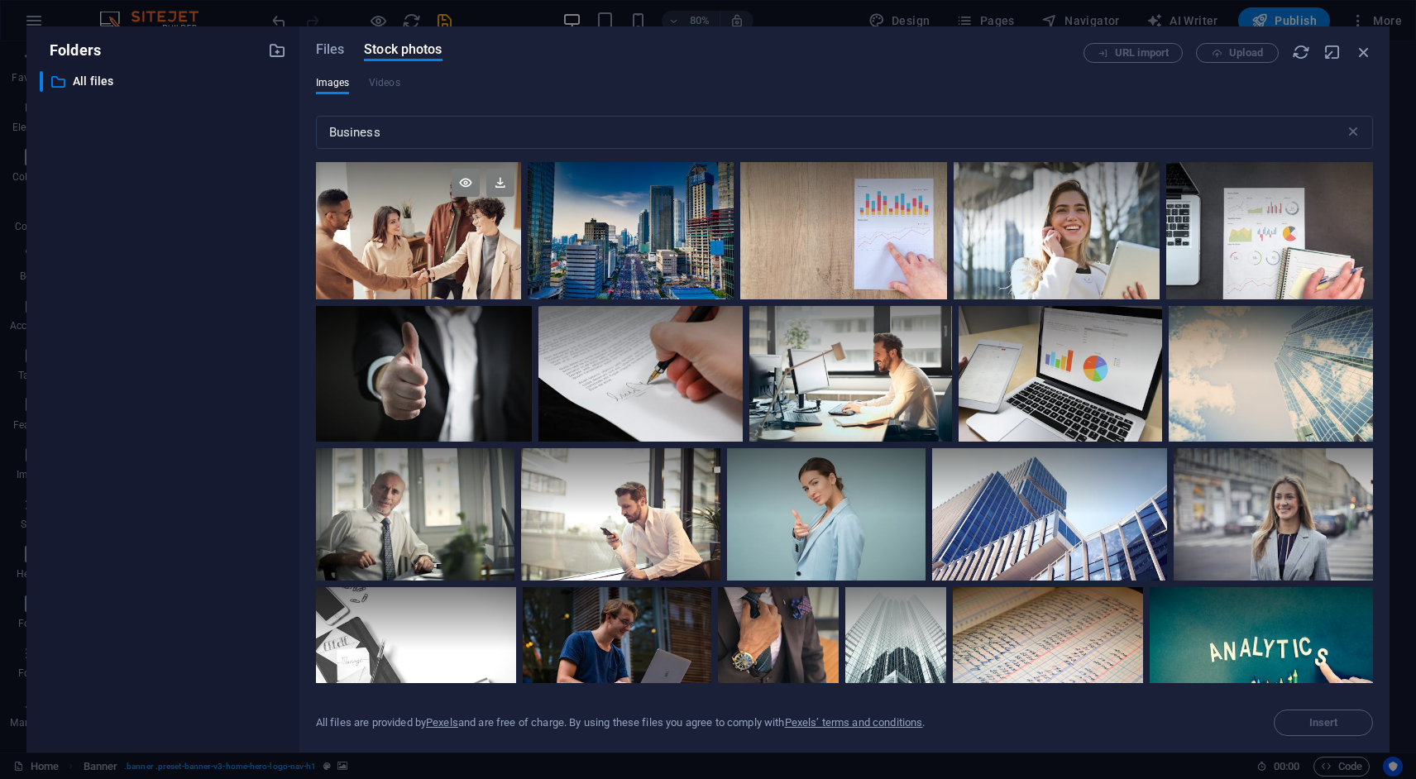
click at [462, 228] on div at bounding box center [419, 196] width 206 height 69
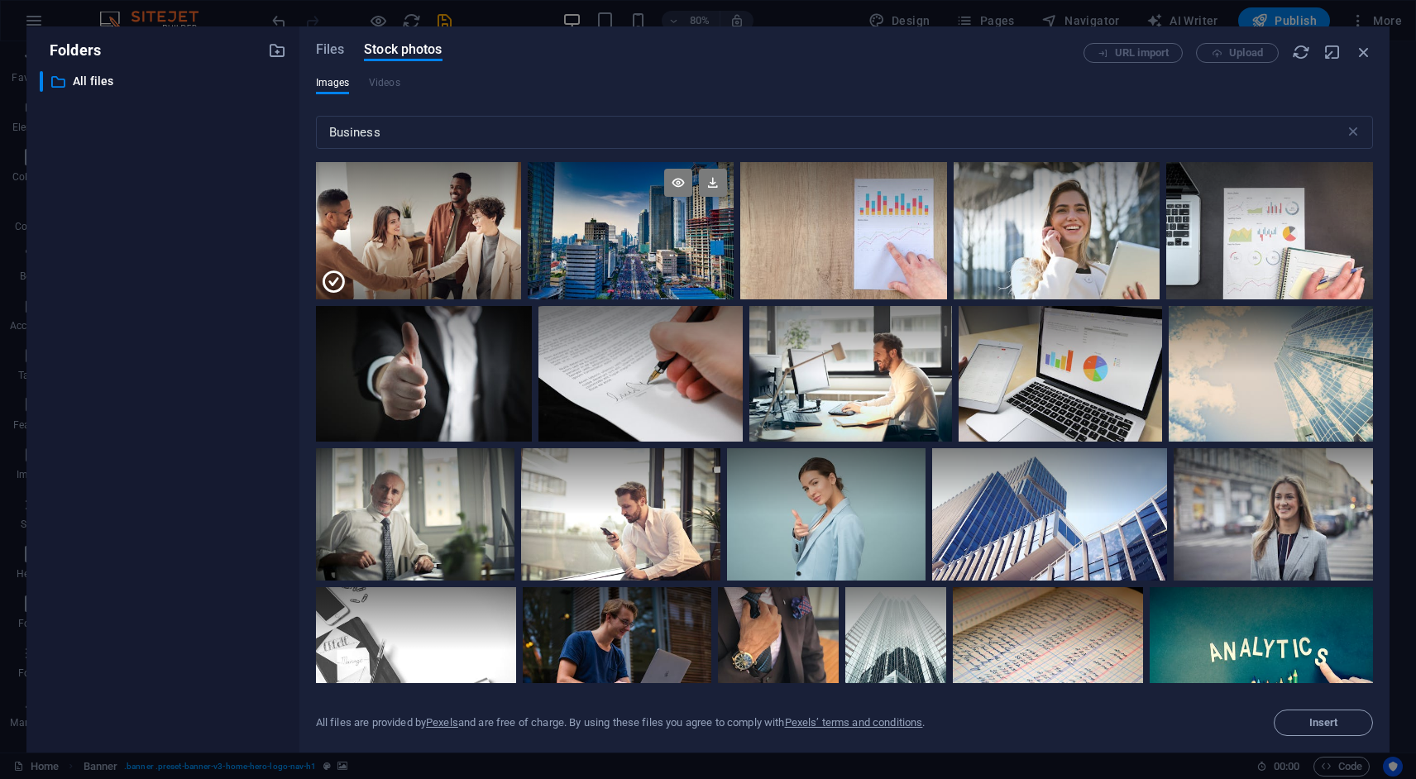
click at [635, 250] on div at bounding box center [631, 230] width 206 height 137
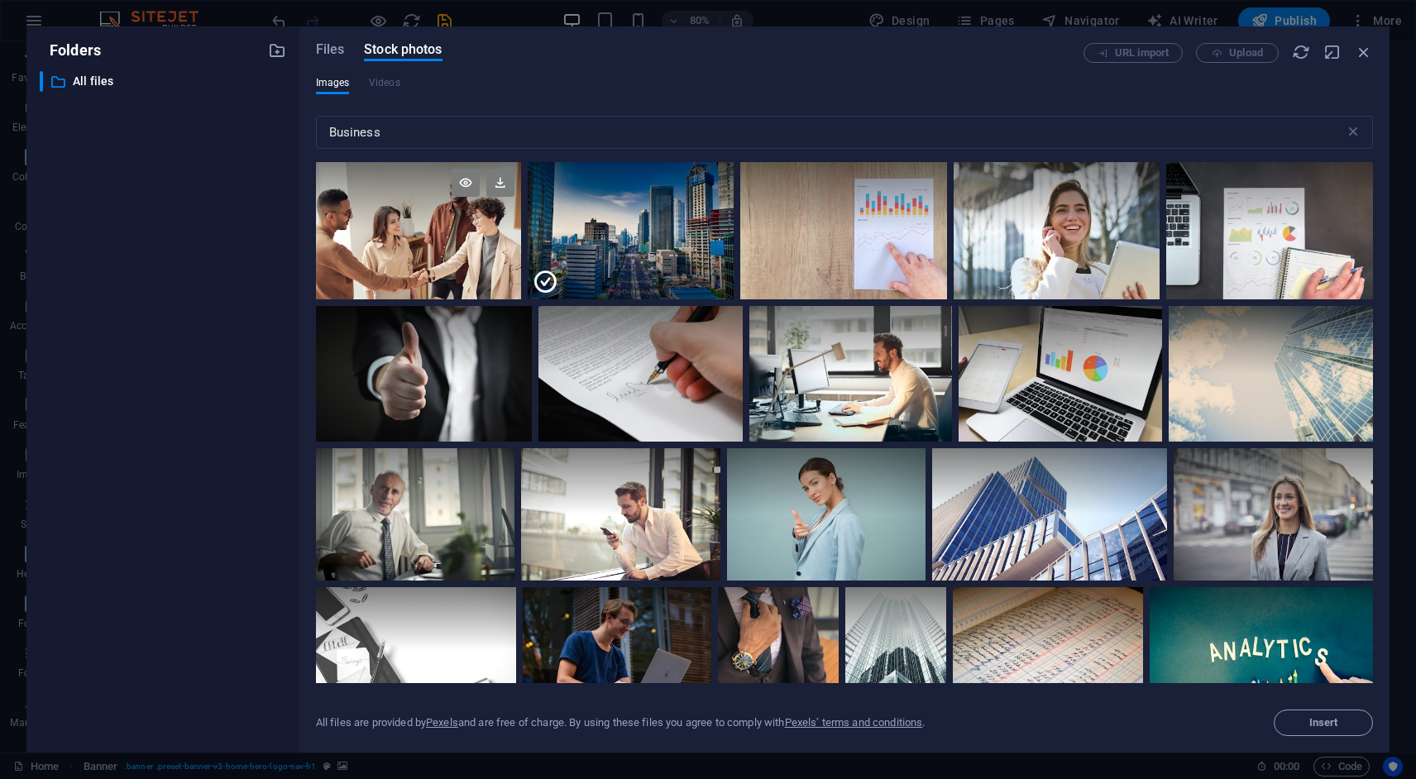
click at [434, 249] on div at bounding box center [419, 230] width 206 height 137
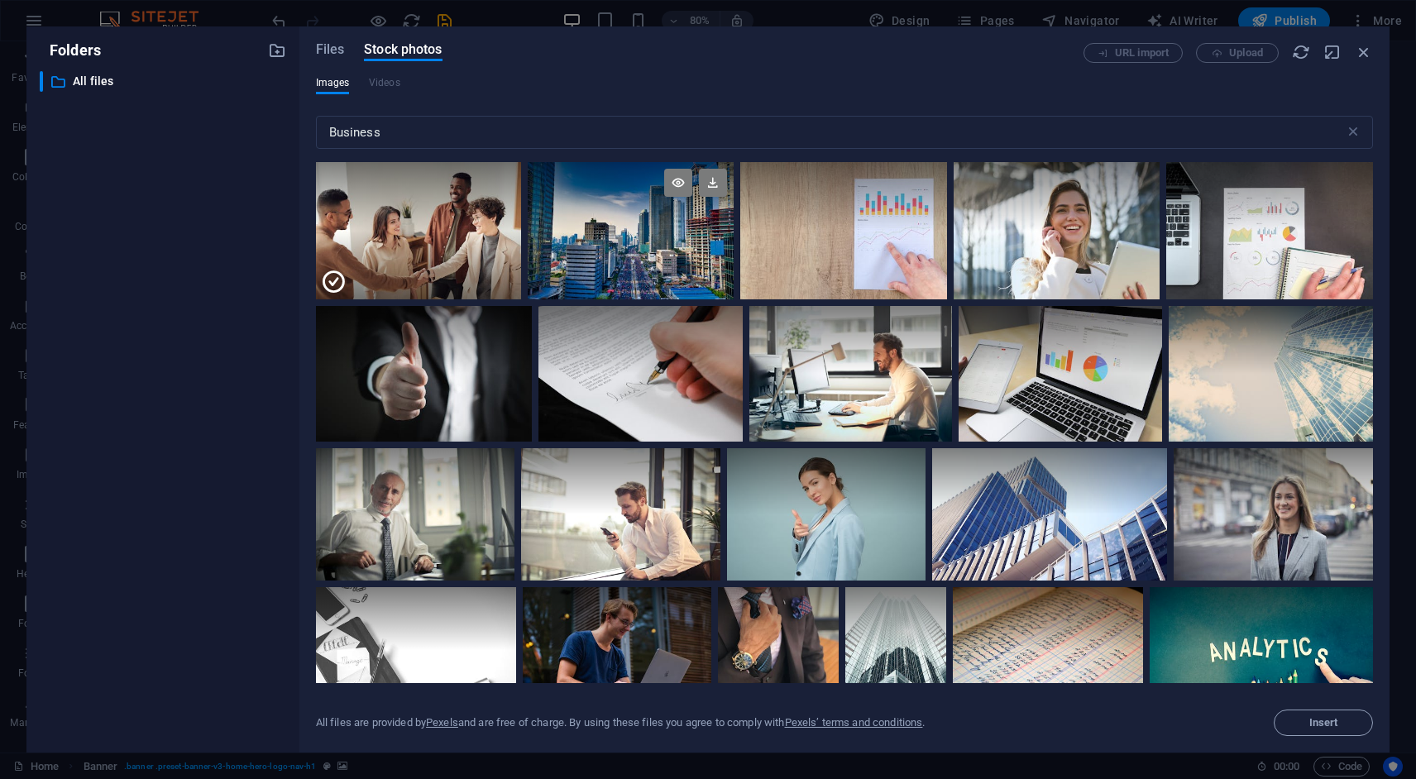
click at [593, 249] on div at bounding box center [631, 230] width 206 height 137
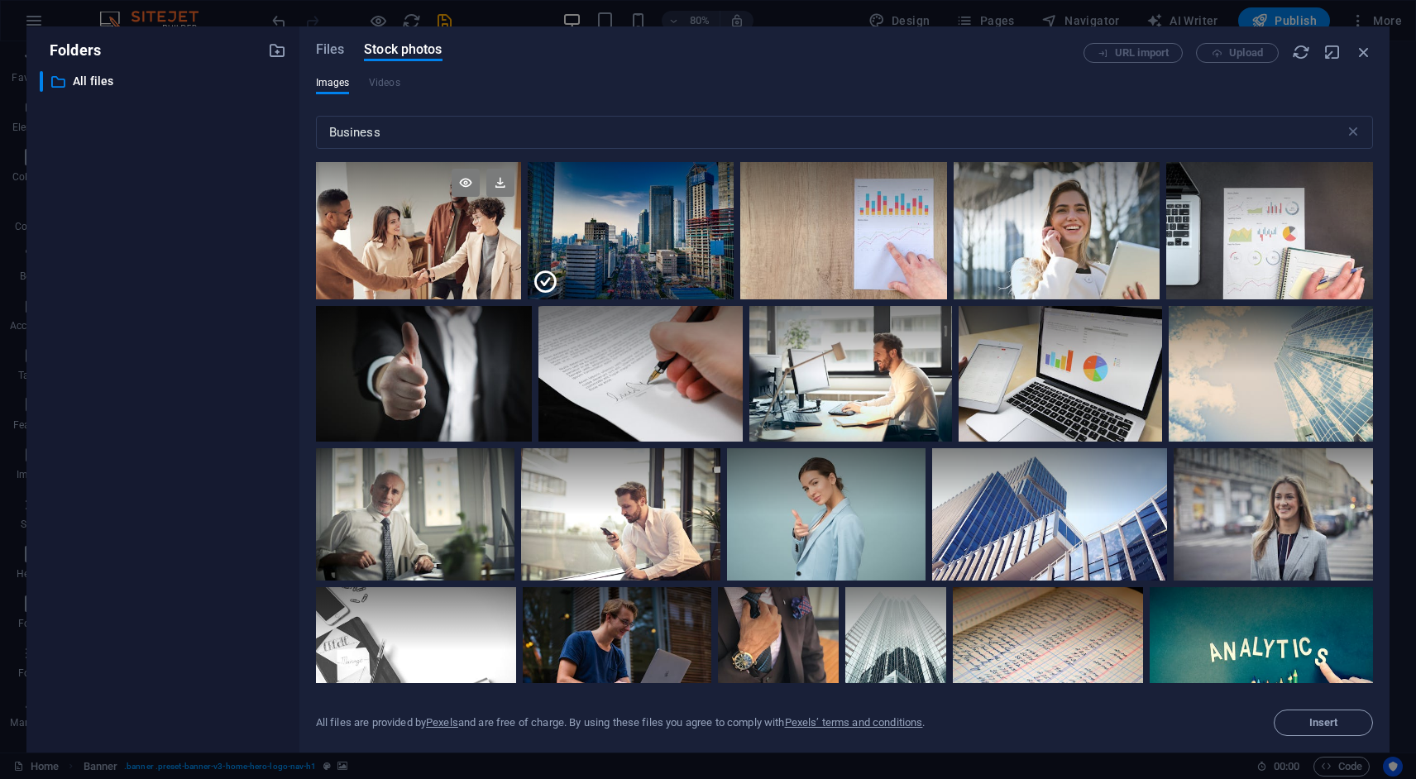
click at [453, 256] on div at bounding box center [419, 230] width 206 height 137
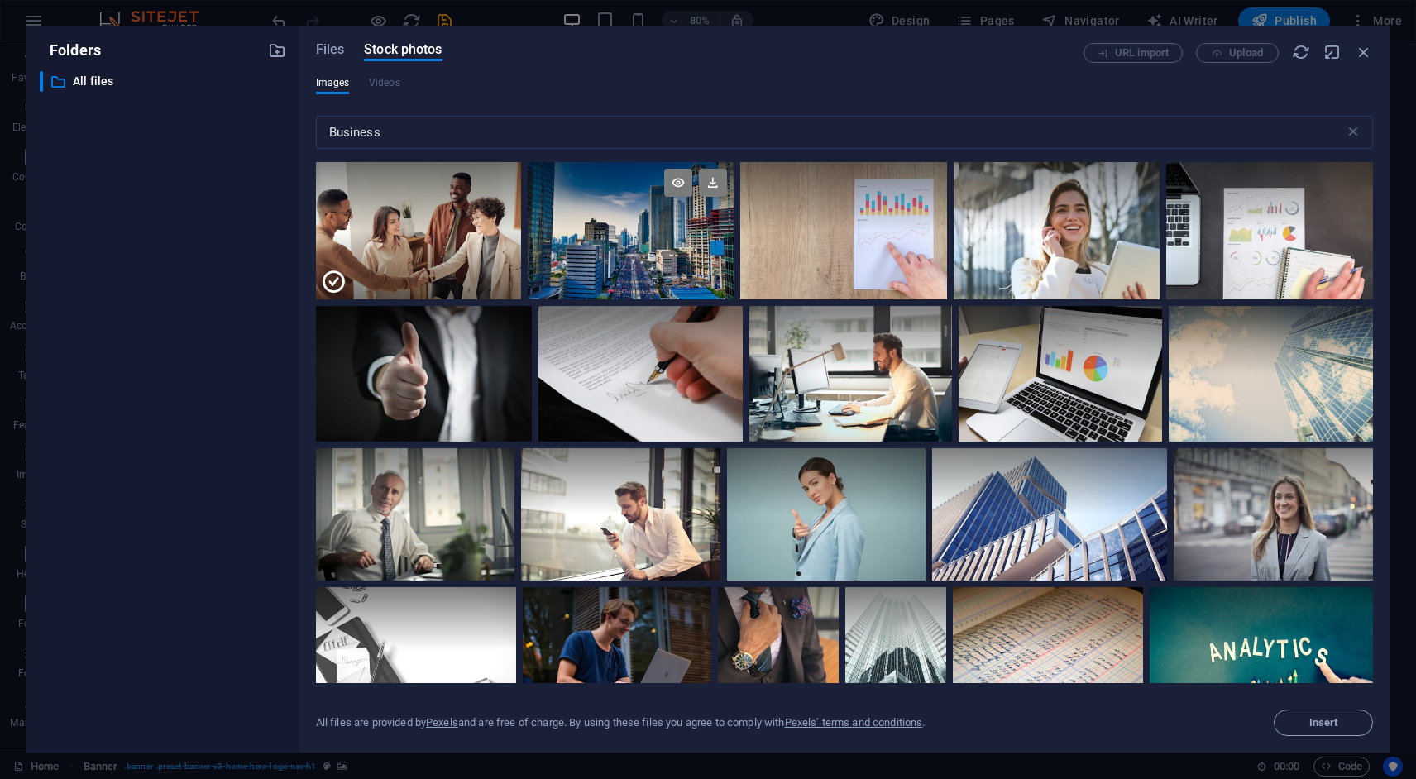
click at [654, 254] on div at bounding box center [631, 230] width 206 height 137
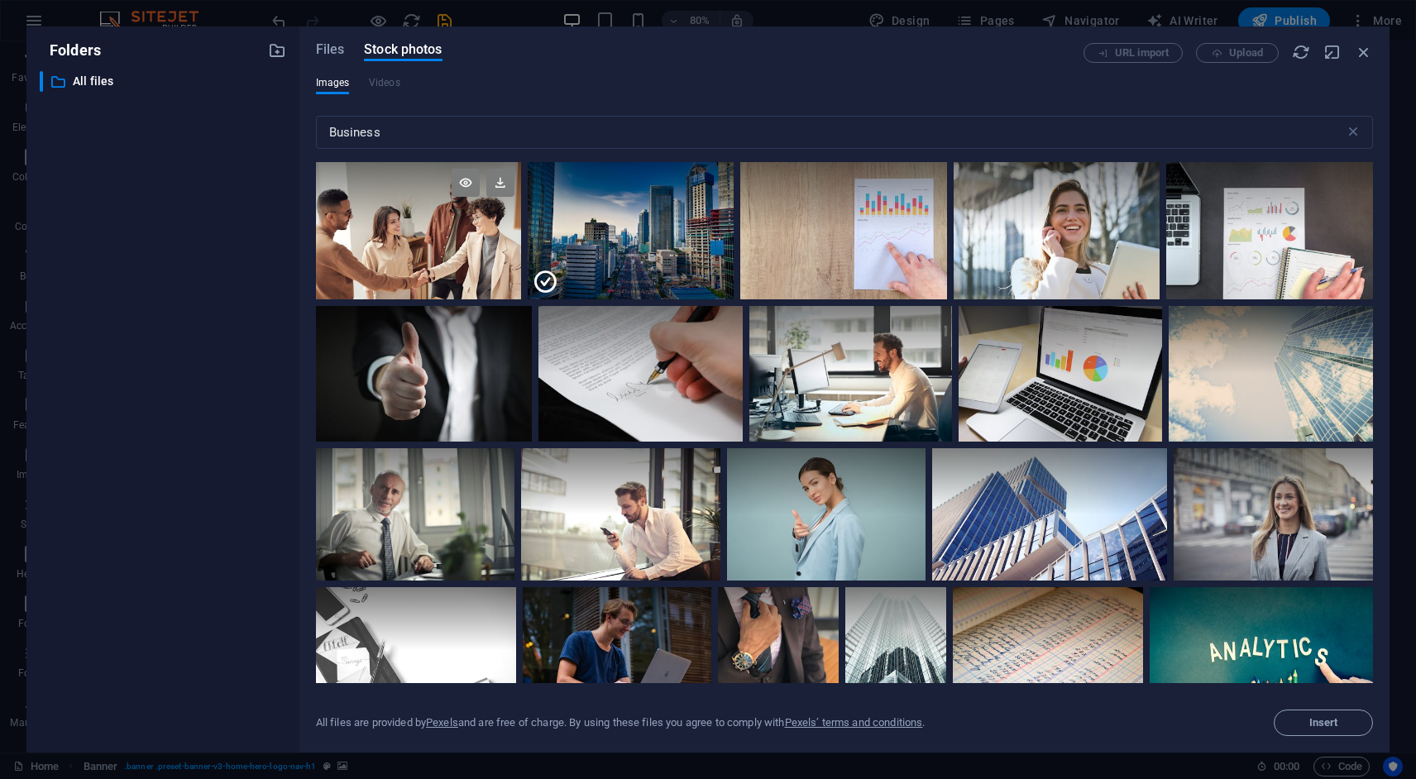
click at [482, 242] on div at bounding box center [419, 230] width 206 height 137
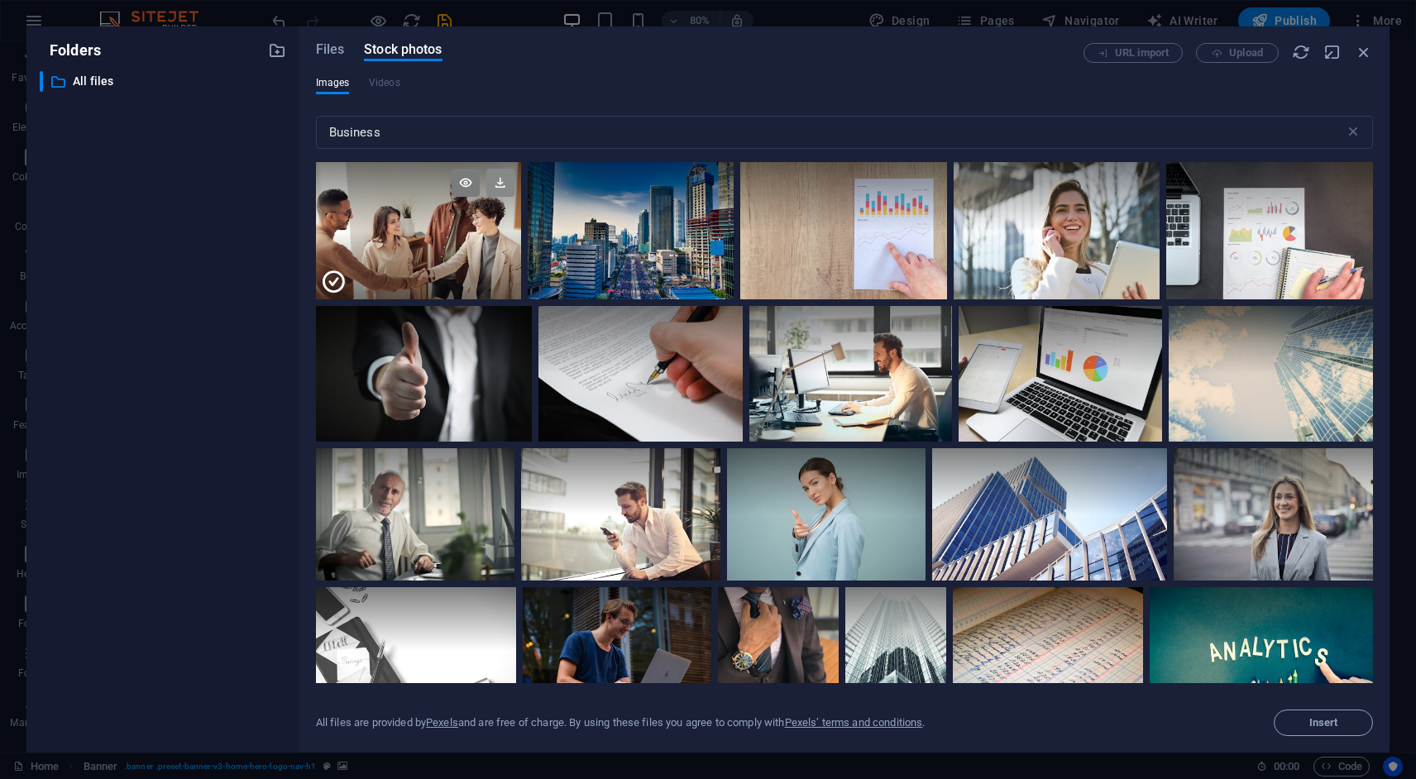
click at [502, 185] on icon at bounding box center [500, 183] width 28 height 28
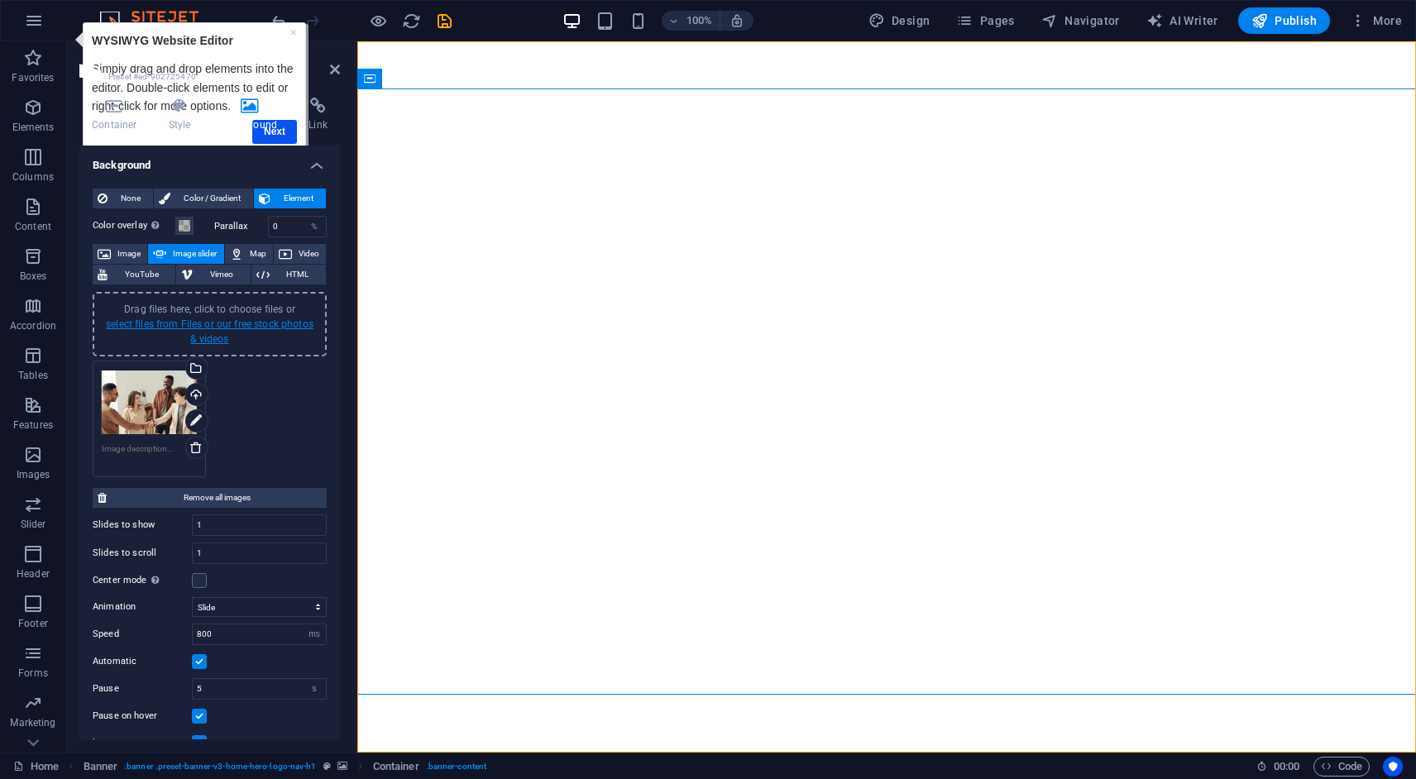
click at [186, 327] on link "select files from Files or our free stock photos & videos" at bounding box center [210, 332] width 208 height 26
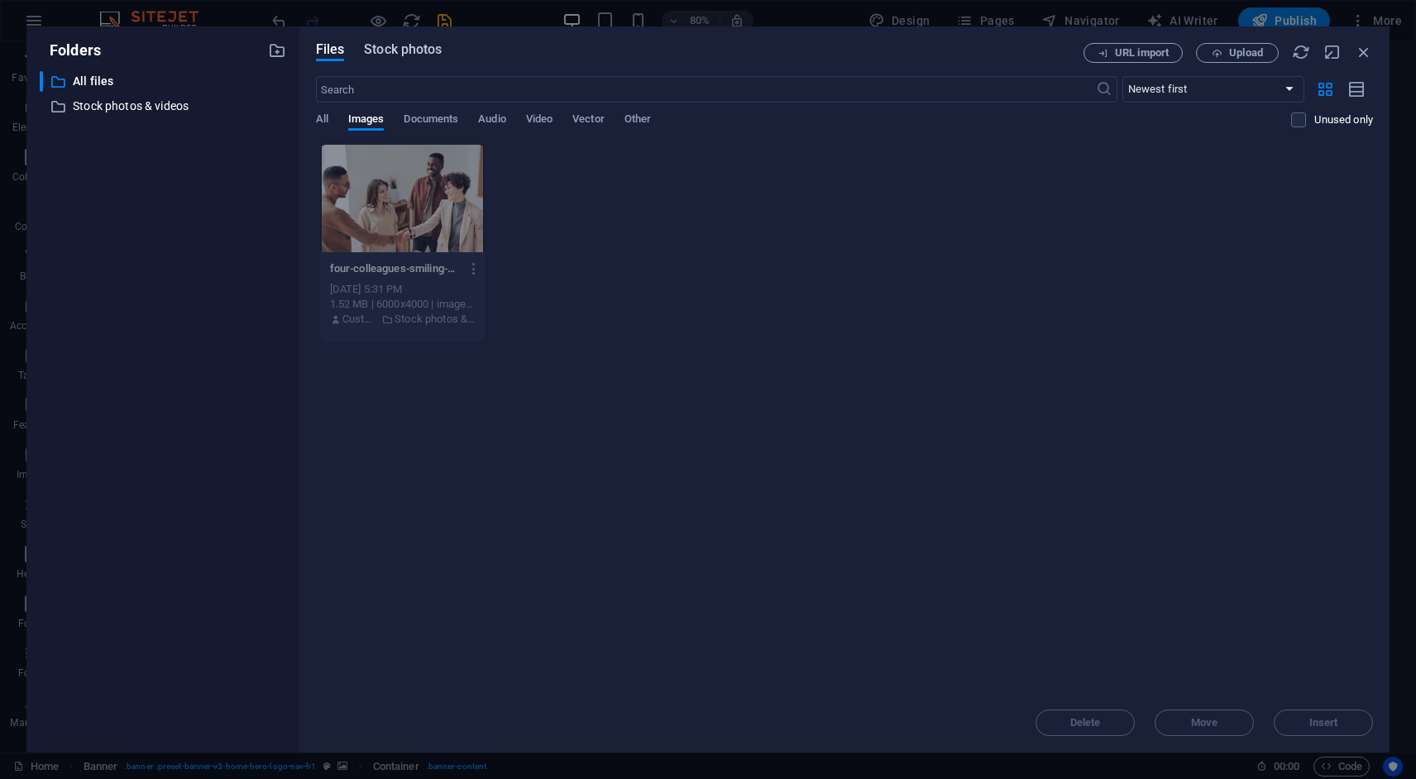
click at [424, 51] on span "Stock photos" at bounding box center [403, 50] width 78 height 20
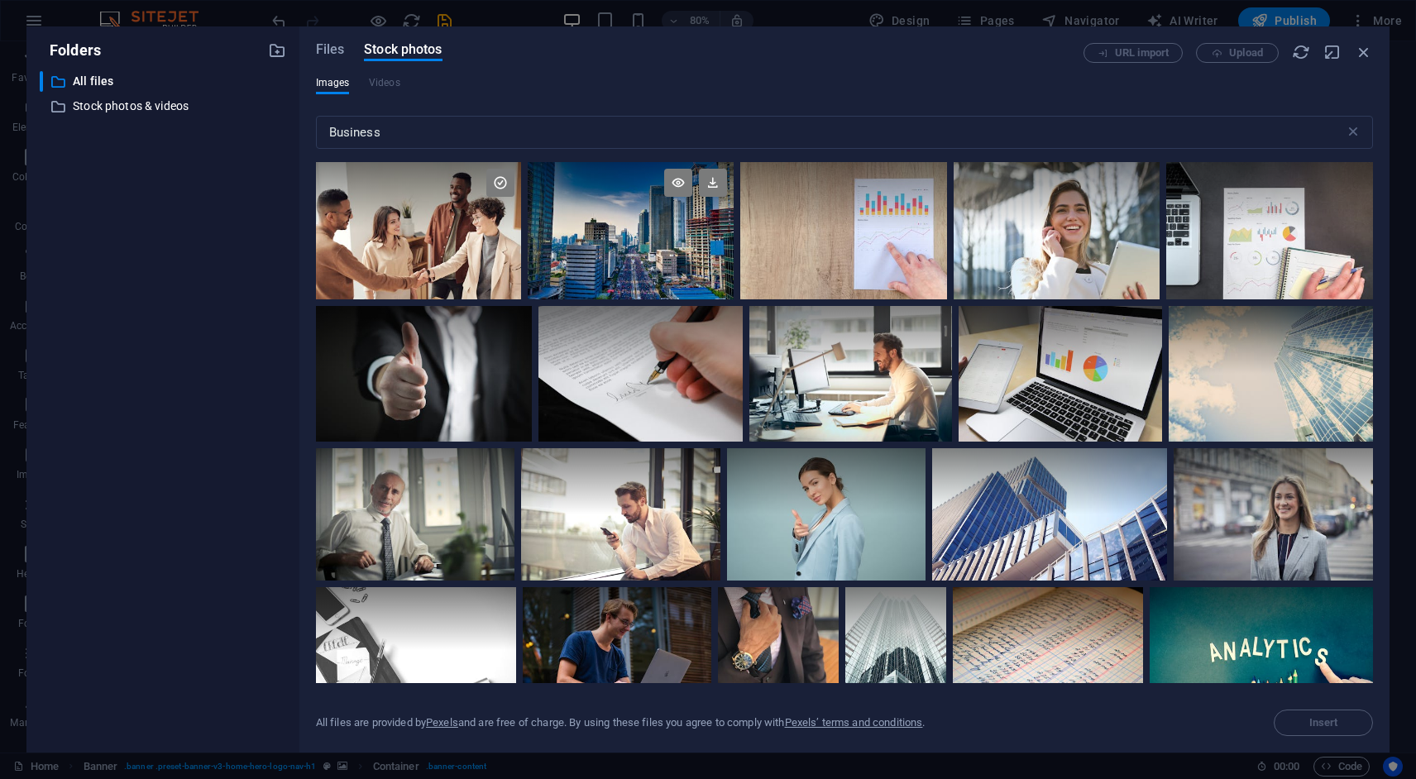
click at [675, 265] on div at bounding box center [631, 230] width 206 height 137
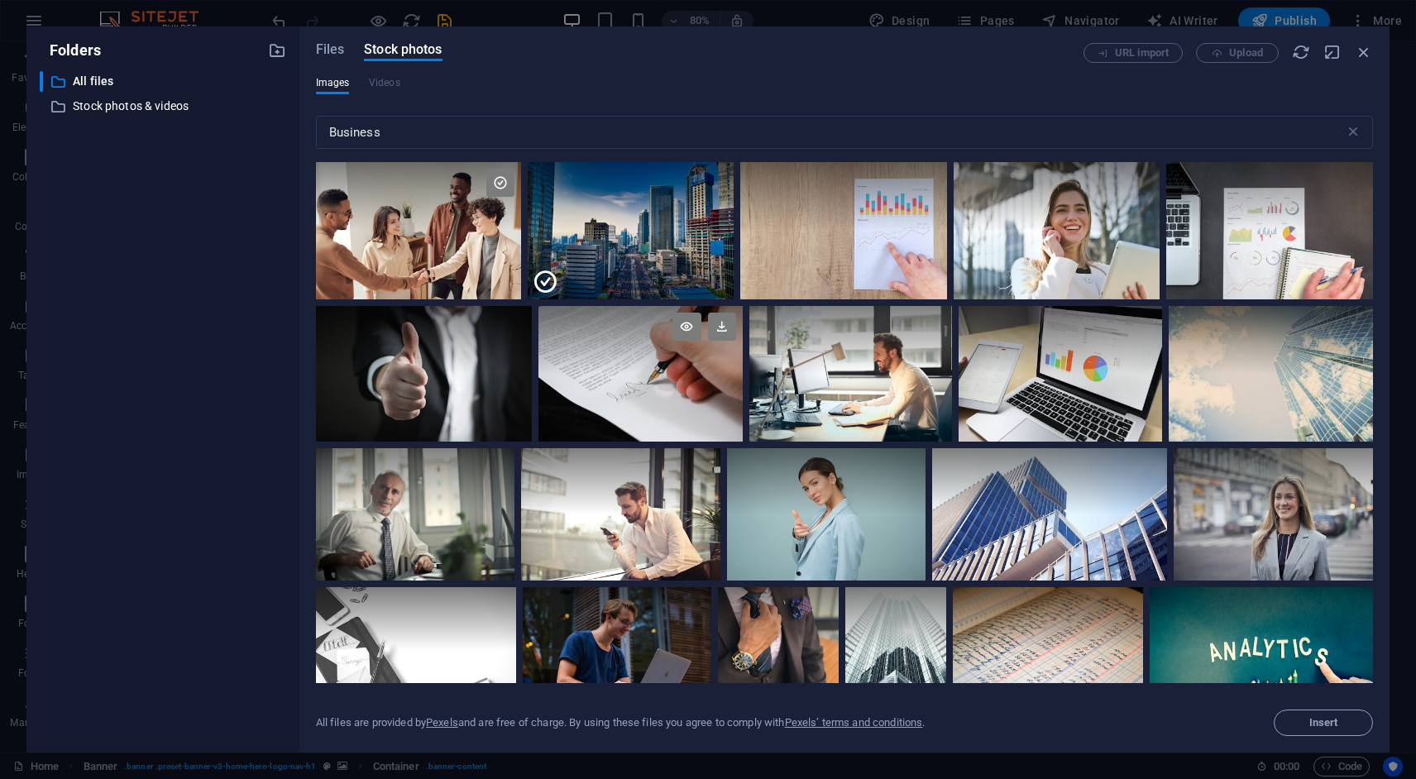
click at [666, 360] on div at bounding box center [641, 340] width 204 height 68
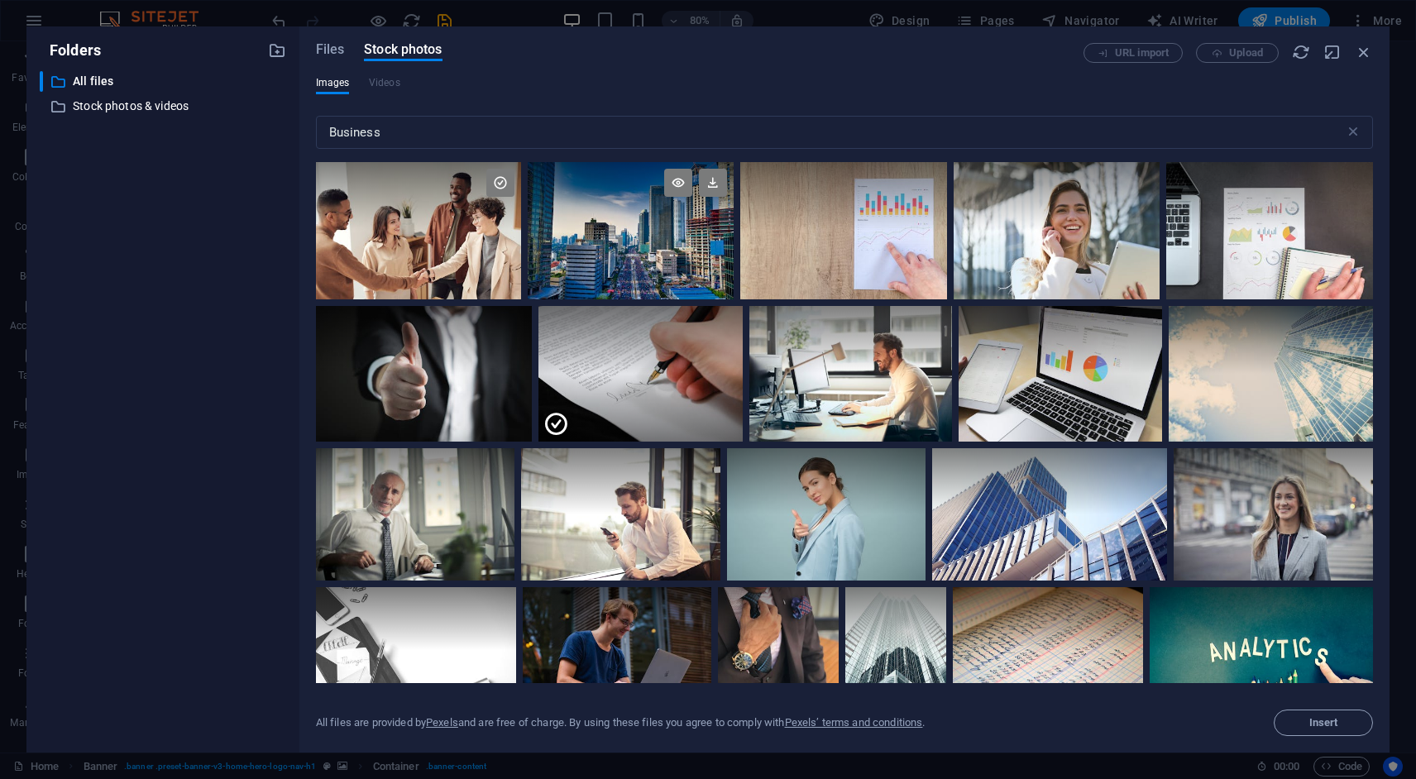
click at [651, 250] on div at bounding box center [631, 230] width 206 height 137
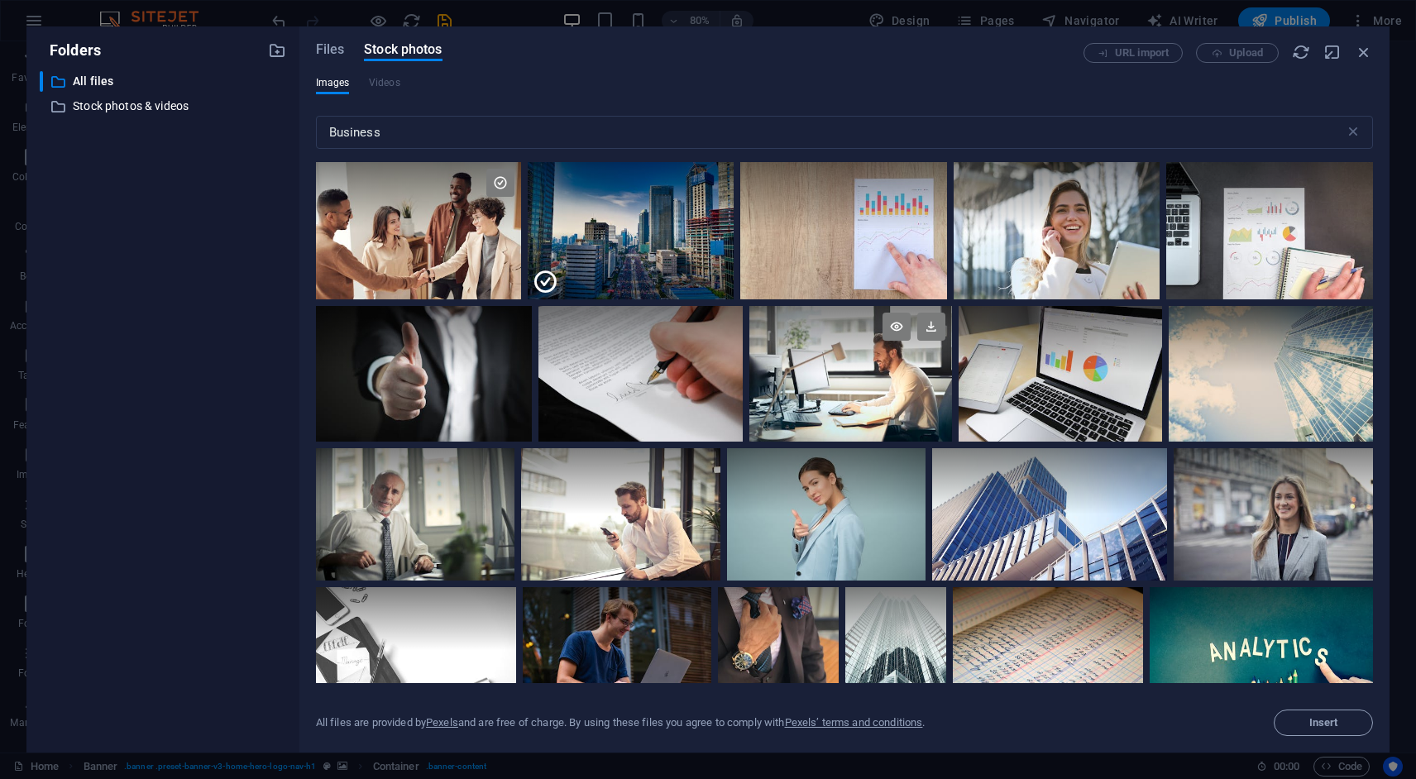
click at [834, 377] on div at bounding box center [852, 374] width 204 height 136
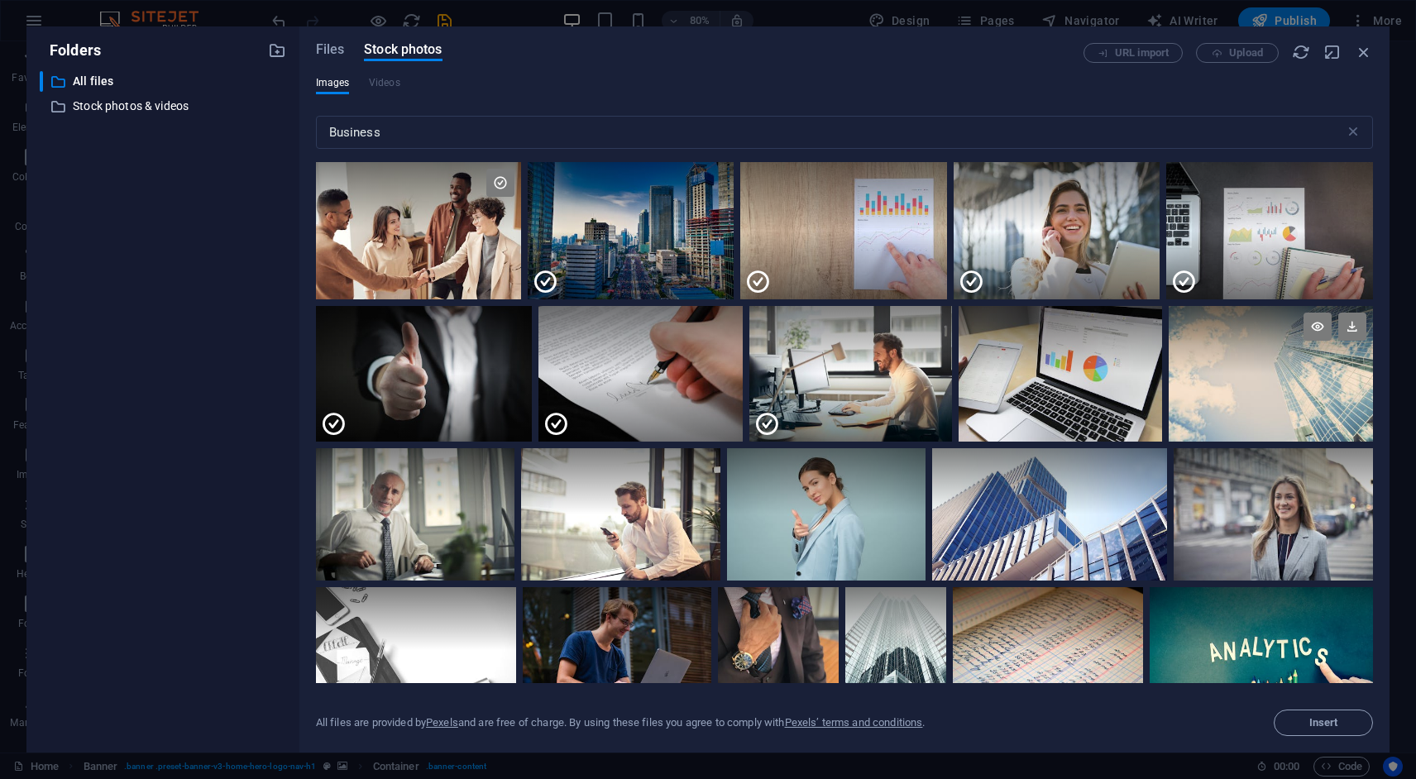
click at [1224, 395] on div at bounding box center [1271, 374] width 204 height 136
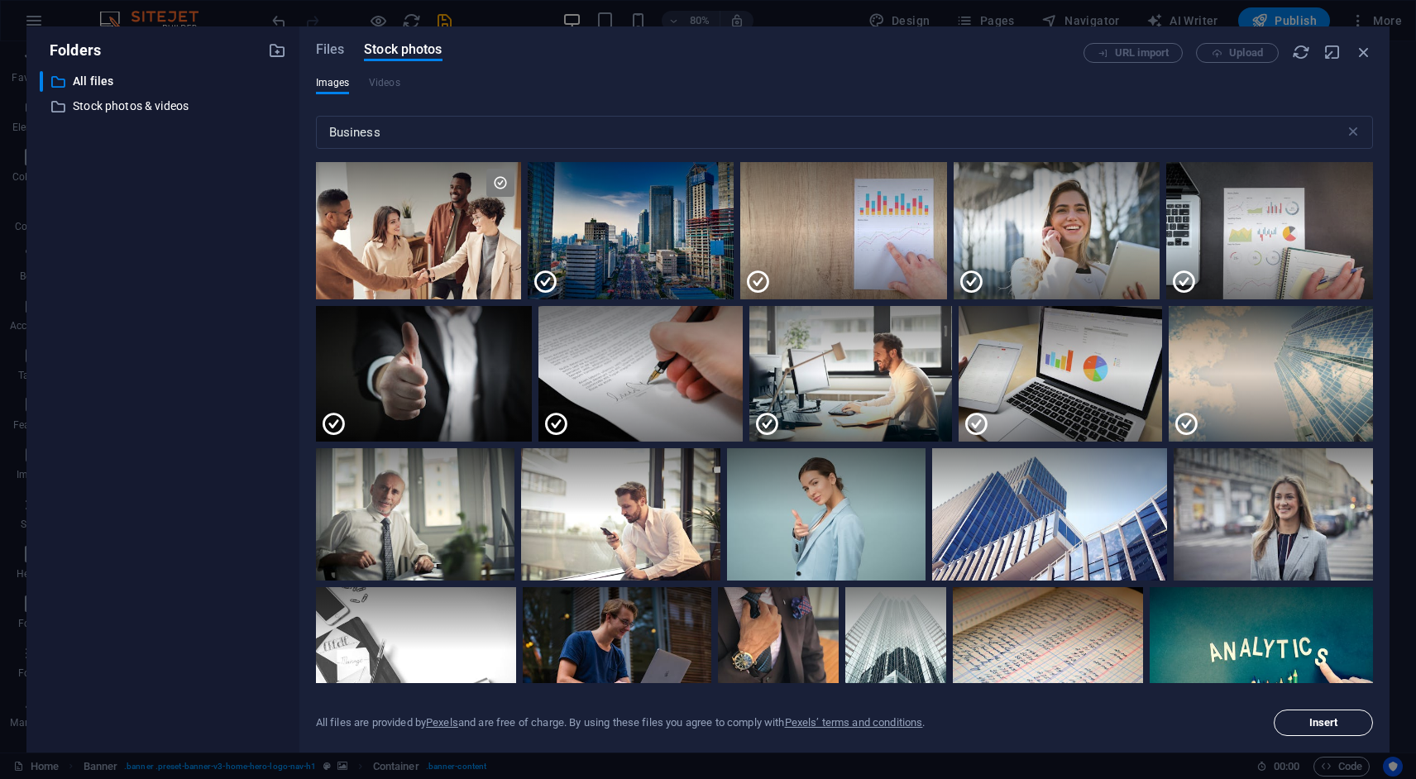
click at [1323, 722] on span "Insert" at bounding box center [1324, 723] width 29 height 10
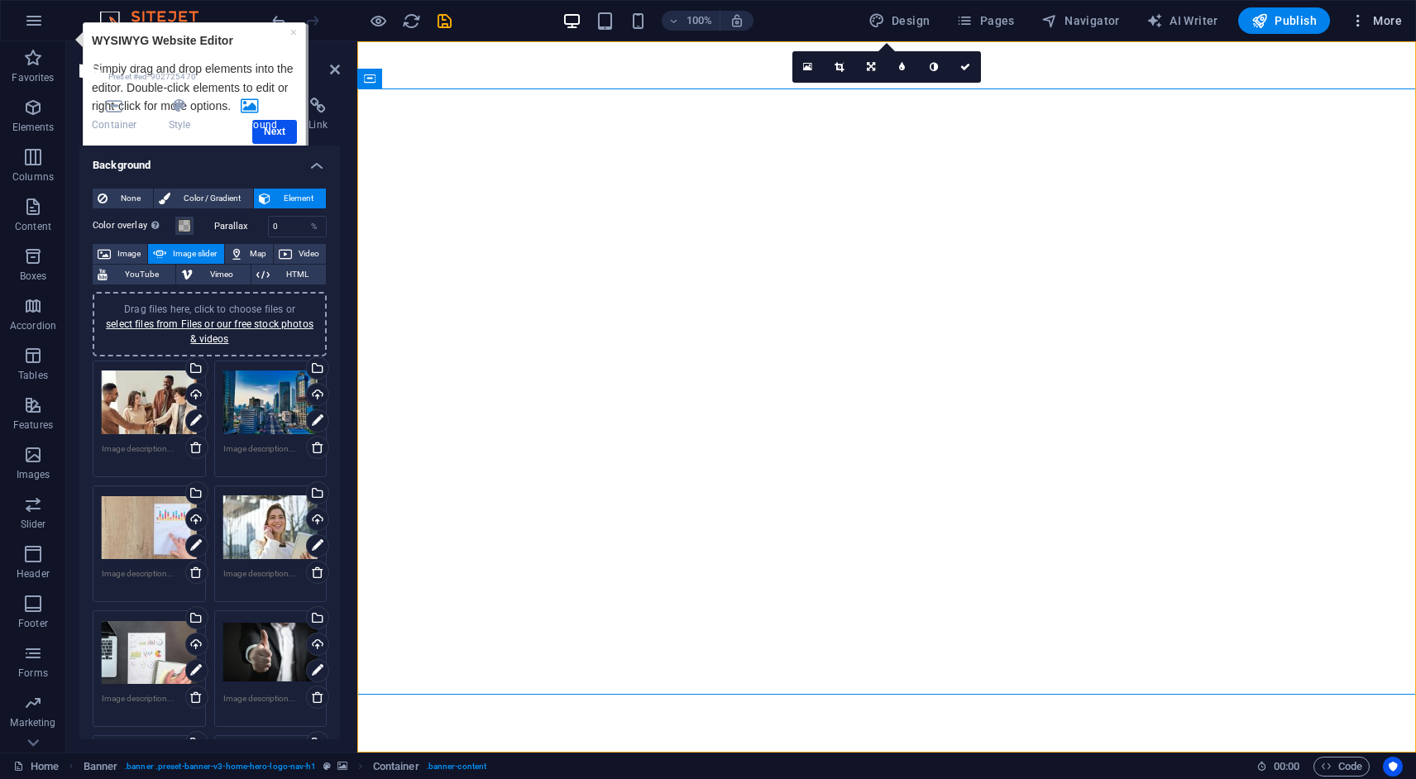
click at [1394, 16] on span "More" at bounding box center [1376, 20] width 52 height 17
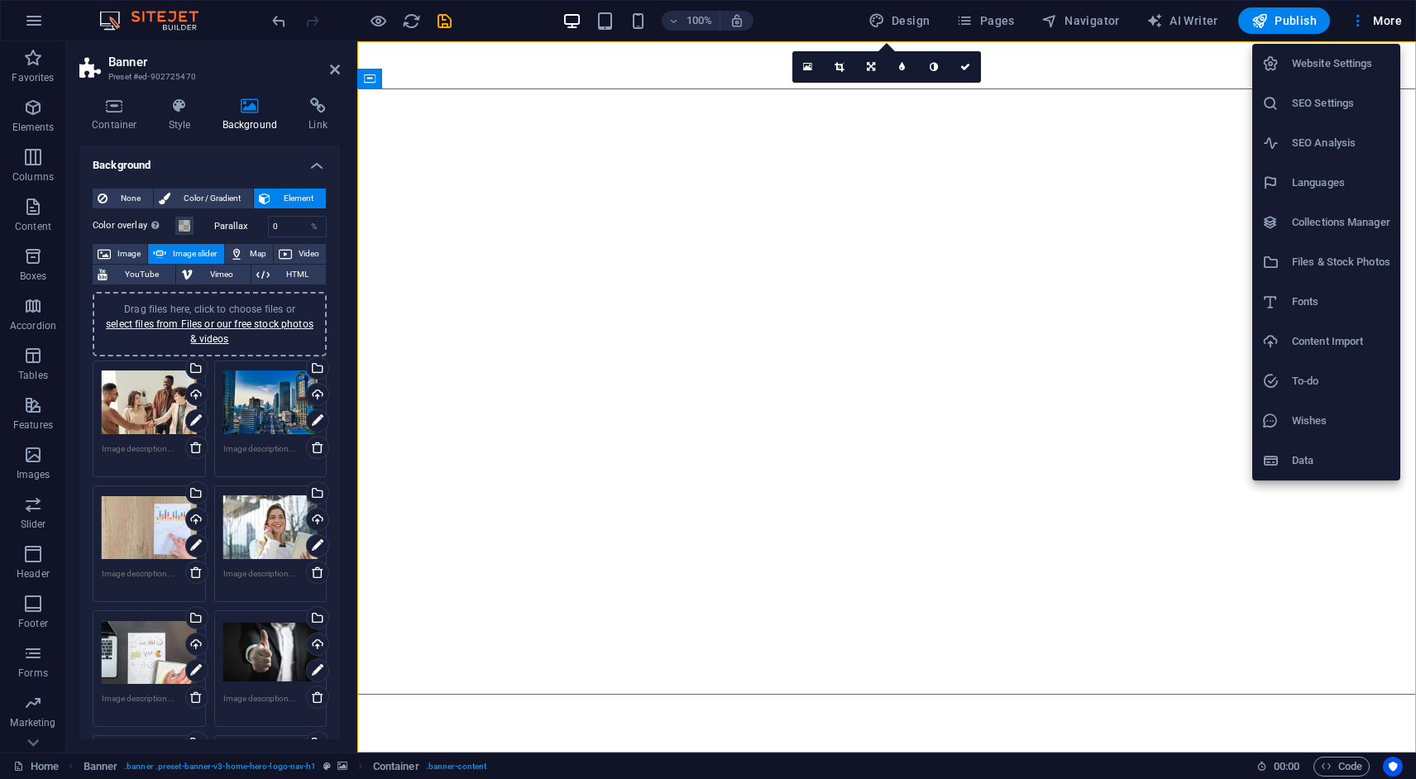
click at [1339, 69] on h6 "Website Settings" at bounding box center [1341, 64] width 98 height 20
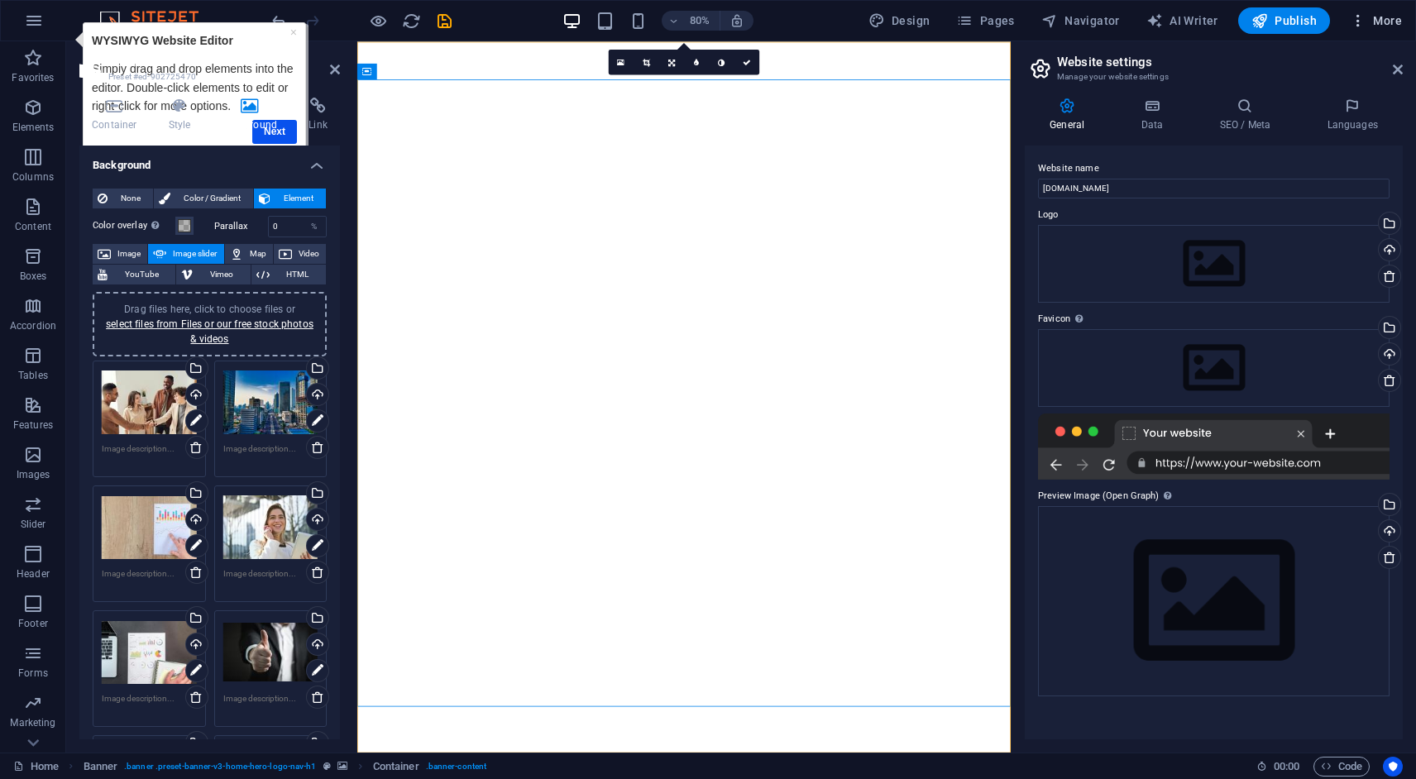
click at [1359, 17] on icon "button" at bounding box center [1358, 20] width 17 height 17
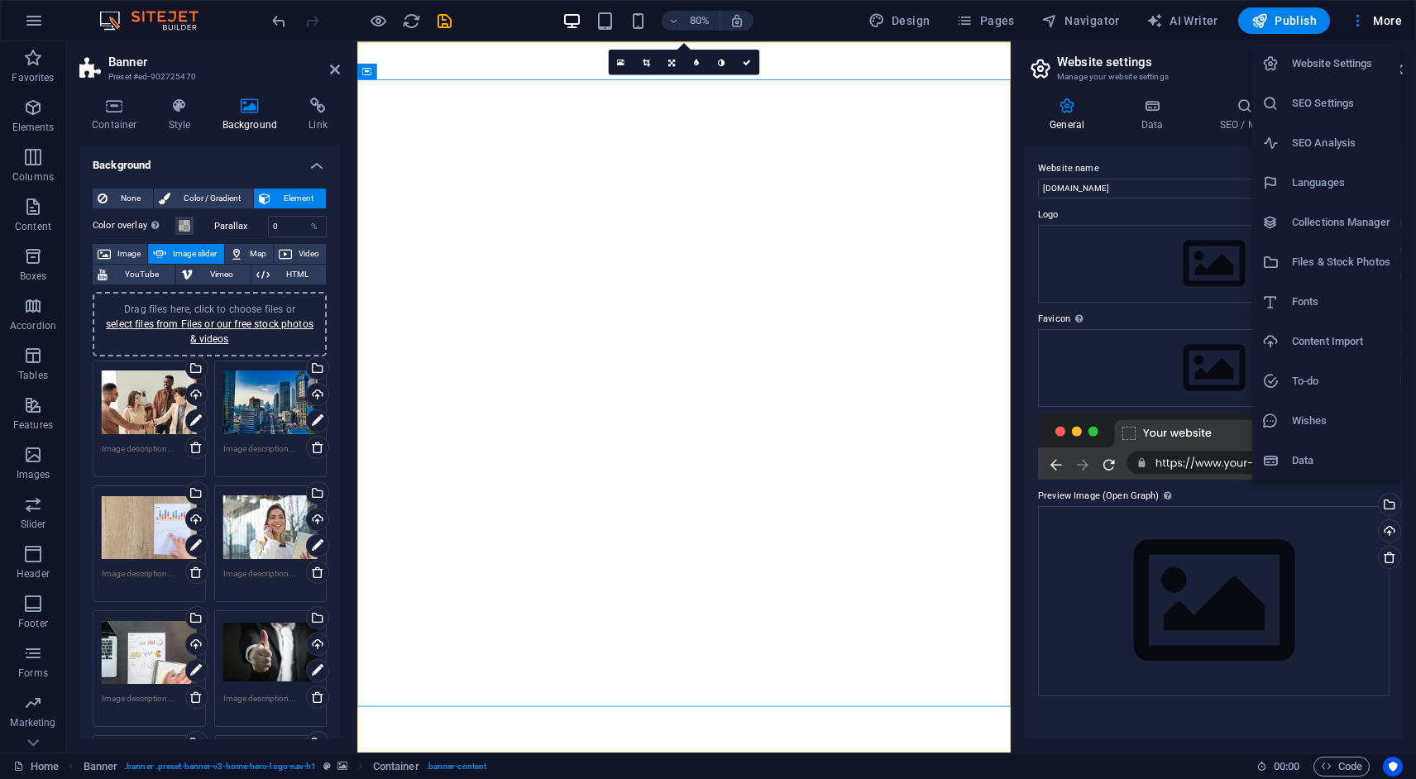
click at [1327, 305] on h6 "Fonts" at bounding box center [1341, 302] width 98 height 20
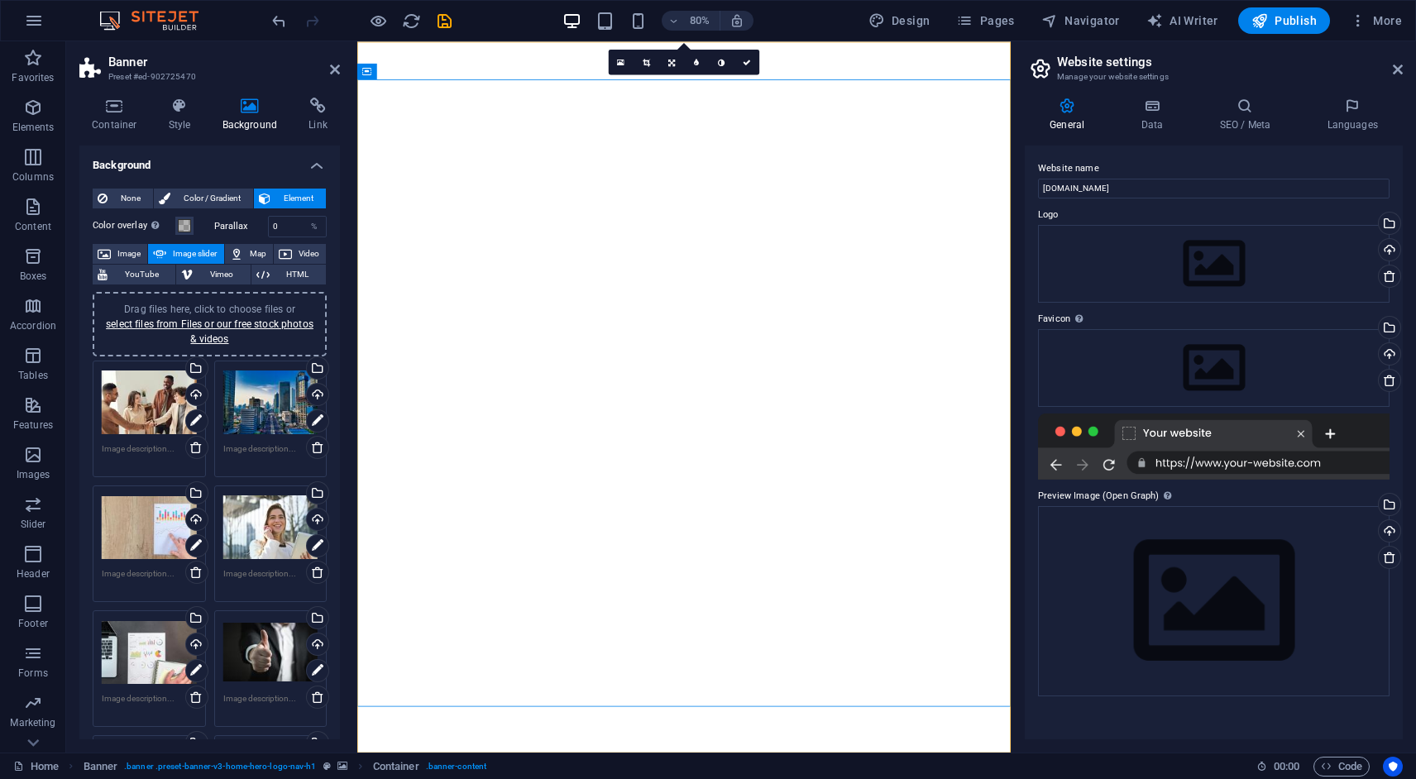
select select "popularity"
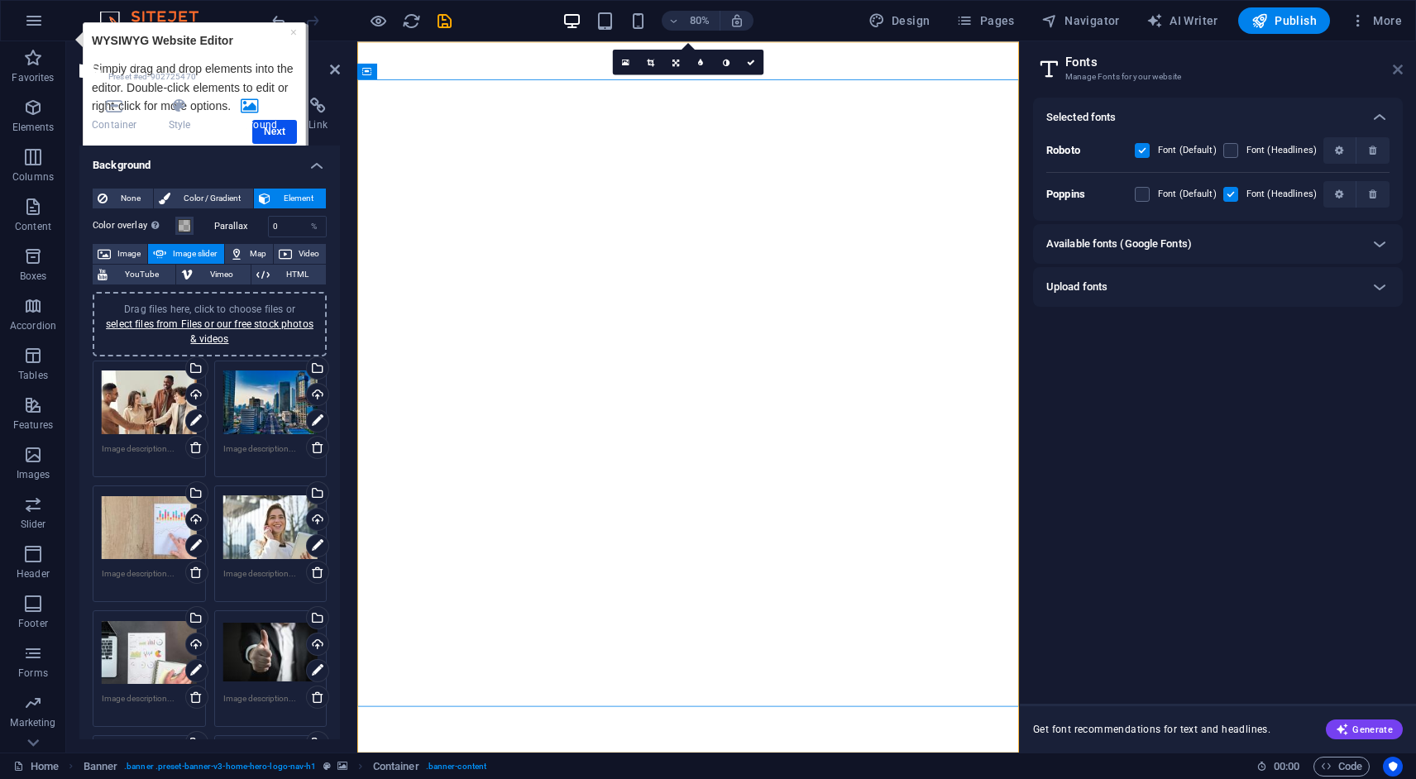
click at [1393, 71] on icon at bounding box center [1398, 69] width 10 height 13
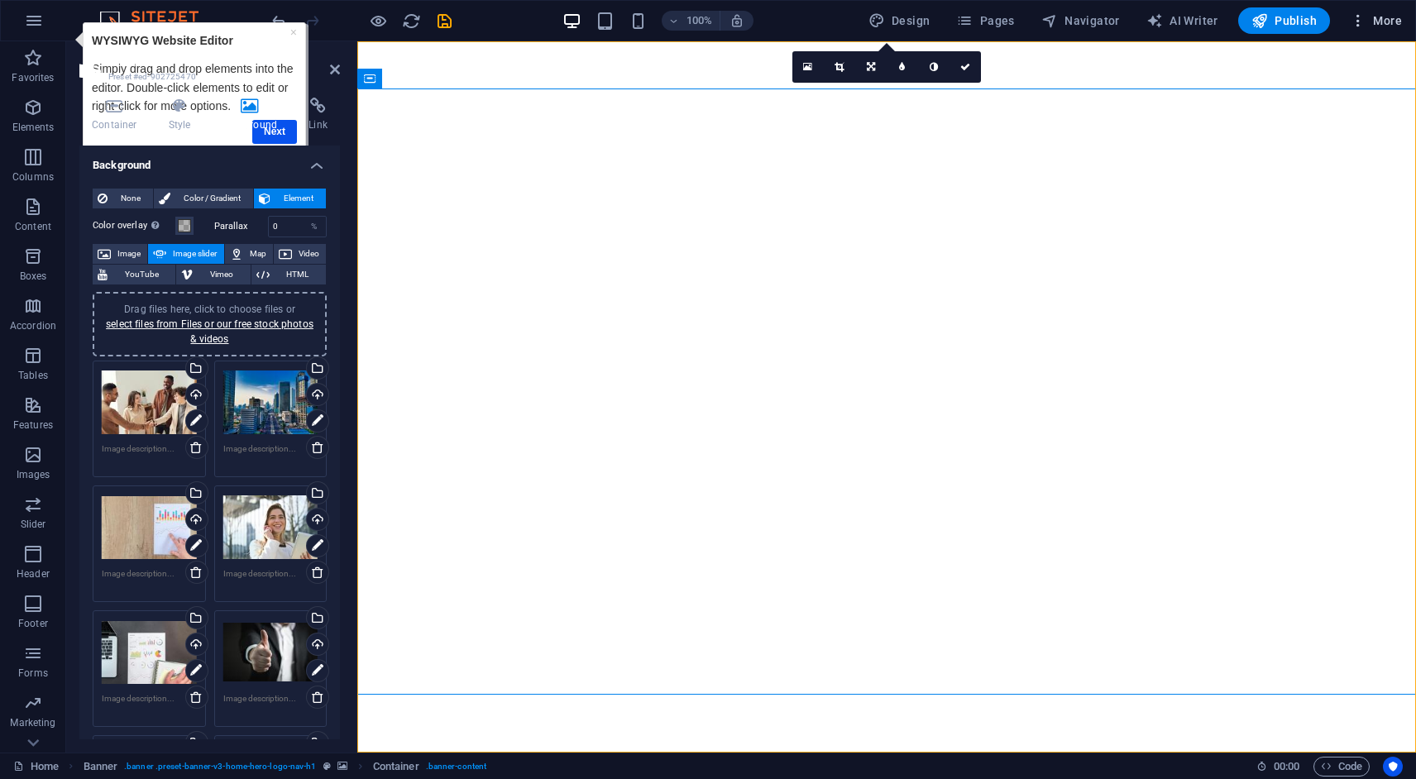
click at [1368, 18] on span "More" at bounding box center [1376, 20] width 52 height 17
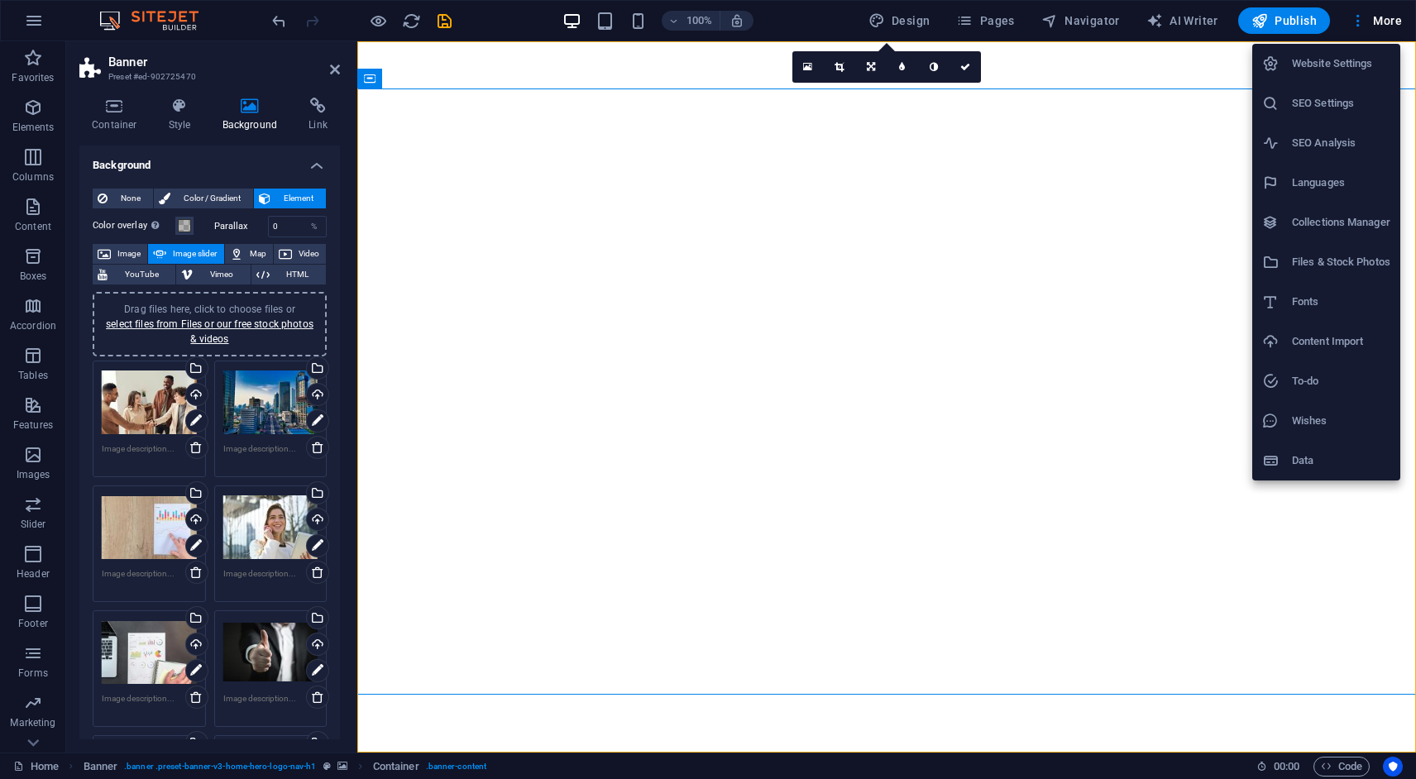
click at [37, 60] on div at bounding box center [708, 389] width 1416 height 779
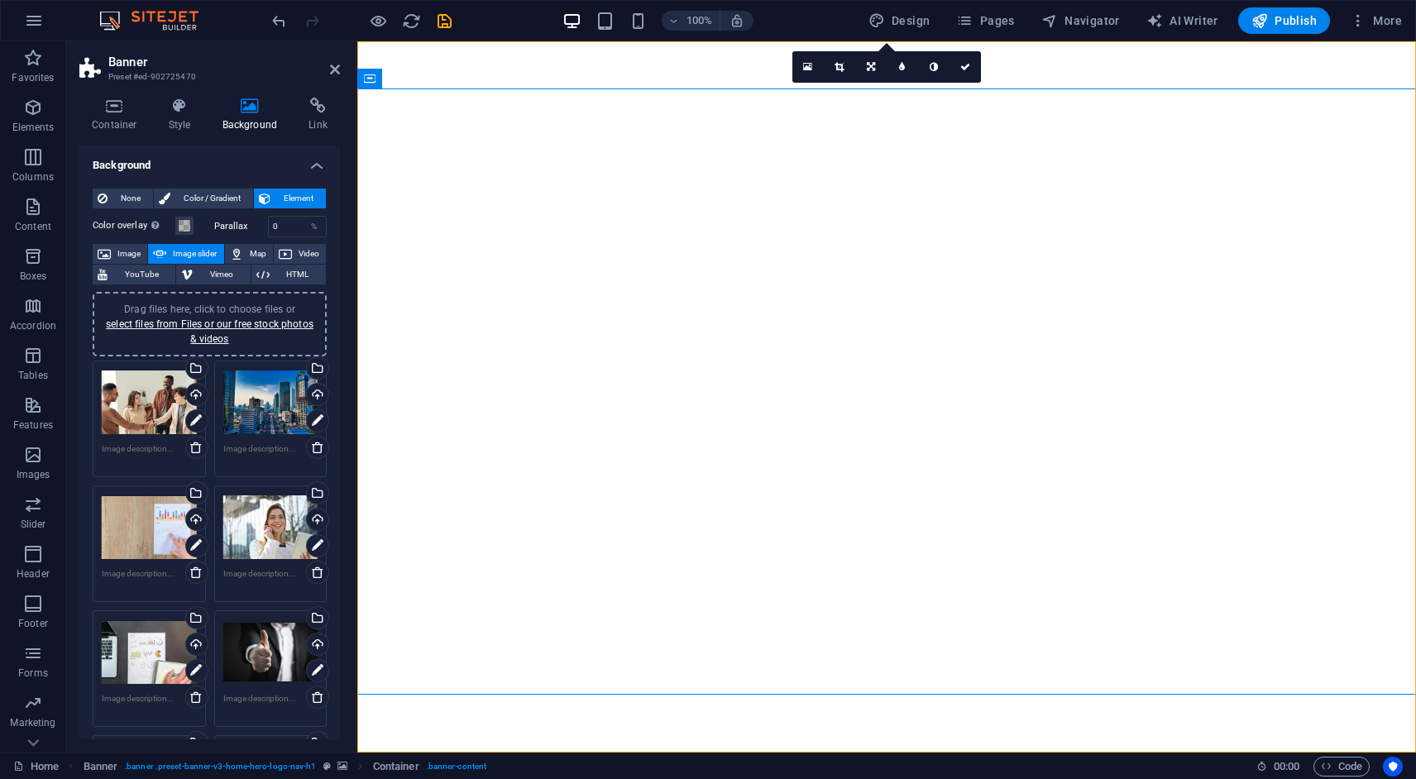
click at [33, 106] on icon "button" at bounding box center [33, 108] width 20 height 20
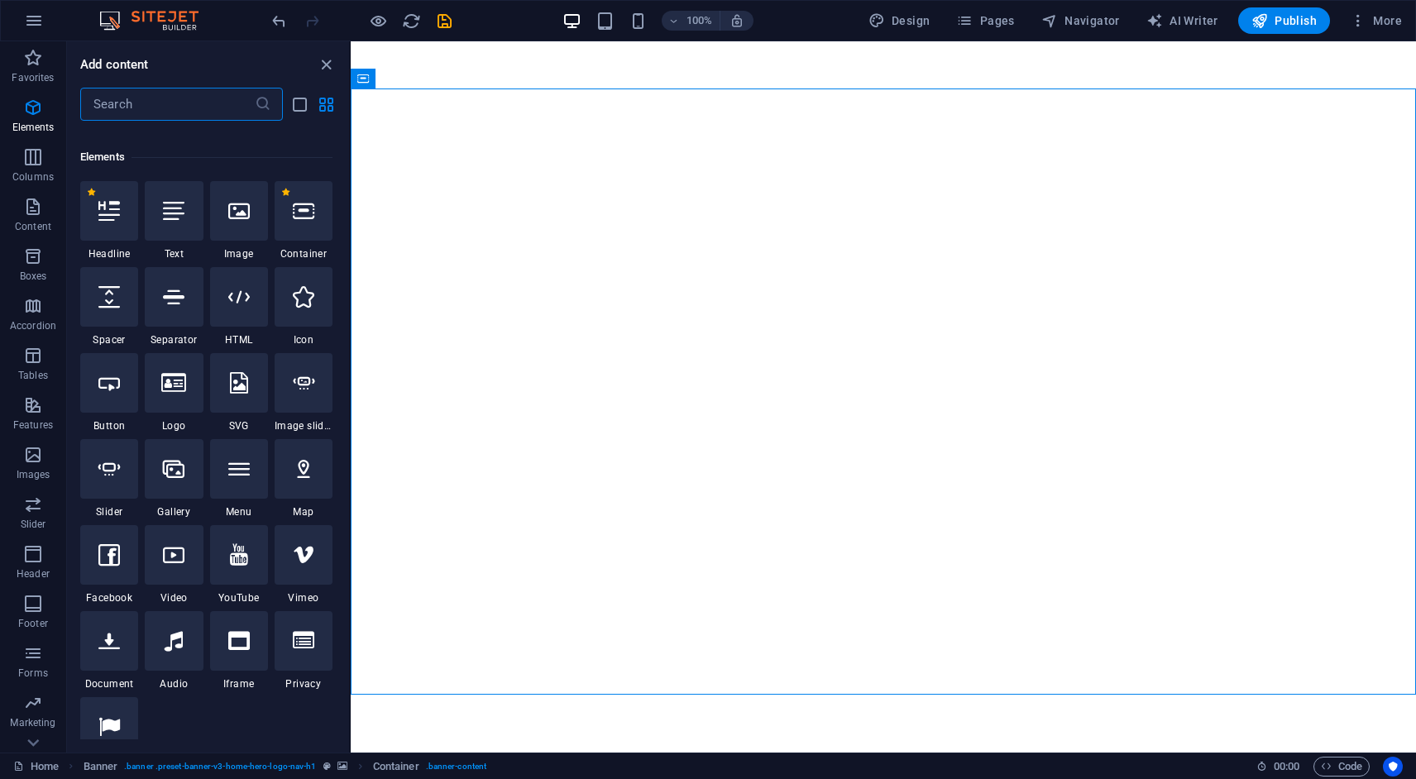
scroll to position [176, 0]
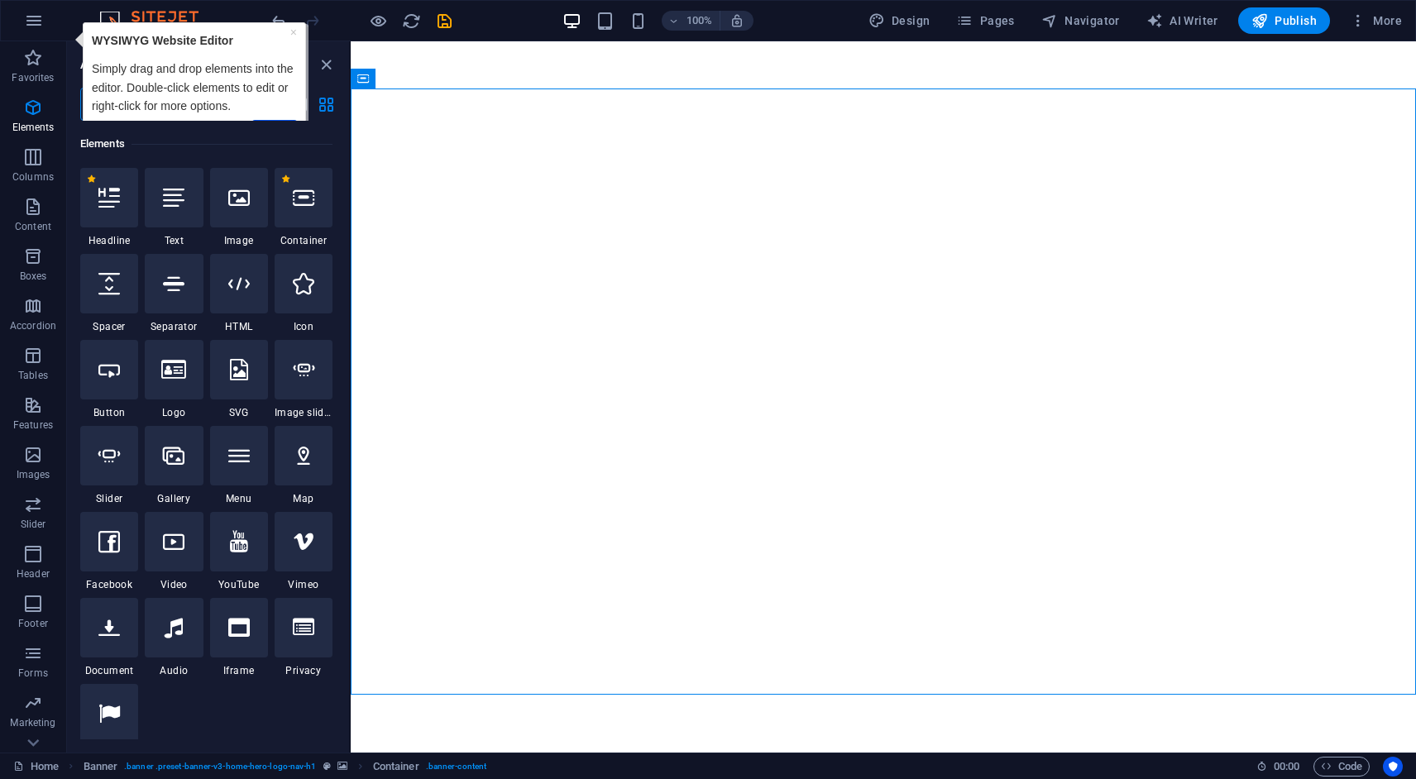
click at [33, 106] on icon "button" at bounding box center [33, 108] width 20 height 20
click at [479, 13] on div "100% Design Pages Navigator AI Writer Publish More" at bounding box center [839, 20] width 1140 height 26
click at [1374, 22] on span "More" at bounding box center [1376, 20] width 52 height 17
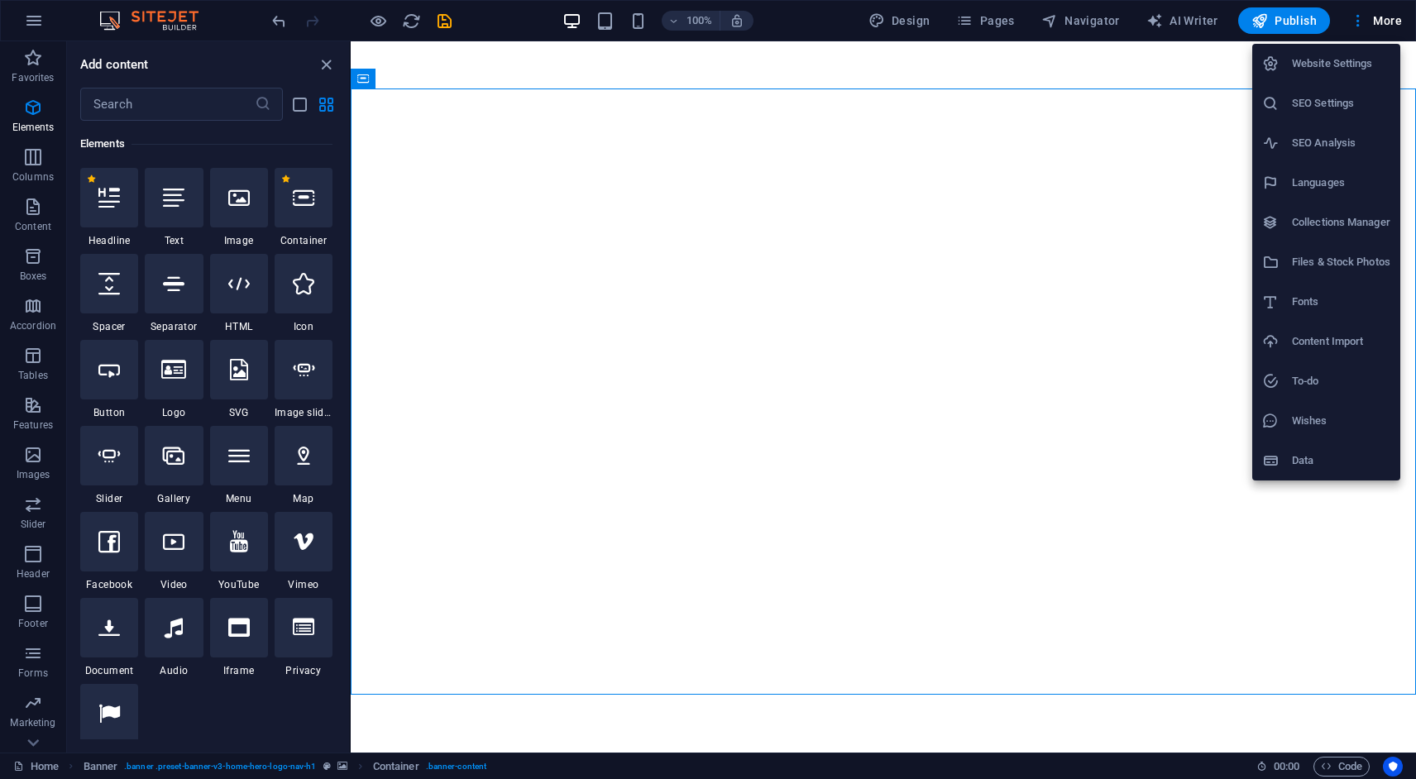
click at [1081, 28] on div at bounding box center [708, 389] width 1416 height 779
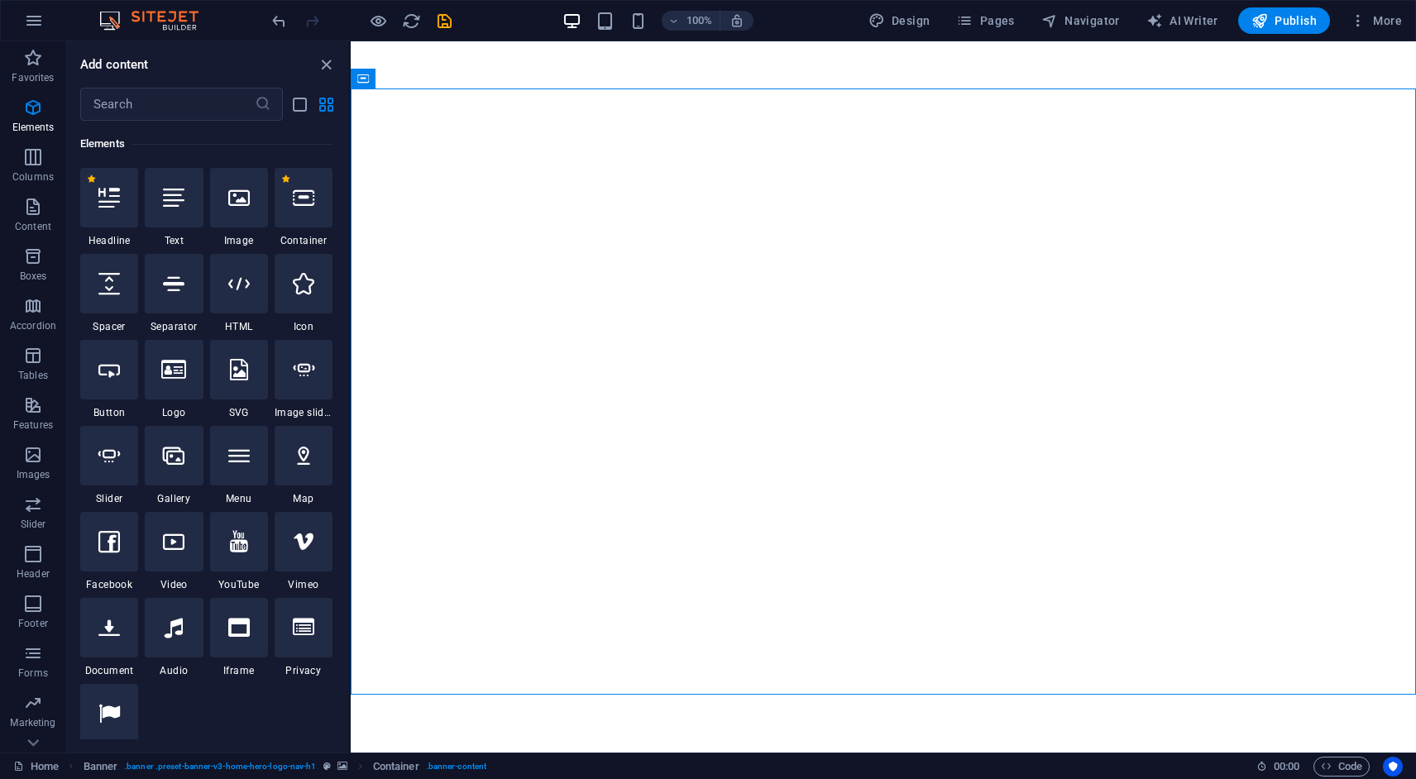
click at [1079, 19] on span "Navigator" at bounding box center [1081, 20] width 79 height 17
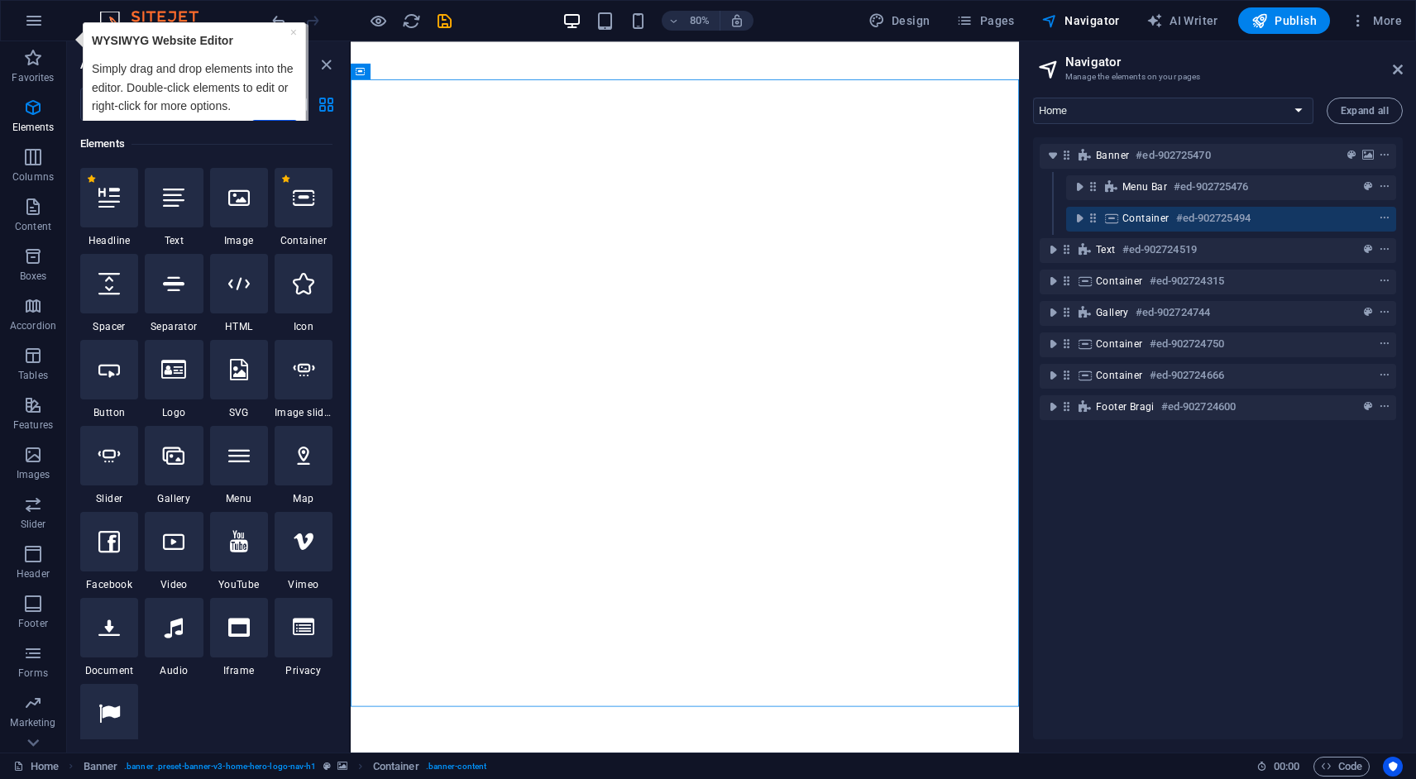
click at [1079, 19] on span "Navigator" at bounding box center [1081, 20] width 79 height 17
click at [1380, 20] on span "More" at bounding box center [1376, 20] width 52 height 17
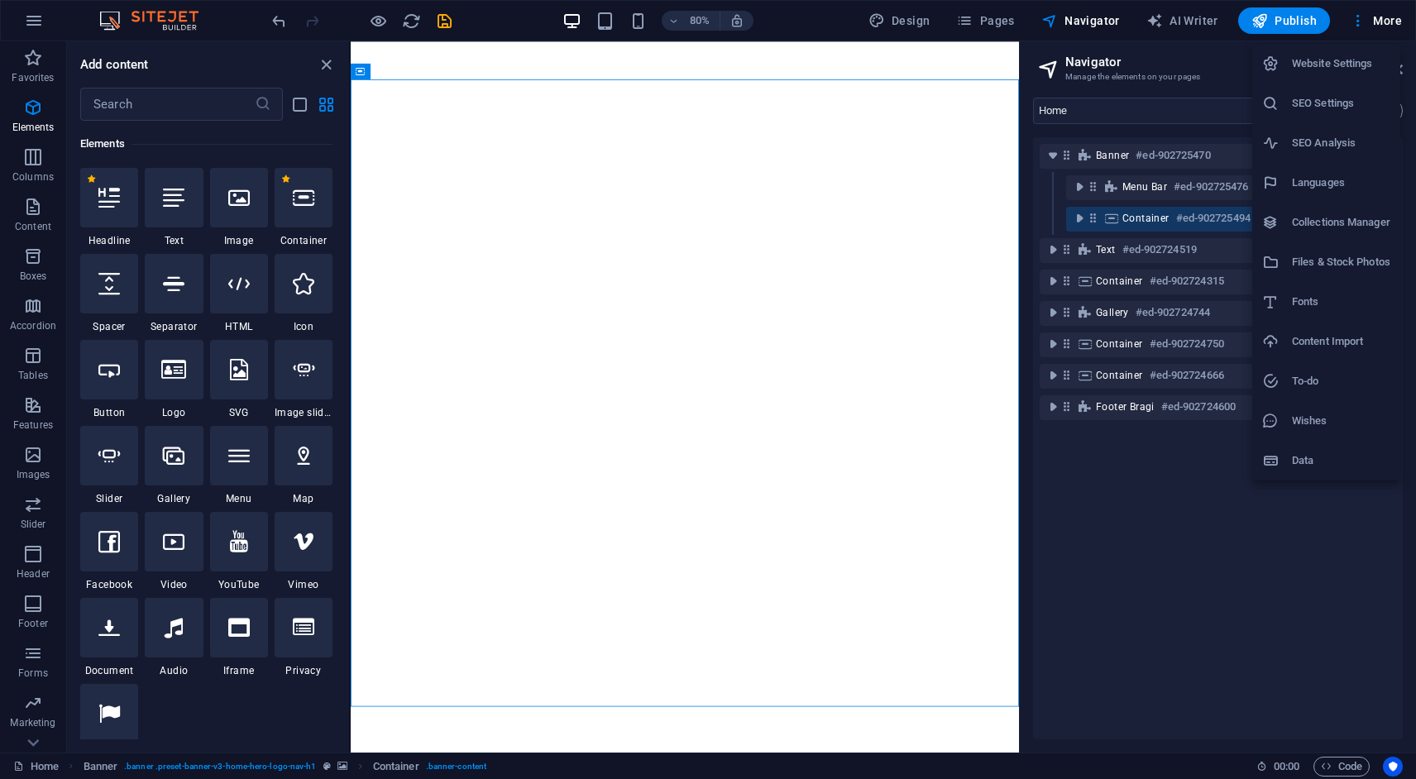
click at [1344, 59] on h6 "Website Settings" at bounding box center [1341, 64] width 98 height 20
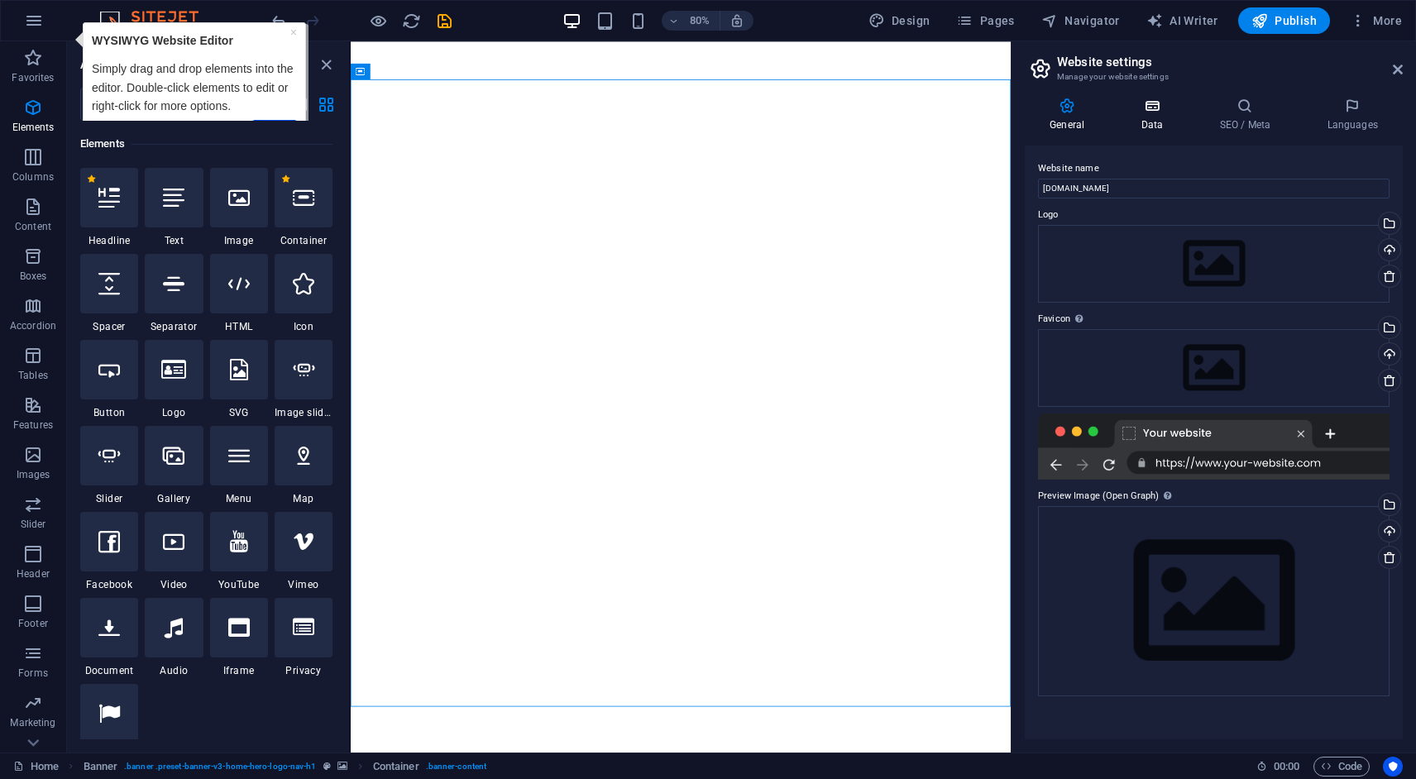
click at [1144, 117] on h4 "Data" at bounding box center [1155, 115] width 79 height 35
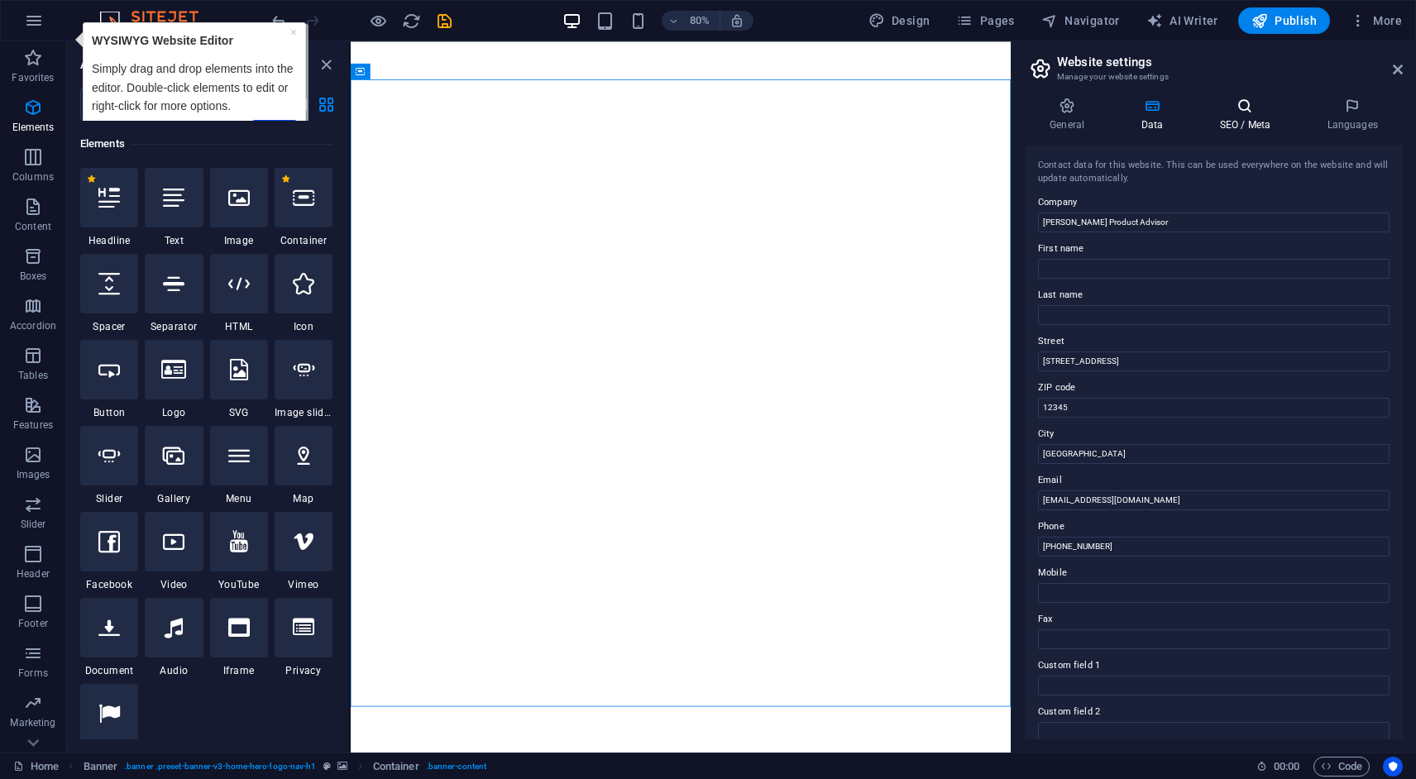
click at [1234, 109] on icon at bounding box center [1245, 106] width 101 height 17
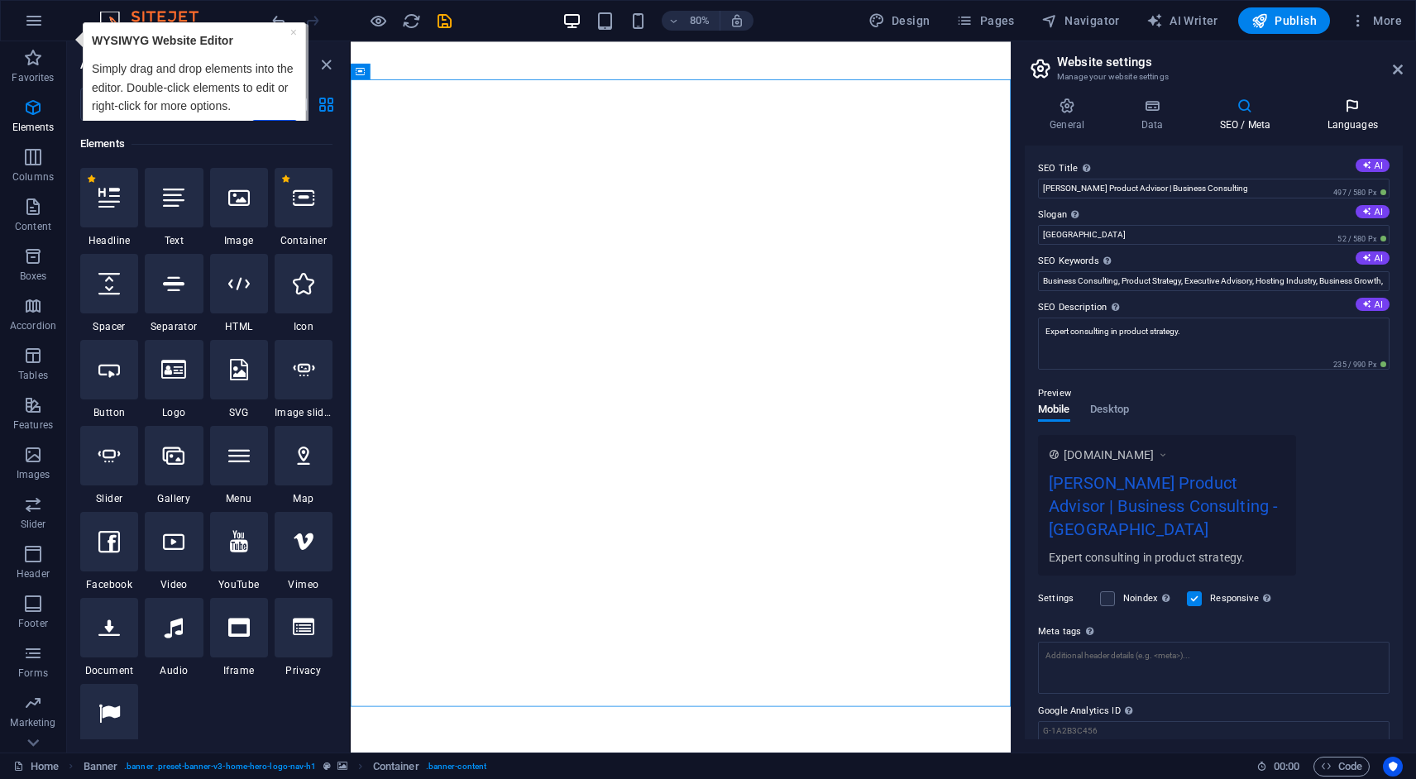
click at [1357, 108] on icon at bounding box center [1352, 106] width 101 height 17
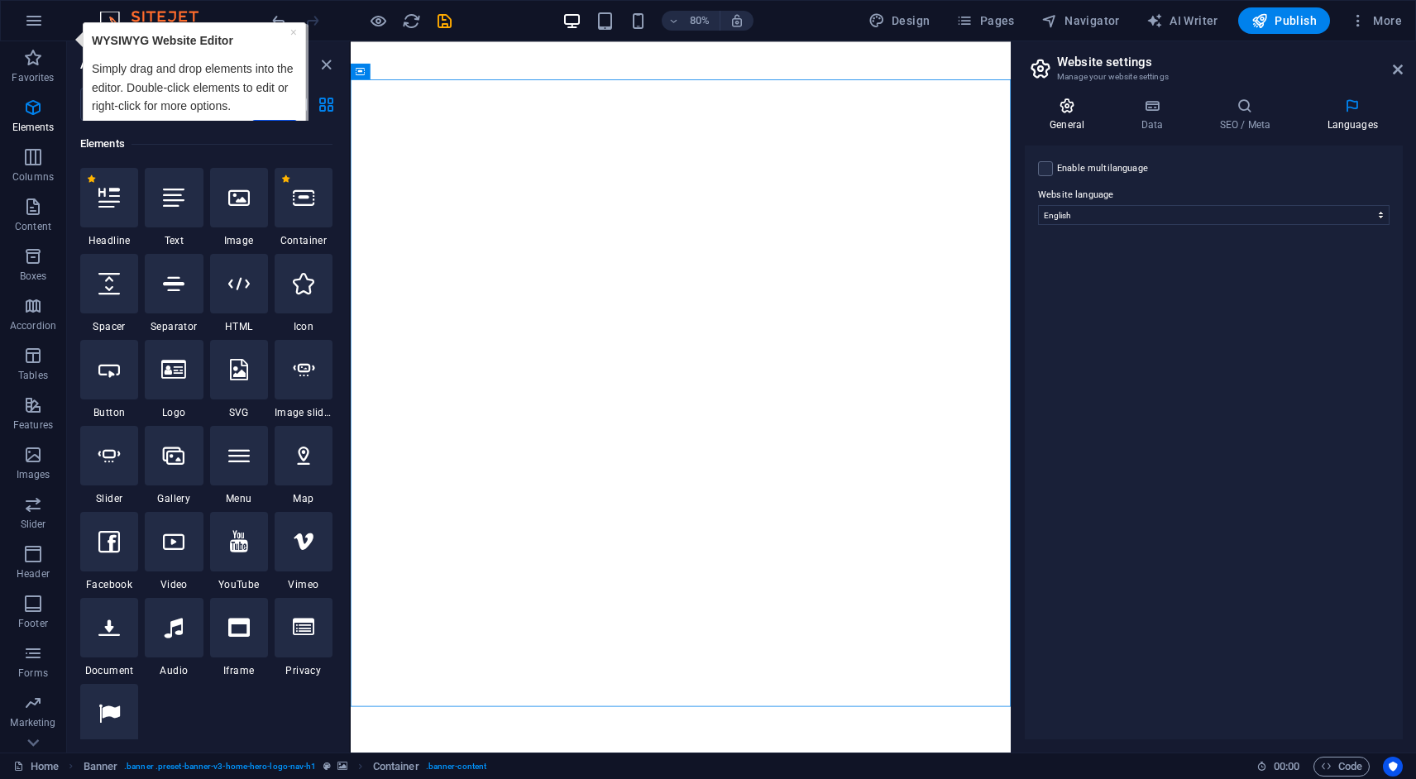
click at [1063, 108] on icon at bounding box center [1067, 106] width 84 height 17
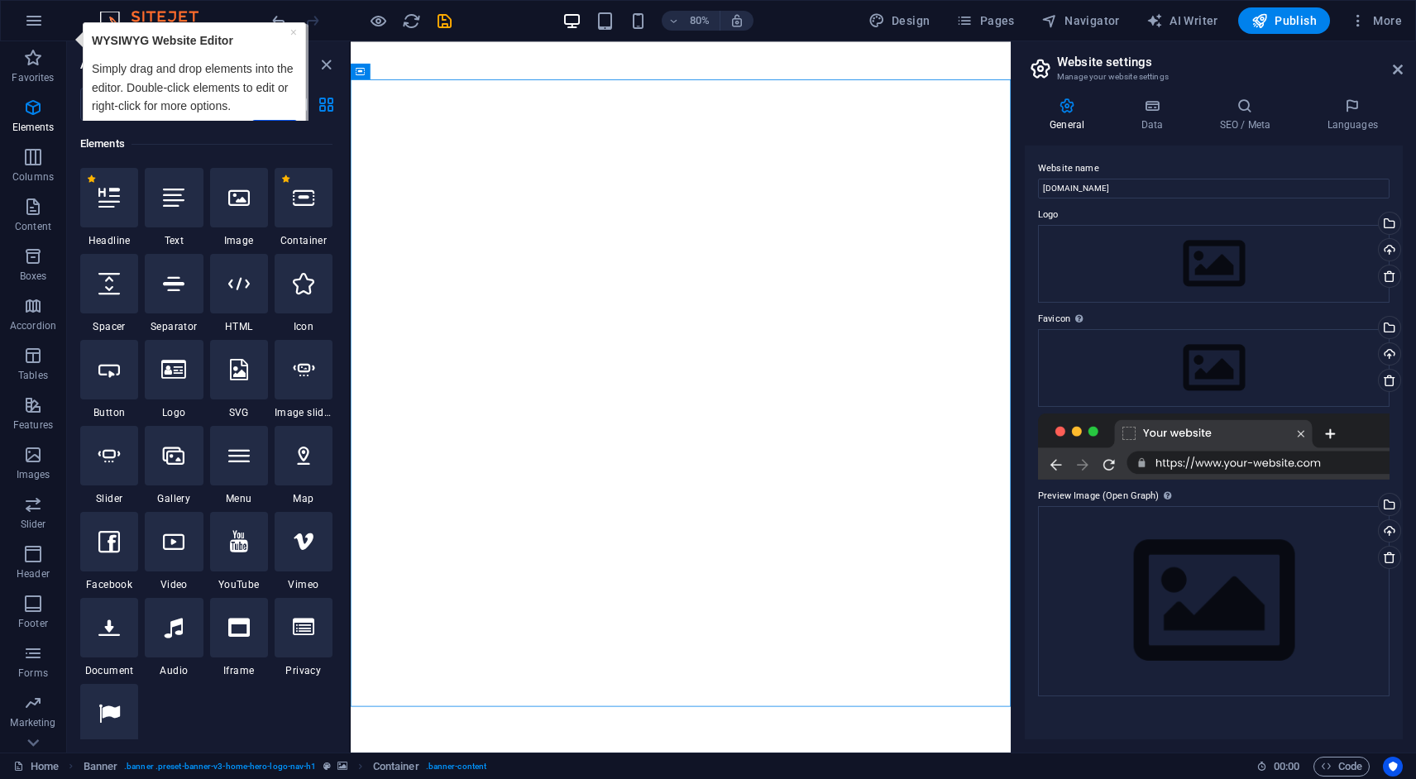
click at [1393, 59] on h2 "Website settings" at bounding box center [1230, 62] width 346 height 15
click at [1393, 65] on icon at bounding box center [1398, 69] width 10 height 13
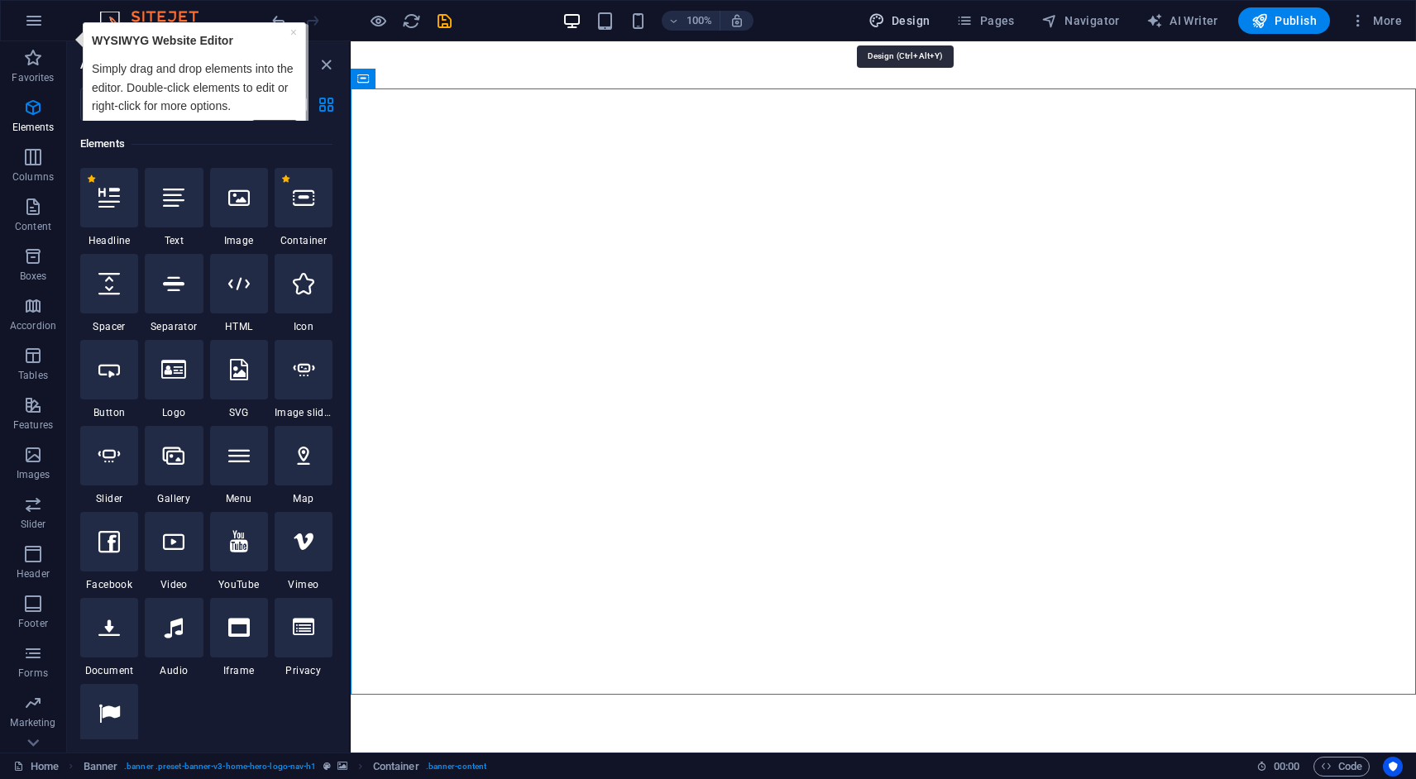
click at [908, 21] on span "Design" at bounding box center [900, 20] width 62 height 17
select select "px"
select select "200"
select select "px"
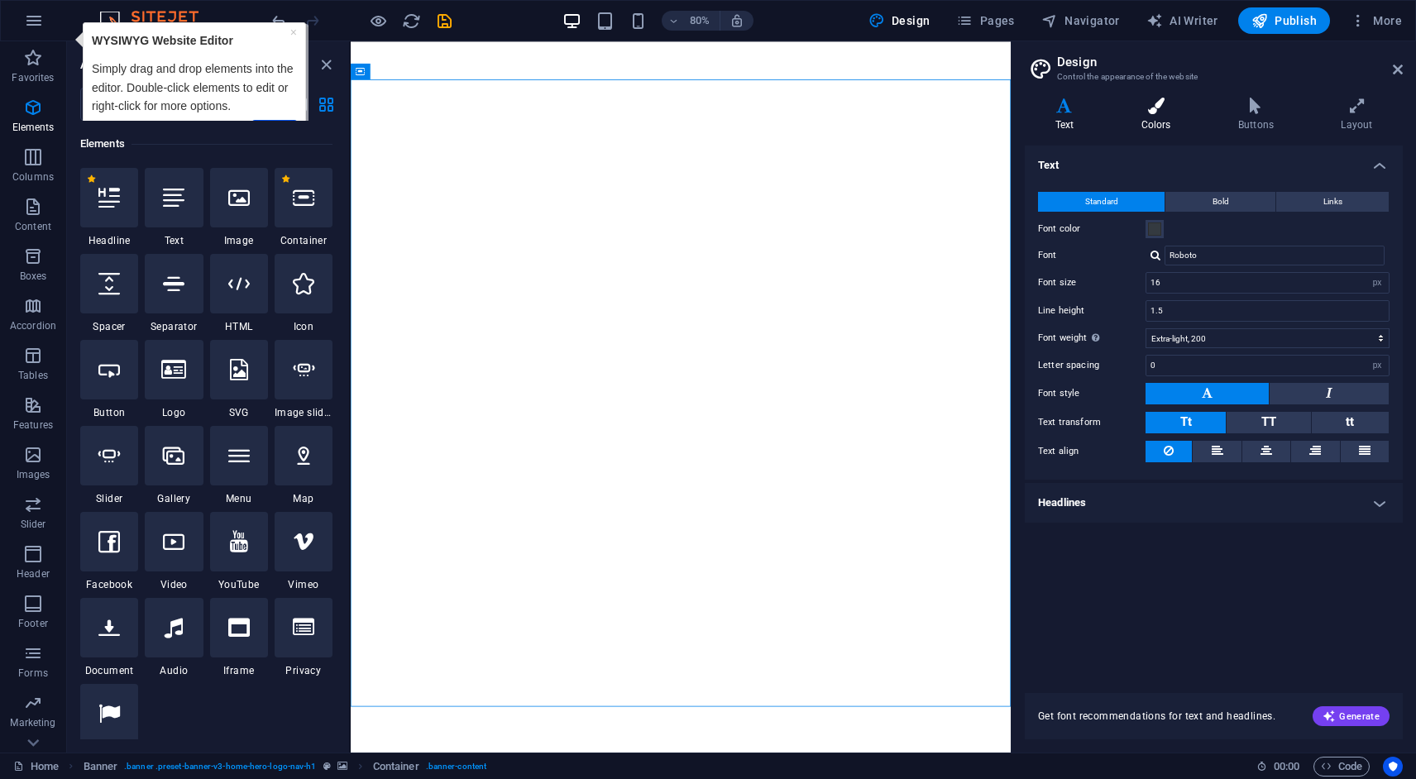
click at [1165, 113] on icon at bounding box center [1156, 106] width 90 height 17
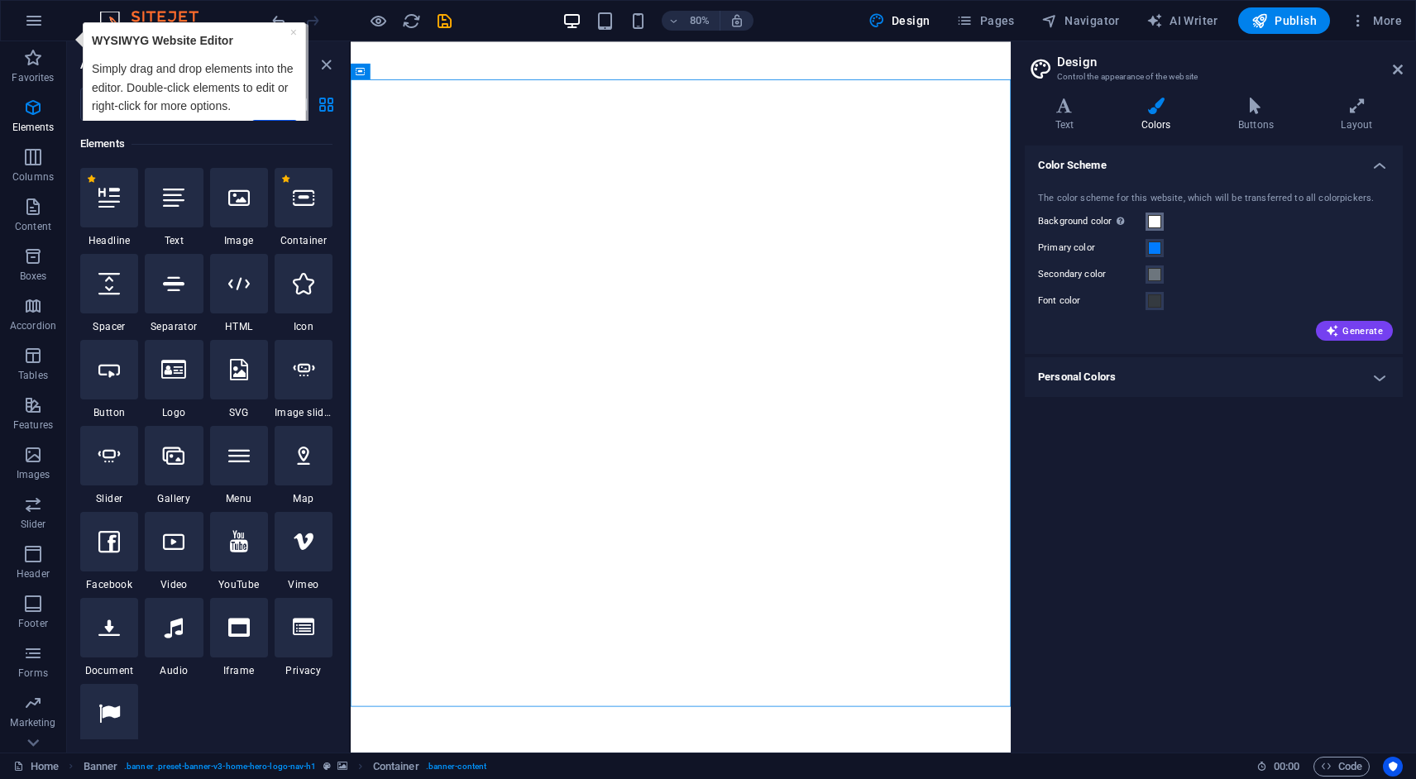
click at [1159, 219] on span at bounding box center [1154, 221] width 13 height 13
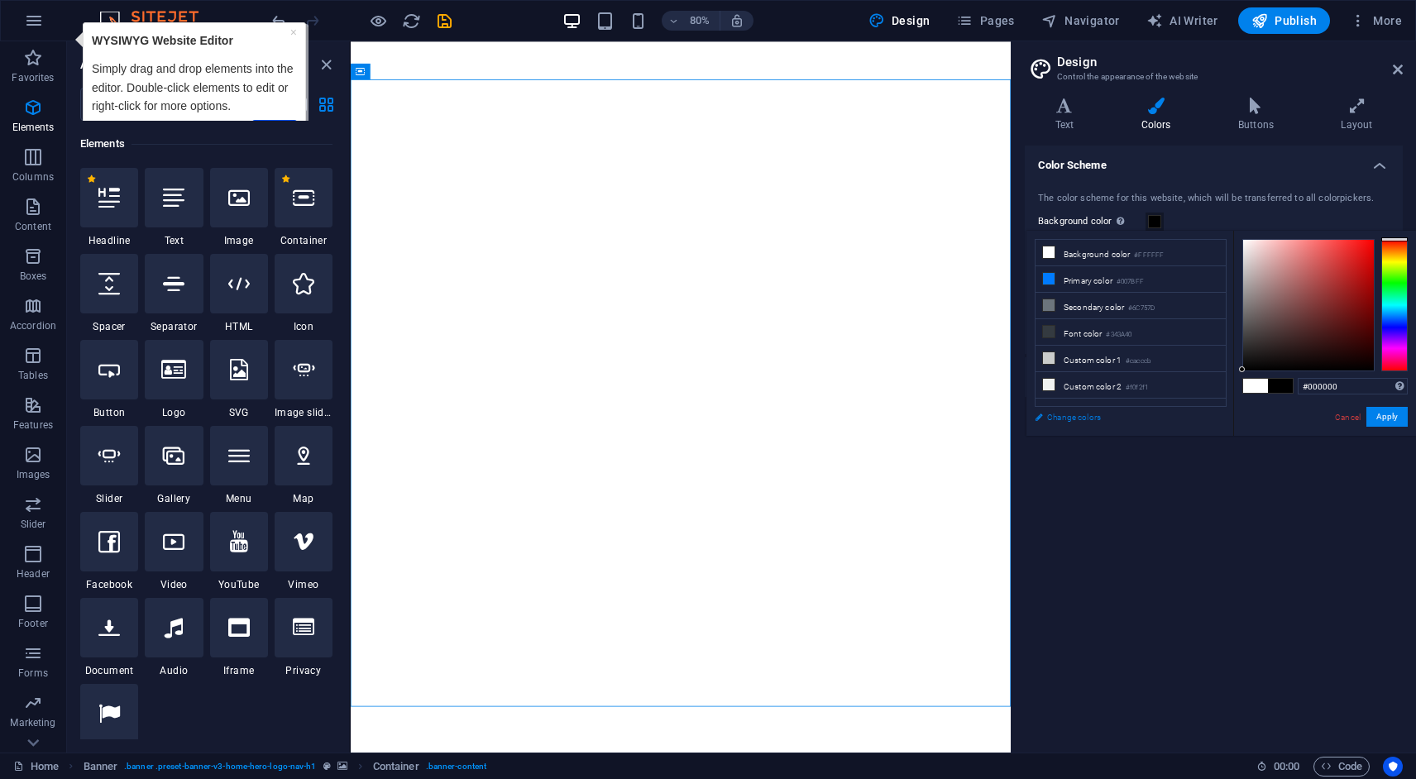
drag, startPoint x: 1287, startPoint y: 298, endPoint x: 1195, endPoint y: 406, distance: 142.6
click at [1195, 406] on div "less Background color #FFFFFF Primary color #007BFF Secondary color #6C757D Fon…" at bounding box center [1222, 333] width 390 height 205
click at [1116, 280] on li "Primary color #007BFF" at bounding box center [1131, 279] width 190 height 26
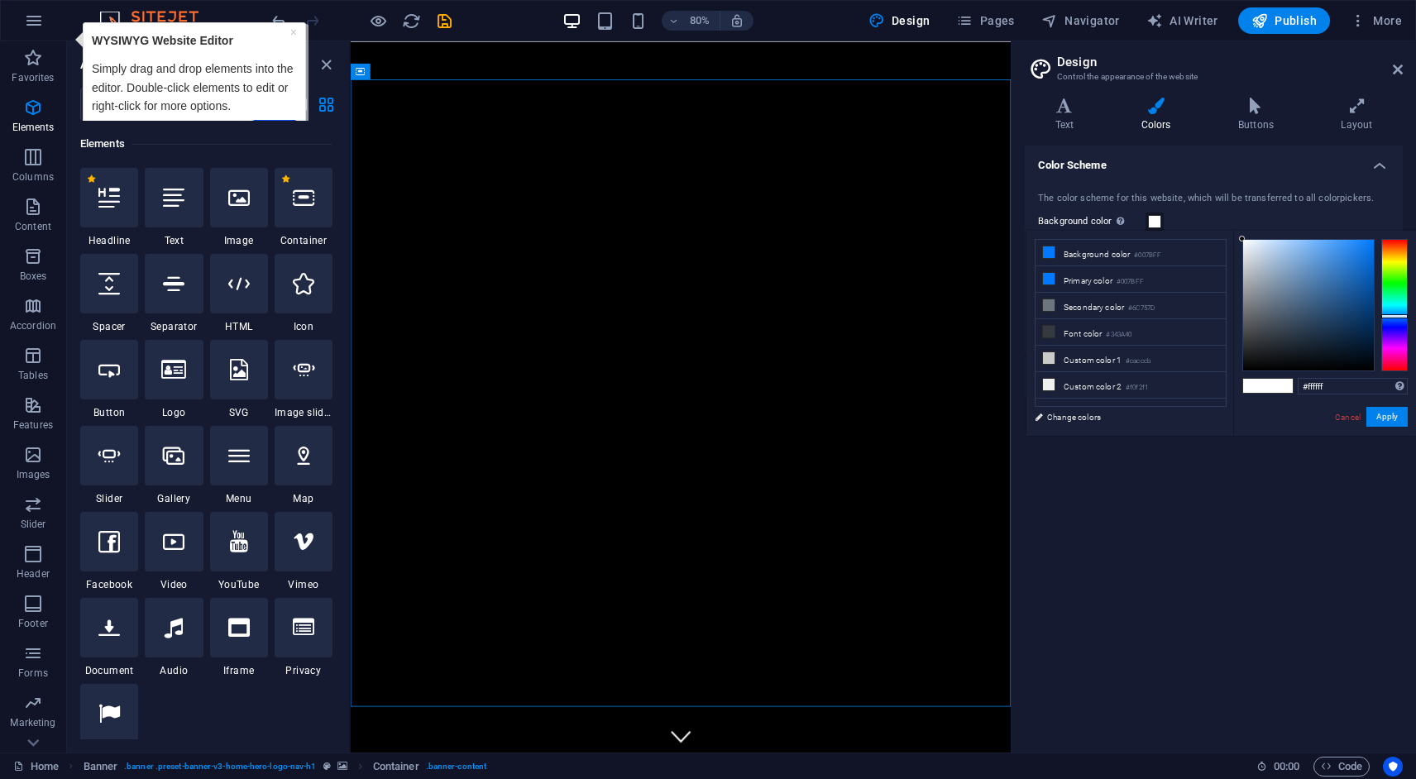
drag, startPoint x: 1268, startPoint y: 319, endPoint x: 1186, endPoint y: 207, distance: 139.2
click at [1186, 207] on body "[PERSON_NAME] Product Advisor Home Favorites Elements Columns Content Boxes Acc…" at bounding box center [708, 389] width 1416 height 779
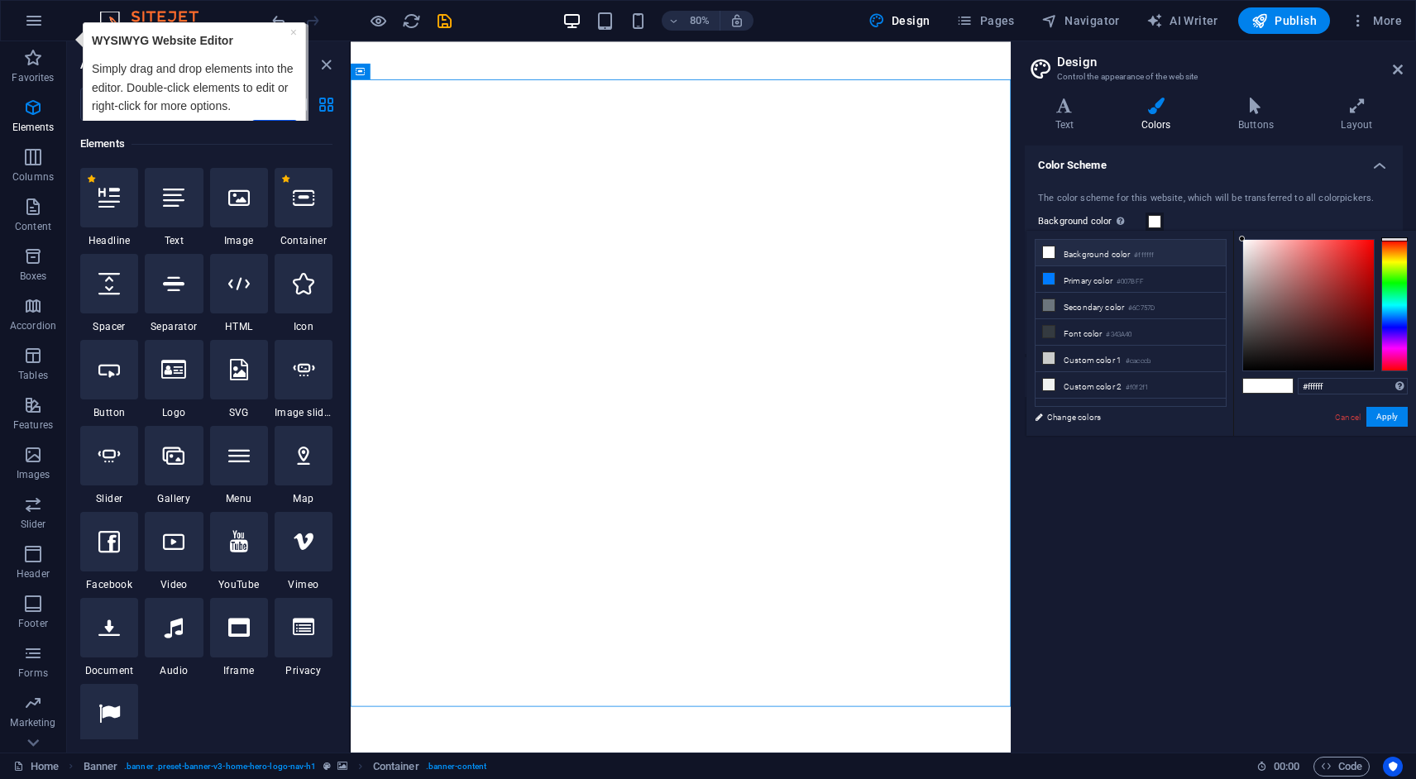
click at [1119, 251] on li "Background color #ffffff" at bounding box center [1131, 253] width 190 height 26
drag, startPoint x: 1256, startPoint y: 326, endPoint x: 1197, endPoint y: 406, distance: 99.5
click at [1197, 406] on div "less Background color #ffffff Primary color #007BFF Secondary color #6C757D Fon…" at bounding box center [1222, 333] width 390 height 205
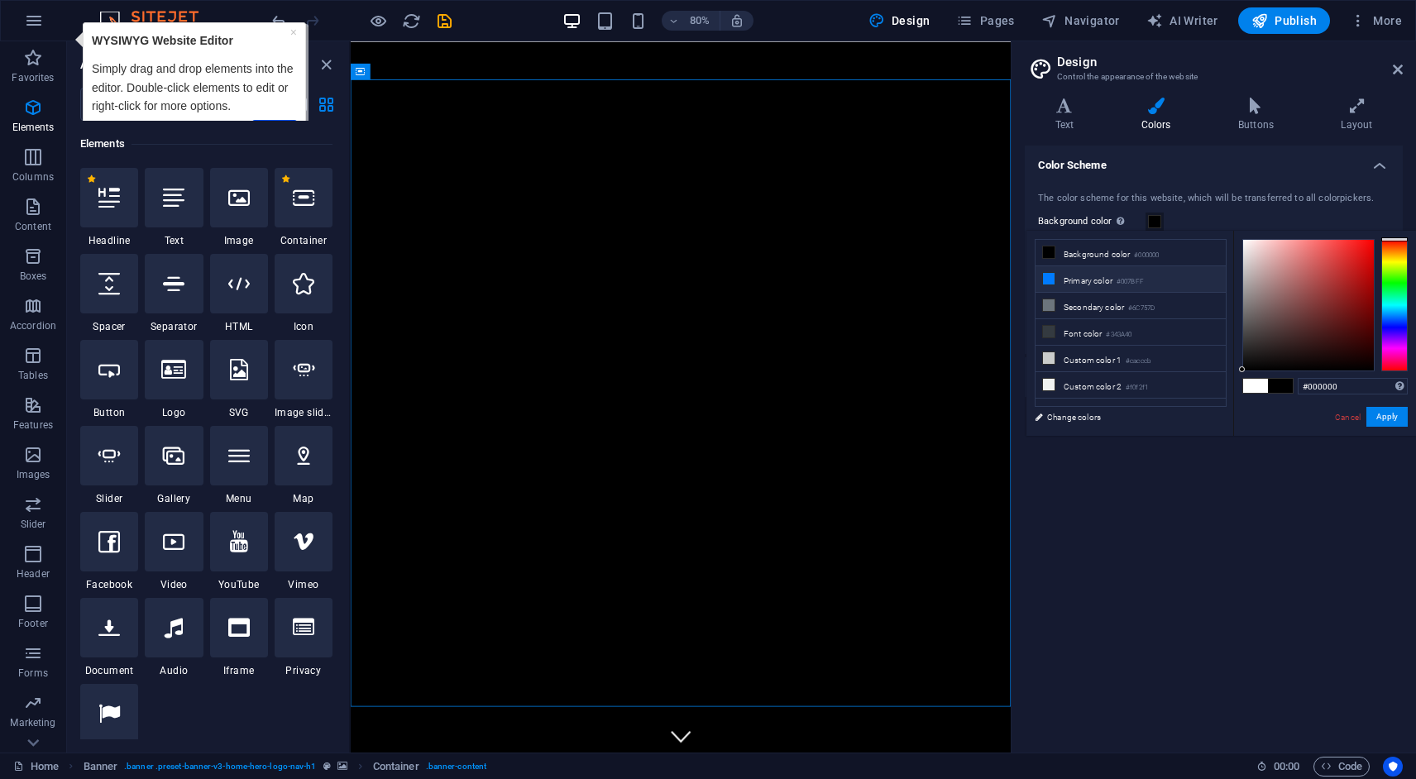
click at [1053, 278] on icon at bounding box center [1049, 279] width 12 height 12
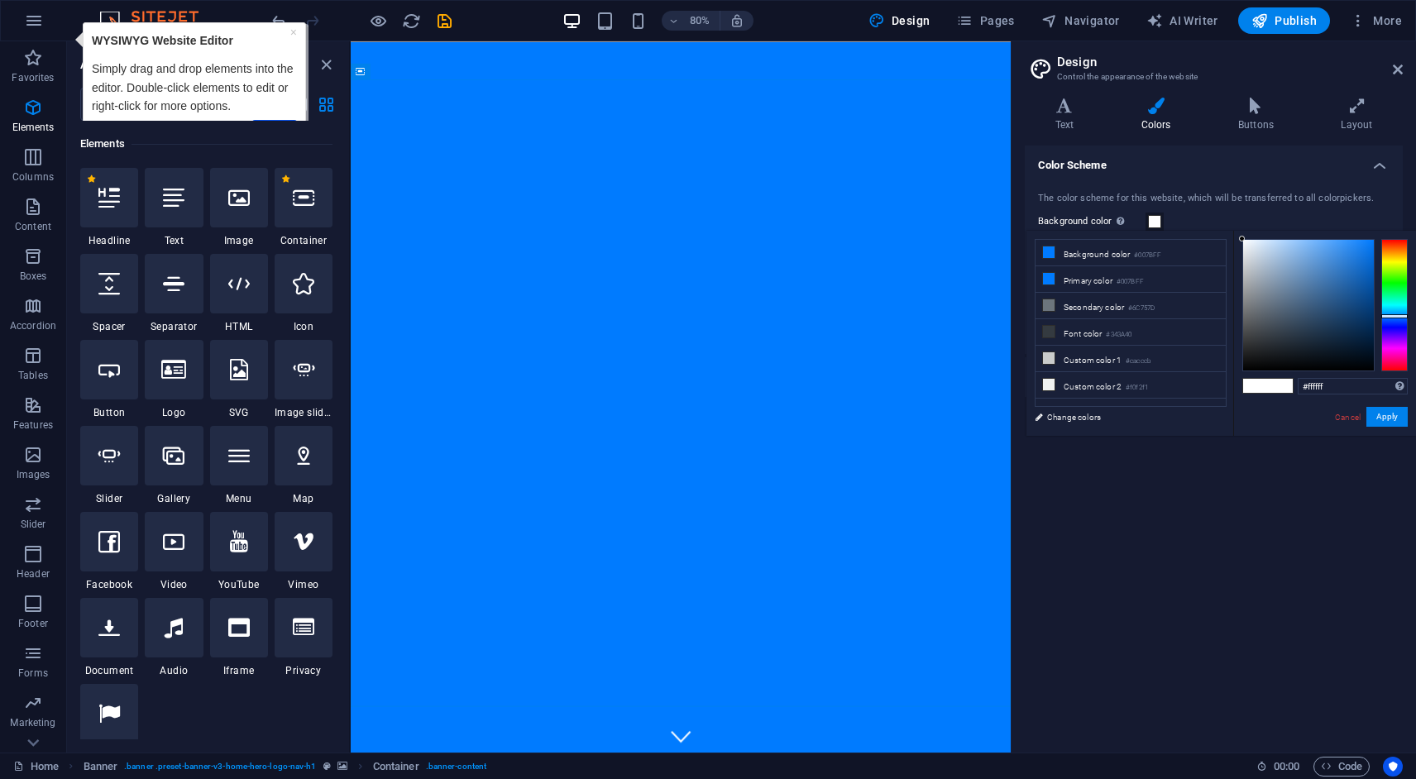
drag, startPoint x: 1282, startPoint y: 357, endPoint x: 1225, endPoint y: 197, distance: 169.6
click at [1225, 197] on body "[PERSON_NAME] Product Advisor Home Favorites Elements Columns Content Boxes Acc…" at bounding box center [708, 389] width 1416 height 779
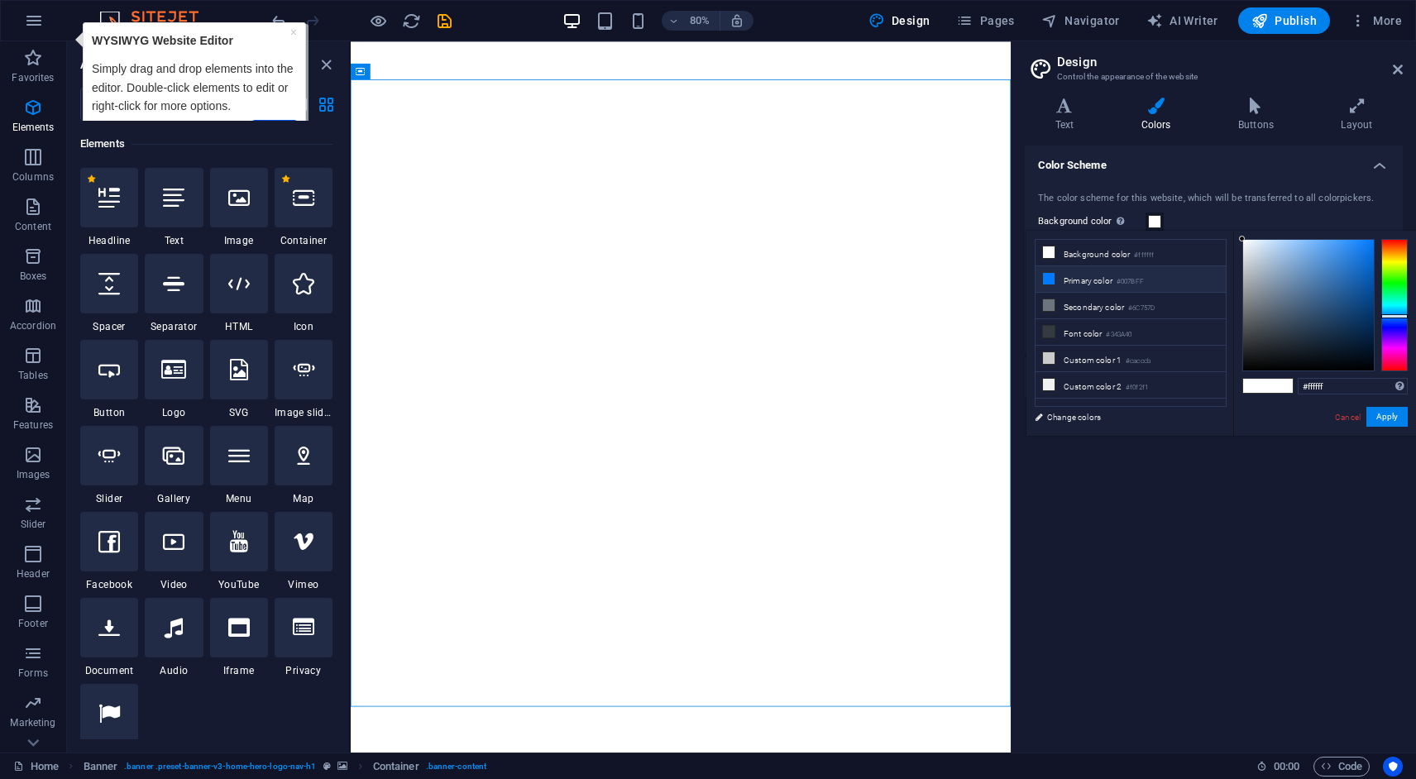
click at [1100, 284] on li "Primary color #007BFF" at bounding box center [1131, 279] width 190 height 26
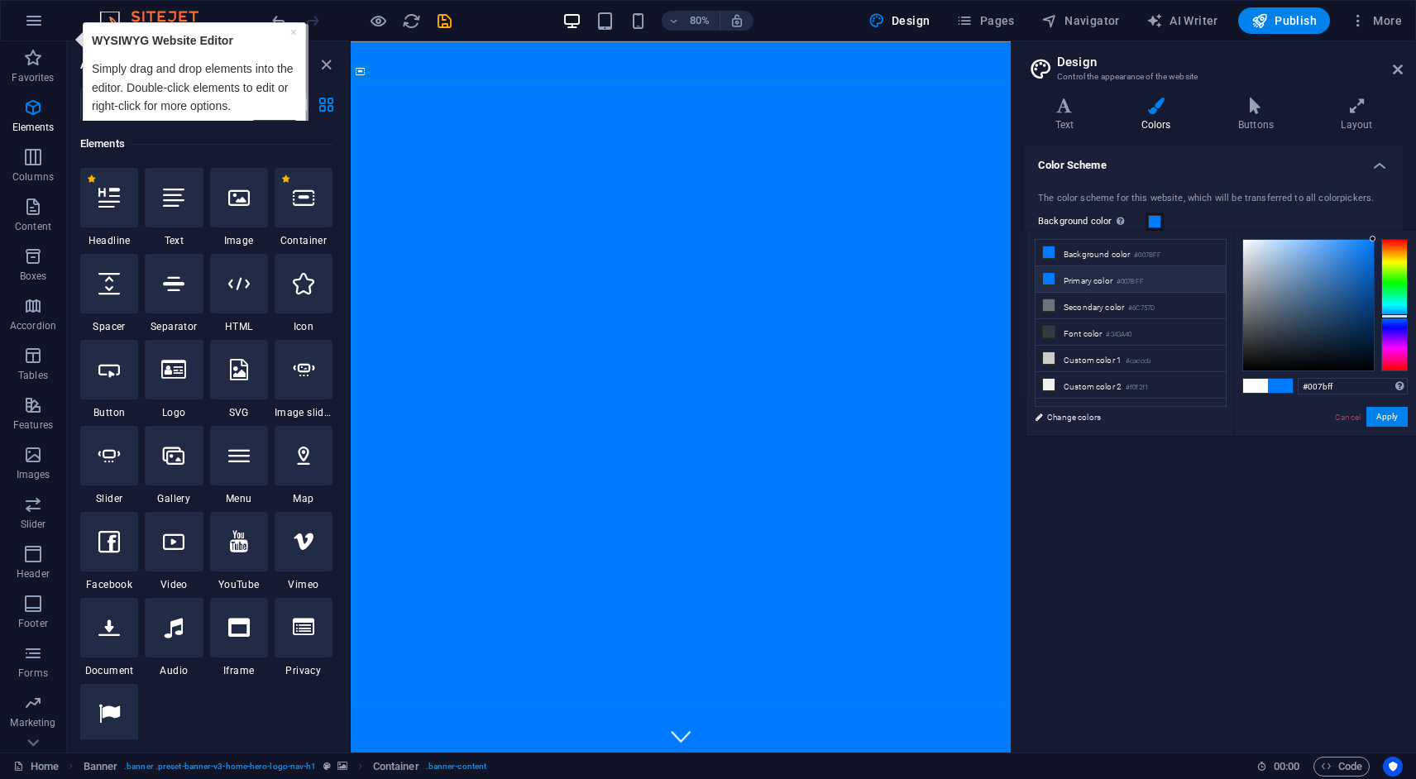
click at [1107, 280] on li "Primary color #007BFF" at bounding box center [1131, 279] width 190 height 26
click at [1114, 256] on li "Background color #007BFF" at bounding box center [1131, 253] width 190 height 26
type input "#000000"
drag, startPoint x: 1272, startPoint y: 309, endPoint x: 1198, endPoint y: 417, distance: 131.5
click at [1198, 417] on div "less Background color #007BFF Primary color #007BFF Secondary color #6C757D Fon…" at bounding box center [1222, 333] width 390 height 205
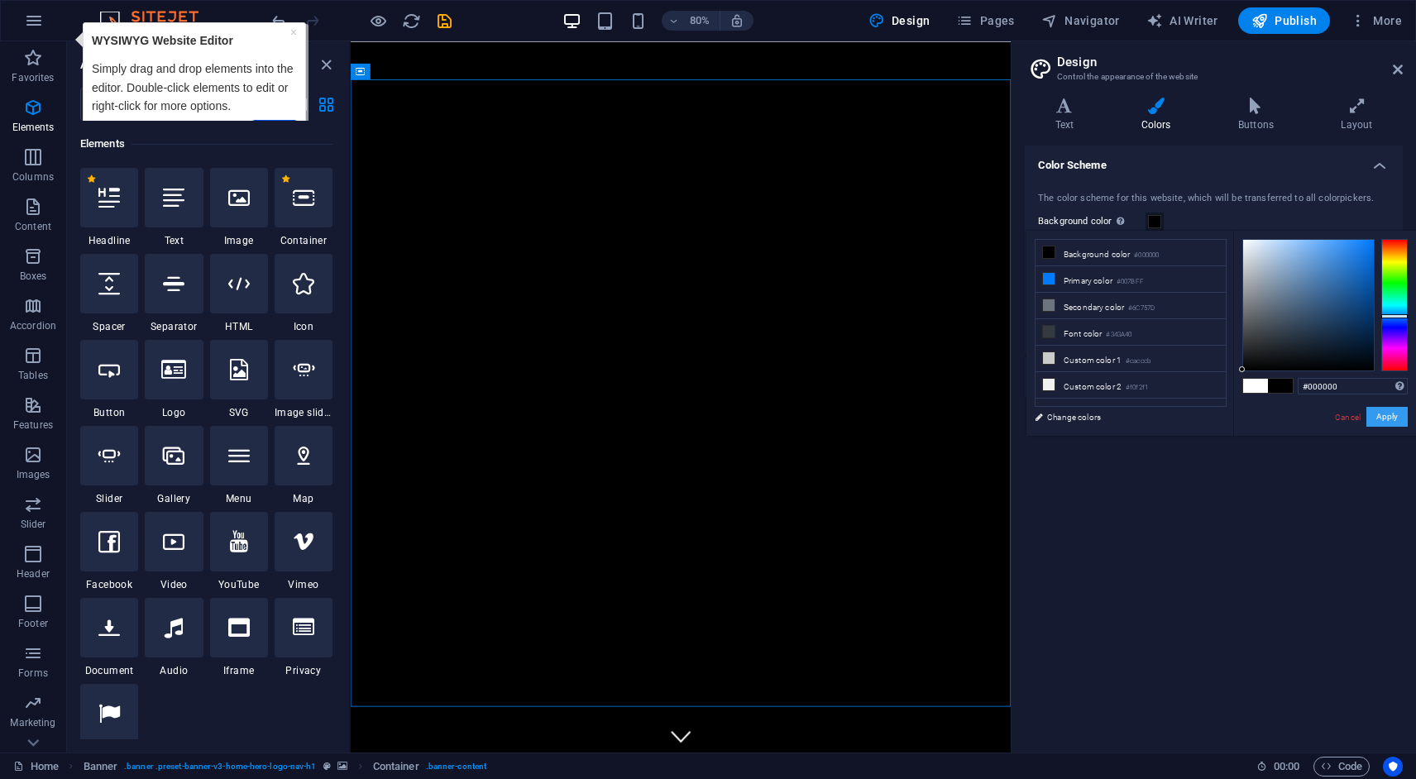
click at [1388, 412] on button "Apply" at bounding box center [1387, 417] width 41 height 20
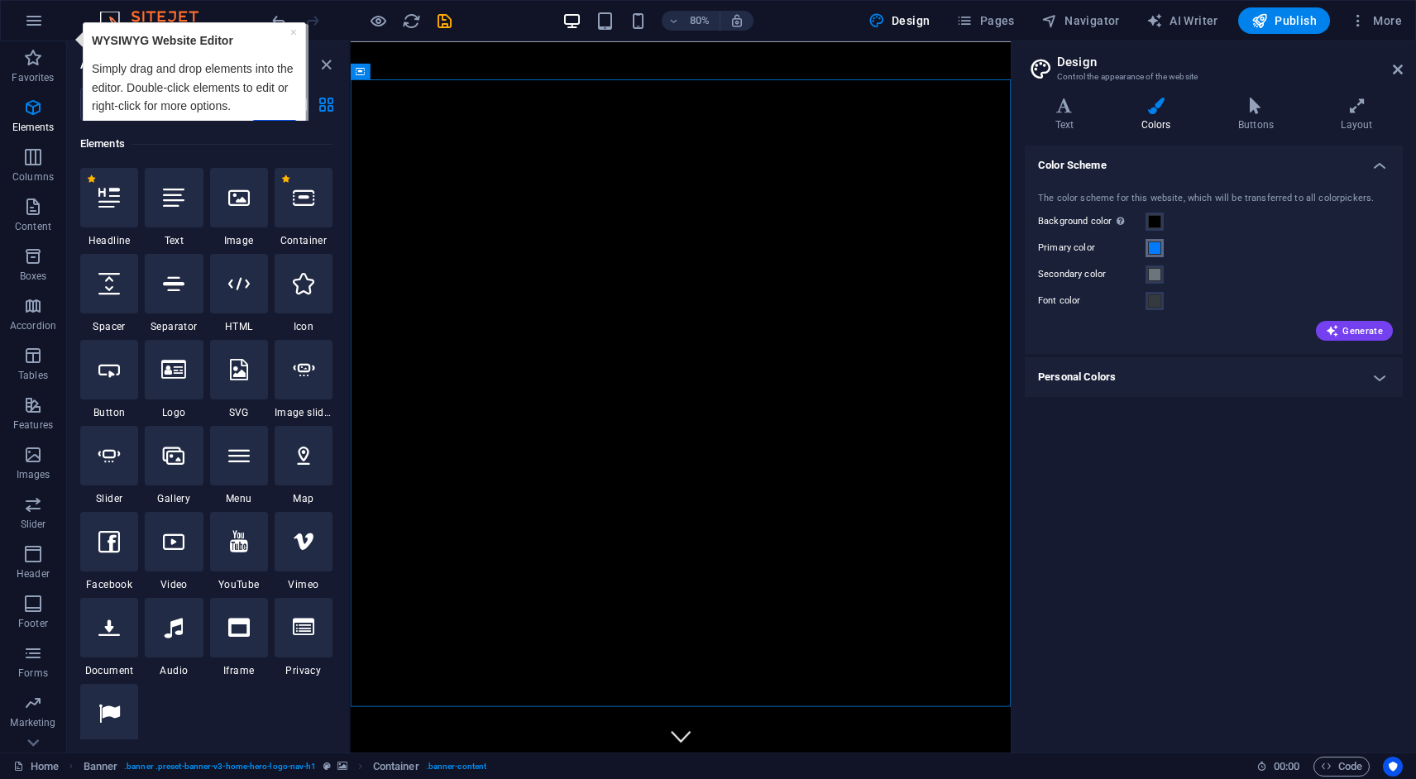
click at [1153, 250] on span at bounding box center [1154, 248] width 13 height 13
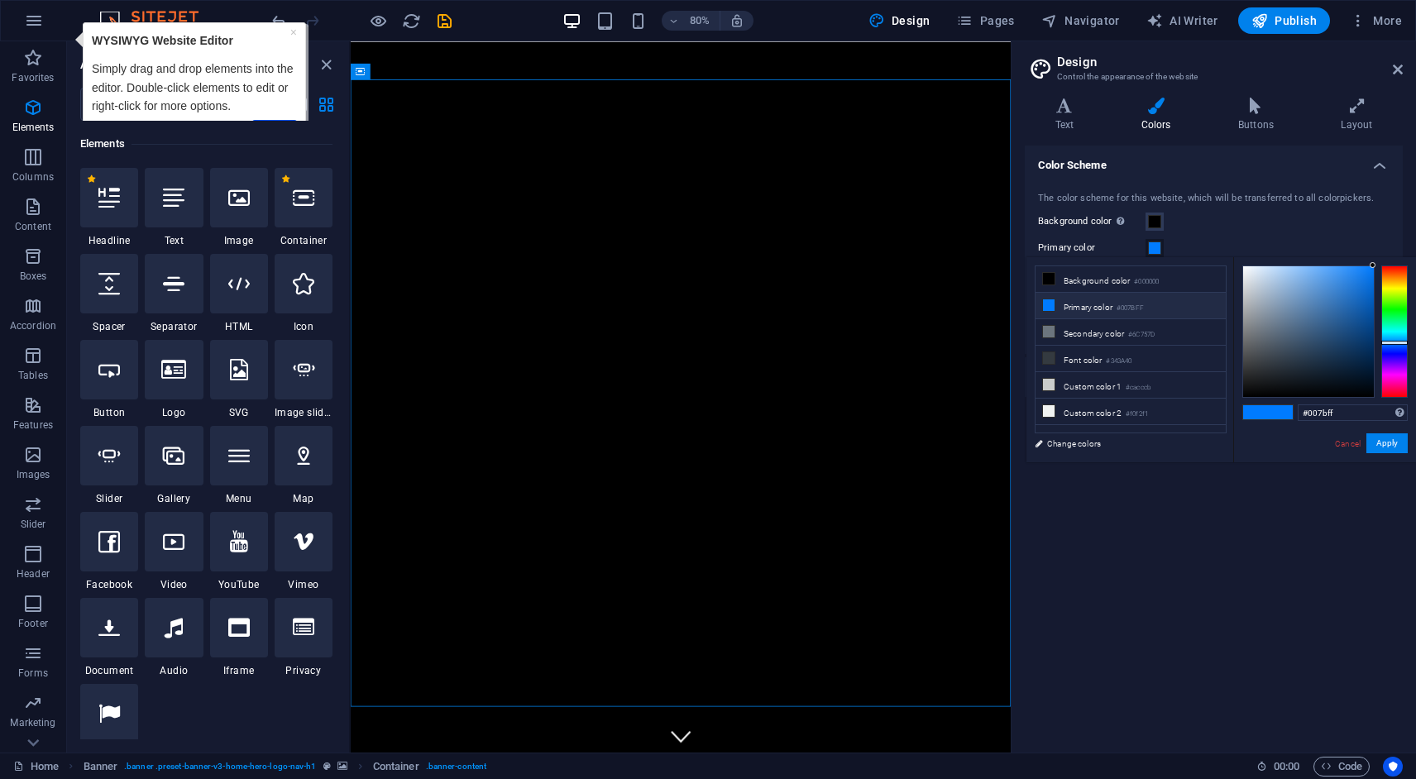
click at [1095, 301] on li "Primary color #007BFF" at bounding box center [1131, 306] width 190 height 26
type input "#ffffff"
drag, startPoint x: 1280, startPoint y: 377, endPoint x: 1210, endPoint y: 196, distance: 194.4
click at [1210, 196] on body "[PERSON_NAME] Product Advisor Home Favorites Elements Columns Content Boxes Acc…" at bounding box center [708, 389] width 1416 height 779
click at [1385, 444] on button "Apply" at bounding box center [1387, 444] width 41 height 20
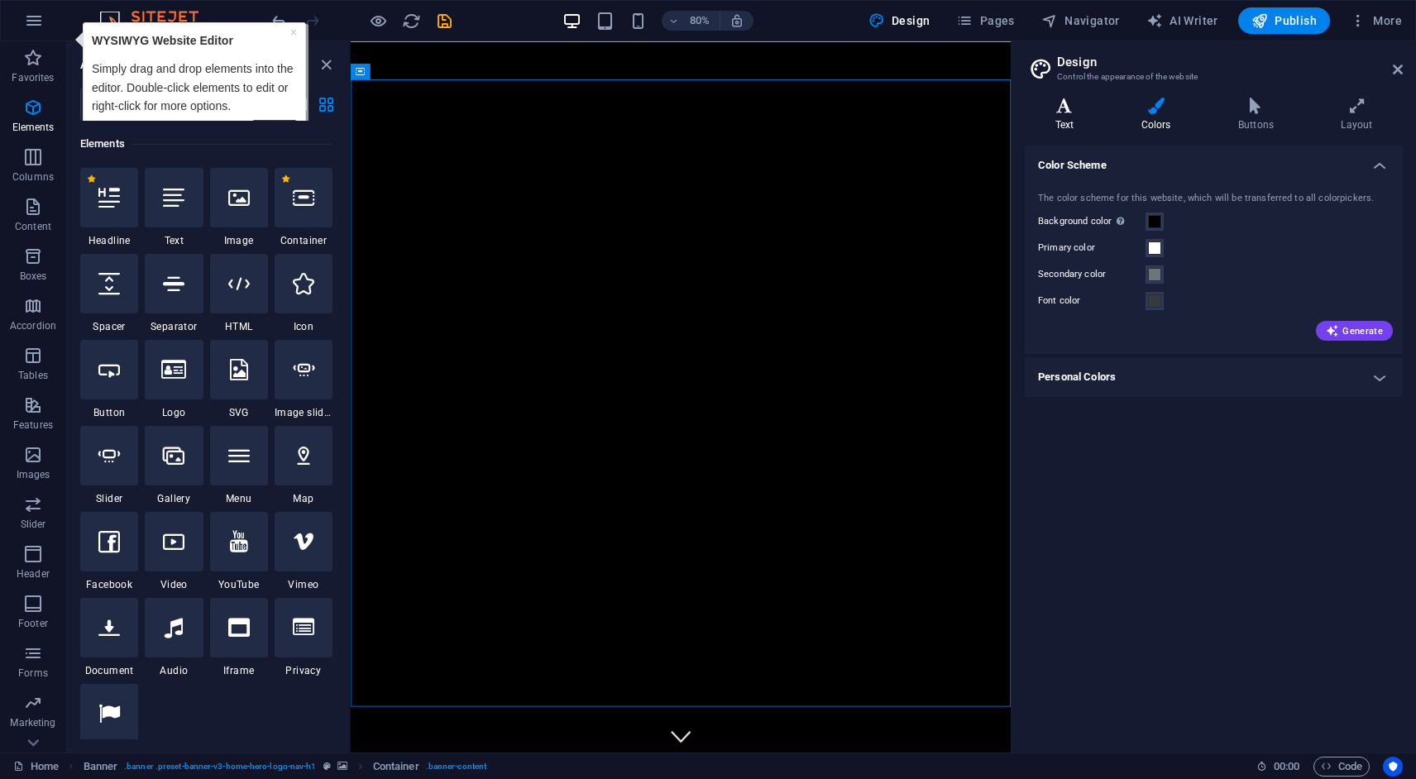
click at [1067, 113] on icon at bounding box center [1064, 106] width 79 height 17
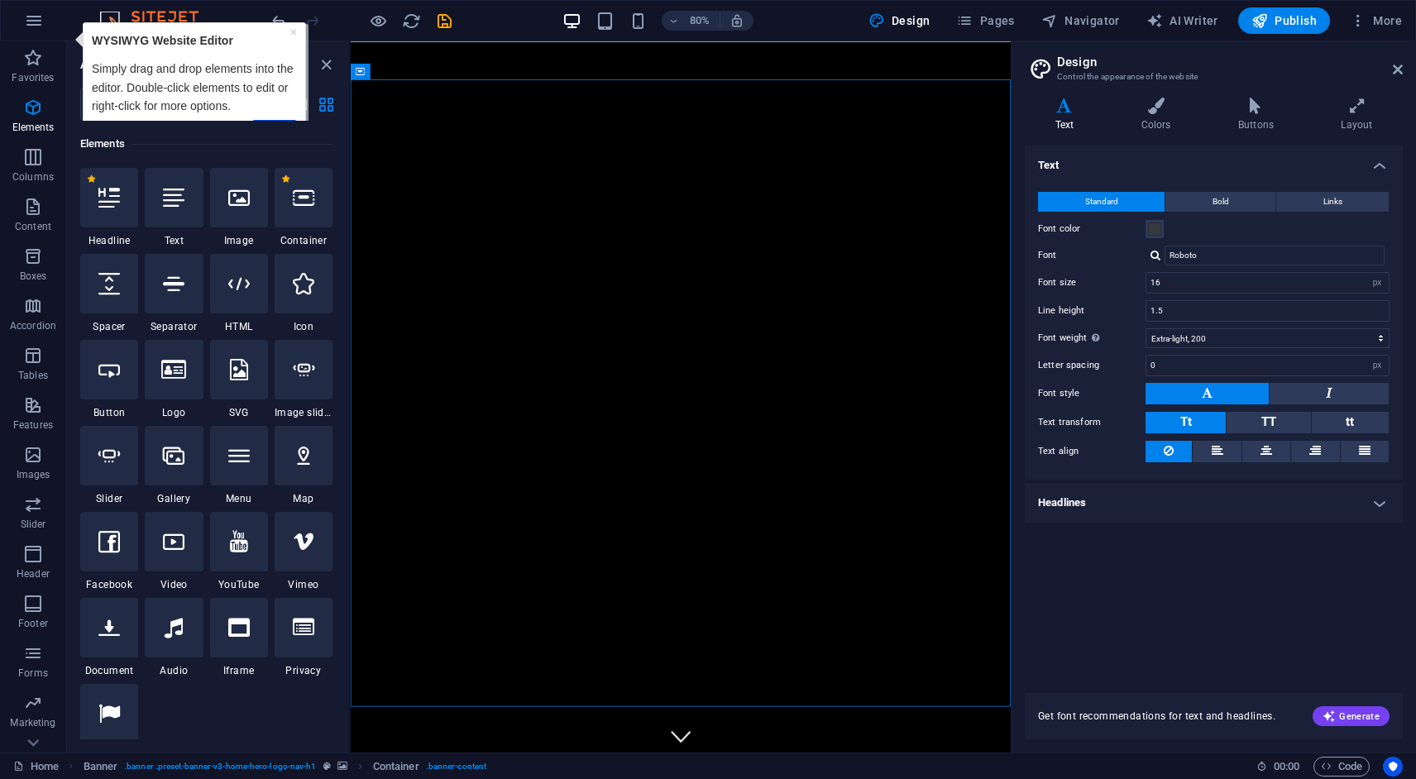
click at [1219, 500] on h4 "Headlines" at bounding box center [1214, 503] width 378 height 40
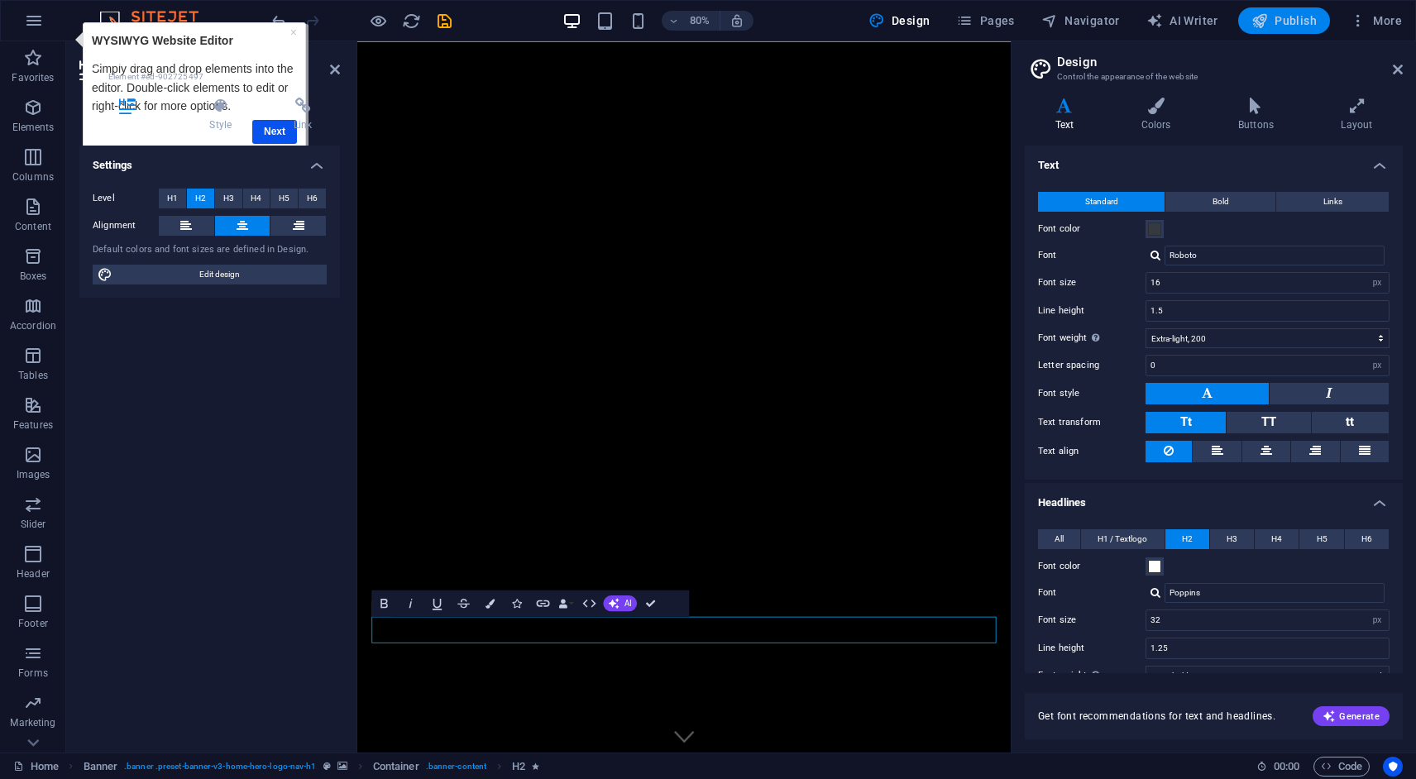
click at [1287, 27] on span "Publish" at bounding box center [1284, 20] width 65 height 17
